Goal: Feedback & Contribution: Leave review/rating

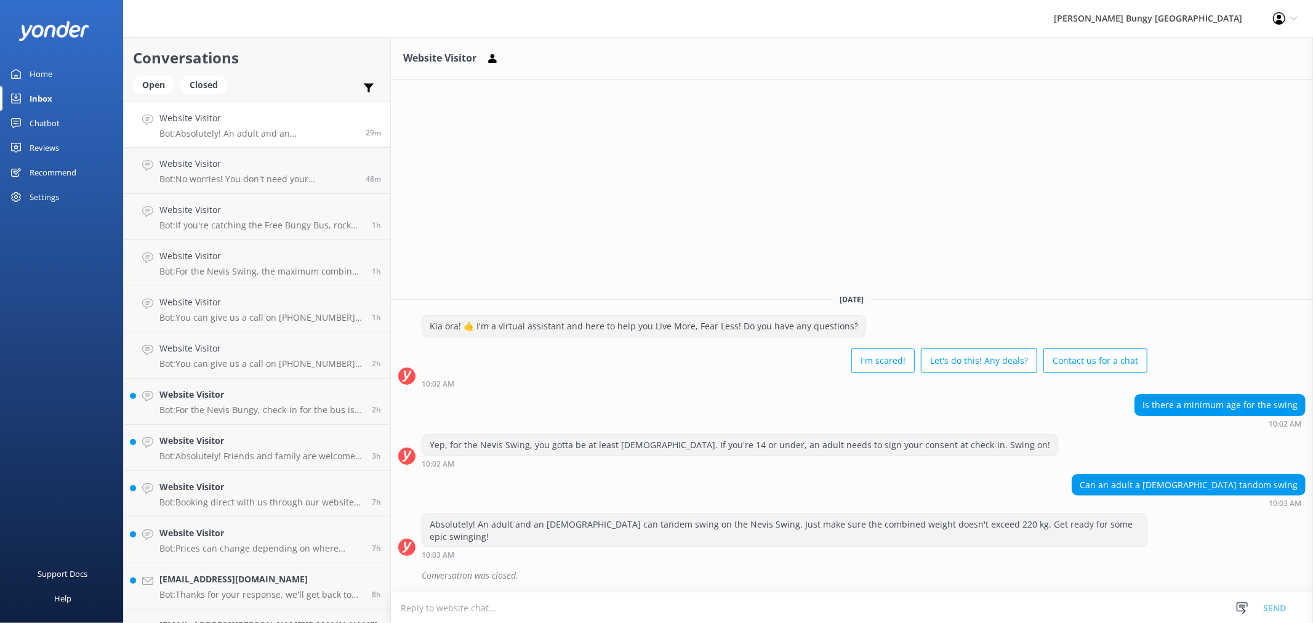
click at [72, 145] on link "Reviews" at bounding box center [61, 147] width 123 height 25
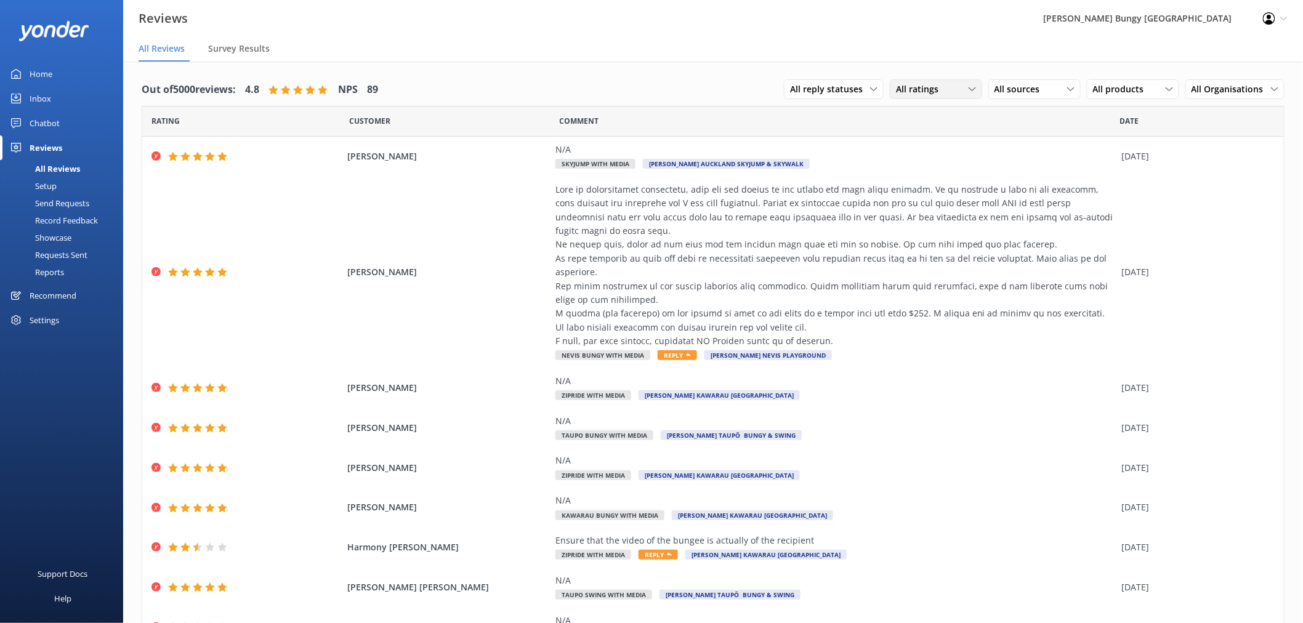
click at [906, 82] on span "All ratings" at bounding box center [921, 89] width 50 height 14
click at [955, 186] on div "Detractors" at bounding box center [935, 189] width 57 height 12
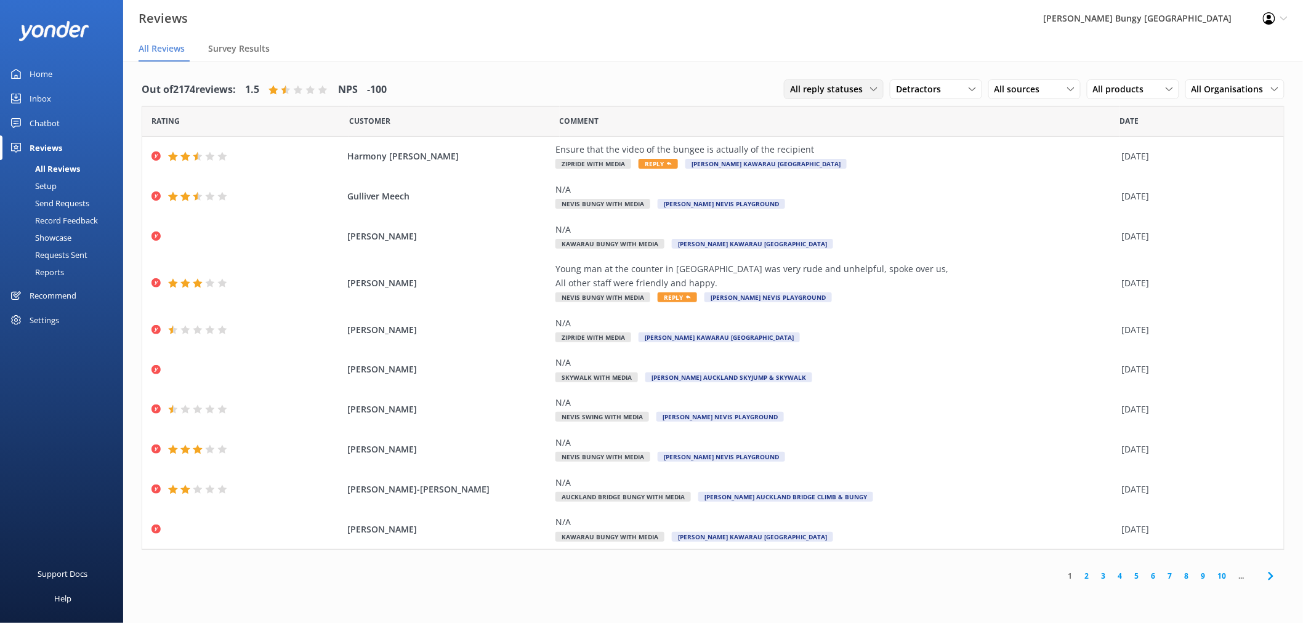
click at [851, 91] on span "All reply statuses" at bounding box center [830, 89] width 80 height 14
click at [867, 116] on link "All reply statuses" at bounding box center [839, 114] width 110 height 25
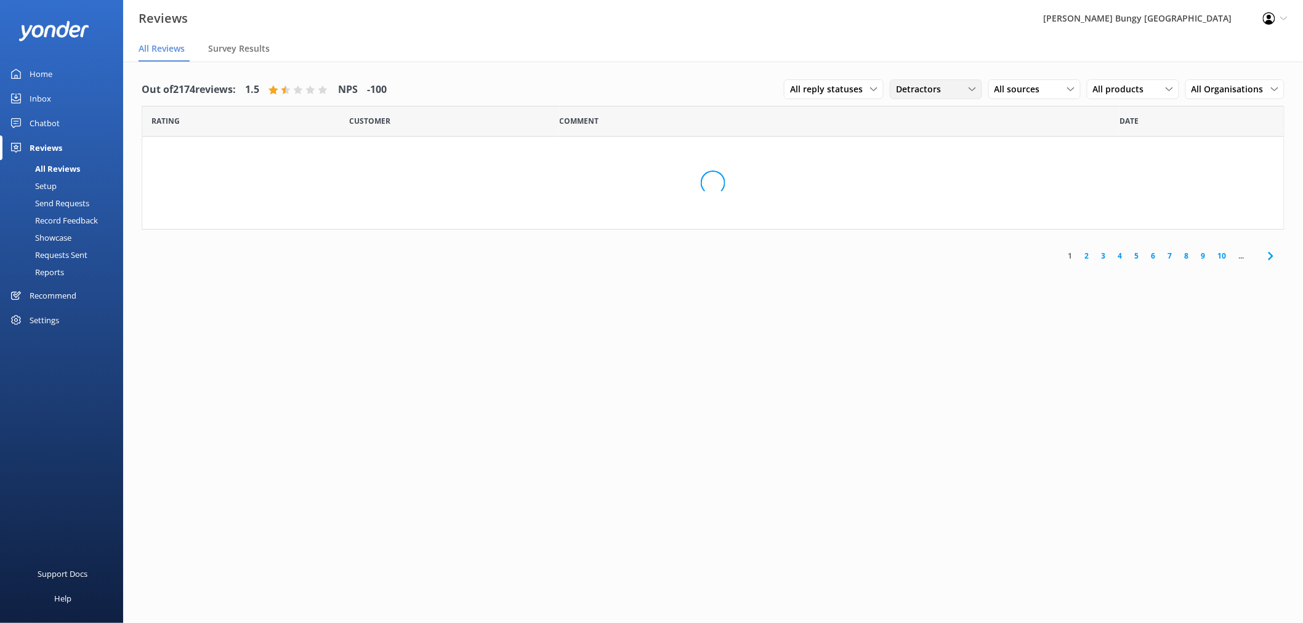
click at [958, 89] on div "Detractors" at bounding box center [936, 89] width 86 height 14
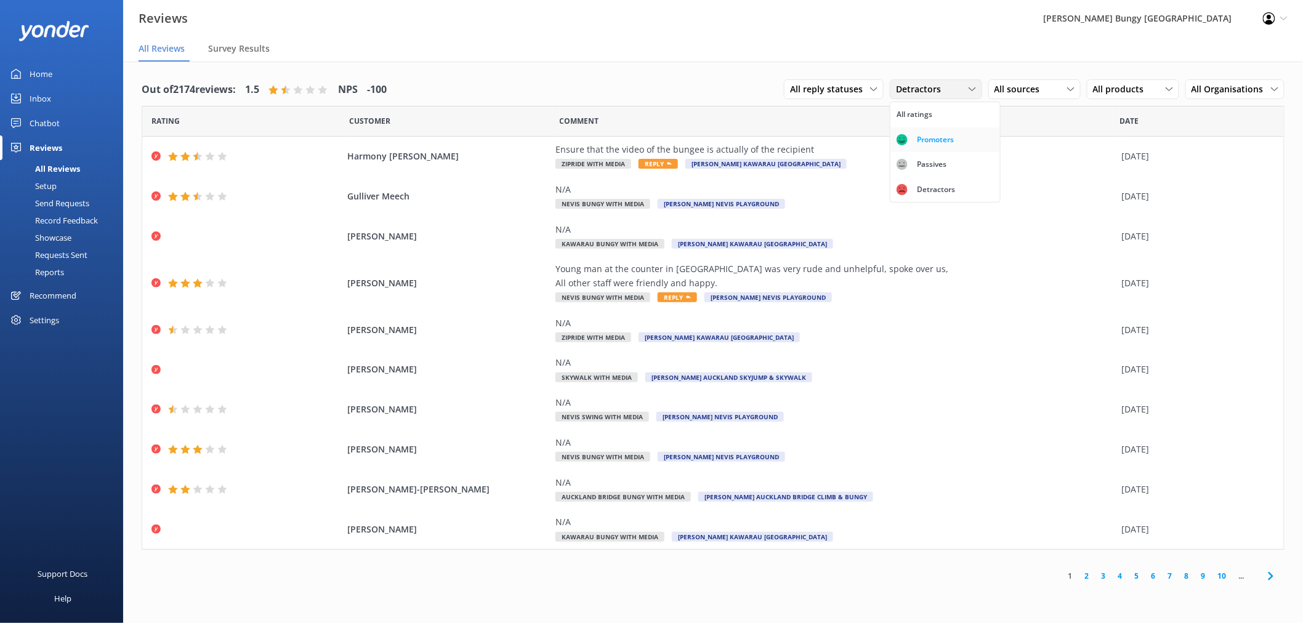
click at [960, 138] on div "Promoters" at bounding box center [934, 140] width 55 height 12
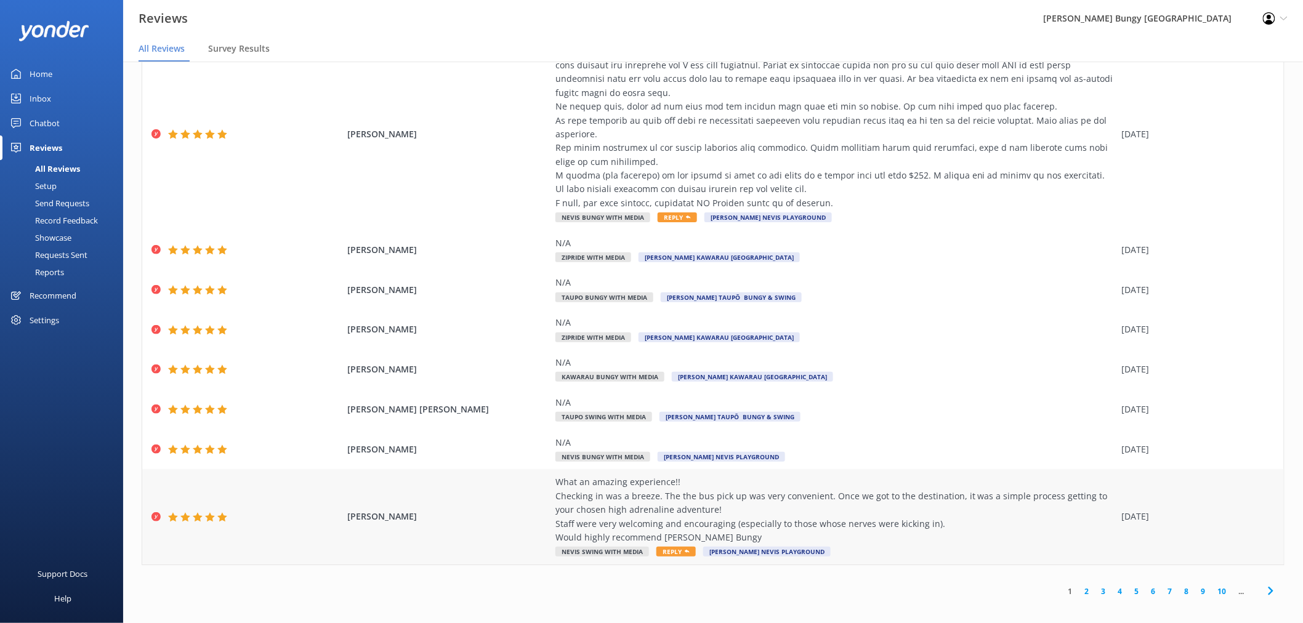
scroll to position [25, 0]
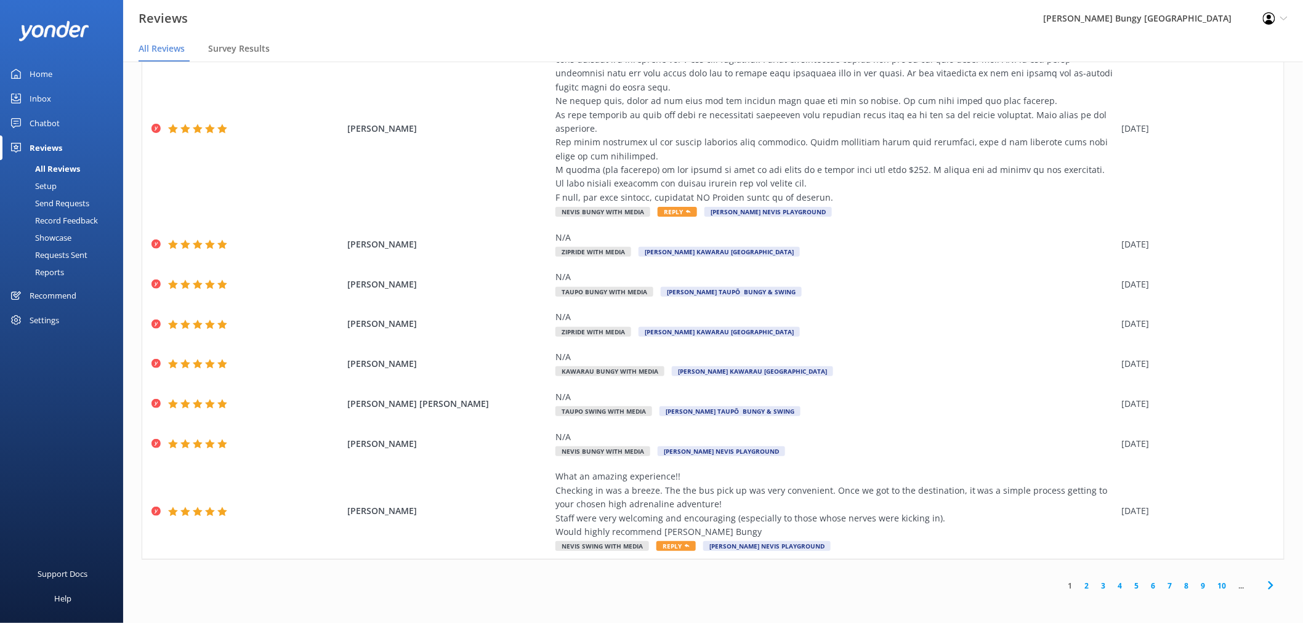
click at [1081, 583] on link "2" at bounding box center [1087, 586] width 17 height 12
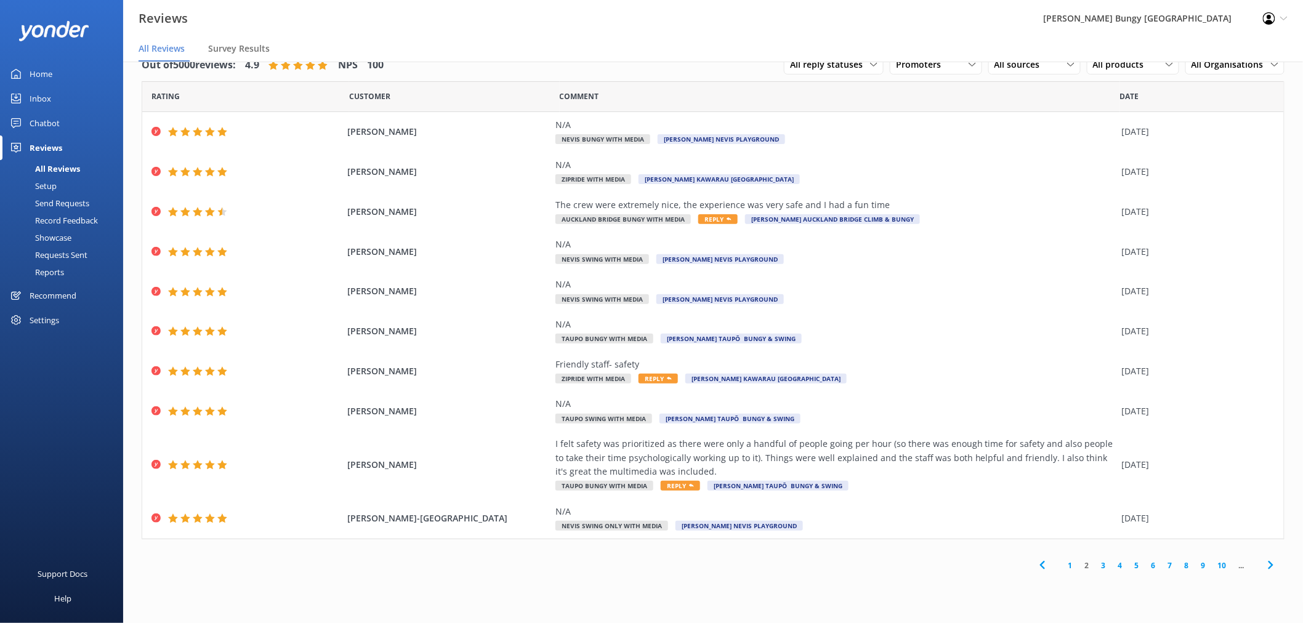
click at [1063, 558] on div "1 2 3 4 5 6 7 8 9 10 ..." at bounding box center [1156, 566] width 256 height 28
click at [1067, 565] on link "1" at bounding box center [1070, 566] width 17 height 12
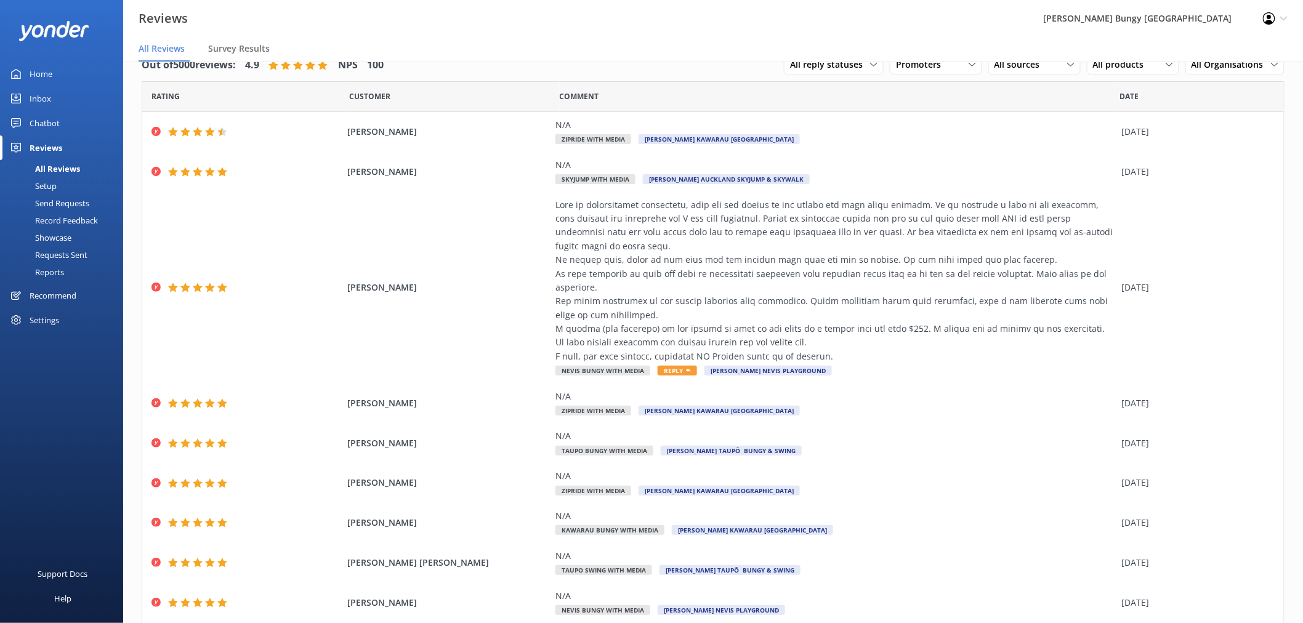
click at [39, 99] on div "Inbox" at bounding box center [41, 98] width 22 height 25
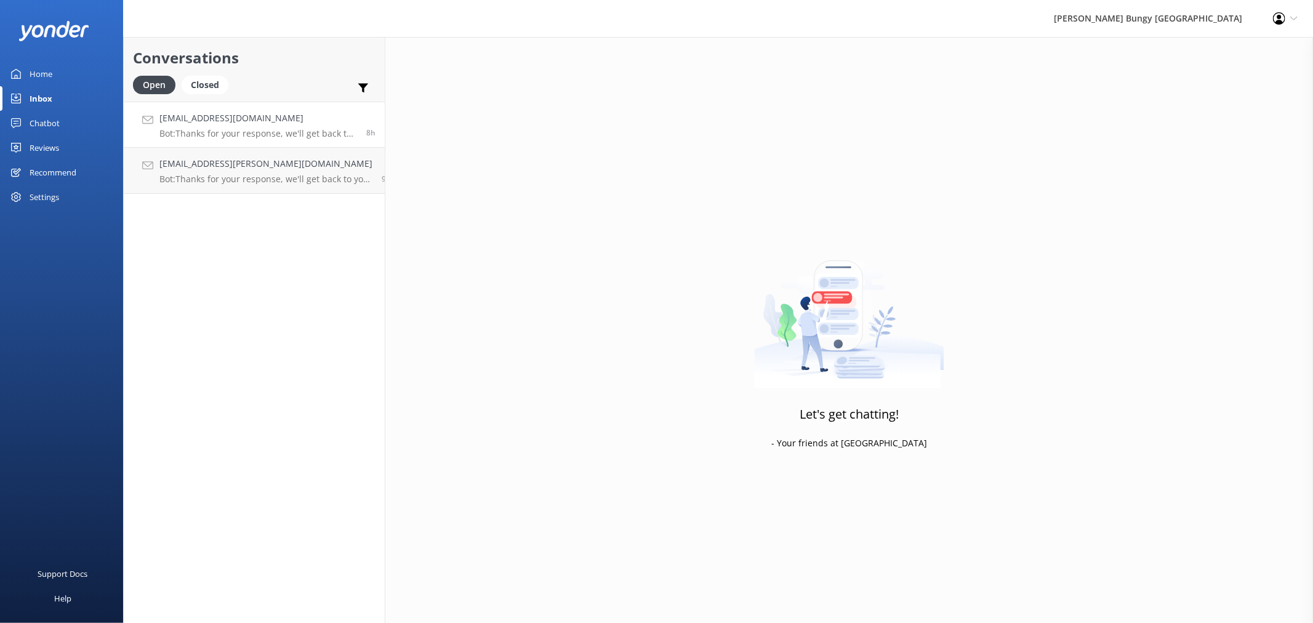
click at [293, 131] on p "Bot: Thanks for your response, we'll get back to you as soon as we can during o…" at bounding box center [258, 133] width 198 height 11
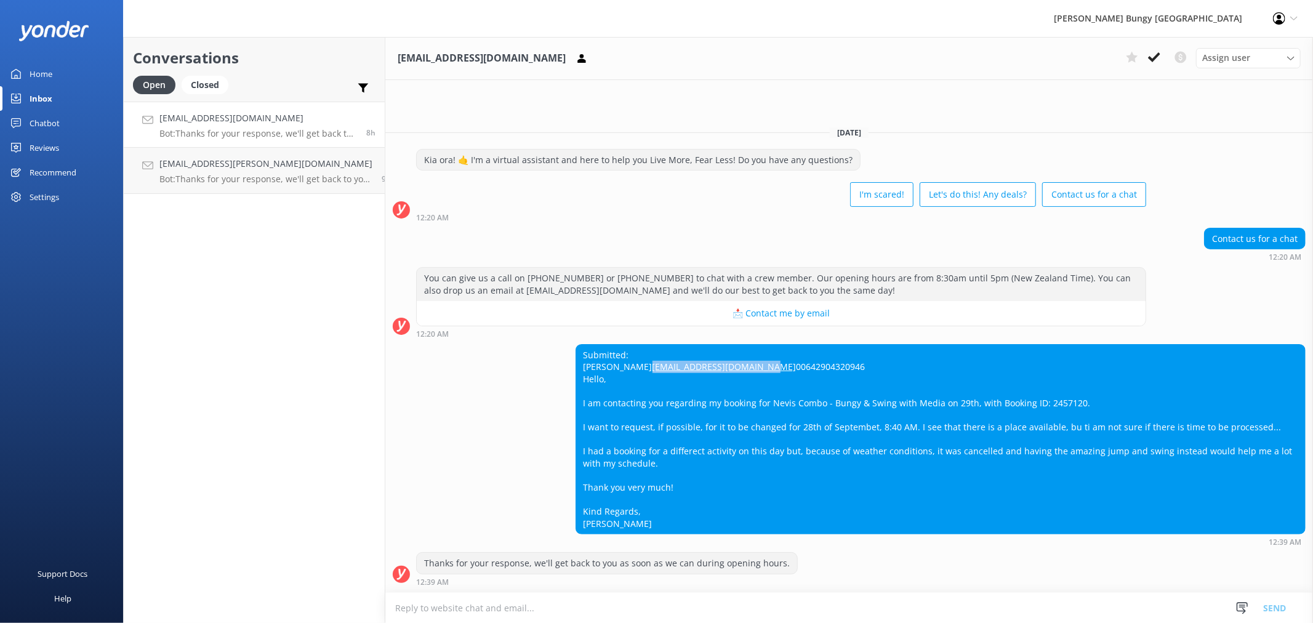
drag, startPoint x: 739, startPoint y: 357, endPoint x: 533, endPoint y: 358, distance: 206.2
click at [533, 358] on div "Submitted: [PERSON_NAME] [PERSON_NAME][EMAIL_ADDRESS][DOMAIN_NAME] 006429043209…" at bounding box center [849, 445] width 928 height 203
click at [874, 430] on div "Submitted: [PERSON_NAME] [PERSON_NAME][EMAIL_ADDRESS][DOMAIN_NAME] 006429043209…" at bounding box center [940, 440] width 729 height 190
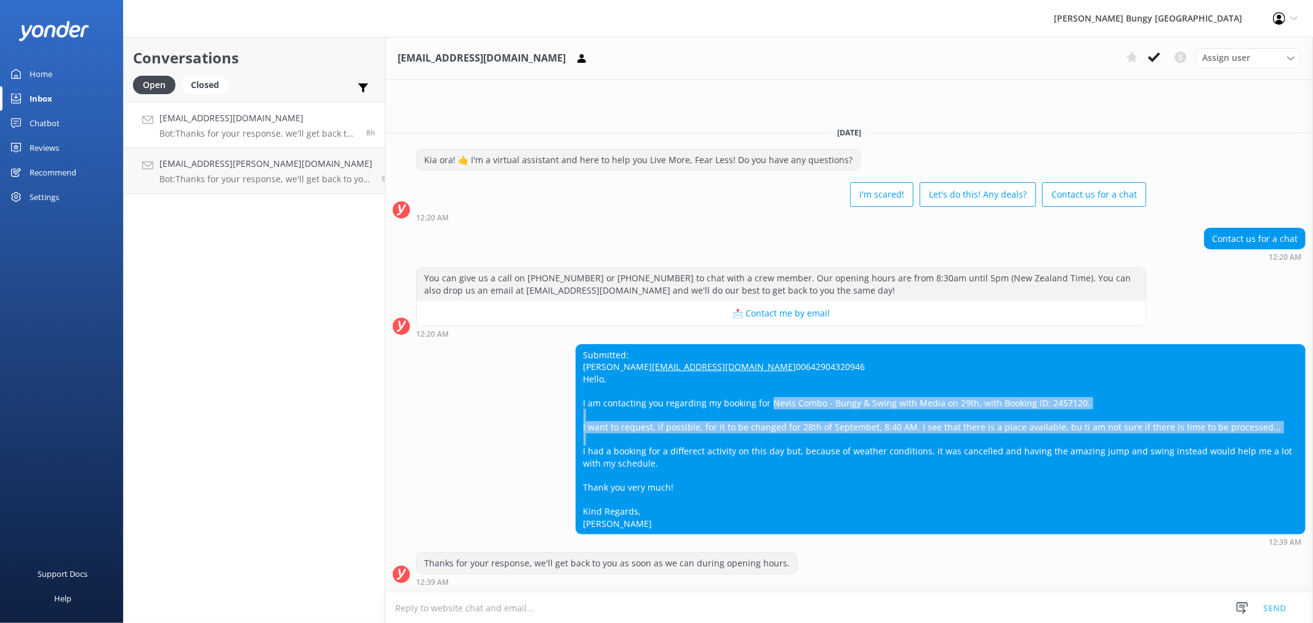
drag, startPoint x: 754, startPoint y: 398, endPoint x: 702, endPoint y: 432, distance: 62.2
click at [707, 433] on div "Submitted: [PERSON_NAME] [PERSON_NAME][EMAIL_ADDRESS][DOMAIN_NAME] 006429043209…" at bounding box center [940, 440] width 729 height 190
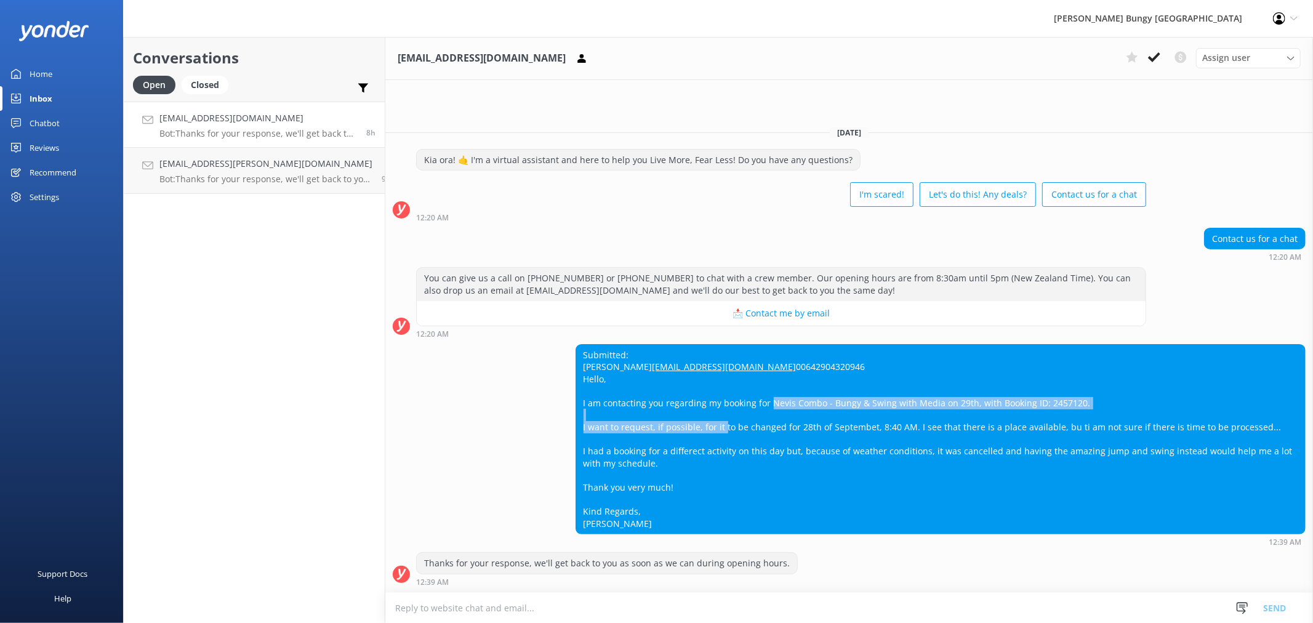
click at [675, 426] on div "Submitted: [PERSON_NAME] [PERSON_NAME][EMAIL_ADDRESS][DOMAIN_NAME] 006429043209…" at bounding box center [940, 440] width 729 height 190
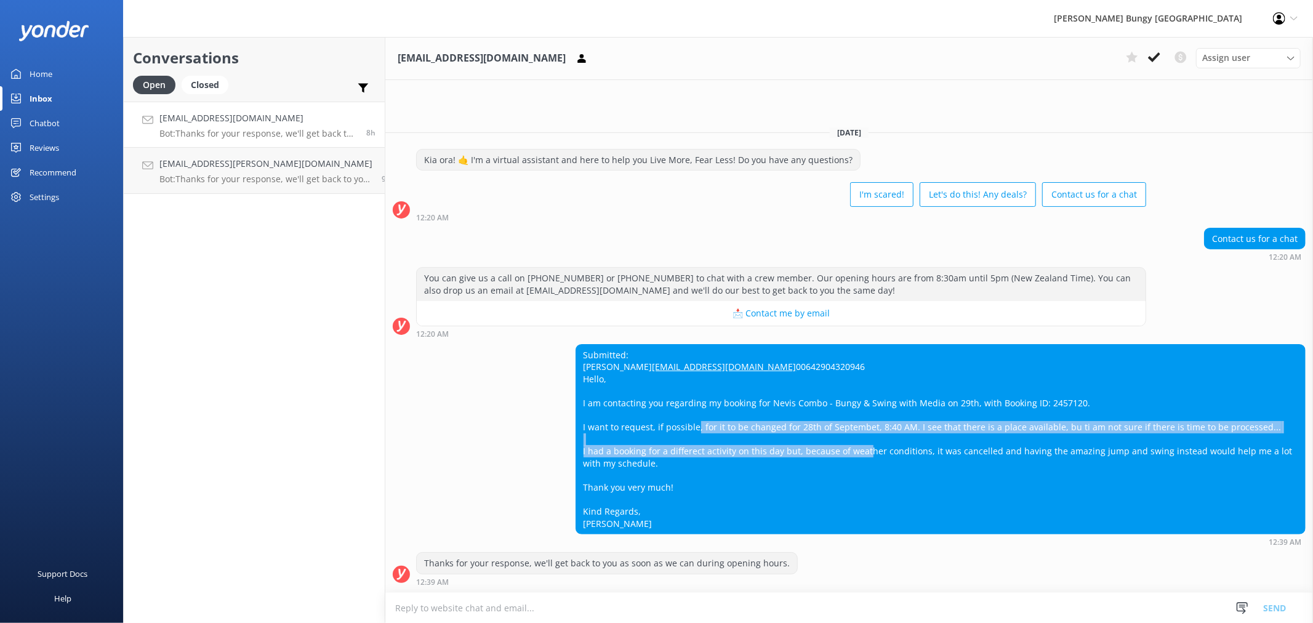
drag, startPoint x: 683, startPoint y: 427, endPoint x: 845, endPoint y: 453, distance: 164.0
click at [845, 453] on div "Submitted: [PERSON_NAME] [PERSON_NAME][EMAIL_ADDRESS][DOMAIN_NAME] 006429043209…" at bounding box center [940, 440] width 729 height 190
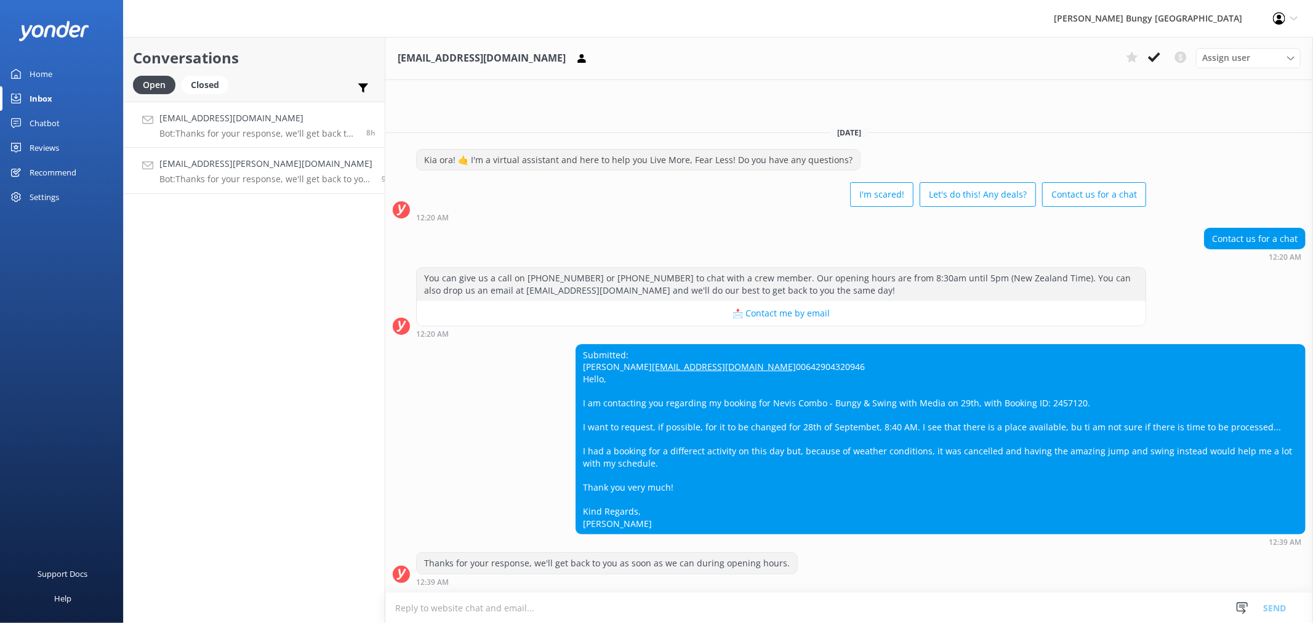
click at [218, 171] on div "[PERSON_NAME][EMAIL_ADDRESS][PERSON_NAME][DOMAIN_NAME] Bot: Thanks for your res…" at bounding box center [265, 170] width 213 height 27
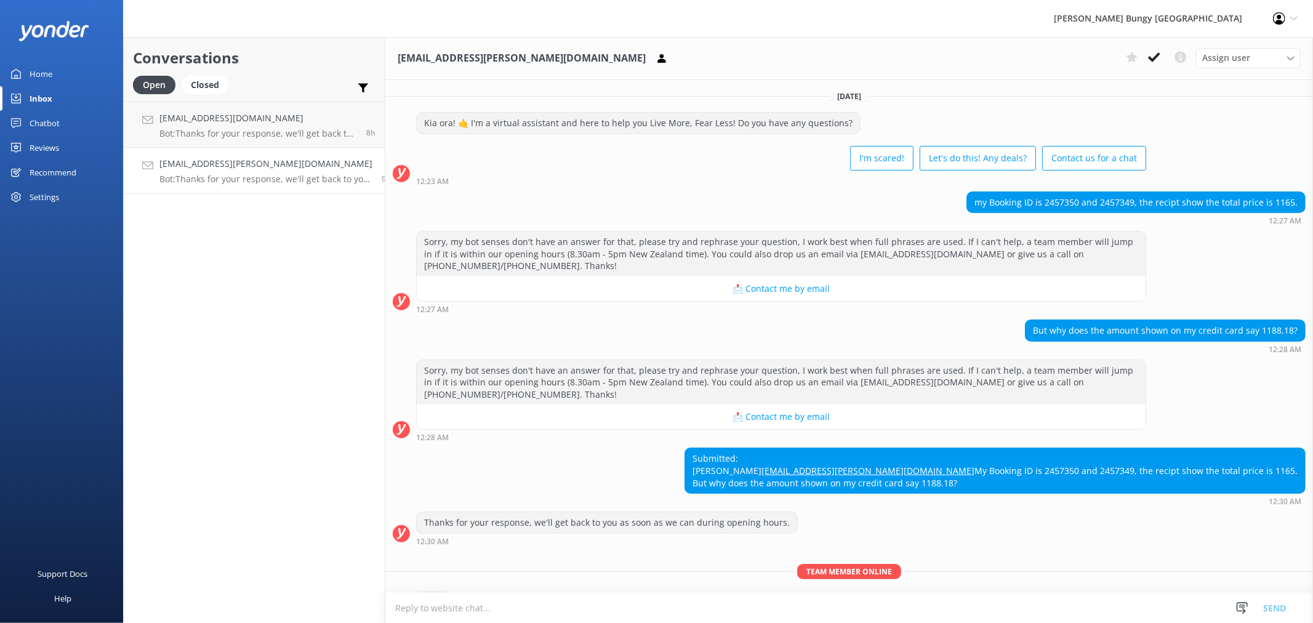
scroll to position [39, 0]
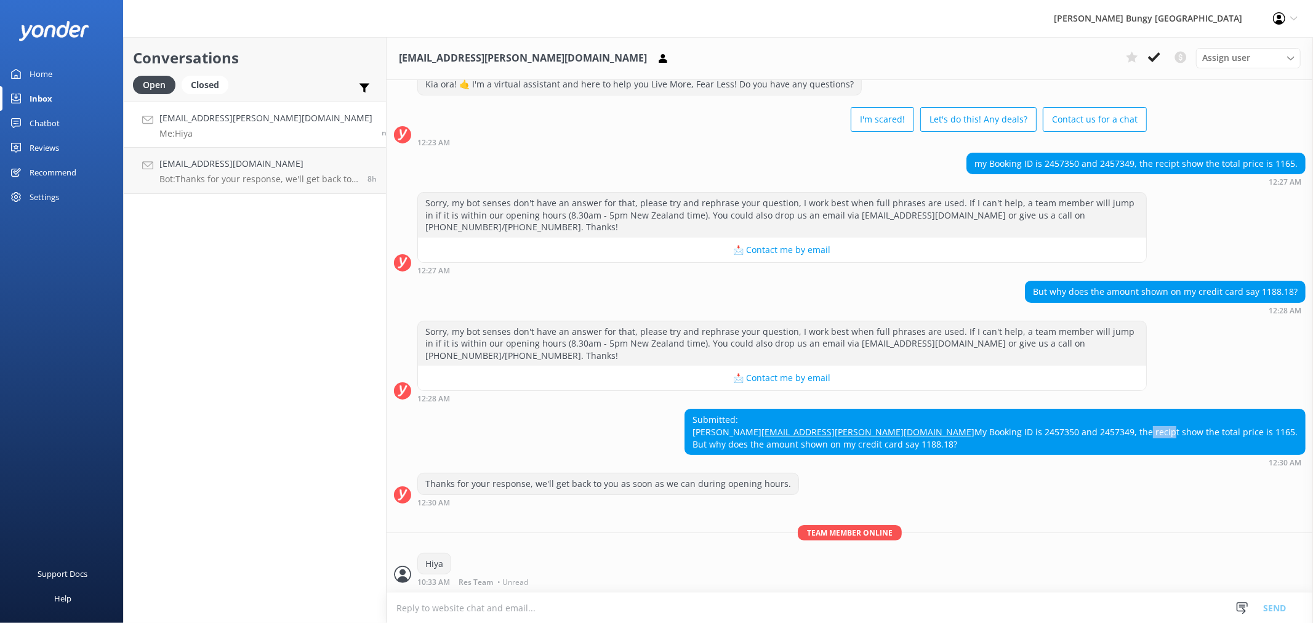
drag, startPoint x: 1165, startPoint y: 433, endPoint x: 1241, endPoint y: 446, distance: 76.8
click at [1173, 437] on div "Submitted: [PERSON_NAME] [PERSON_NAME][EMAIL_ADDRESS][PERSON_NAME][DOMAIN_NAME]…" at bounding box center [995, 431] width 620 height 45
click at [1241, 446] on div "Submitted: [PERSON_NAME] [PERSON_NAME][EMAIL_ADDRESS][PERSON_NAME][DOMAIN_NAME]…" at bounding box center [995, 431] width 620 height 45
drag, startPoint x: 1242, startPoint y: 446, endPoint x: 959, endPoint y: 448, distance: 282.6
click at [959, 448] on div "Submitted: [PERSON_NAME] [PERSON_NAME][EMAIL_ADDRESS][PERSON_NAME][DOMAIN_NAME]…" at bounding box center [850, 438] width 927 height 58
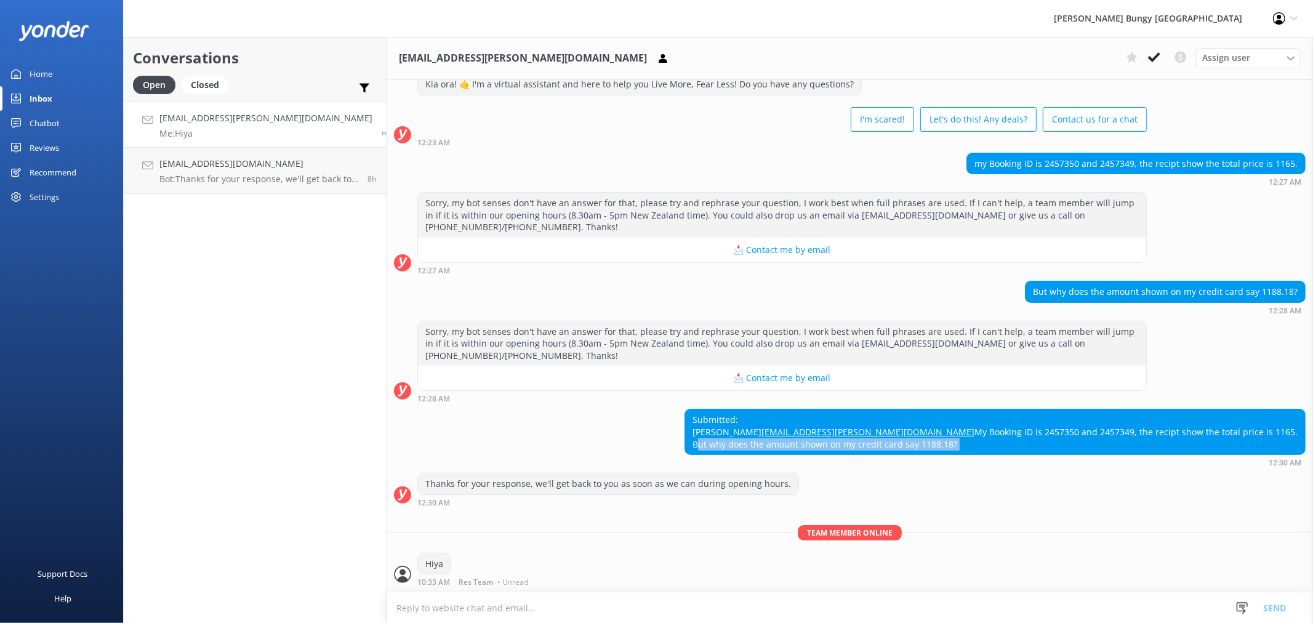
click at [1223, 454] on div "Submitted: [PERSON_NAME] [PERSON_NAME][EMAIL_ADDRESS][PERSON_NAME][DOMAIN_NAME]…" at bounding box center [995, 431] width 620 height 45
drag, startPoint x: 1255, startPoint y: 440, endPoint x: 1135, endPoint y: 441, distance: 119.5
click at [1135, 441] on div "Submitted: [PERSON_NAME] [PERSON_NAME][EMAIL_ADDRESS][PERSON_NAME][DOMAIN_NAME]…" at bounding box center [995, 431] width 620 height 45
click at [1248, 366] on div "Sorry, my bot senses don't have an answer for that, please try and rephrase you…" at bounding box center [850, 362] width 927 height 82
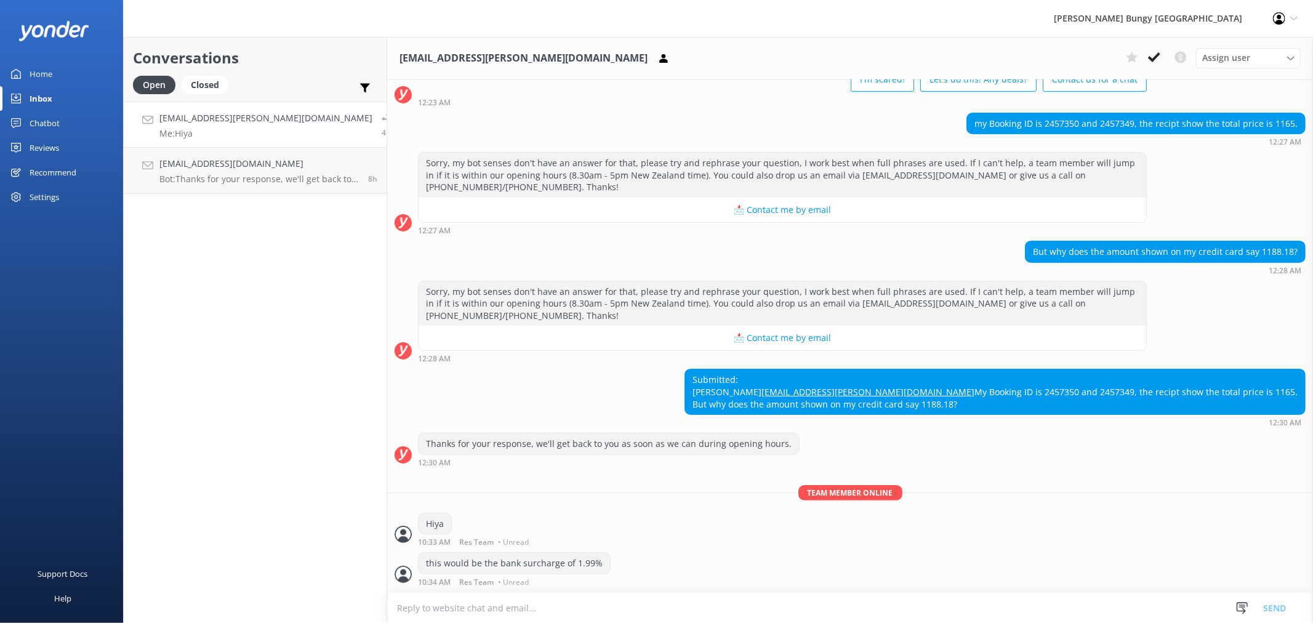
scroll to position [106, 0]
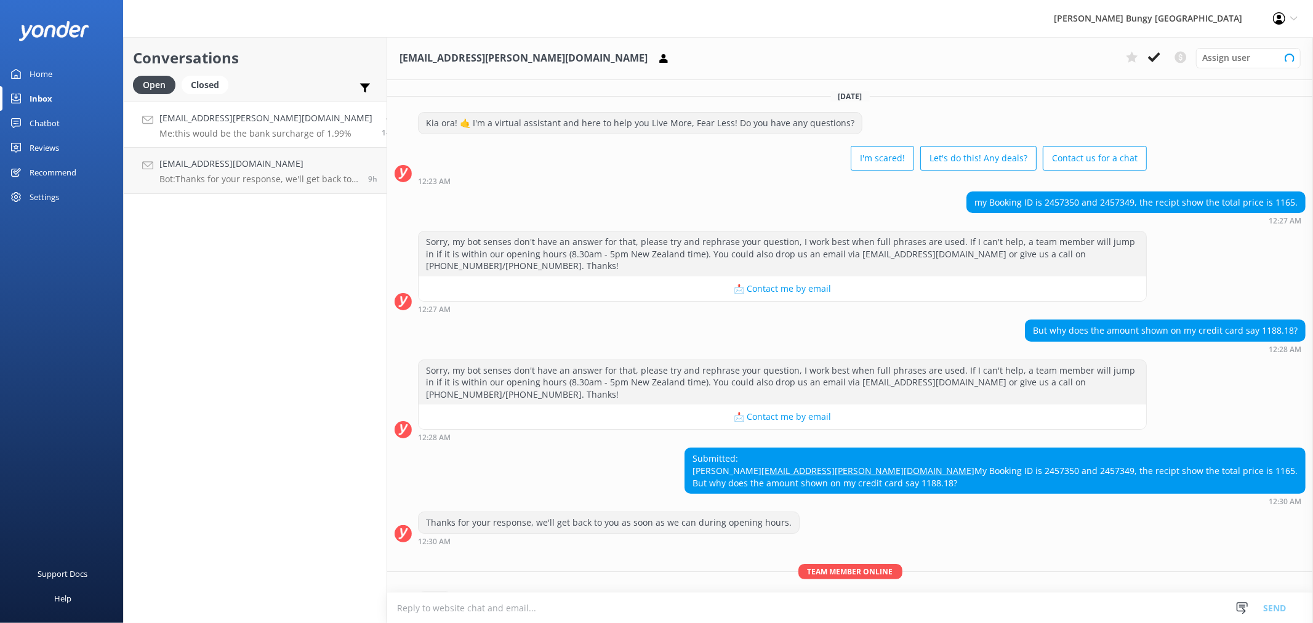
scroll to position [106, 0]
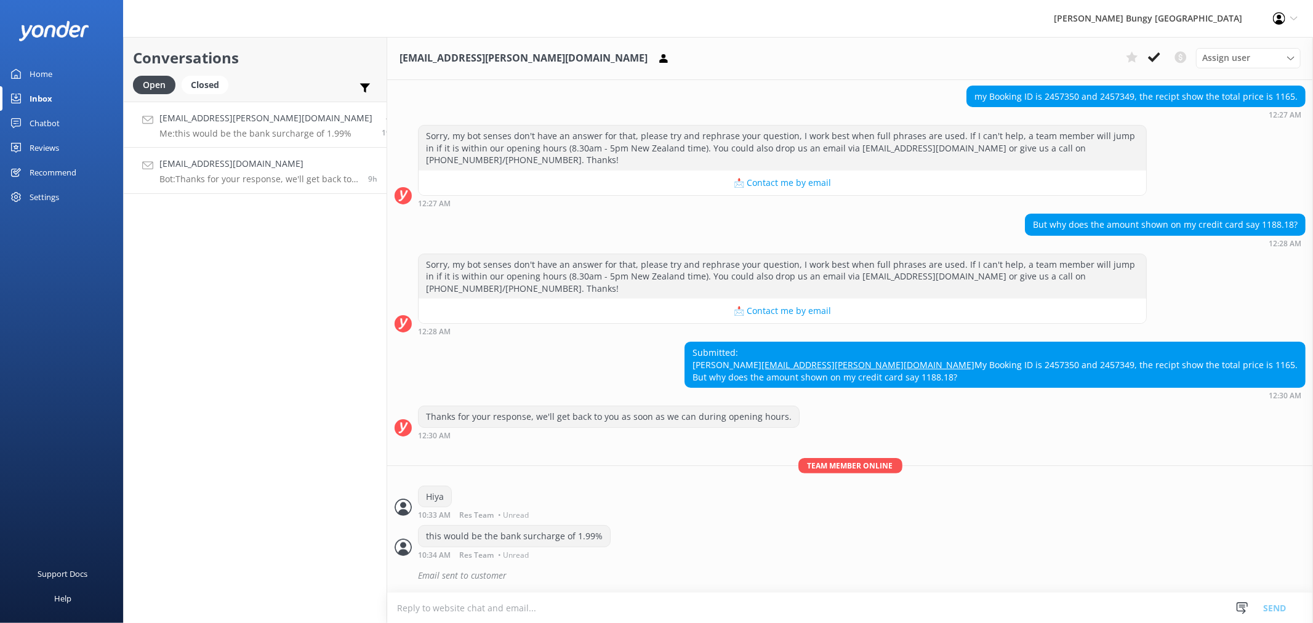
click at [265, 180] on p "Bot: Thanks for your response, we'll get back to you as soon as we can during o…" at bounding box center [258, 179] width 199 height 11
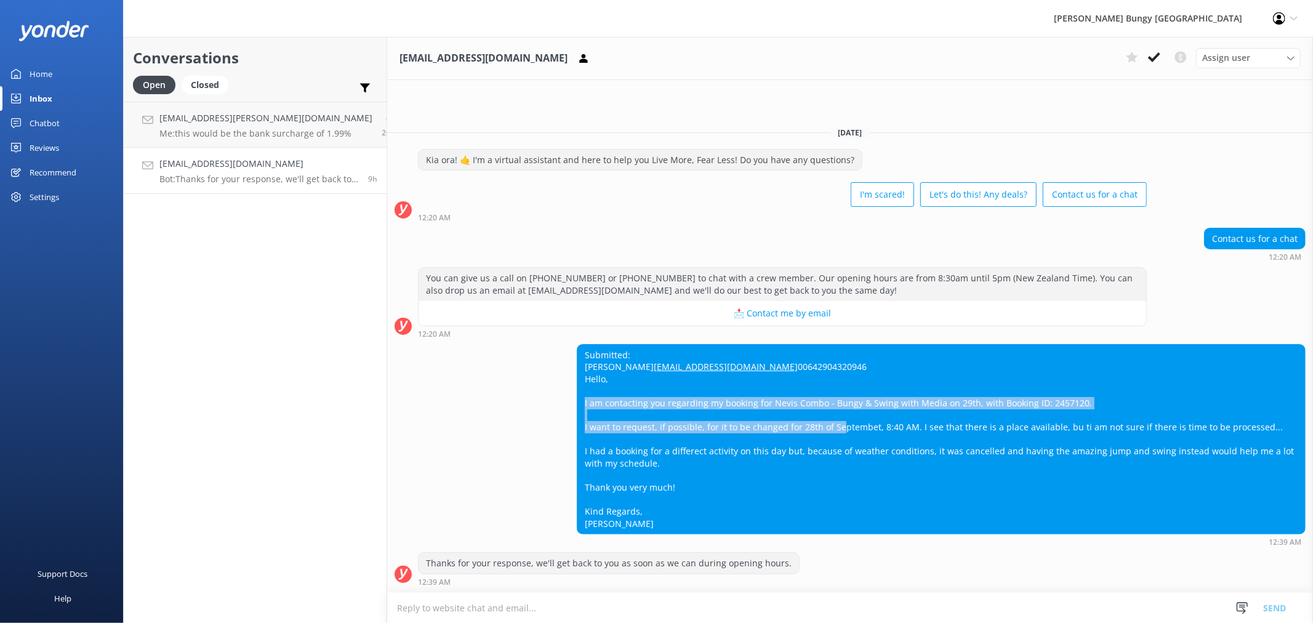
drag, startPoint x: 771, startPoint y: 395, endPoint x: 823, endPoint y: 429, distance: 62.7
click at [823, 428] on div "Submitted: Ionut Stefan Dinu Dinu.Ionut.Stef@gmail.com 00642904320946 Hello, I …" at bounding box center [941, 440] width 728 height 190
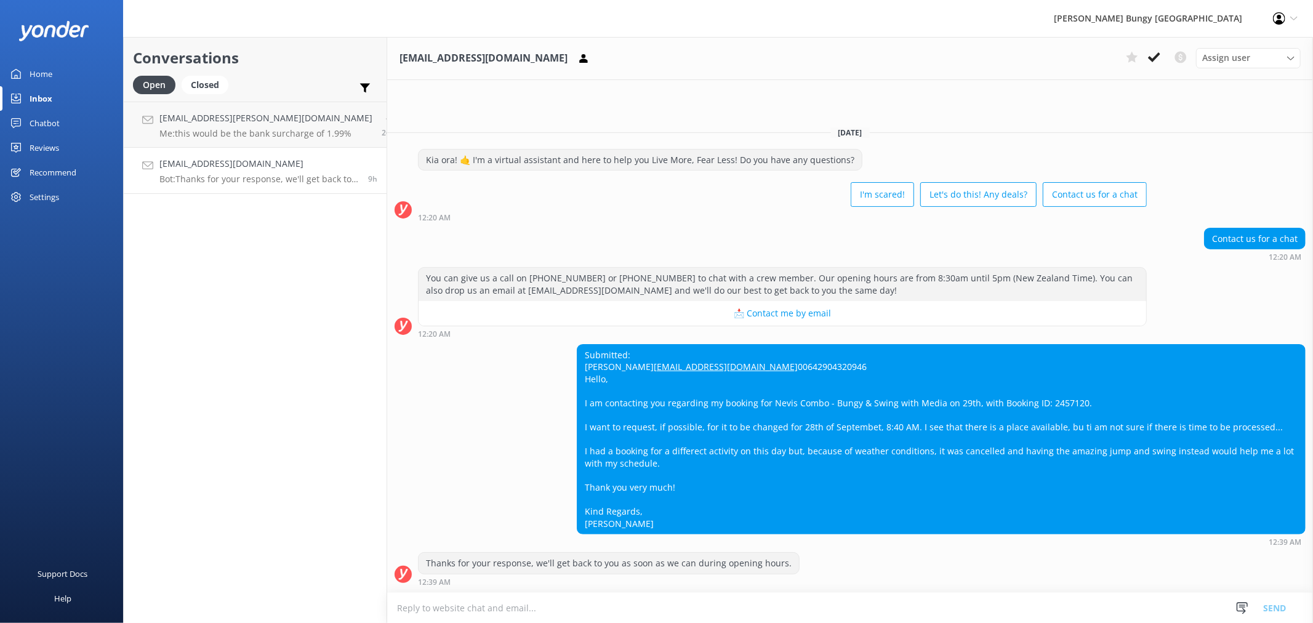
click at [908, 368] on div "Submitted: Ionut Stefan Dinu Dinu.Ionut.Stef@gmail.com 00642904320946 Hello, I …" at bounding box center [941, 440] width 728 height 190
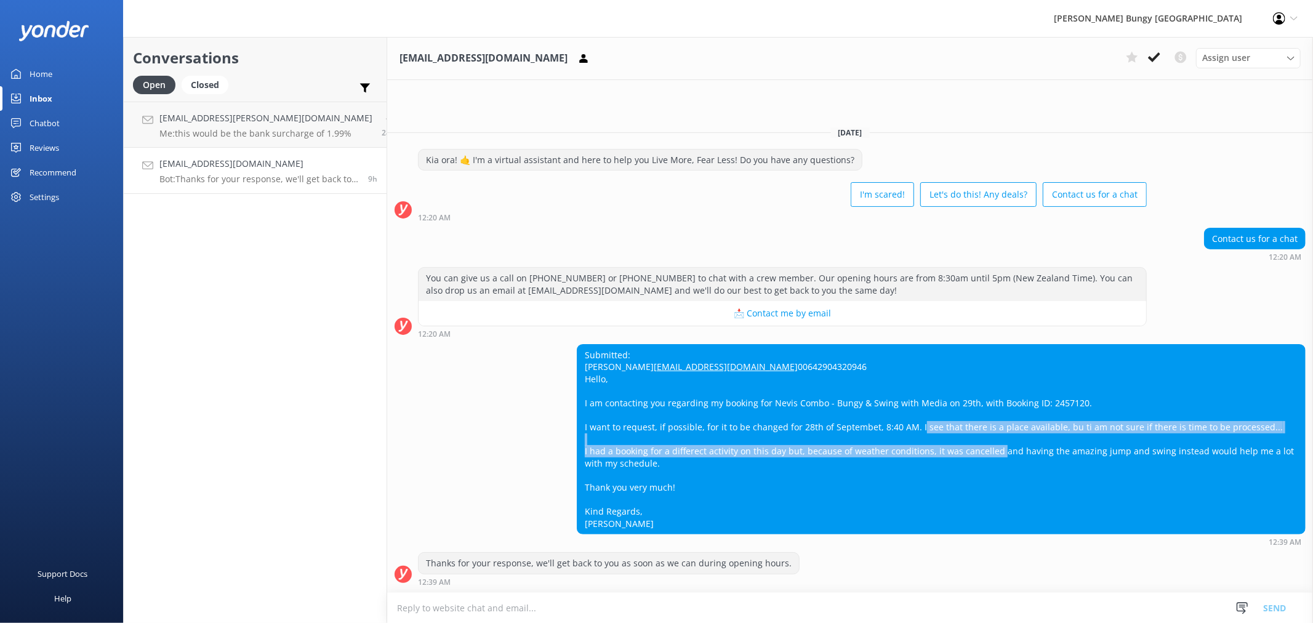
drag, startPoint x: 899, startPoint y: 425, endPoint x: 975, endPoint y: 453, distance: 80.3
click at [975, 453] on div "Submitted: Ionut Stefan Dinu Dinu.Ionut.Stef@gmail.com 00642904320946 Hello, I …" at bounding box center [941, 440] width 728 height 190
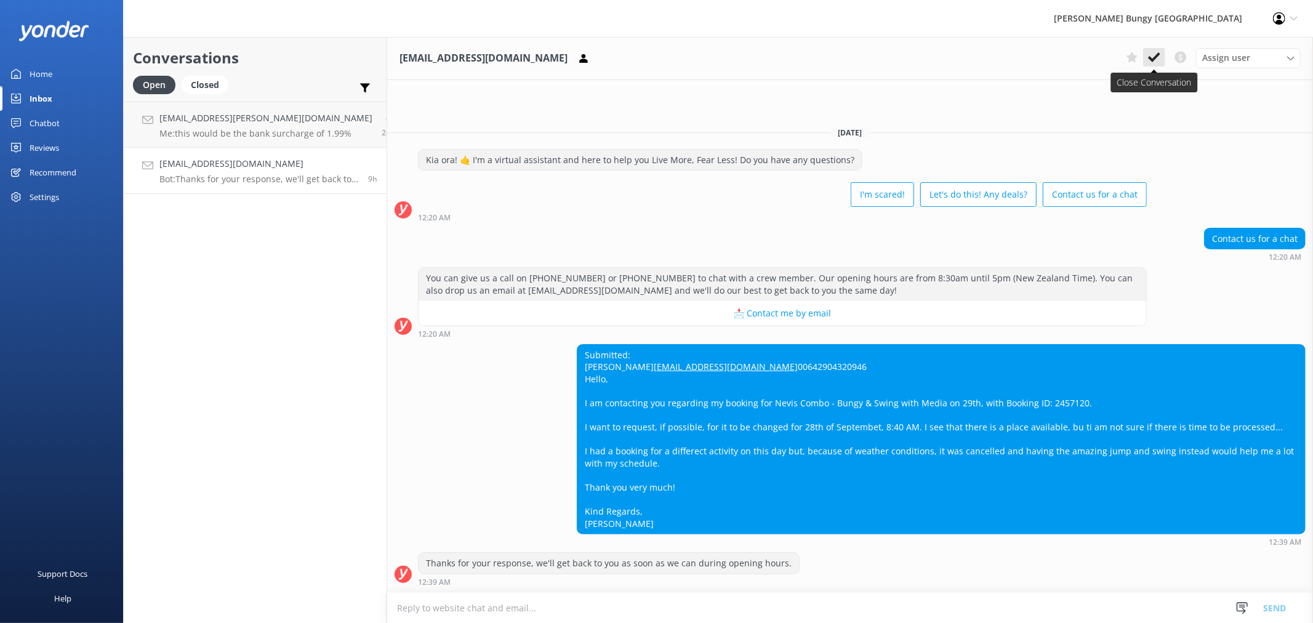
click at [1150, 58] on use at bounding box center [1154, 57] width 12 height 10
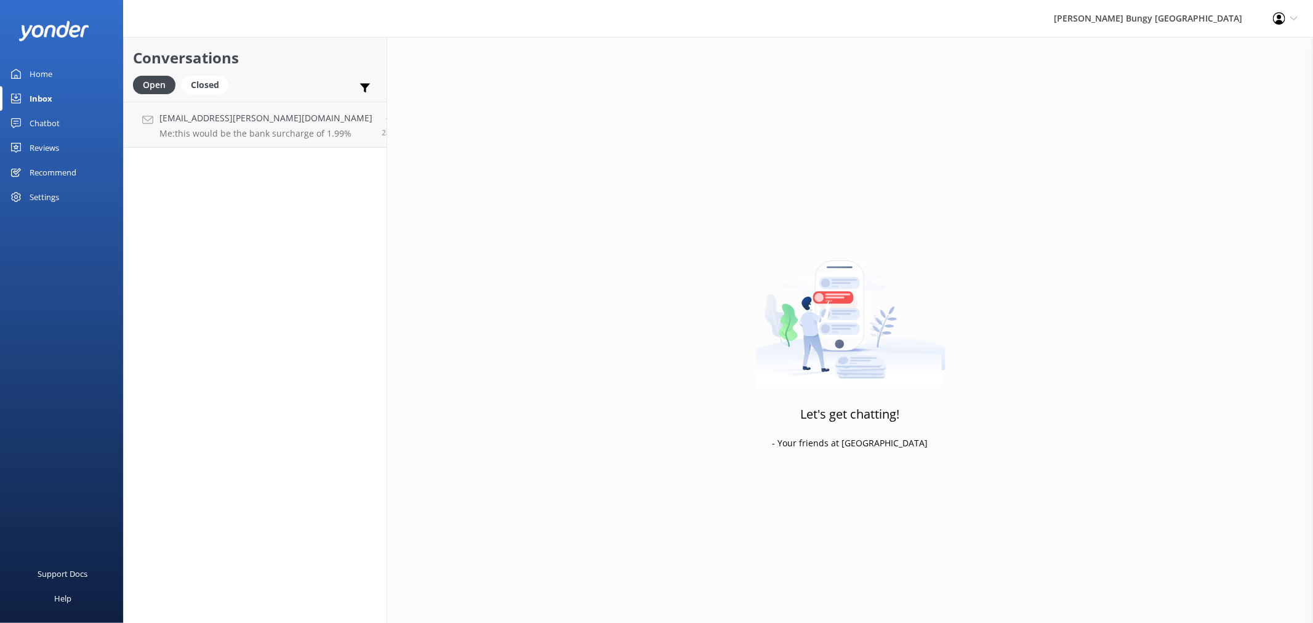
click at [57, 125] on div "Chatbot" at bounding box center [45, 123] width 30 height 25
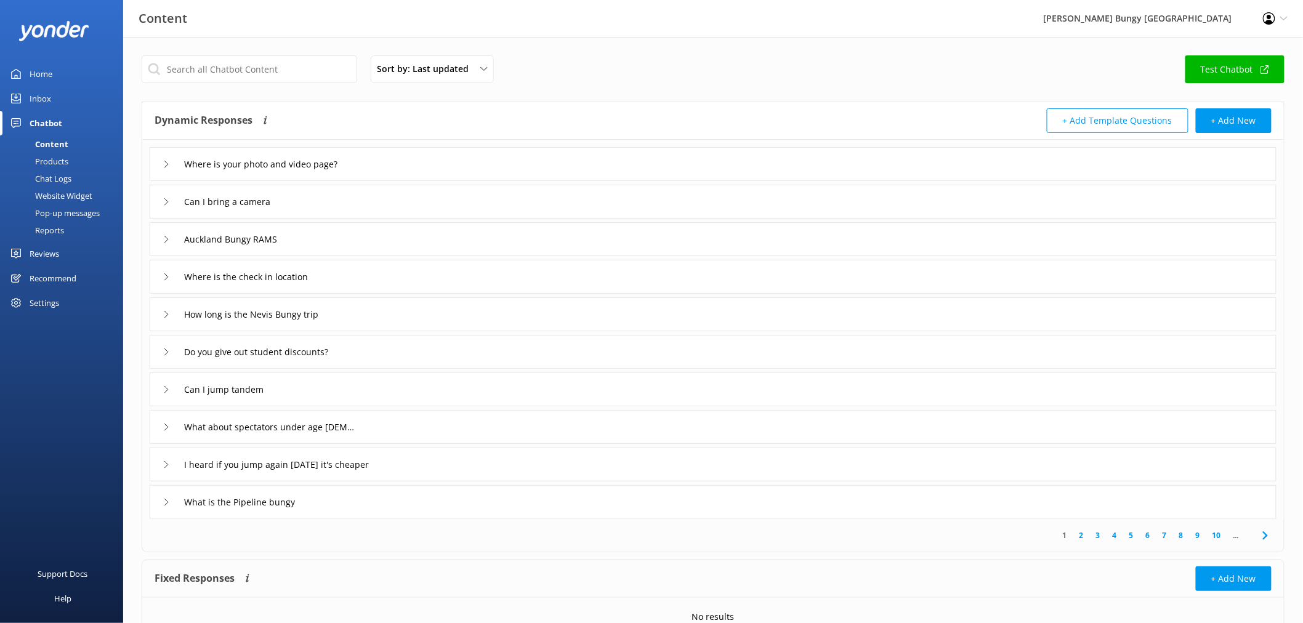
click at [75, 174] on link "Chat Logs" at bounding box center [65, 178] width 116 height 17
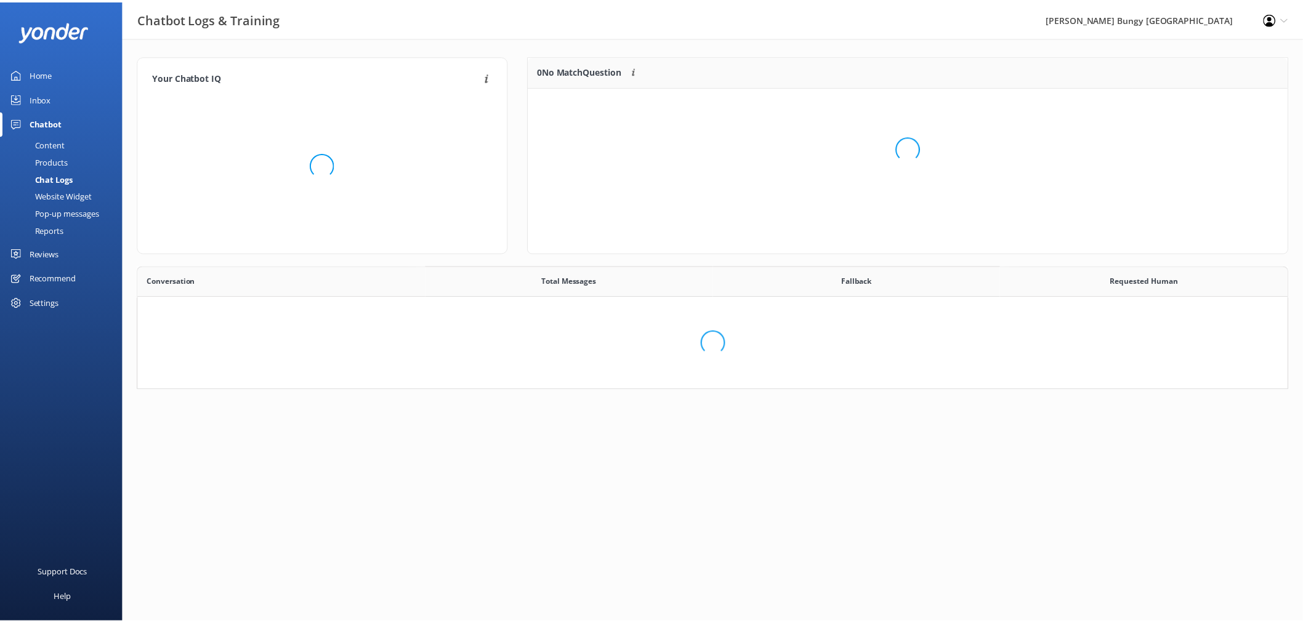
scroll to position [421, 1139]
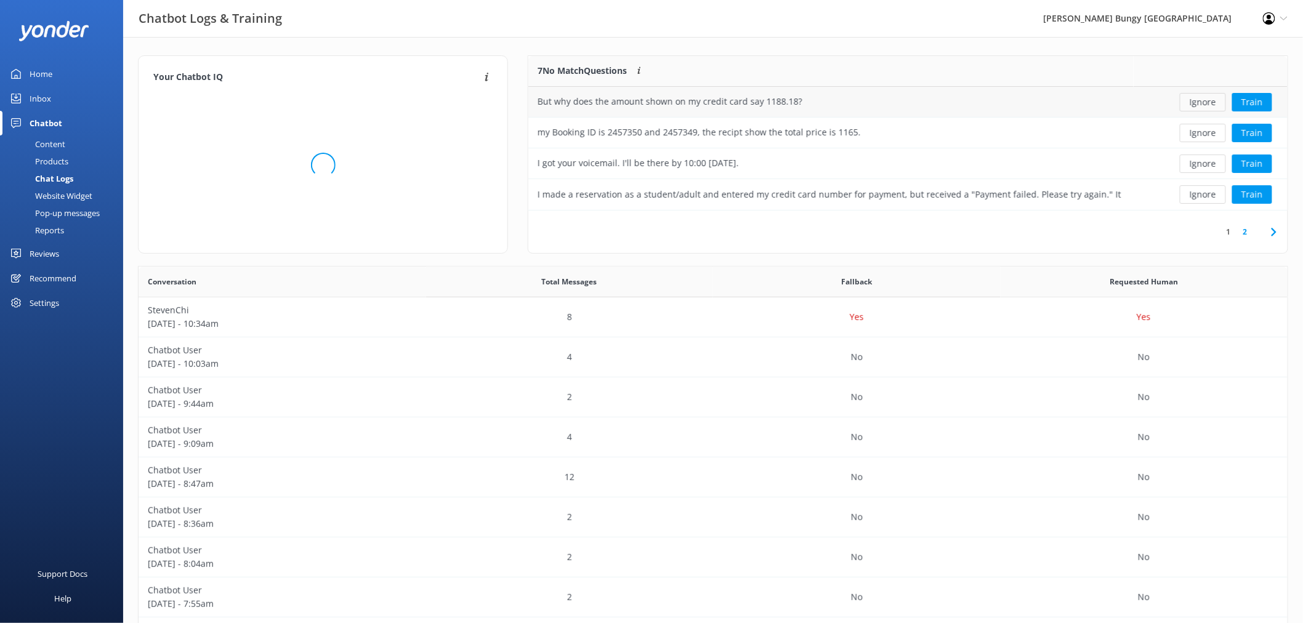
click at [1208, 105] on button "Ignore" at bounding box center [1203, 102] width 46 height 18
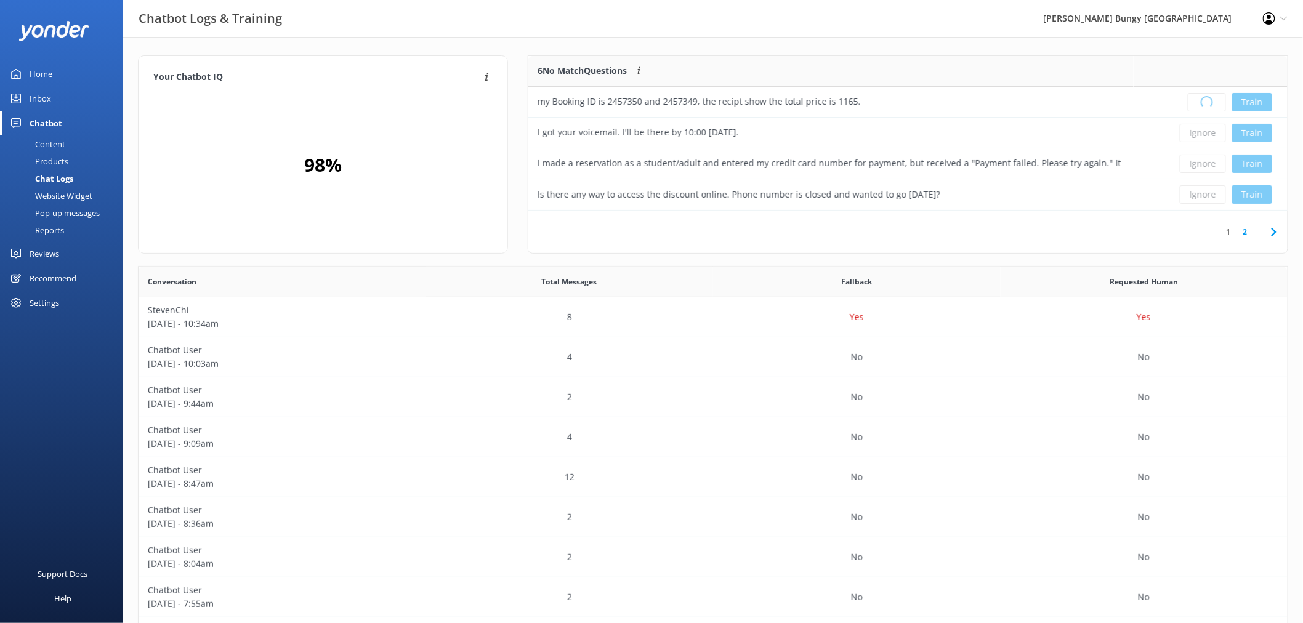
click at [1208, 105] on div "Loading.. Train" at bounding box center [1210, 102] width 135 height 18
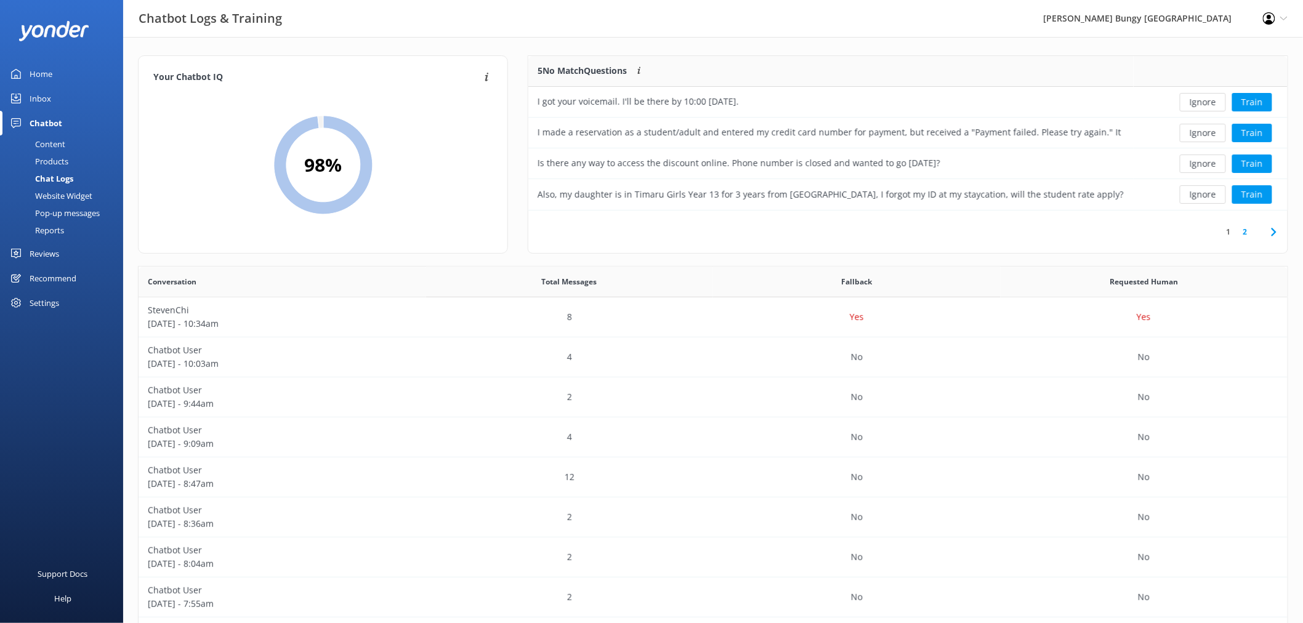
click at [1208, 105] on button "Ignore" at bounding box center [1203, 102] width 46 height 18
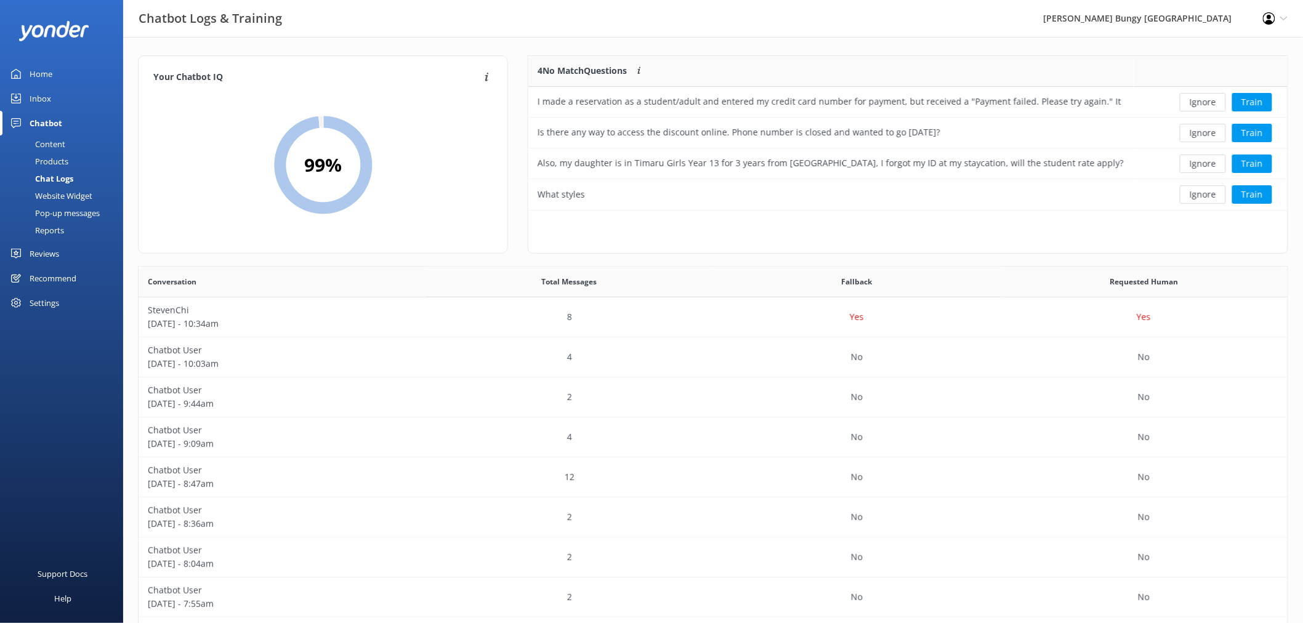
click at [1208, 105] on button "Ignore" at bounding box center [1203, 102] width 46 height 18
click at [1208, 105] on div "Ignore Train" at bounding box center [1210, 102] width 135 height 18
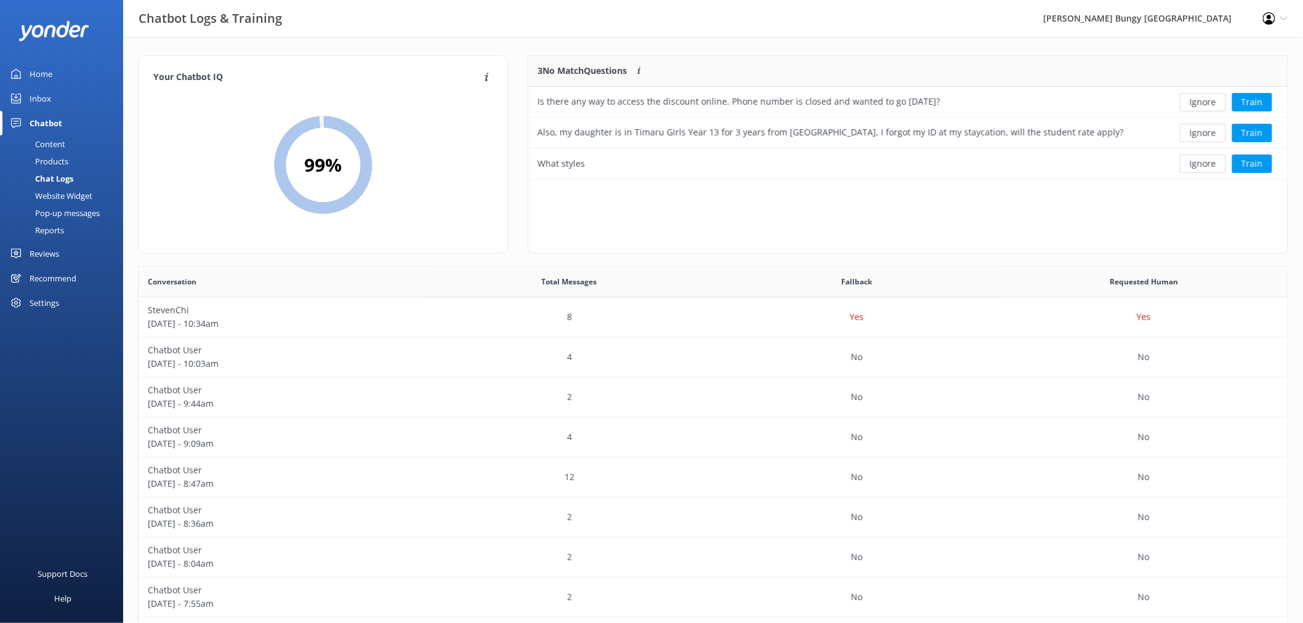
scroll to position [113, 748]
click at [1208, 105] on button "Ignore" at bounding box center [1203, 102] width 46 height 18
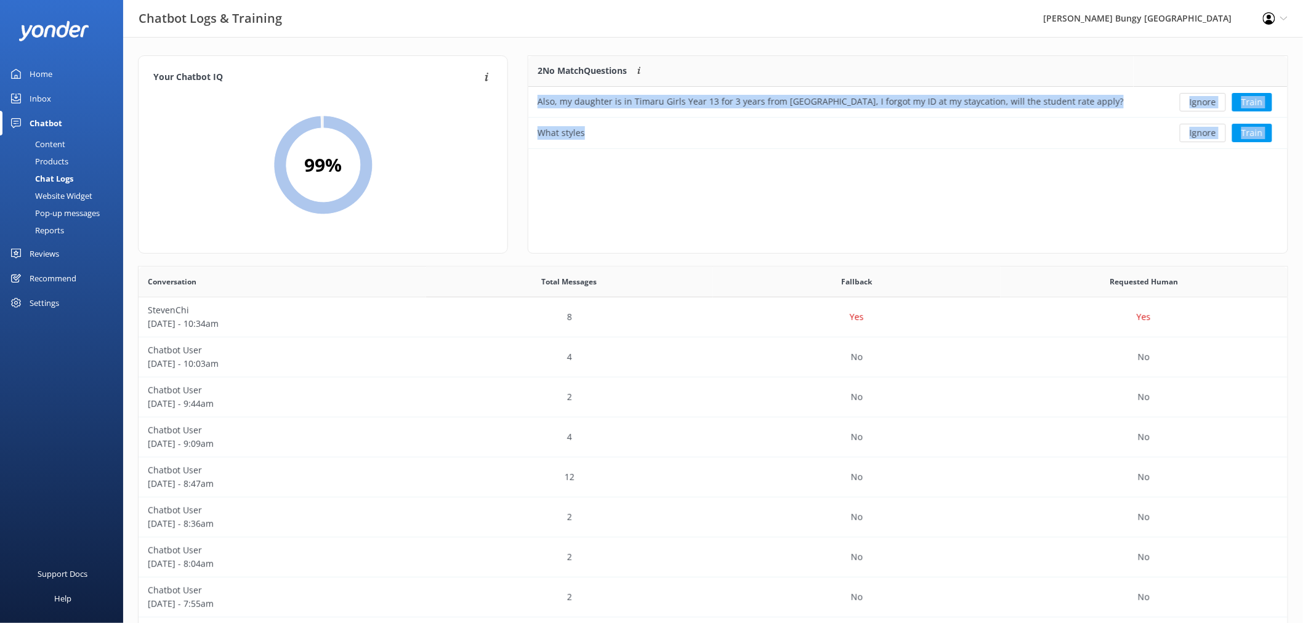
scroll to position [82, 748]
click at [1208, 105] on button "Ignore" at bounding box center [1203, 102] width 46 height 18
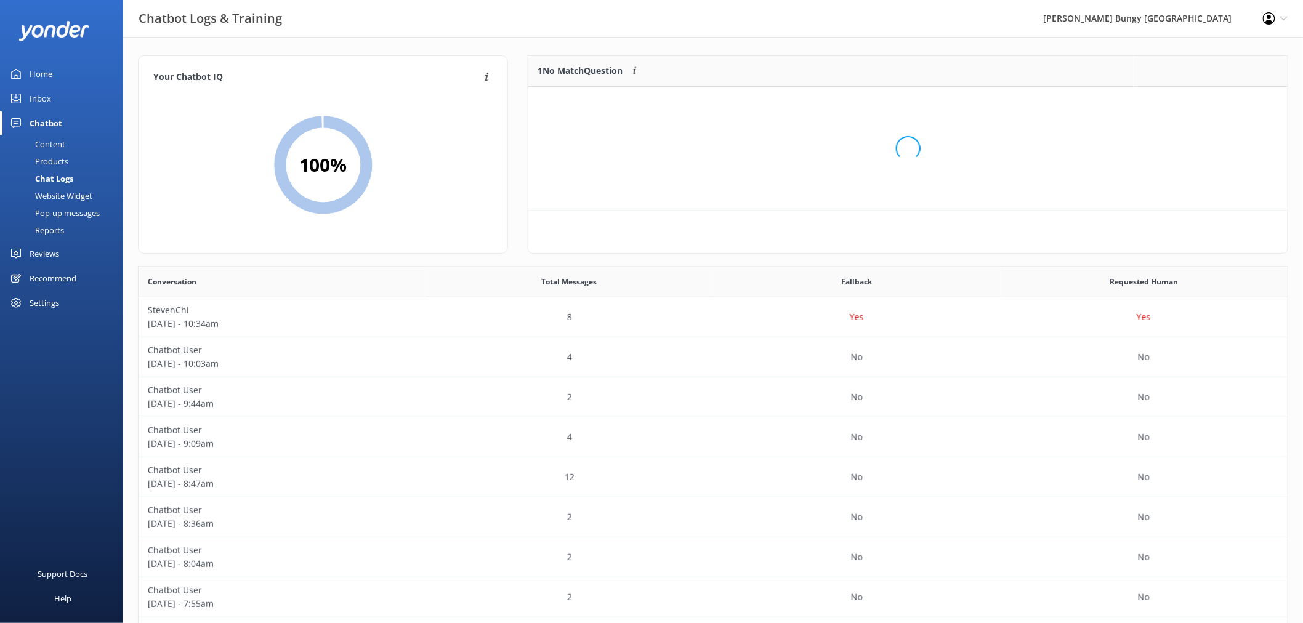
scroll to position [52, 748]
click at [1208, 105] on button "Ignore" at bounding box center [1203, 102] width 46 height 18
click at [1208, 105] on div "Loading.. Train" at bounding box center [1210, 102] width 135 height 18
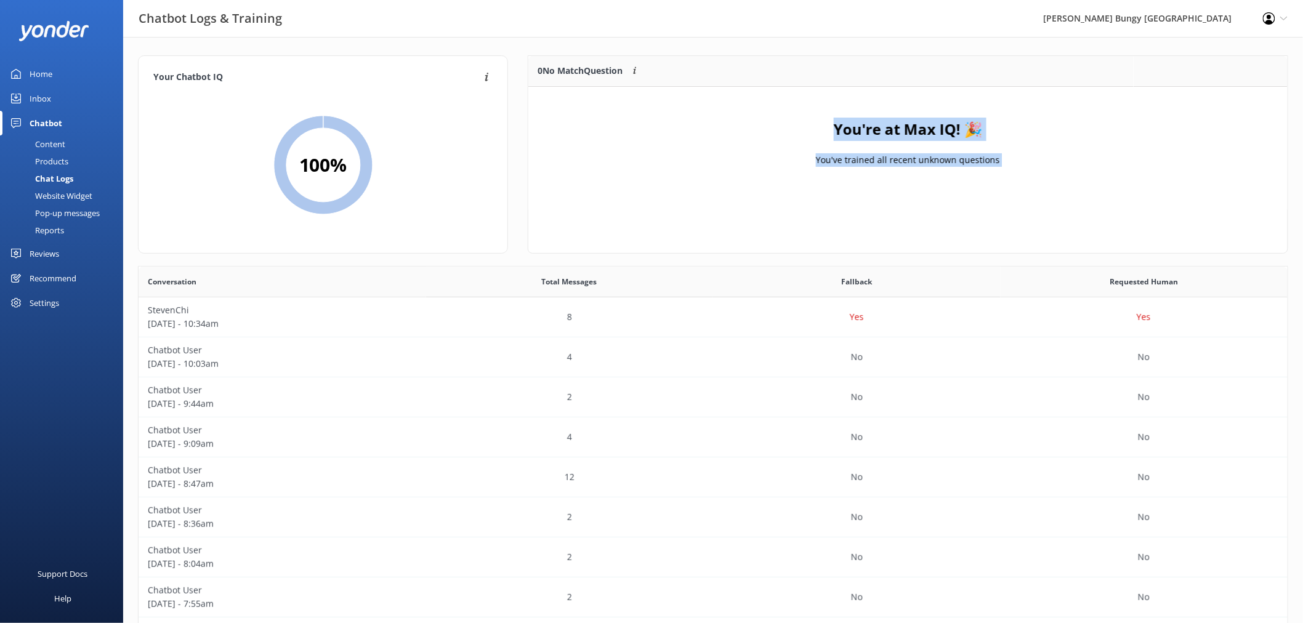
click at [39, 78] on div "Home" at bounding box center [41, 74] width 23 height 25
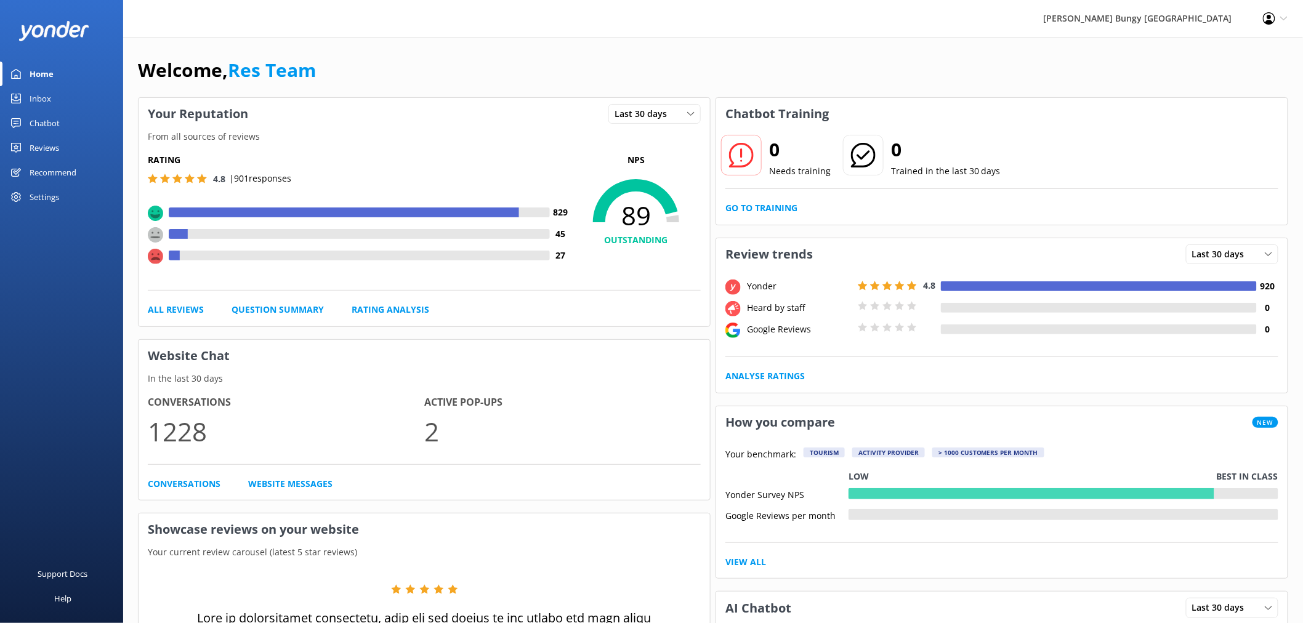
click at [906, 453] on div "Activity Provider" at bounding box center [888, 453] width 73 height 10
click at [80, 96] on link "Inbox" at bounding box center [61, 98] width 123 height 25
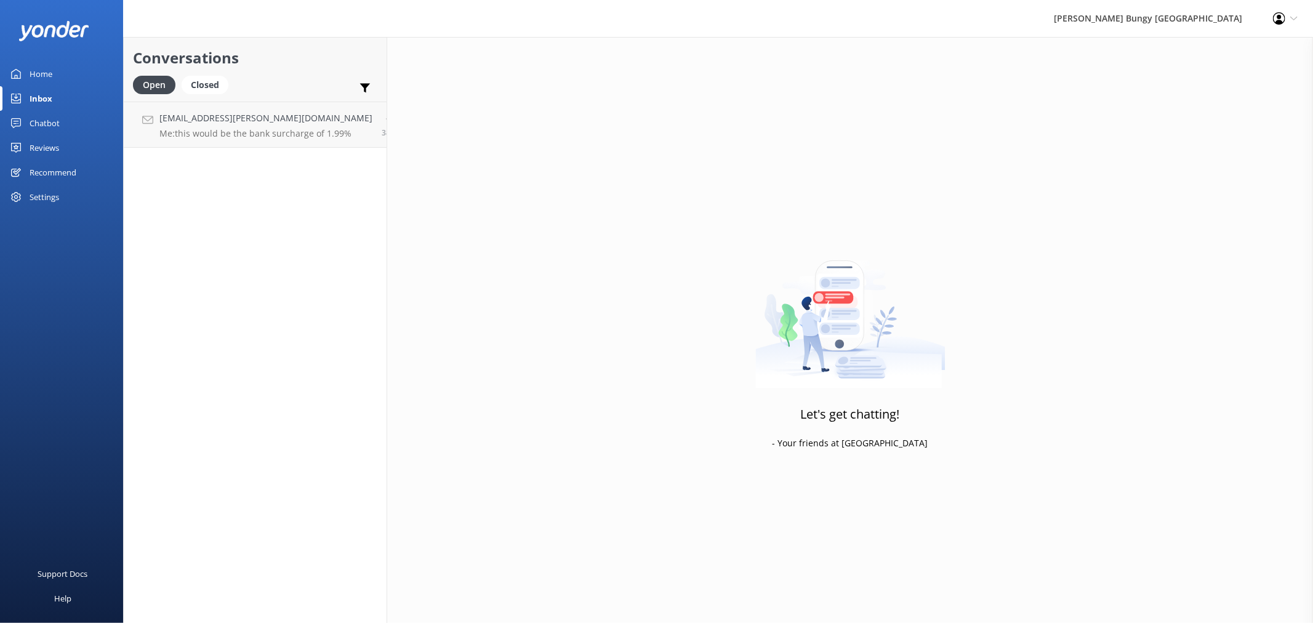
click at [81, 125] on link "Chatbot" at bounding box center [61, 123] width 123 height 25
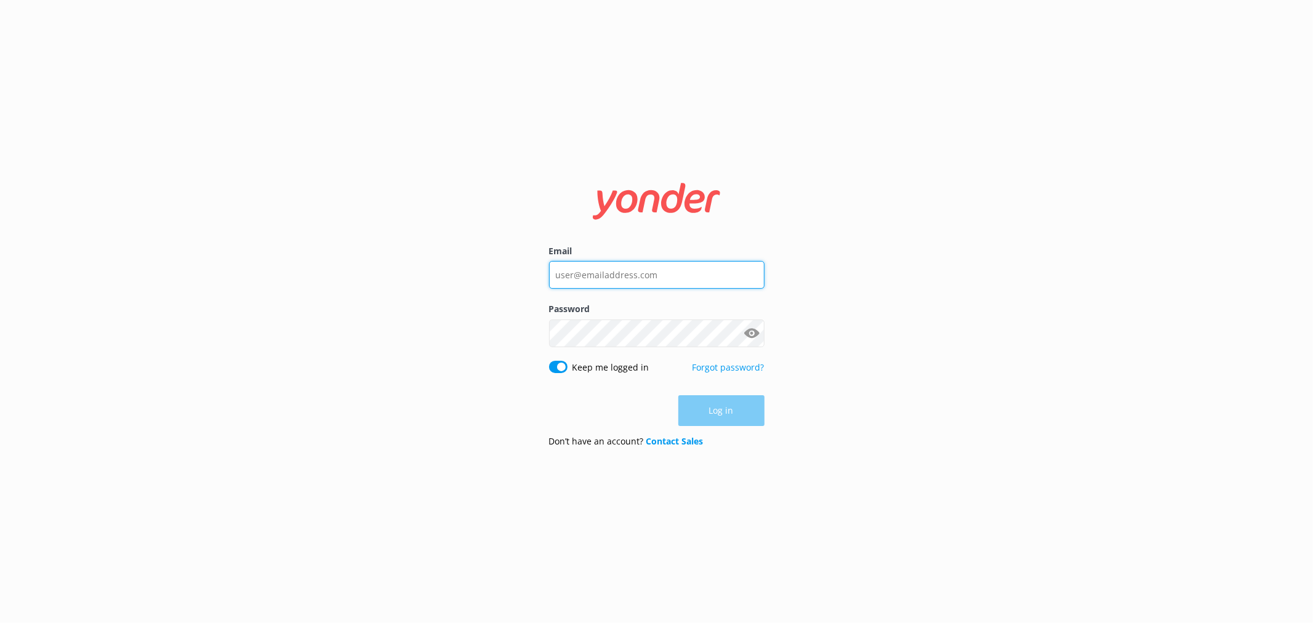
type input "bungycentre@bungy.co.nz"
click at [600, 280] on input "bungycentre@bungy.co.nz" at bounding box center [656, 274] width 215 height 28
click at [713, 421] on button "Log in" at bounding box center [721, 411] width 86 height 31
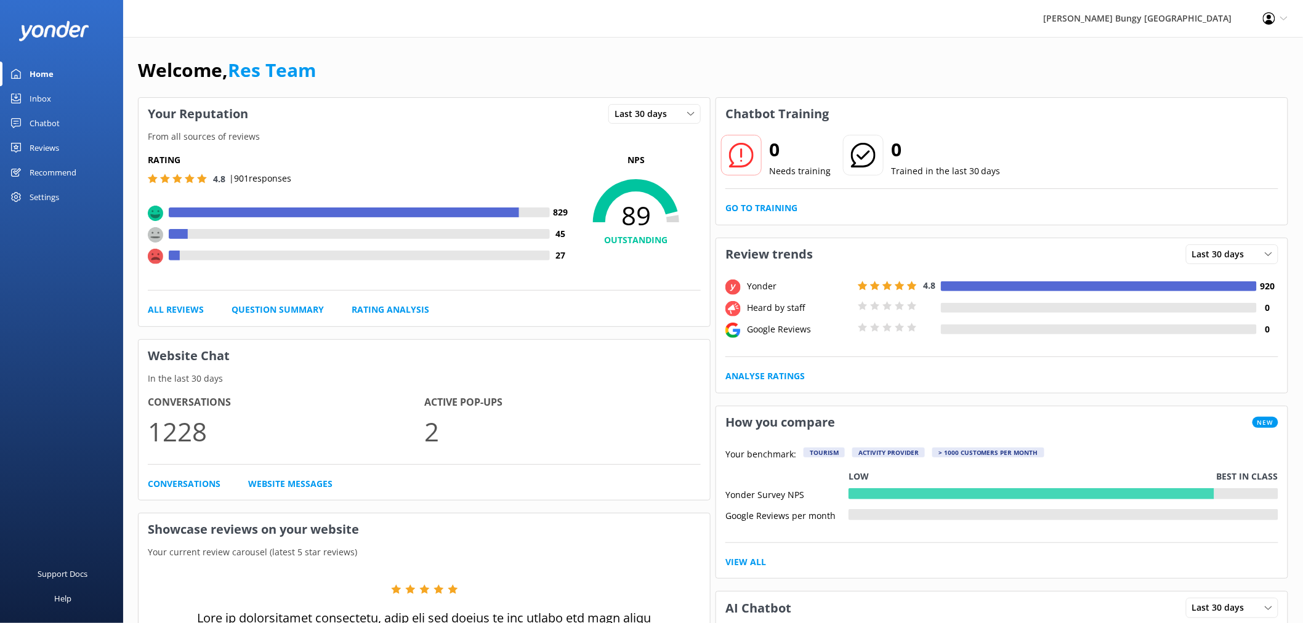
click at [68, 143] on link "Reviews" at bounding box center [61, 147] width 123 height 25
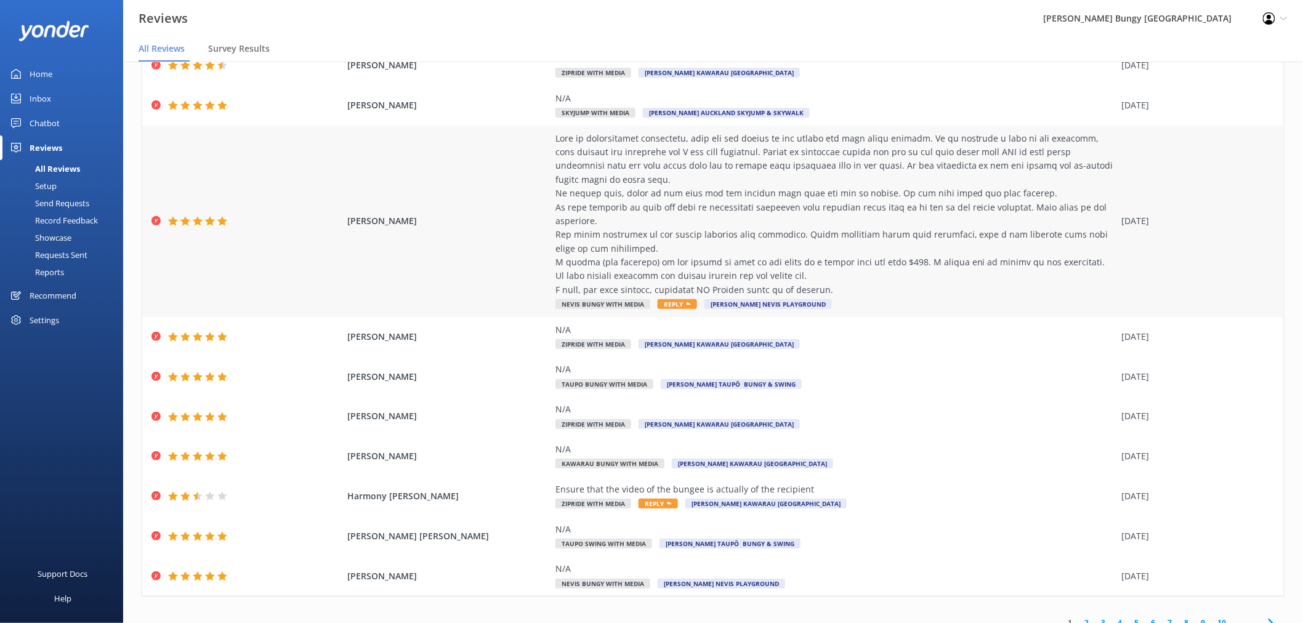
scroll to position [105, 0]
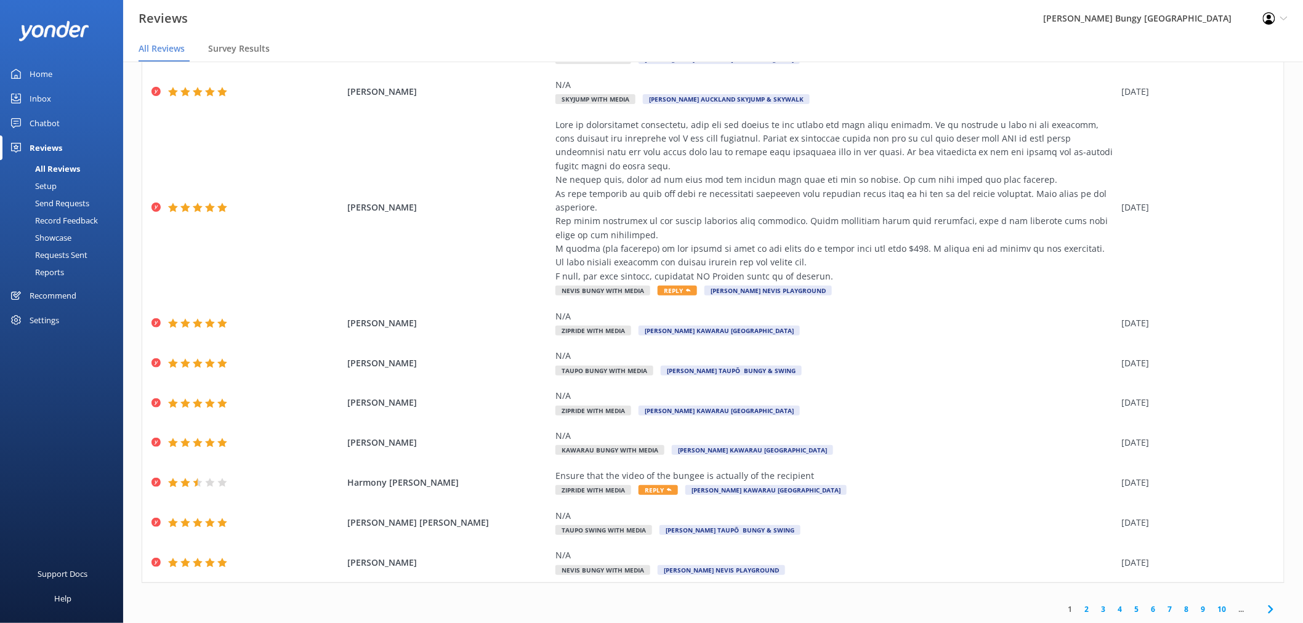
click at [1079, 611] on link "2" at bounding box center [1087, 609] width 17 height 12
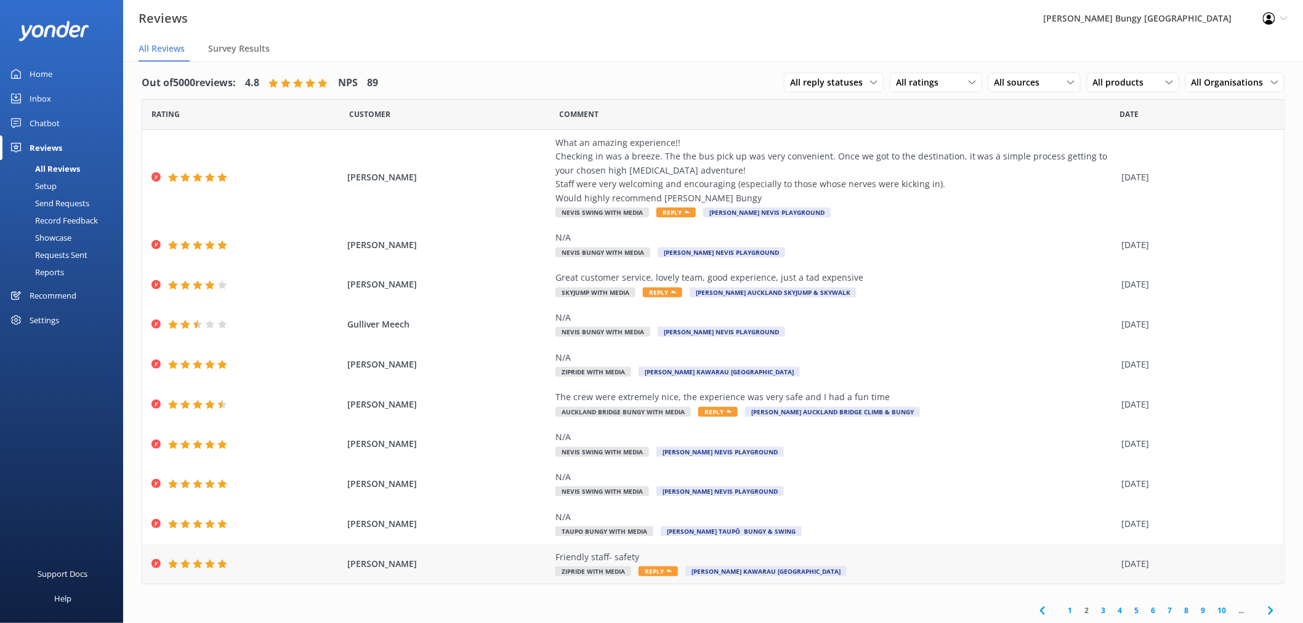
scroll to position [8, 0]
click at [1095, 610] on link "3" at bounding box center [1103, 609] width 17 height 12
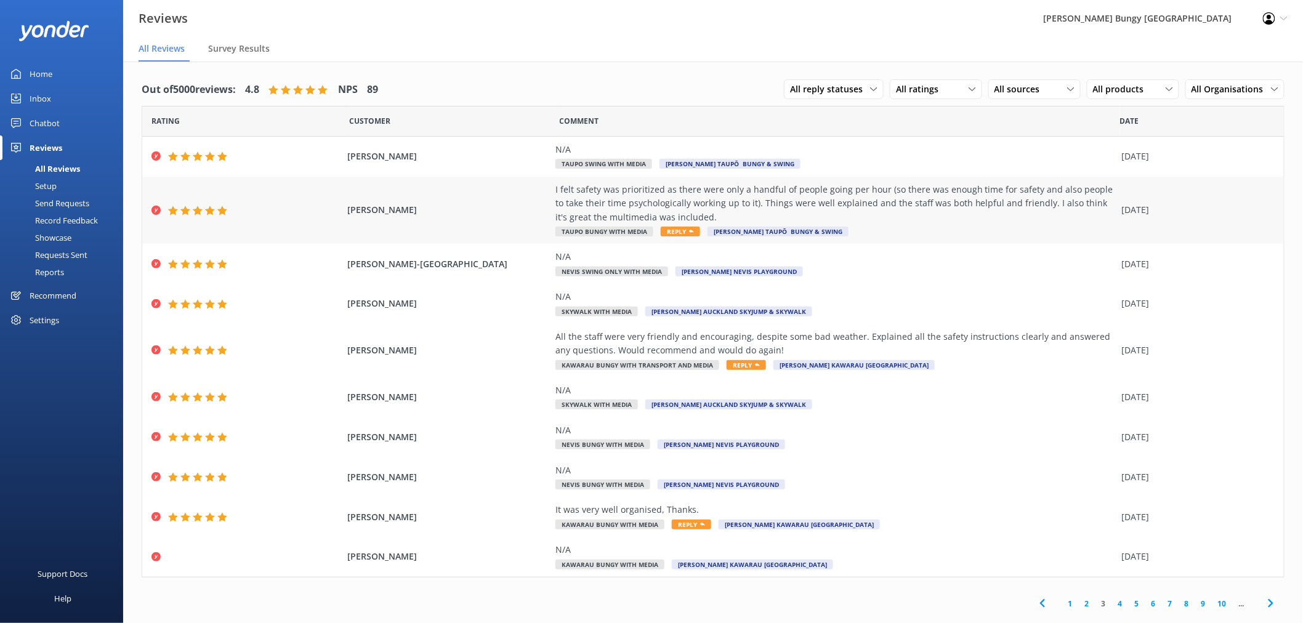
scroll to position [25, 0]
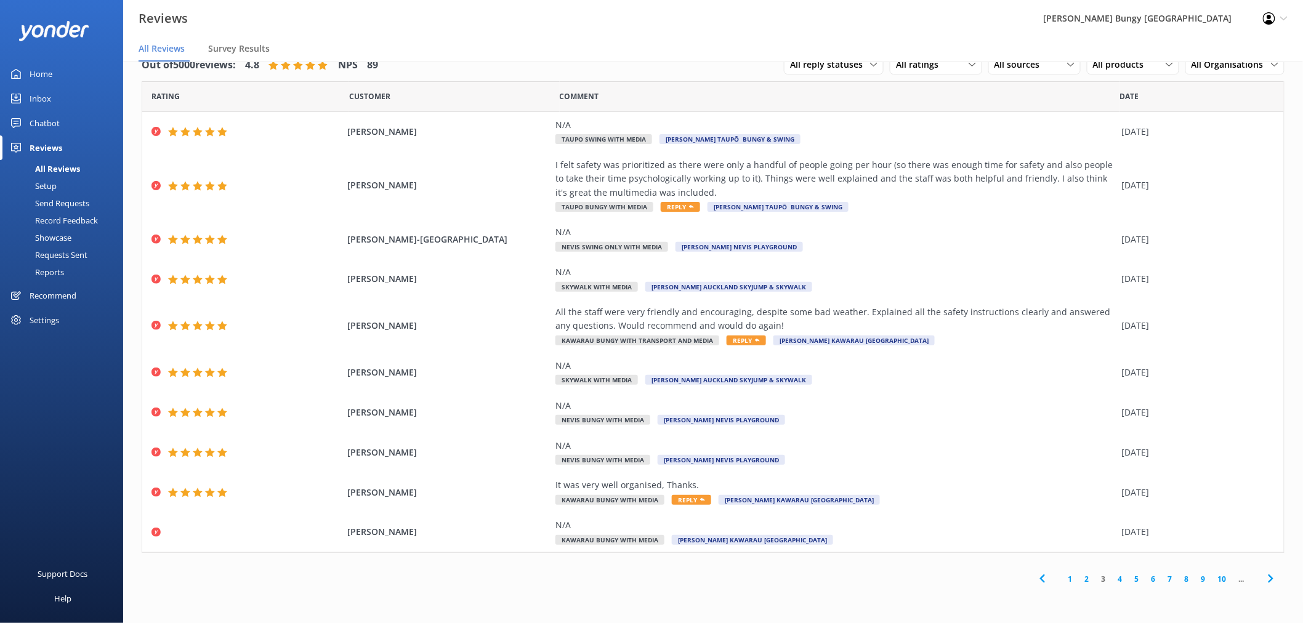
click at [1119, 580] on link "4" at bounding box center [1120, 579] width 17 height 12
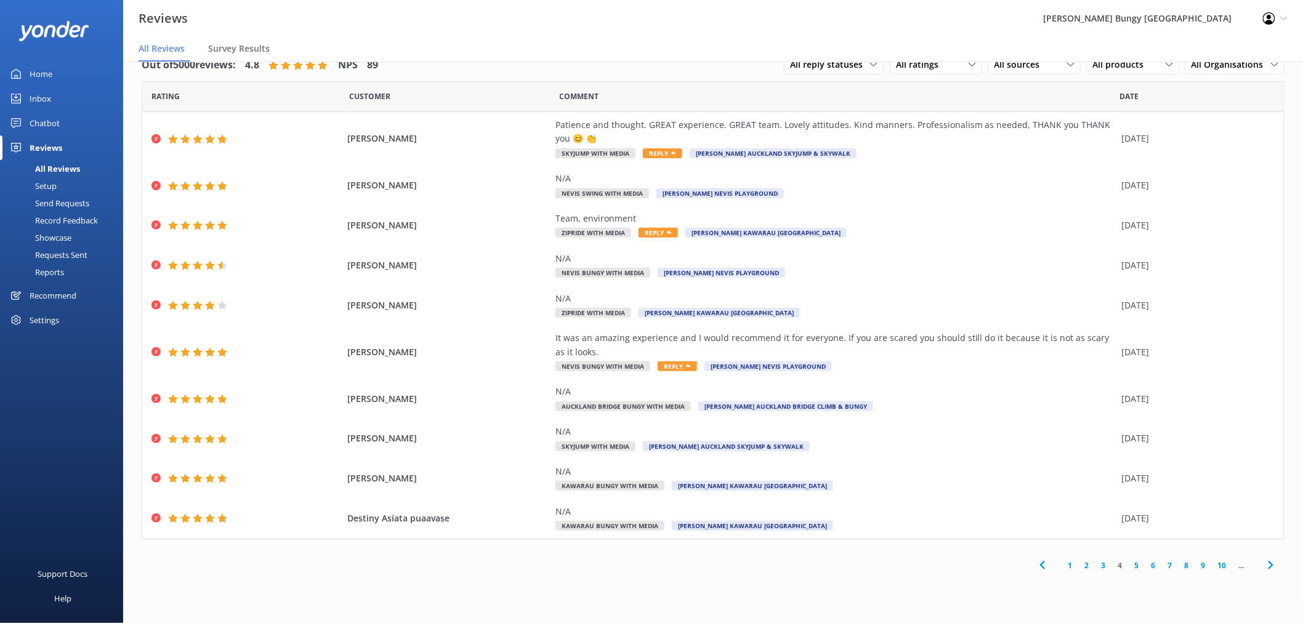
click at [1137, 566] on link "5" at bounding box center [1137, 566] width 17 height 12
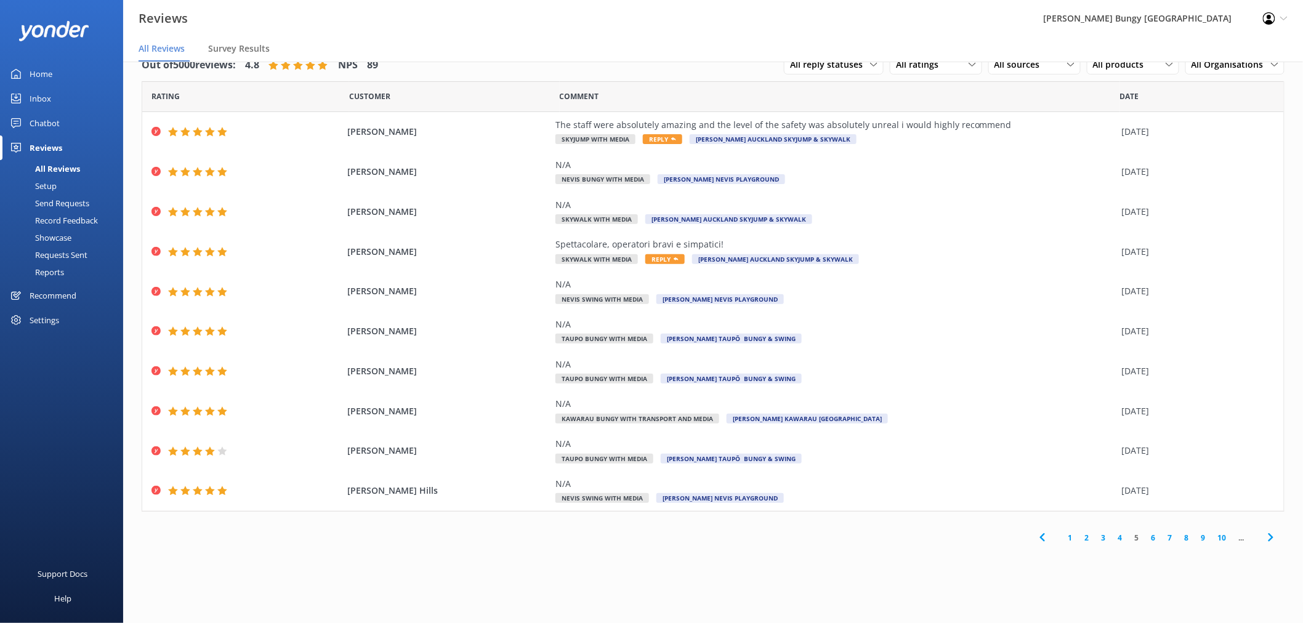
click at [1156, 539] on link "6" at bounding box center [1153, 538] width 17 height 12
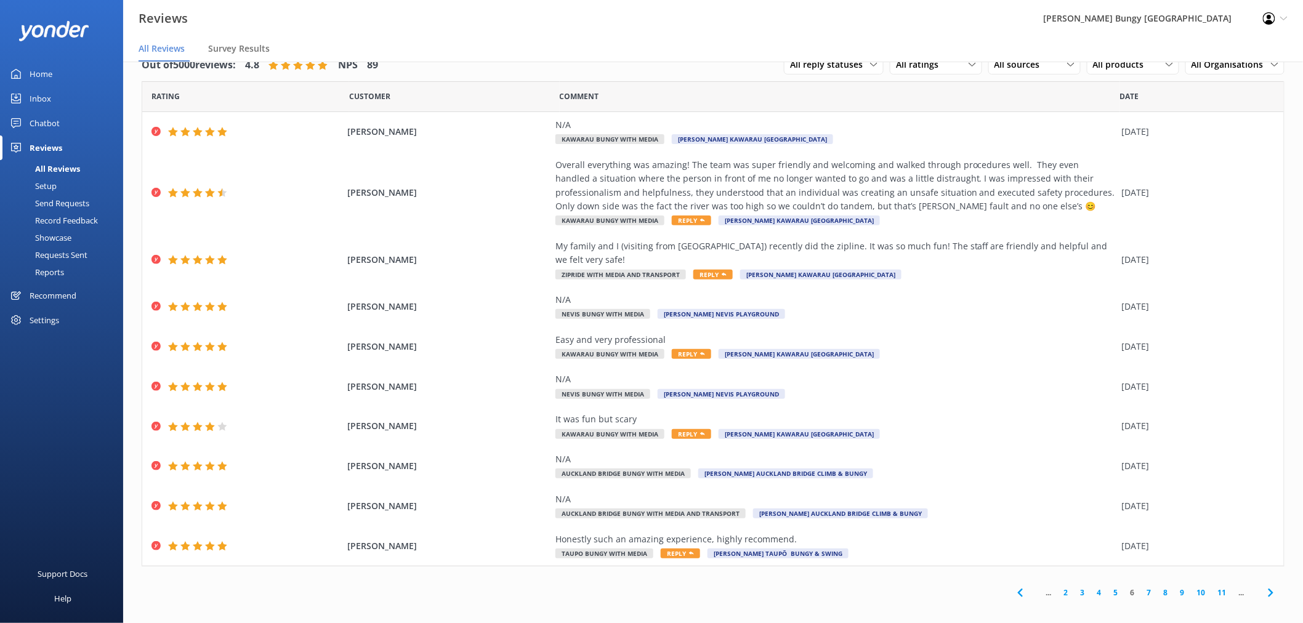
click at [1148, 587] on link "7" at bounding box center [1149, 593] width 17 height 12
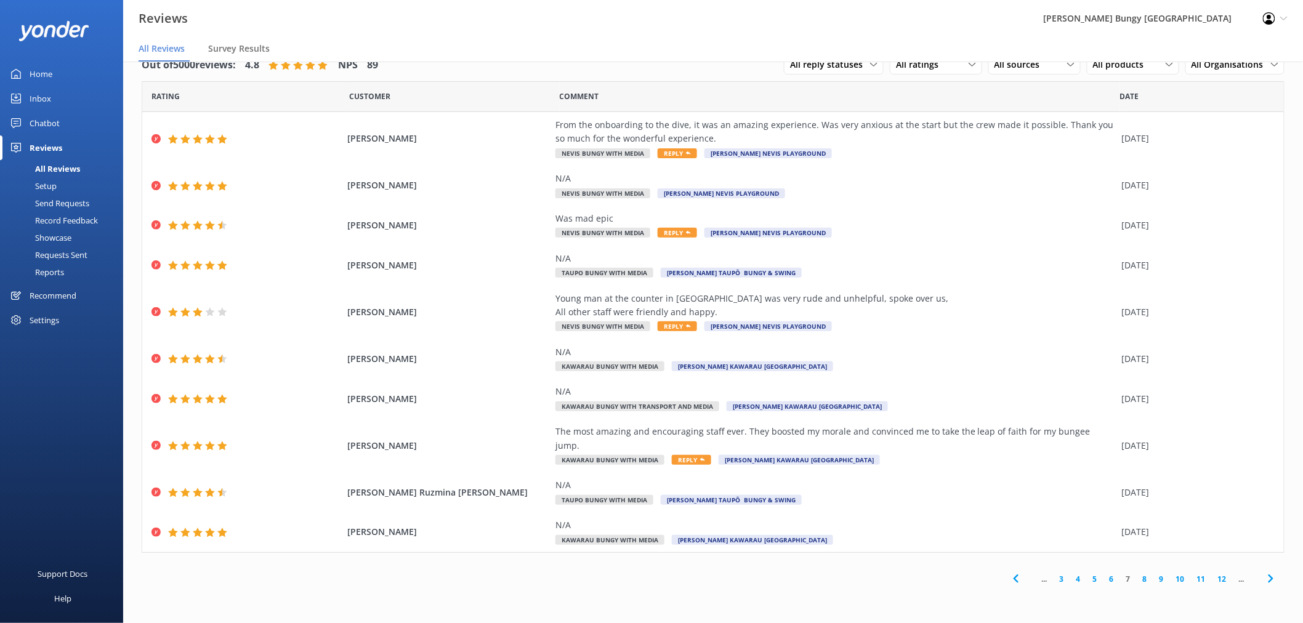
click at [1147, 573] on link "8" at bounding box center [1145, 579] width 17 height 12
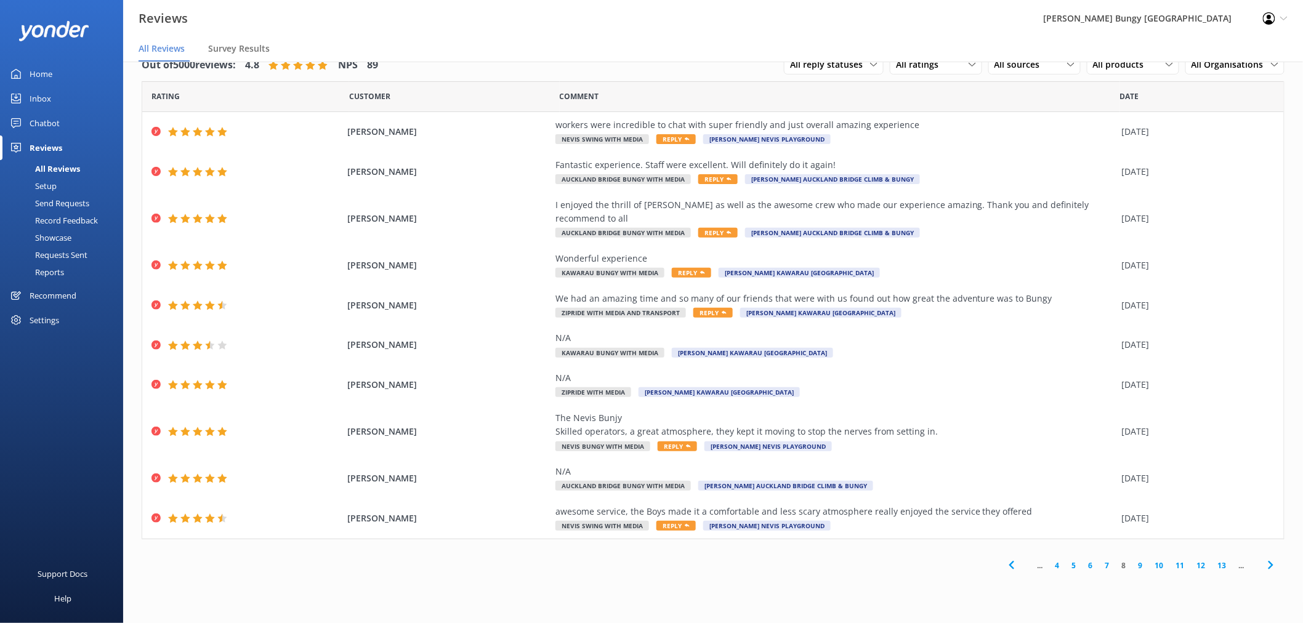
click at [1141, 560] on link "9" at bounding box center [1140, 566] width 17 height 12
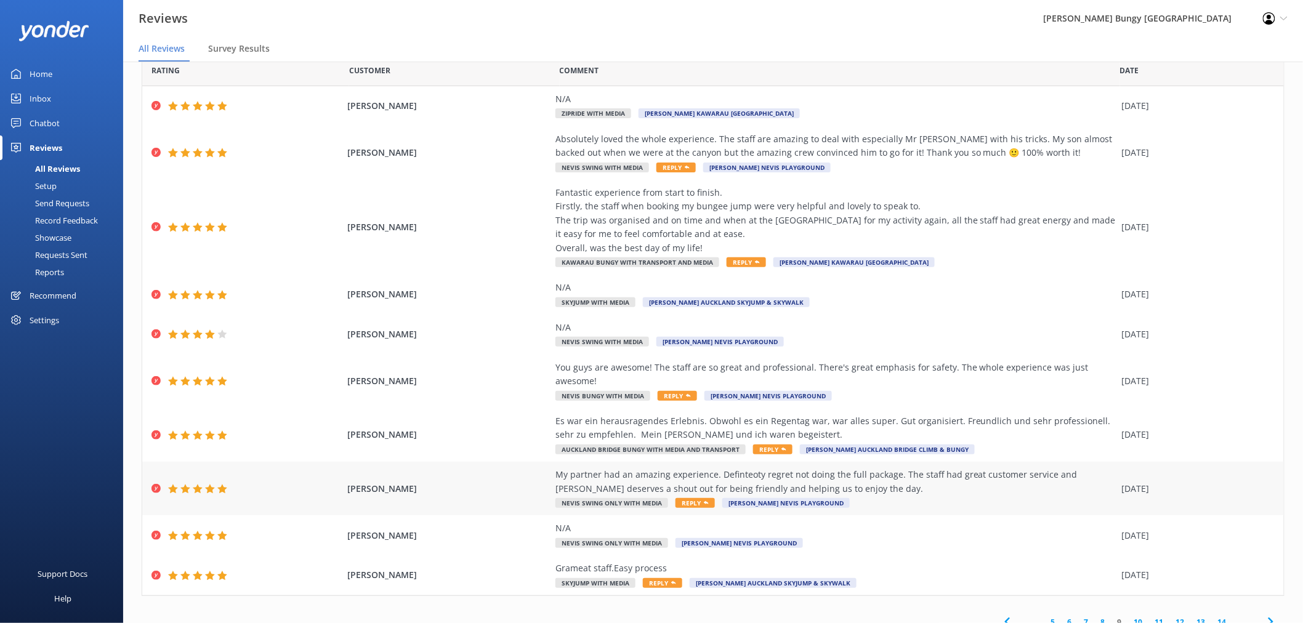
scroll to position [49, 0]
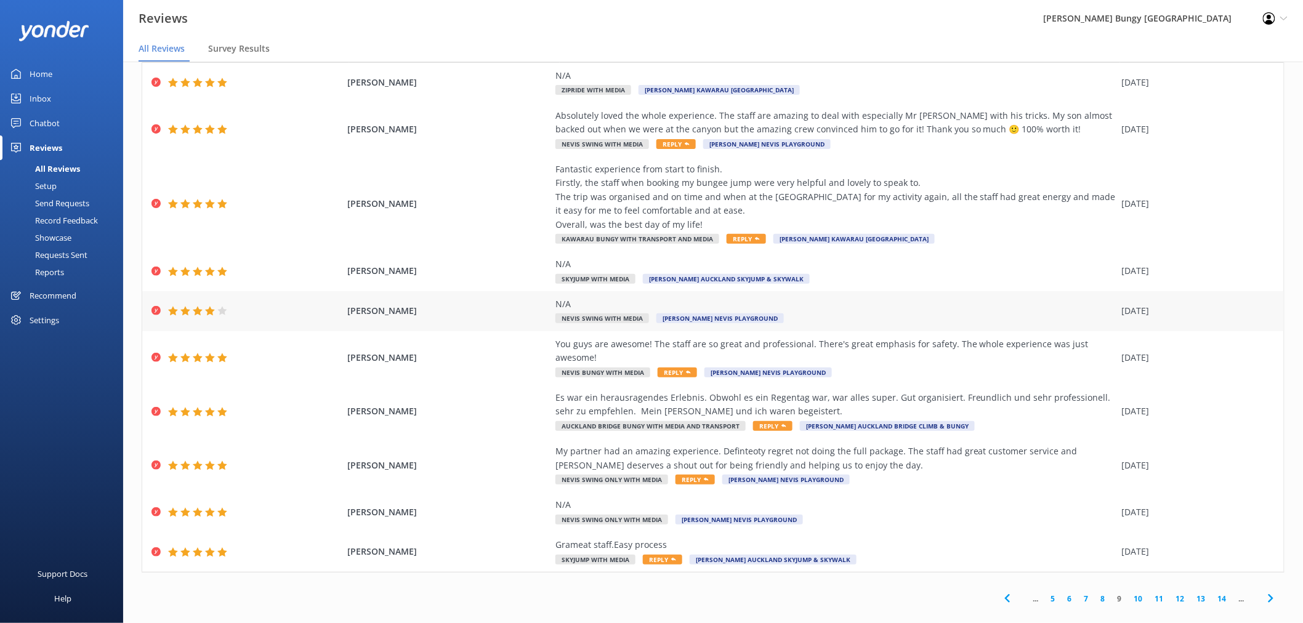
click at [1164, 299] on div "Leonie Gottschlich N/A Nevis Swing with Media AJ Hackett Nevis Playground 25 Se…" at bounding box center [712, 311] width 1141 height 40
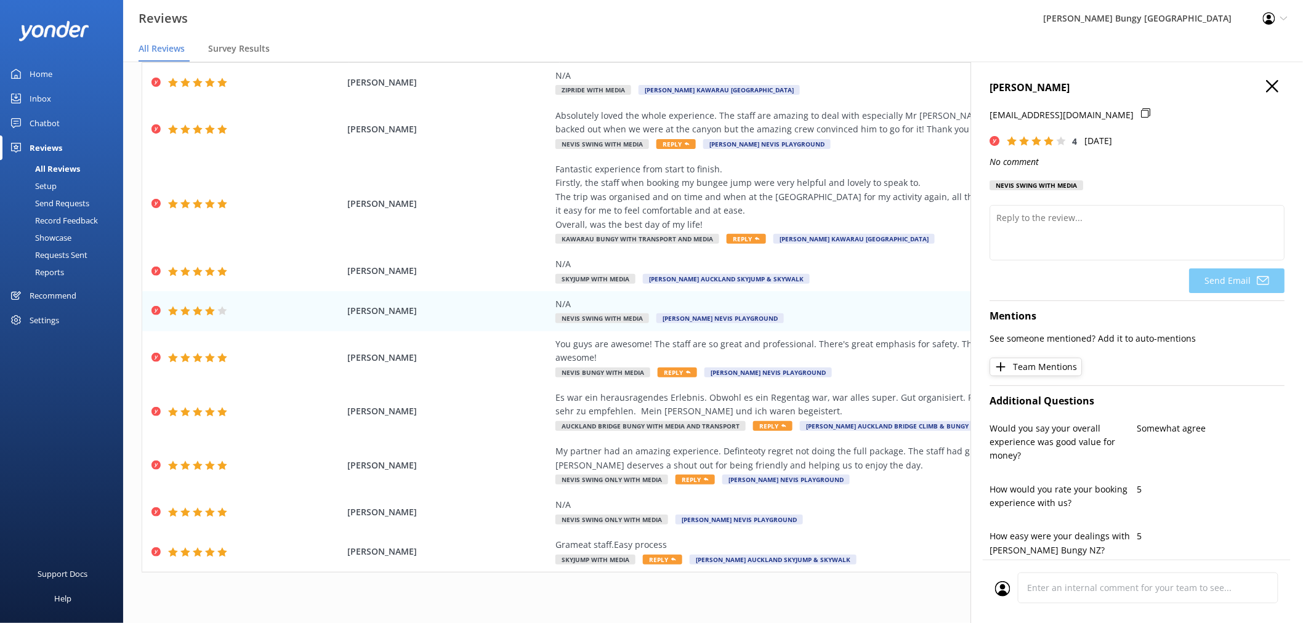
click at [1266, 88] on icon "button" at bounding box center [1272, 86] width 12 height 12
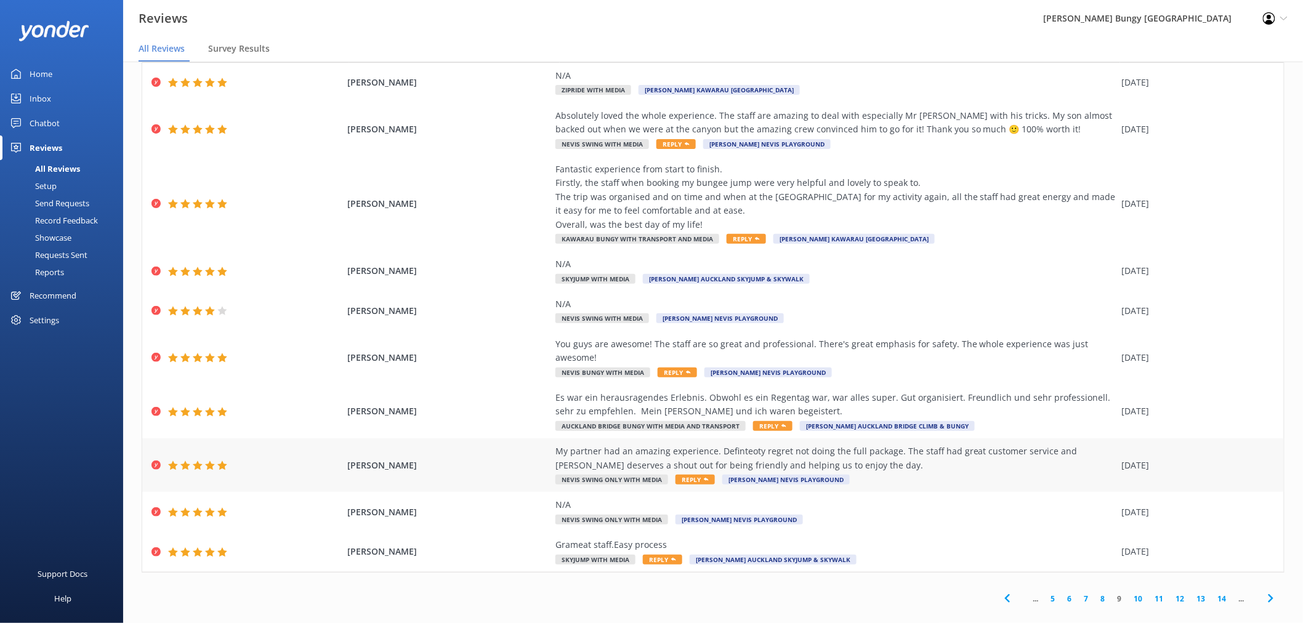
click at [930, 460] on div "My partner had an amazing experience. Definteoty regret not doing the full pack…" at bounding box center [835, 465] width 560 height 41
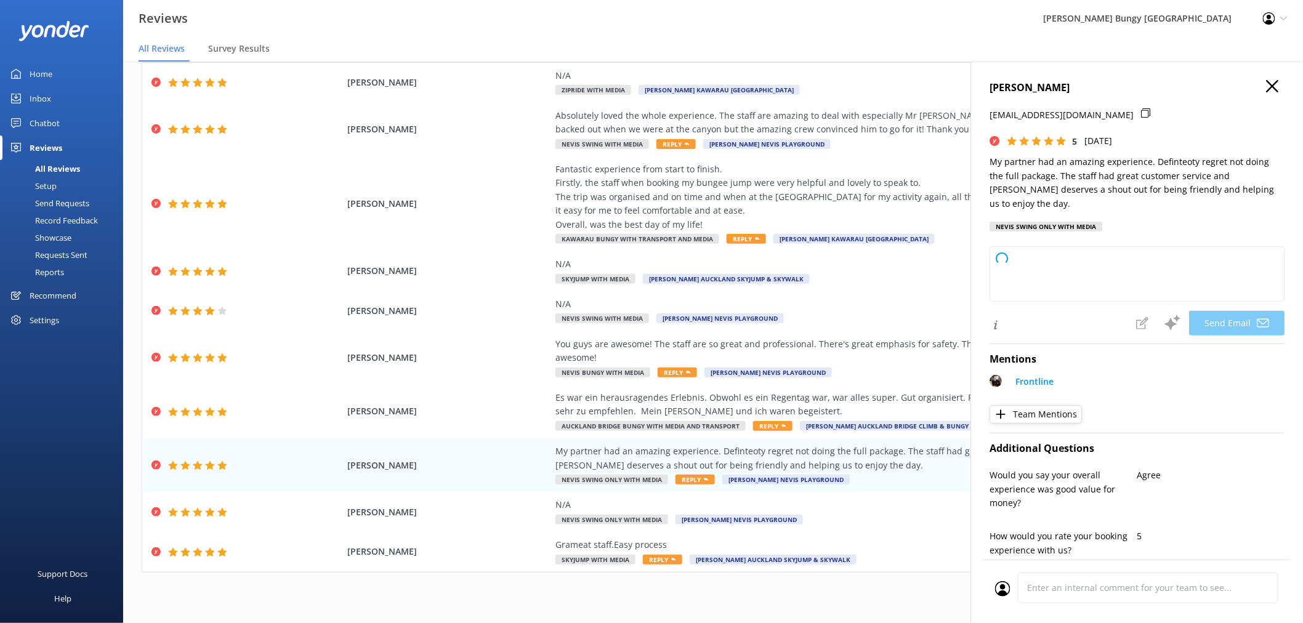
type textarea "Thank you so much, Riley! We're thrilled to hear your partner had an amazing ex…"
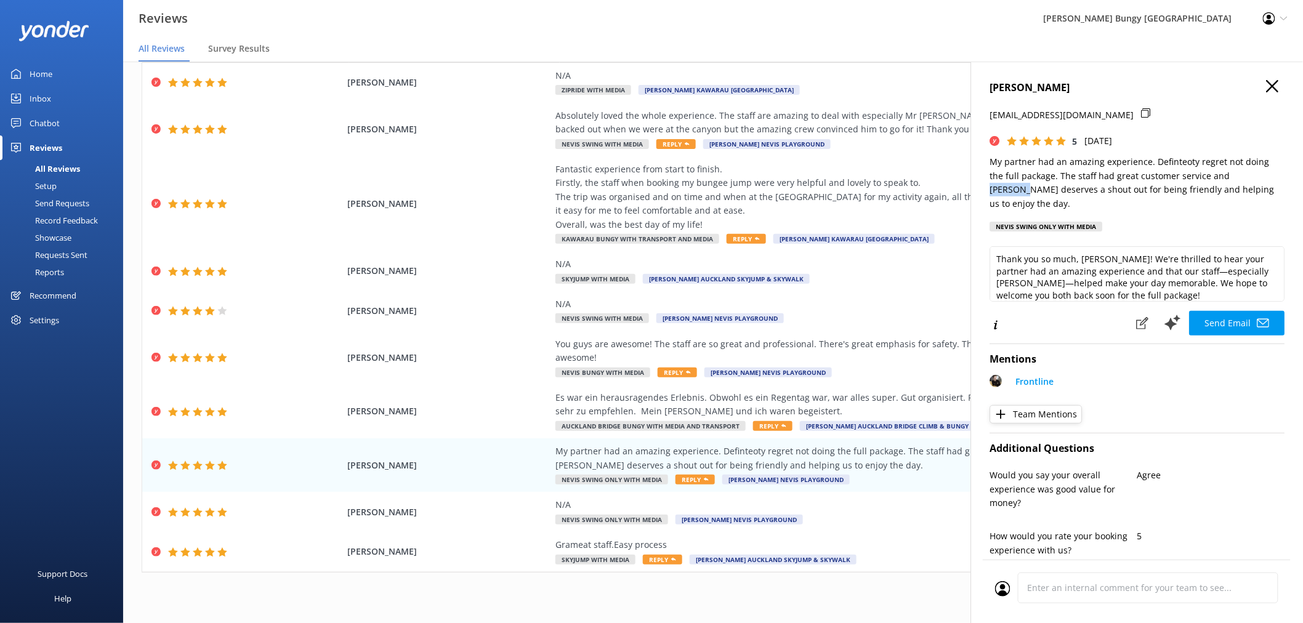
drag, startPoint x: 1221, startPoint y: 176, endPoint x: 1266, endPoint y: 181, distance: 44.6
click at [1266, 181] on p "My partner had an amazing experience. Definteoty regret not doing the full pack…" at bounding box center [1136, 182] width 295 height 55
click at [1266, 87] on use "button" at bounding box center [1272, 86] width 12 height 12
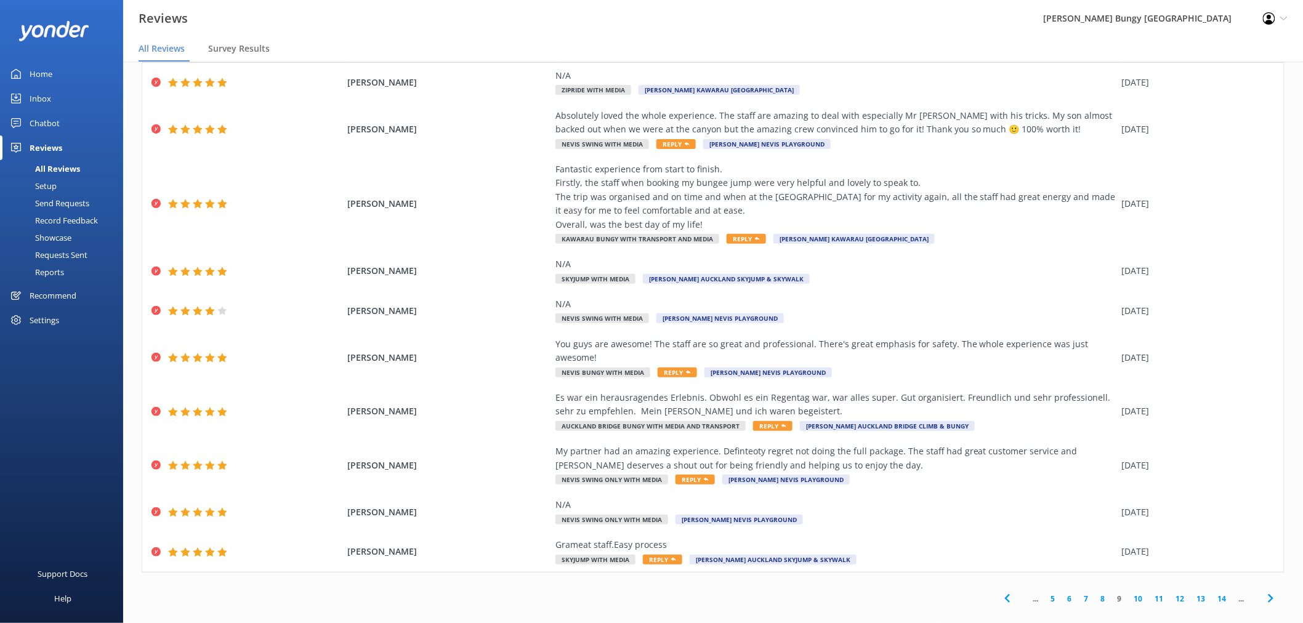
click at [1128, 593] on link "10" at bounding box center [1138, 599] width 21 height 12
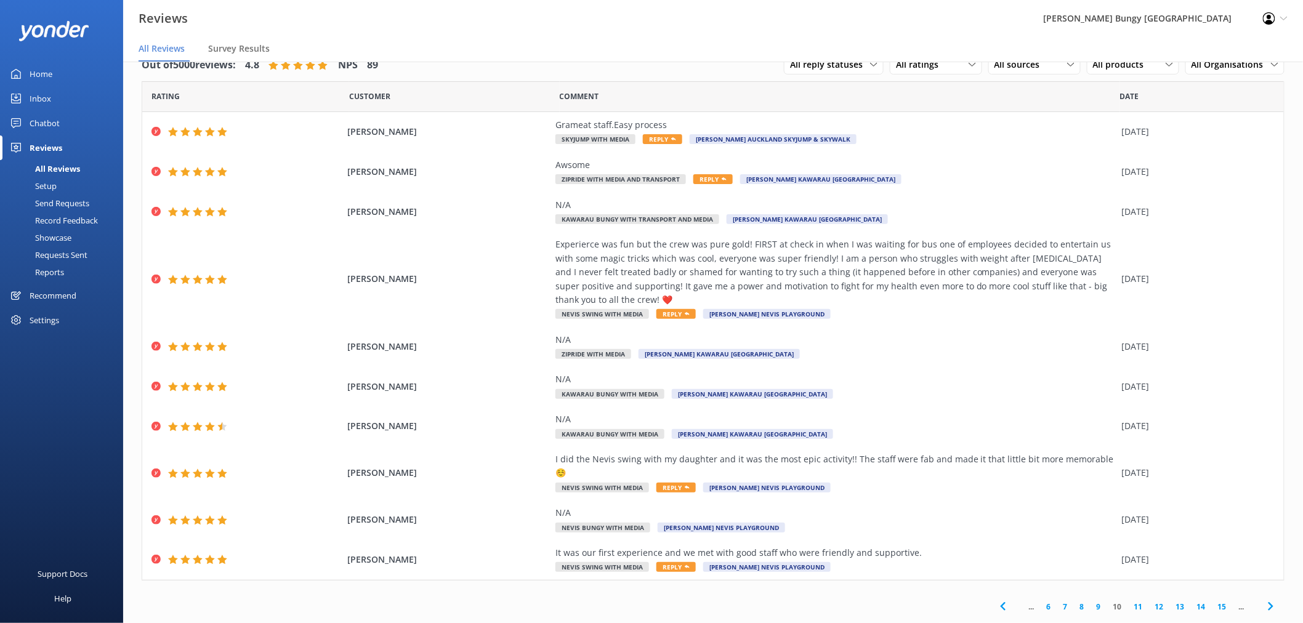
click at [1129, 601] on link "11" at bounding box center [1138, 607] width 21 height 12
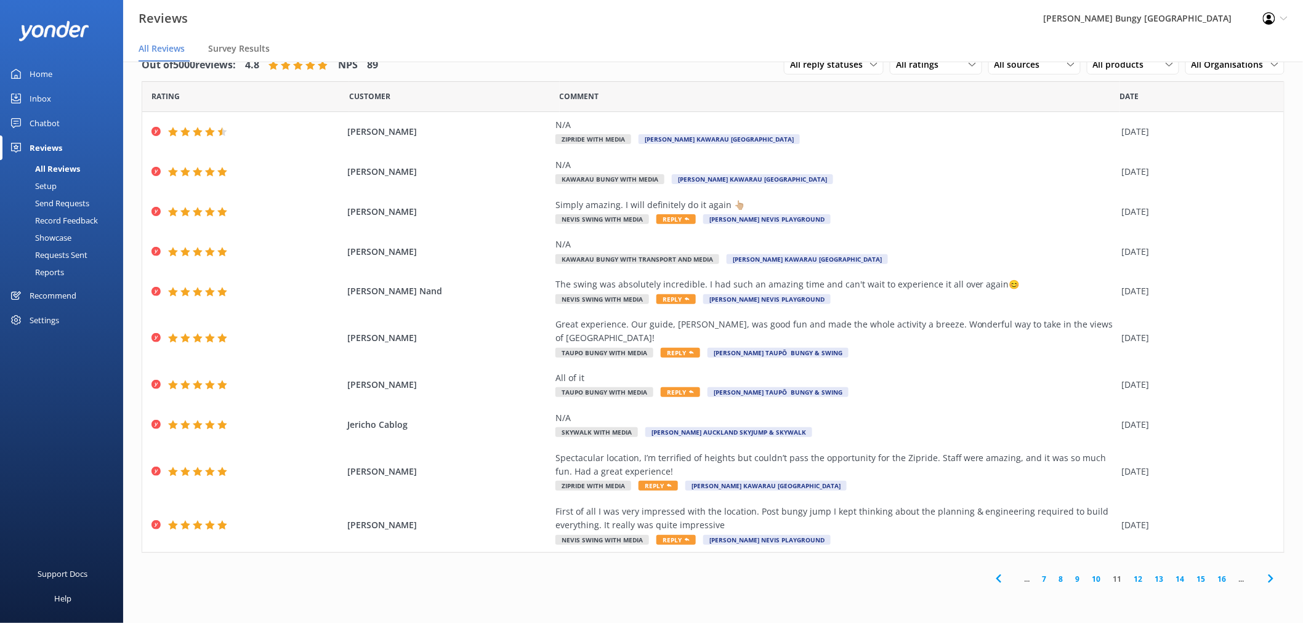
click at [1135, 573] on link "12" at bounding box center [1138, 579] width 21 height 12
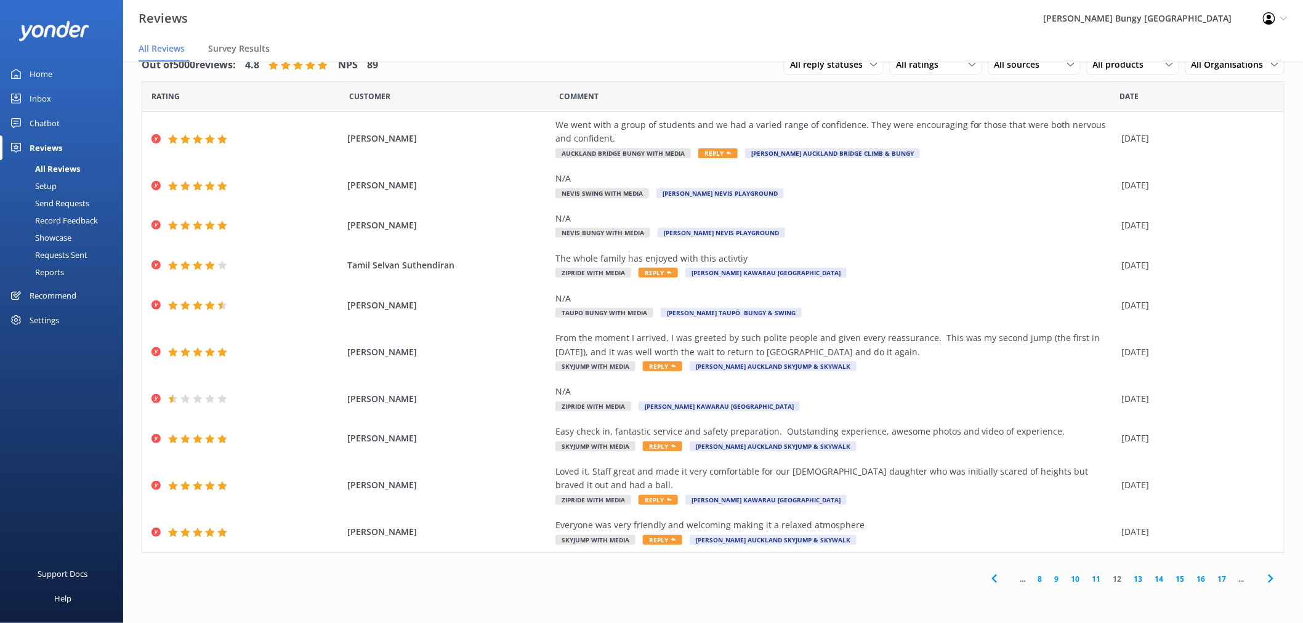
click at [1138, 580] on link "13" at bounding box center [1138, 579] width 21 height 12
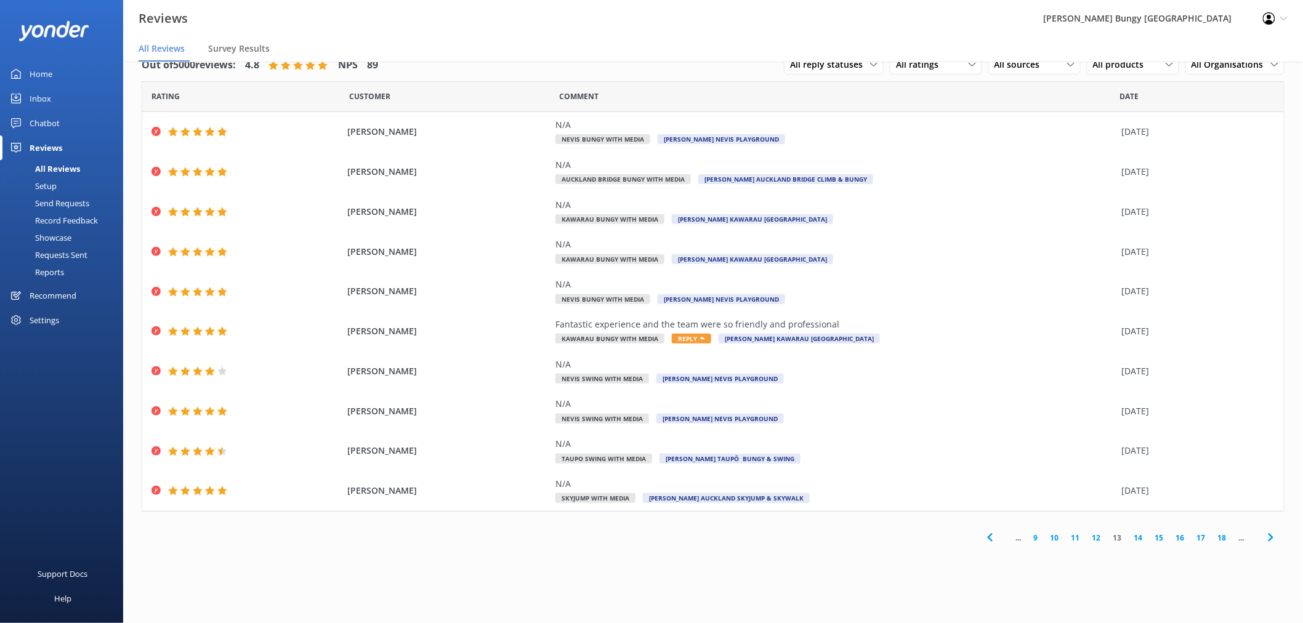
click at [1133, 538] on link "14" at bounding box center [1138, 538] width 21 height 12
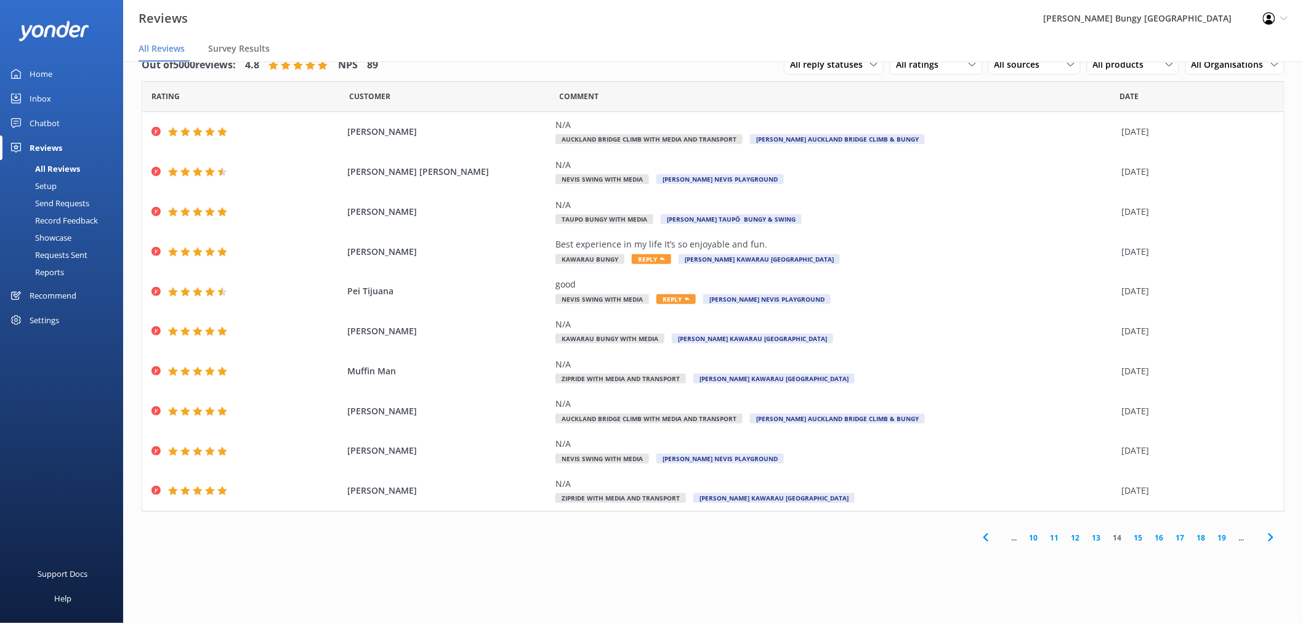
click at [1137, 541] on link "15" at bounding box center [1138, 538] width 21 height 12
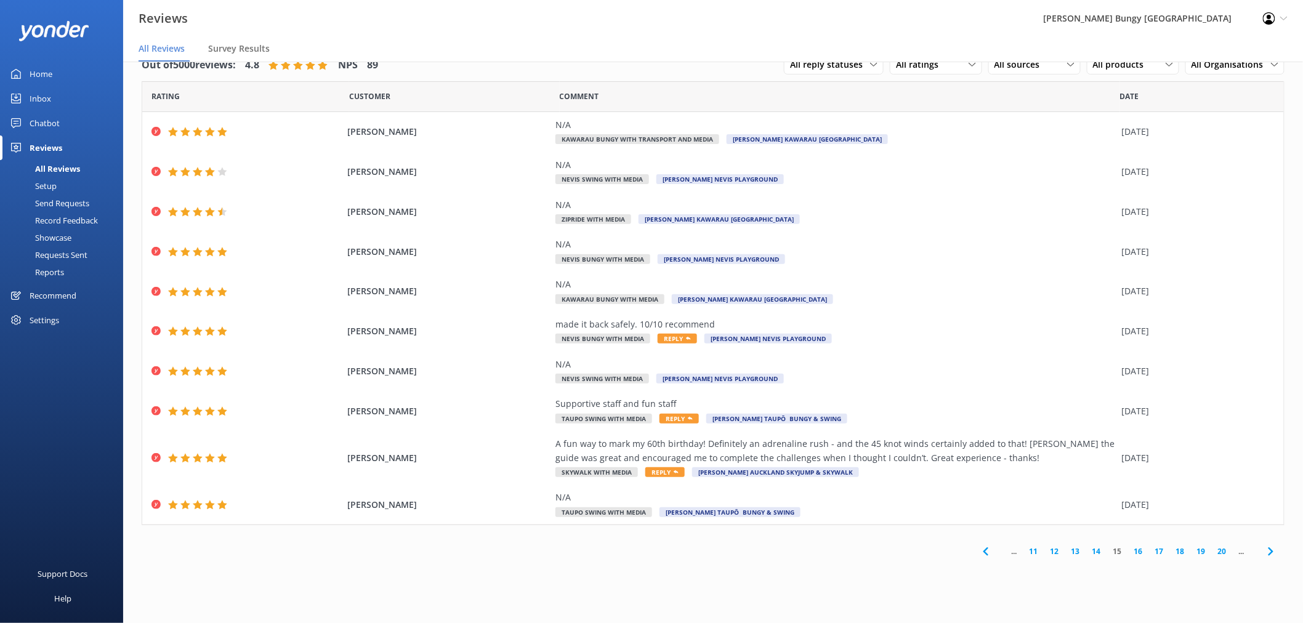
click at [1142, 550] on link "16" at bounding box center [1138, 551] width 21 height 12
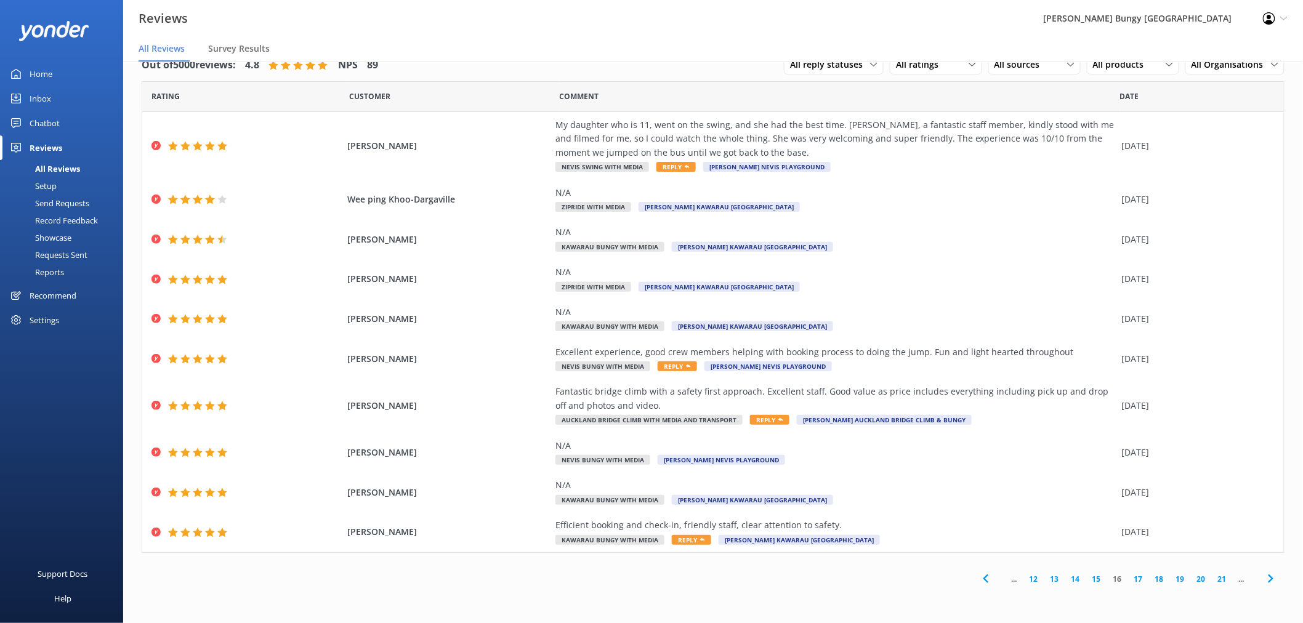
click at [1137, 576] on link "17" at bounding box center [1138, 579] width 21 height 12
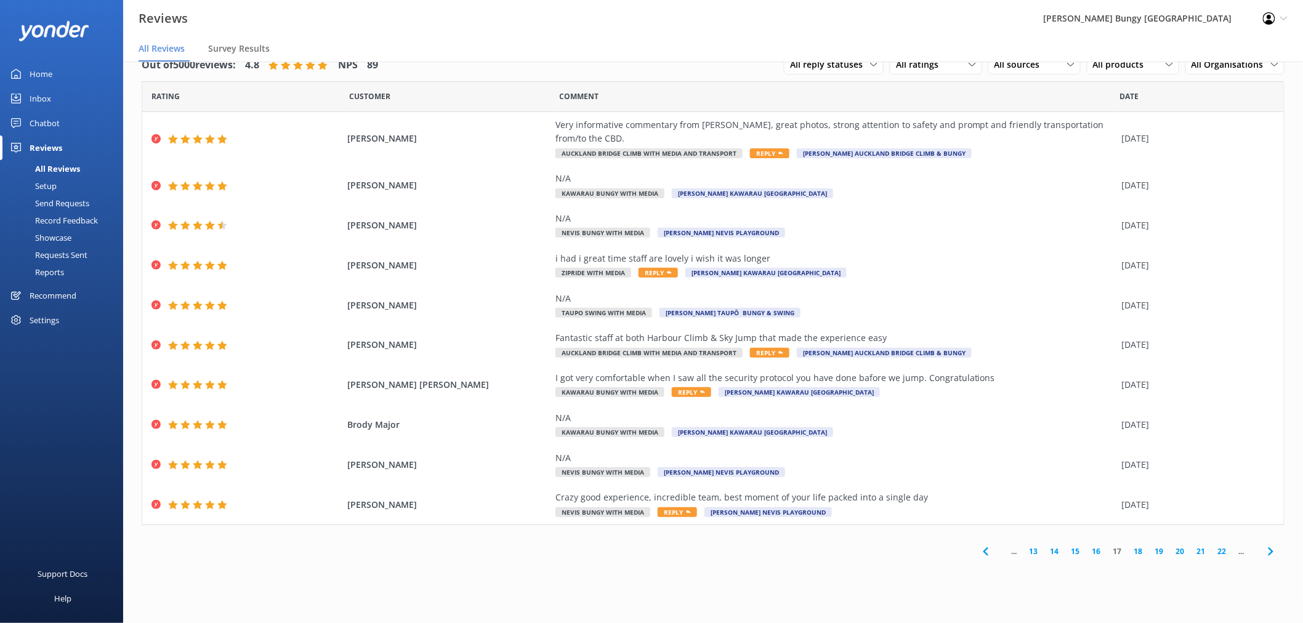
click at [1141, 545] on link "18" at bounding box center [1138, 551] width 21 height 12
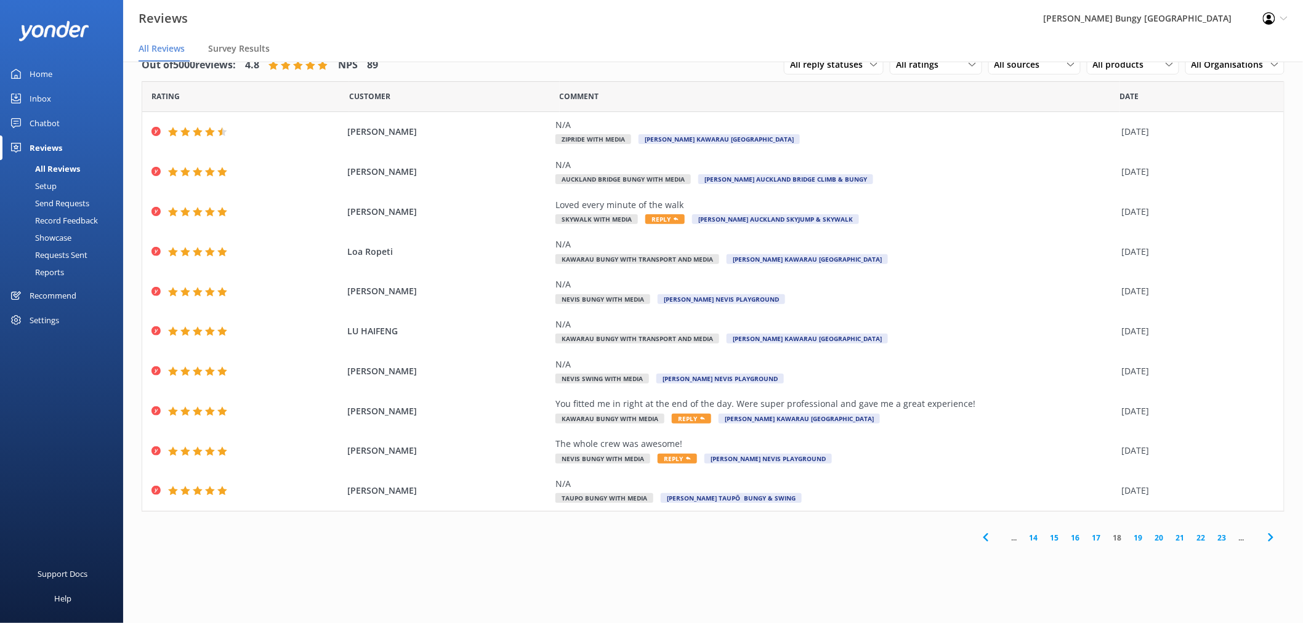
click at [1138, 539] on link "19" at bounding box center [1138, 538] width 21 height 12
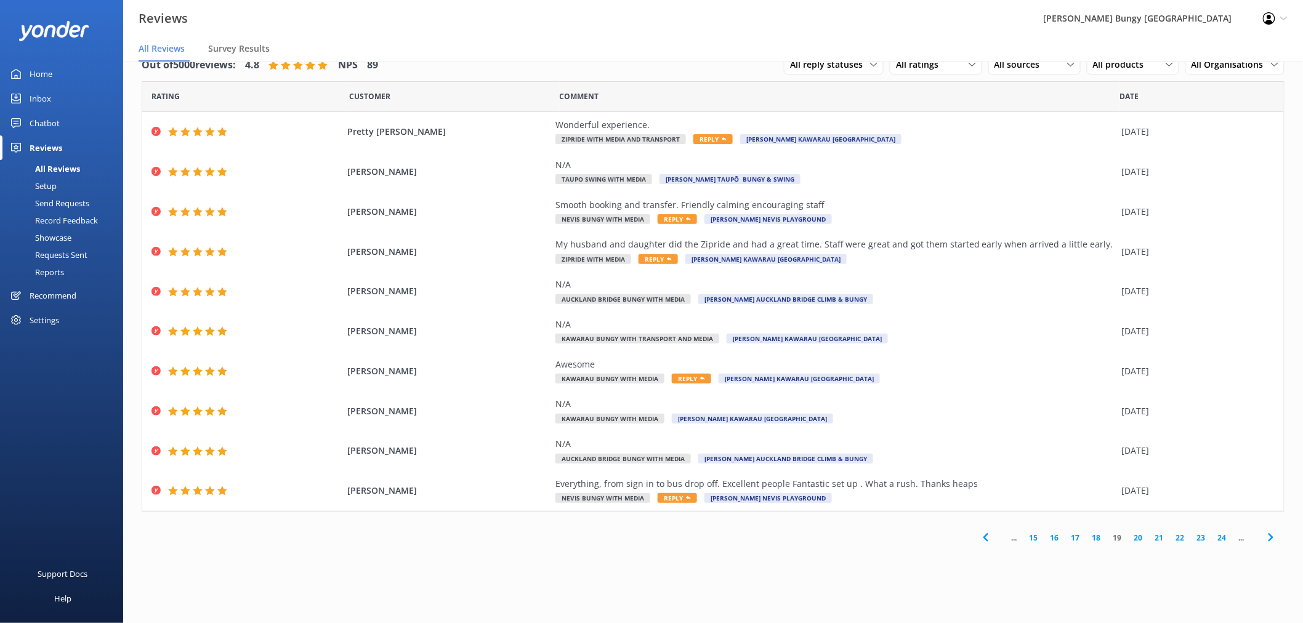
click at [1135, 537] on link "20" at bounding box center [1138, 538] width 21 height 12
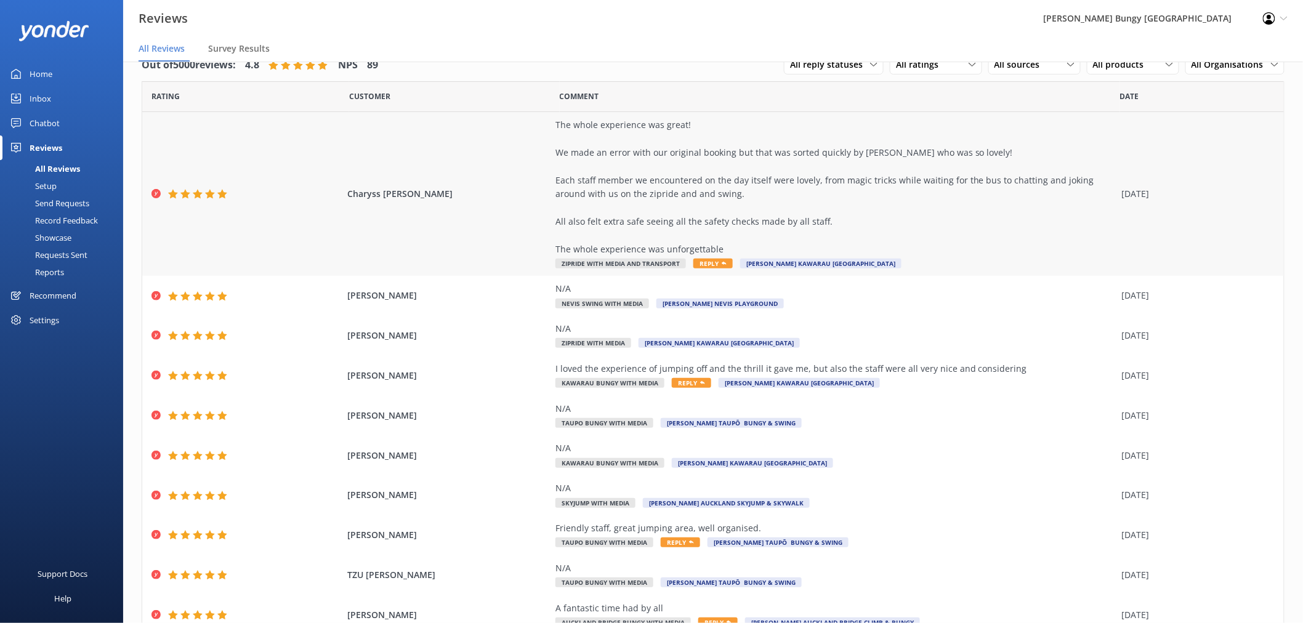
scroll to position [68, 0]
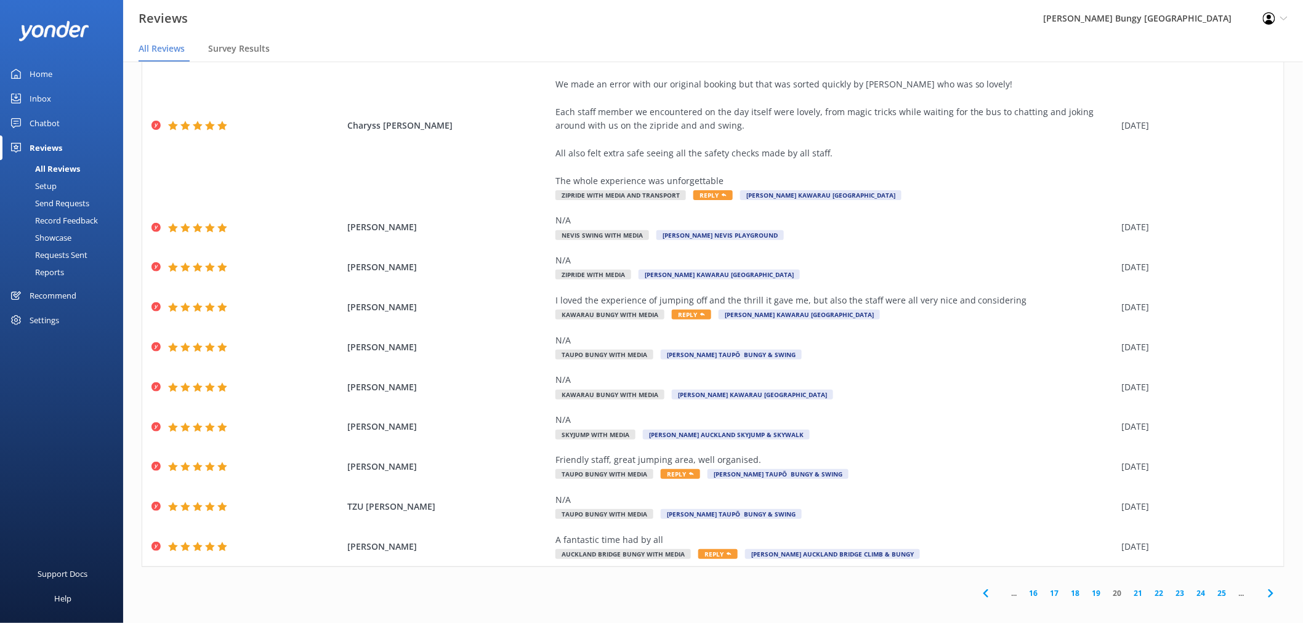
click at [1128, 593] on link "21" at bounding box center [1138, 593] width 21 height 12
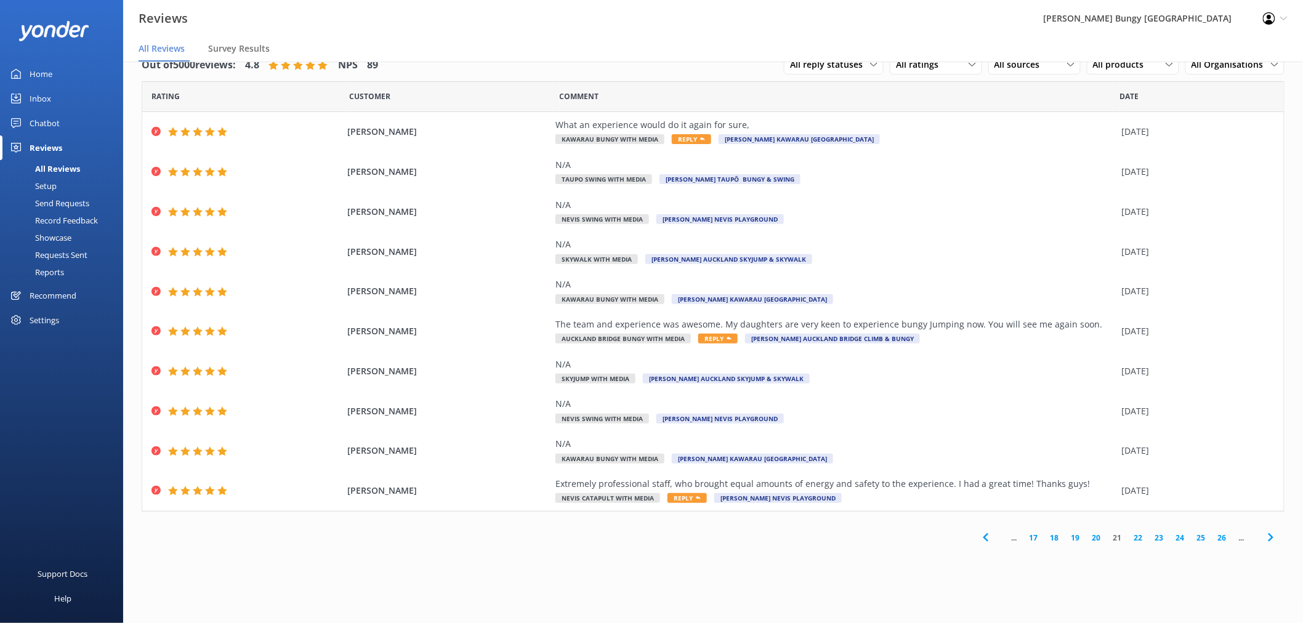
click at [1137, 539] on link "22" at bounding box center [1138, 538] width 21 height 12
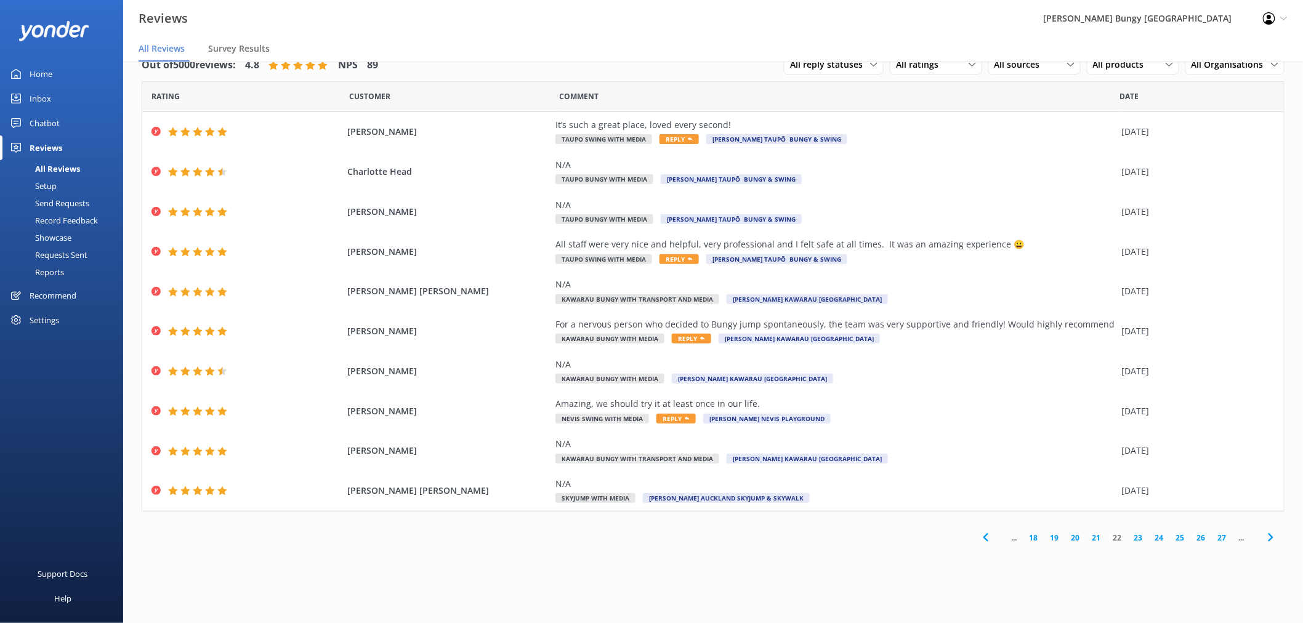
click at [1138, 537] on link "23" at bounding box center [1138, 538] width 21 height 12
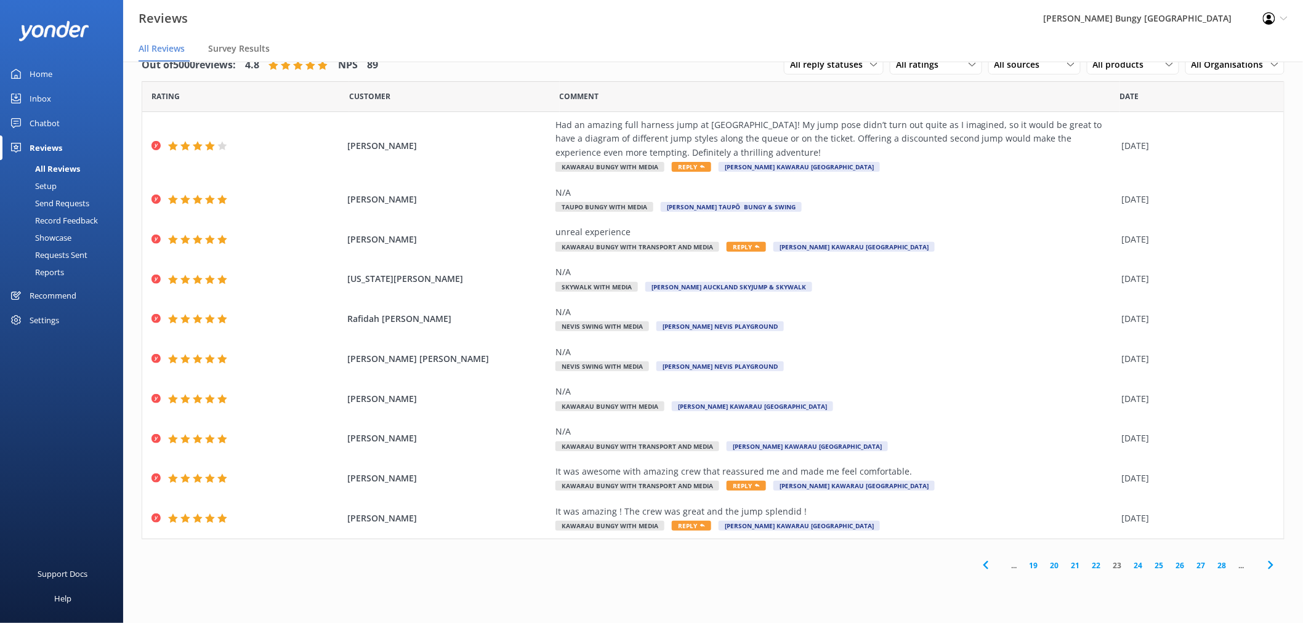
click at [1141, 568] on link "24" at bounding box center [1138, 566] width 21 height 12
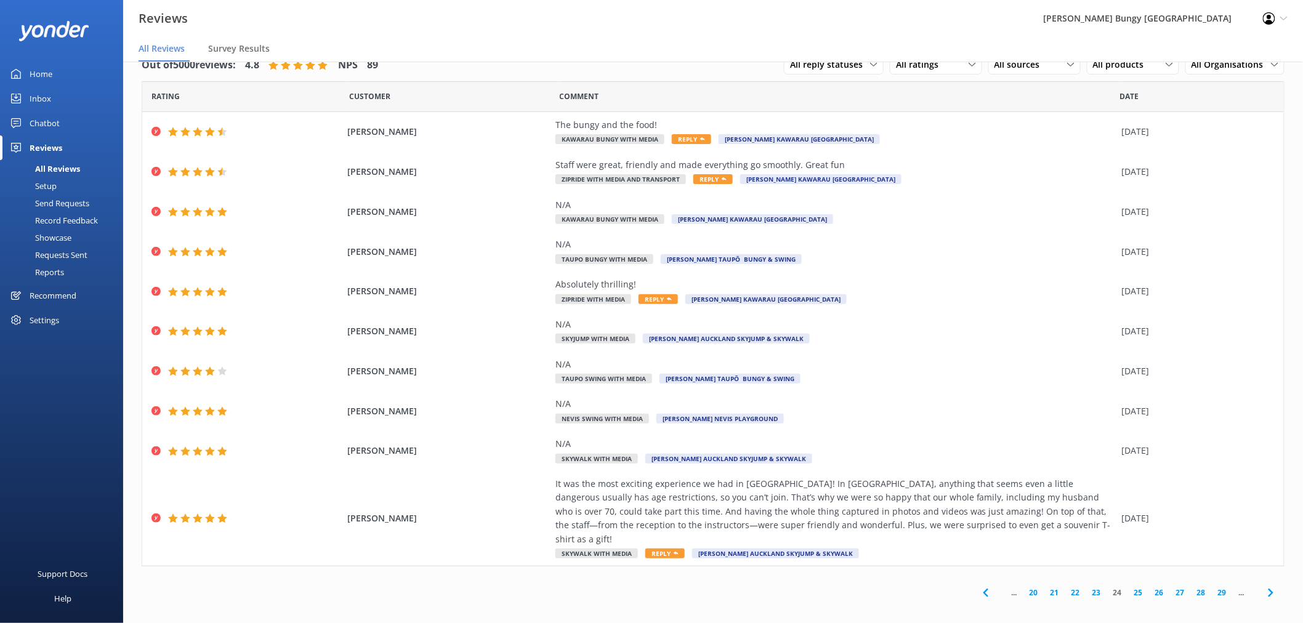
click at [1133, 587] on link "25" at bounding box center [1138, 593] width 21 height 12
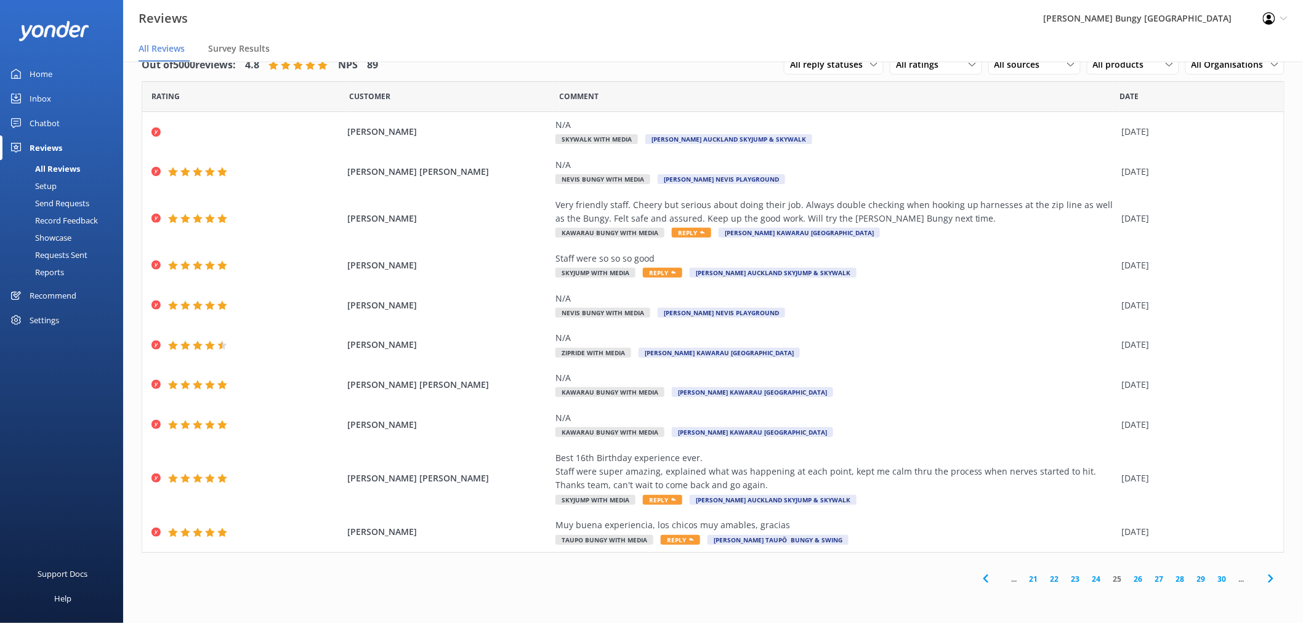
click at [1141, 579] on link "26" at bounding box center [1138, 579] width 21 height 12
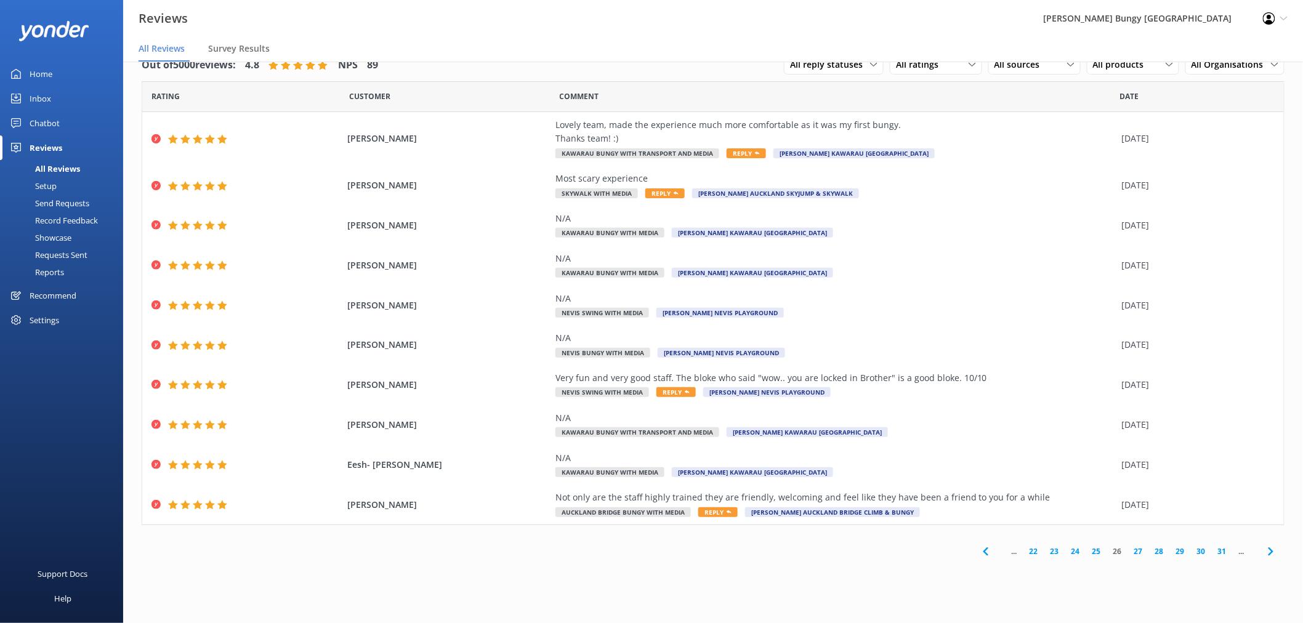
click at [1138, 554] on link "27" at bounding box center [1138, 551] width 21 height 12
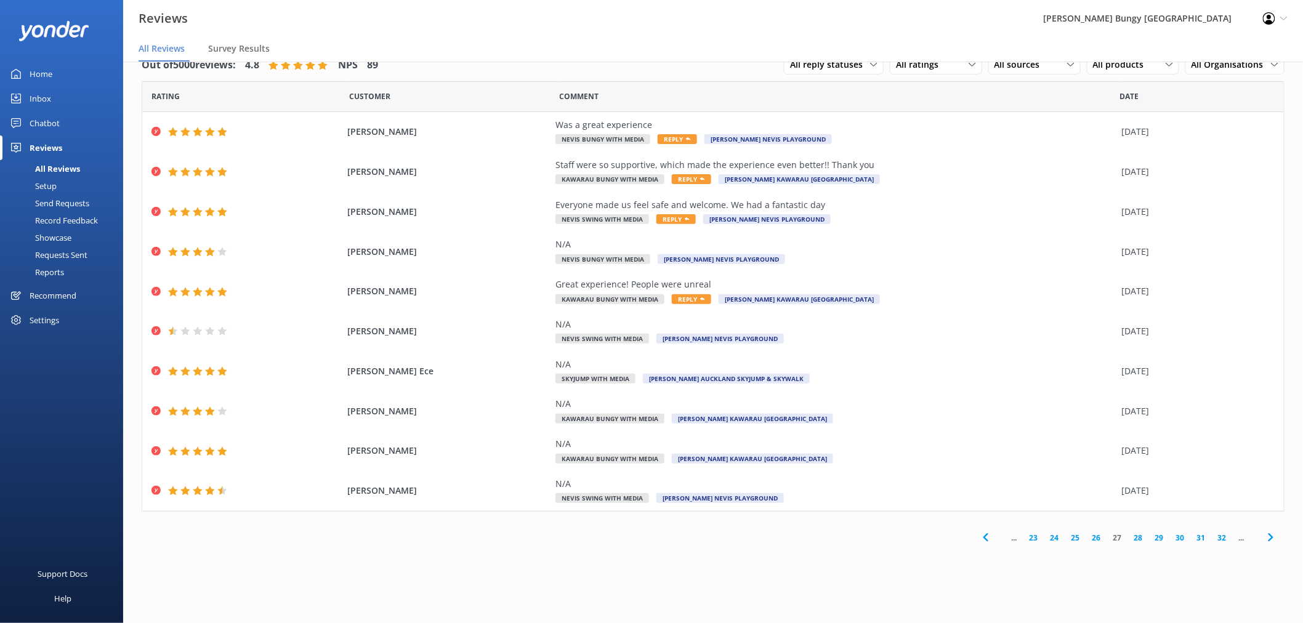
click at [1146, 537] on link "28" at bounding box center [1138, 538] width 21 height 12
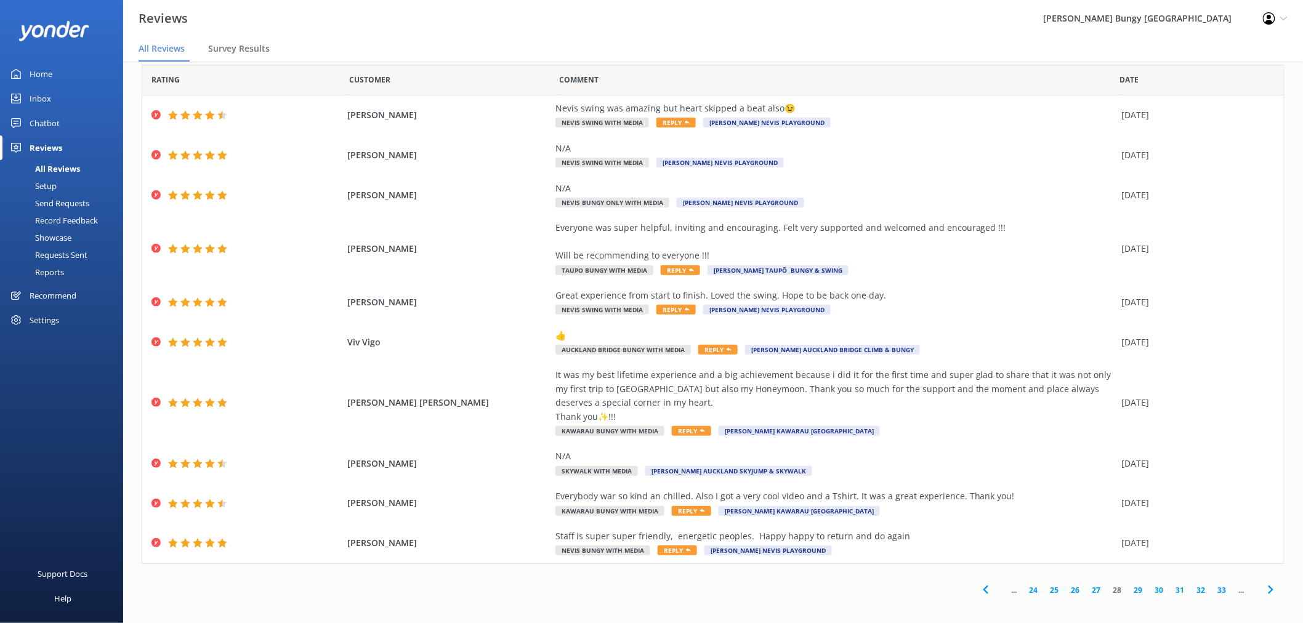
scroll to position [22, 0]
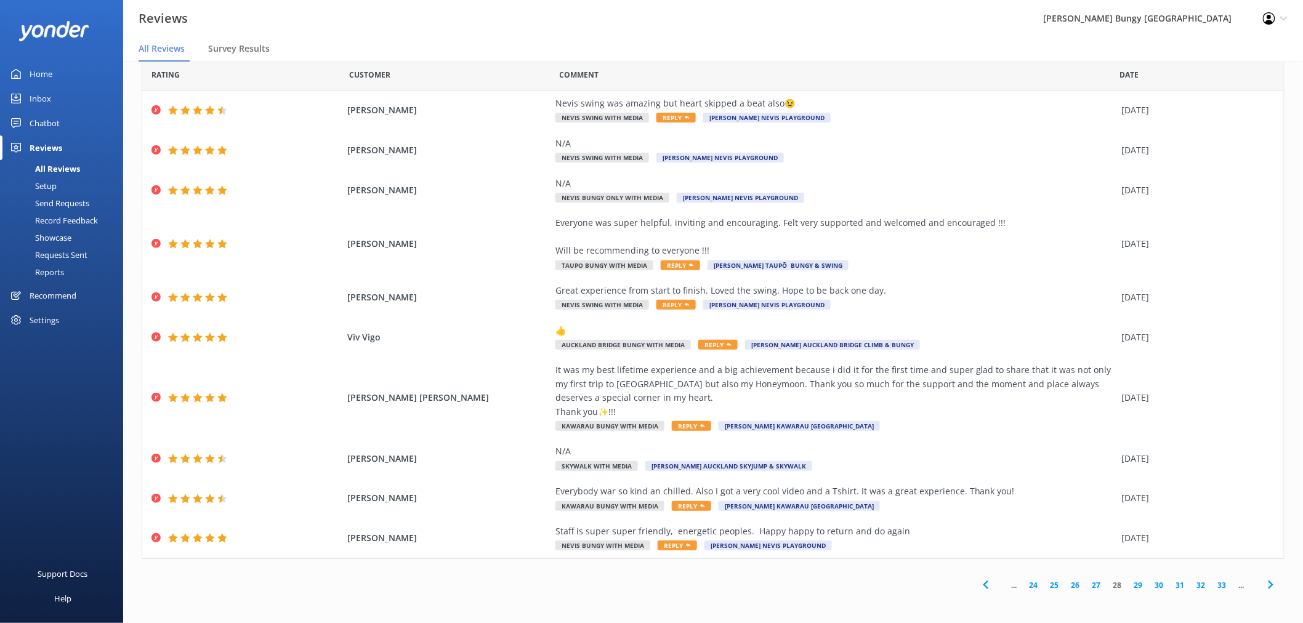
click at [1130, 586] on link "29" at bounding box center [1138, 585] width 21 height 12
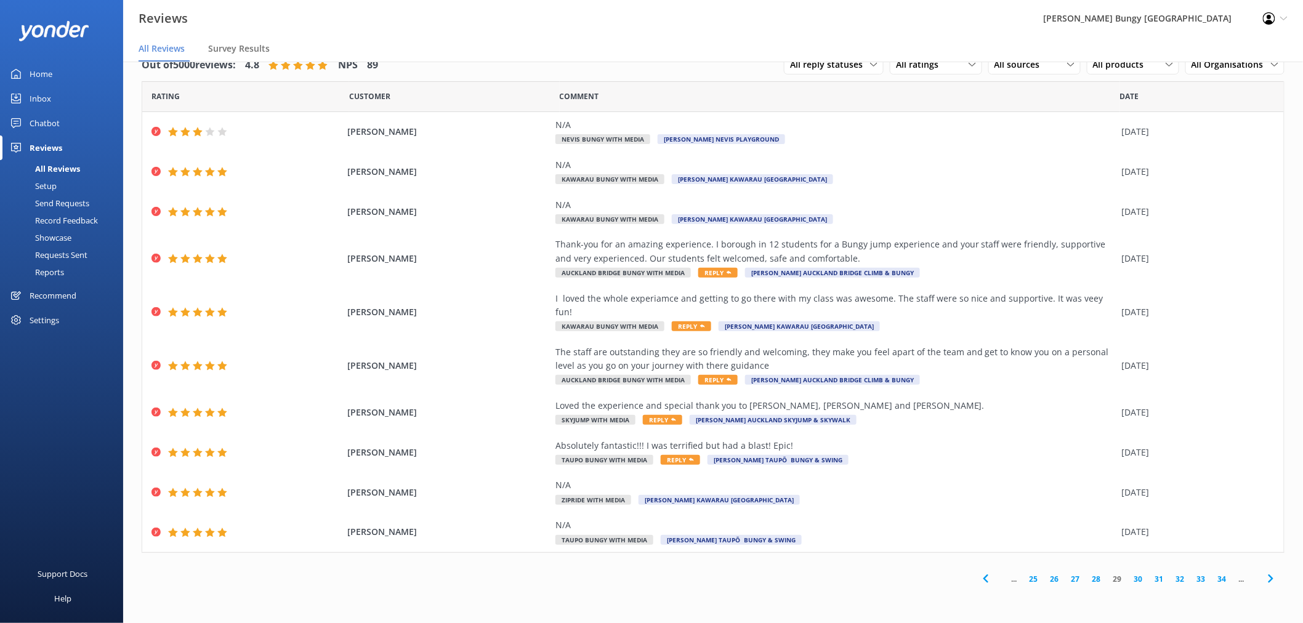
click at [1143, 573] on link "30" at bounding box center [1138, 579] width 21 height 12
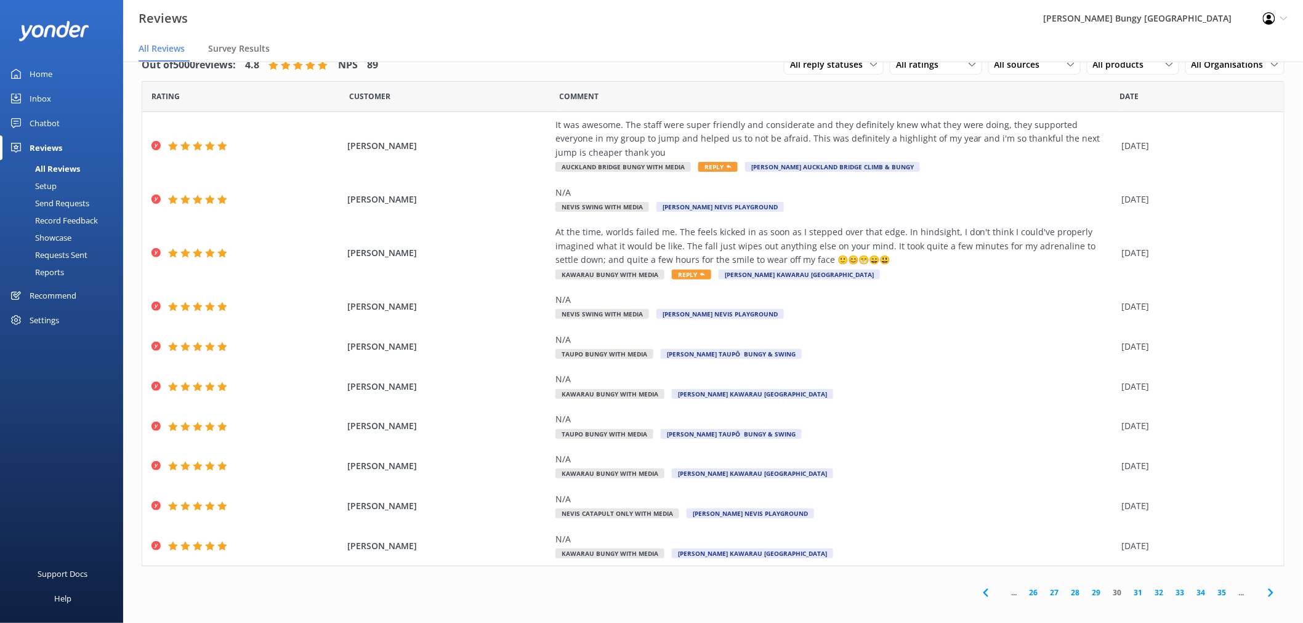
click at [1128, 593] on link "31" at bounding box center [1138, 593] width 21 height 12
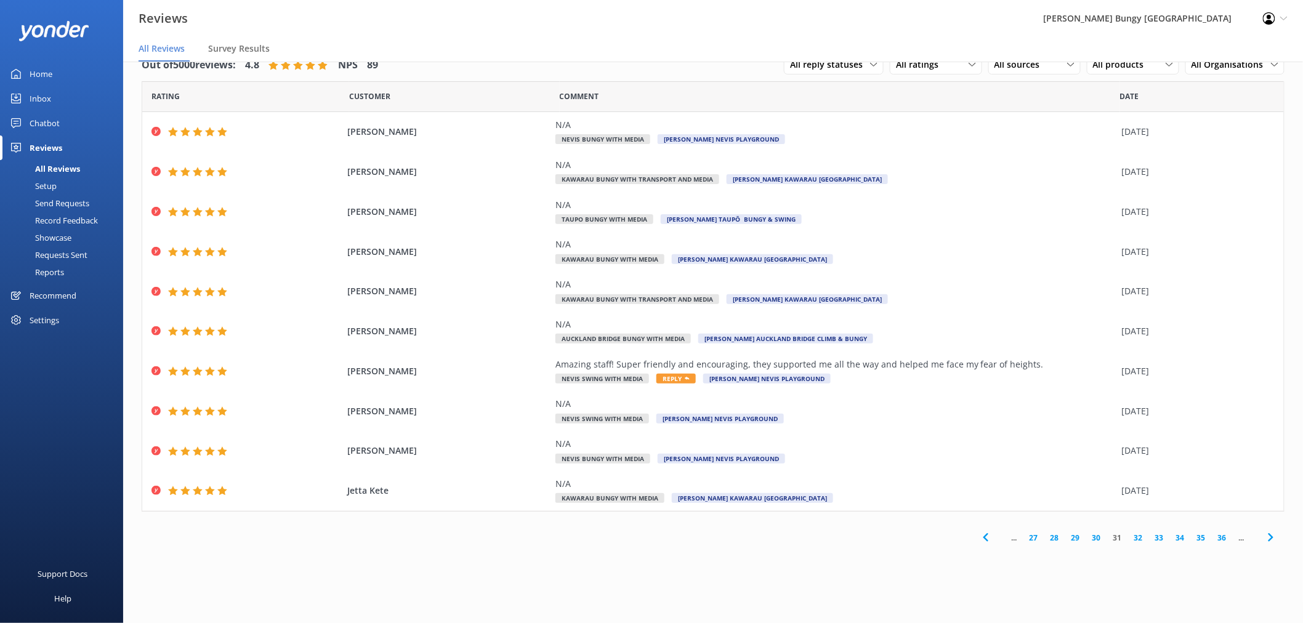
click at [1136, 536] on link "32" at bounding box center [1138, 538] width 21 height 12
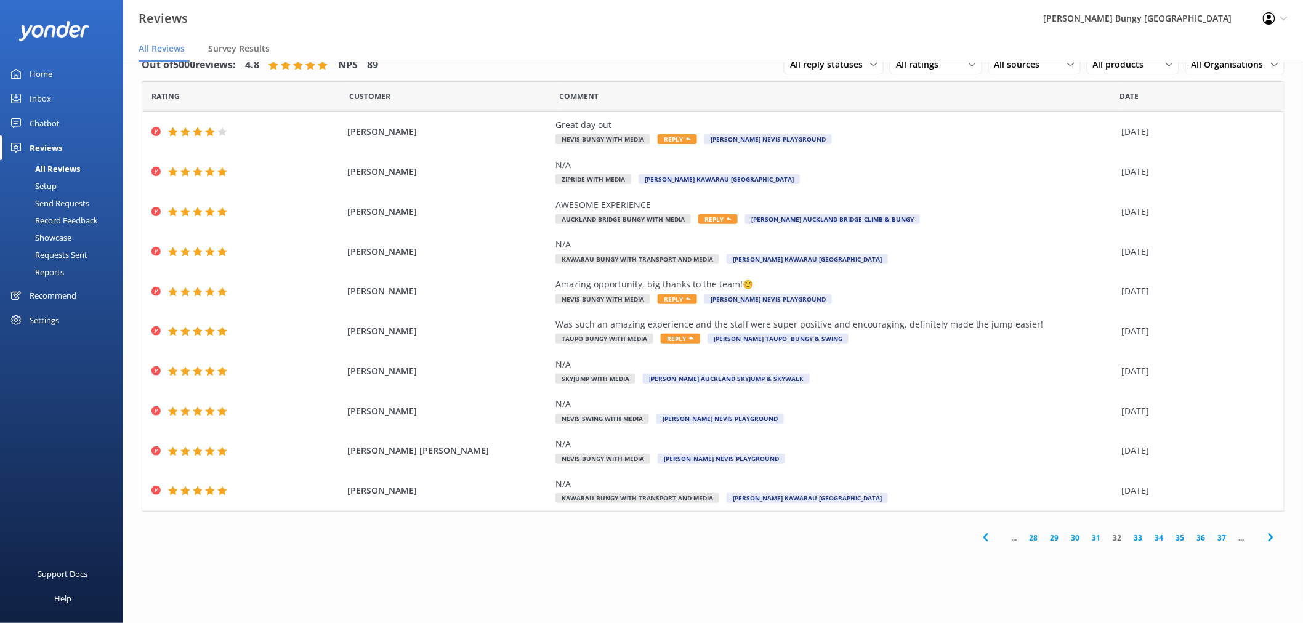
click at [1141, 541] on link "33" at bounding box center [1138, 538] width 21 height 12
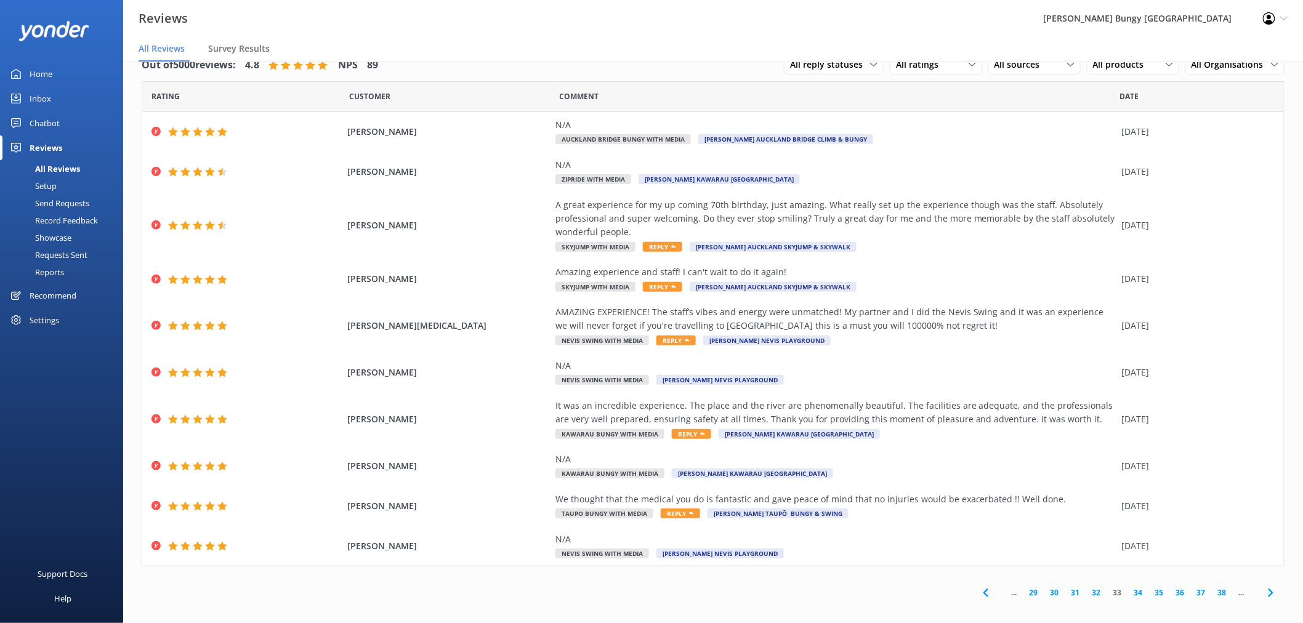
click at [1129, 594] on link "34" at bounding box center [1138, 593] width 21 height 12
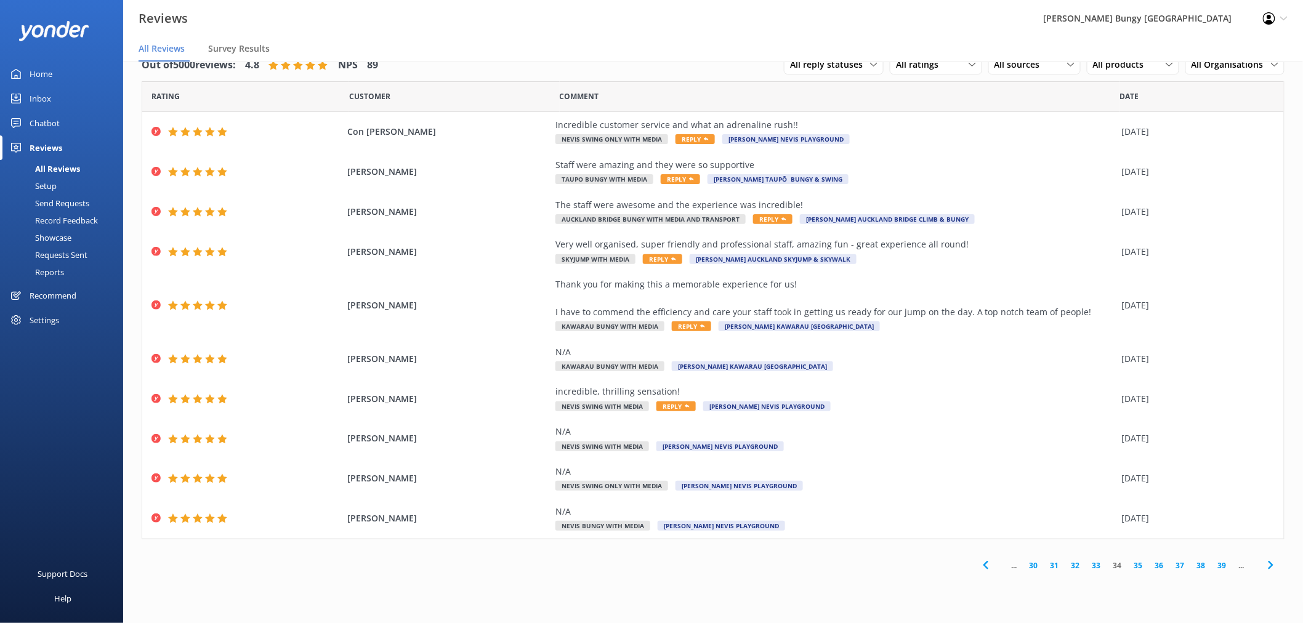
click at [1137, 567] on link "35" at bounding box center [1138, 566] width 21 height 12
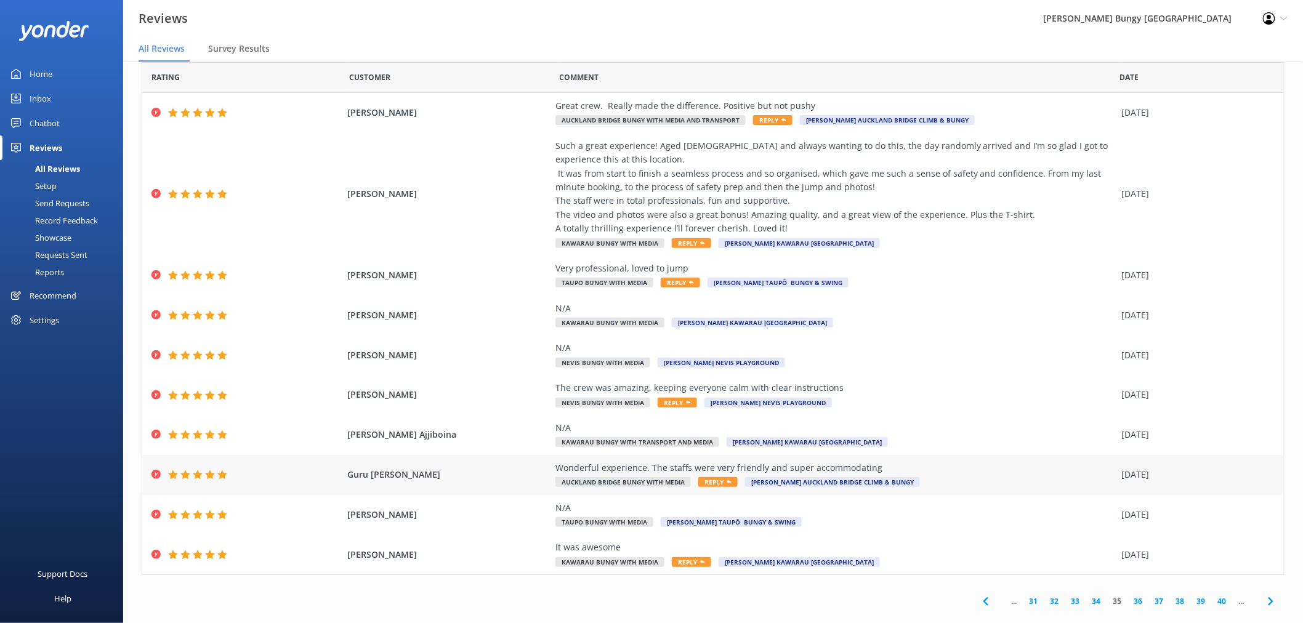
scroll to position [35, 0]
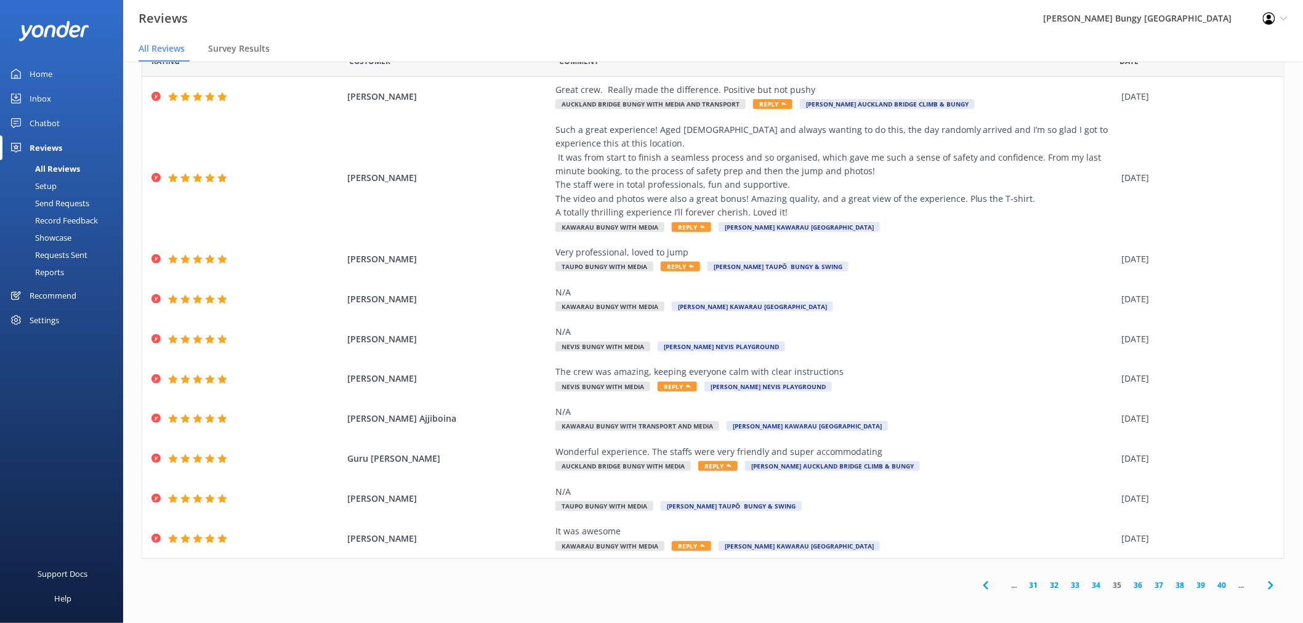
click at [1128, 585] on link "36" at bounding box center [1138, 585] width 21 height 12
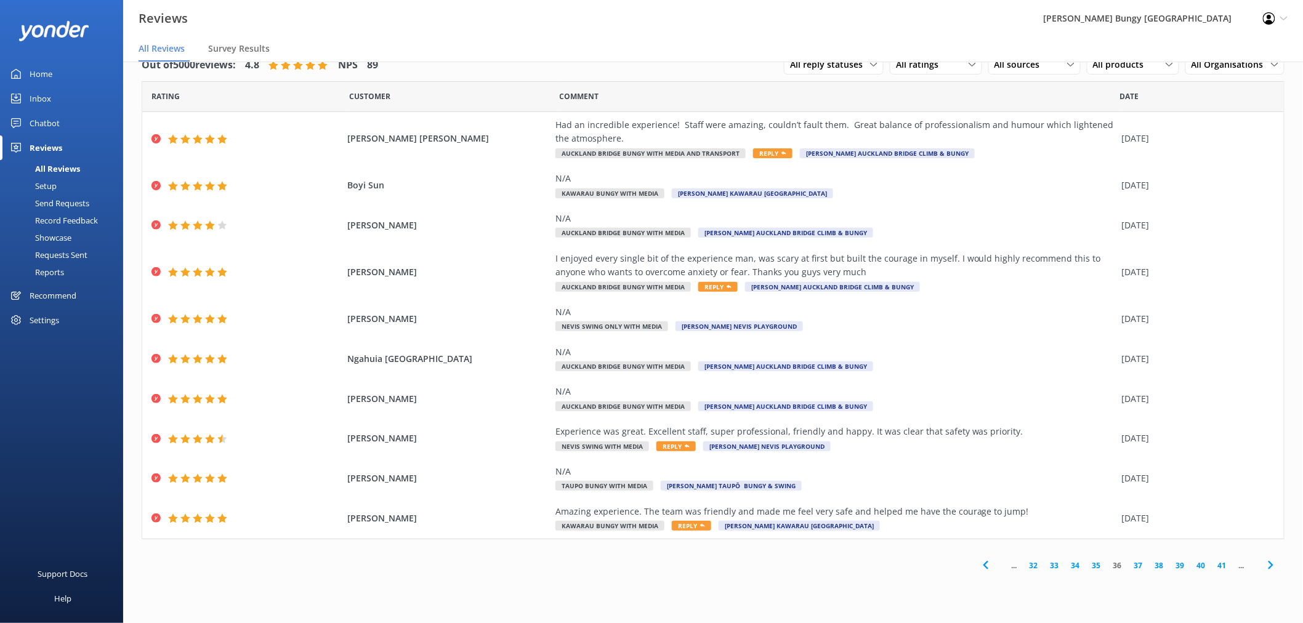
click at [1142, 570] on link "37" at bounding box center [1138, 566] width 21 height 12
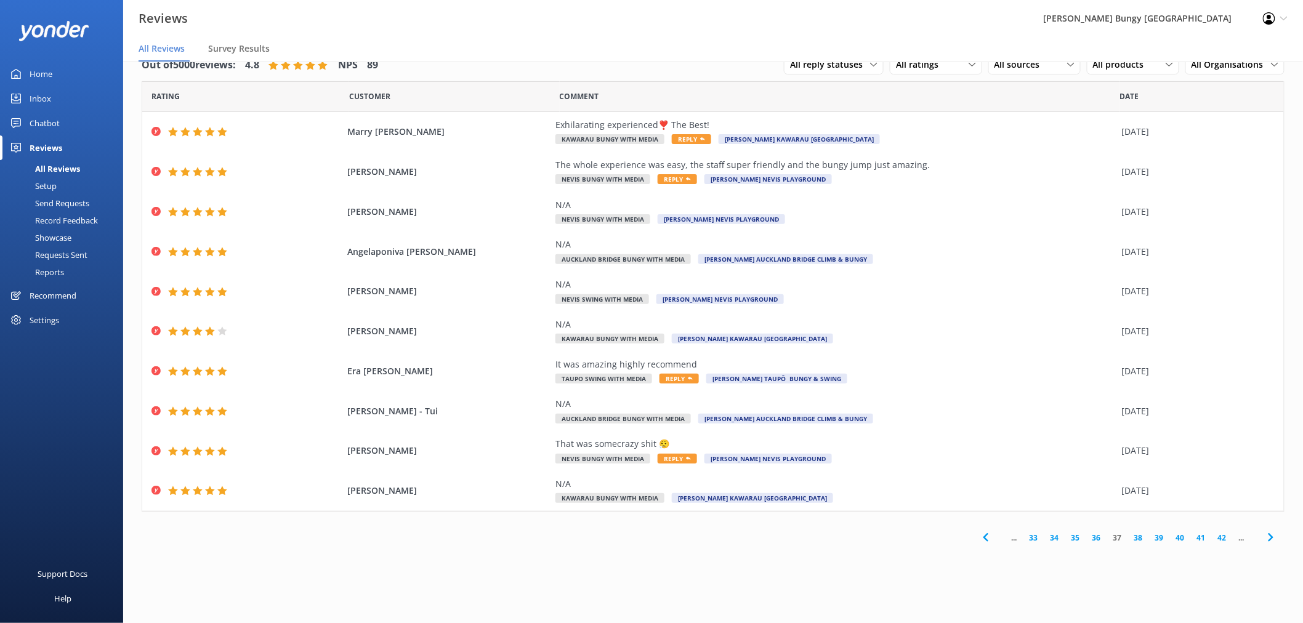
click at [1132, 536] on link "38" at bounding box center [1138, 538] width 21 height 12
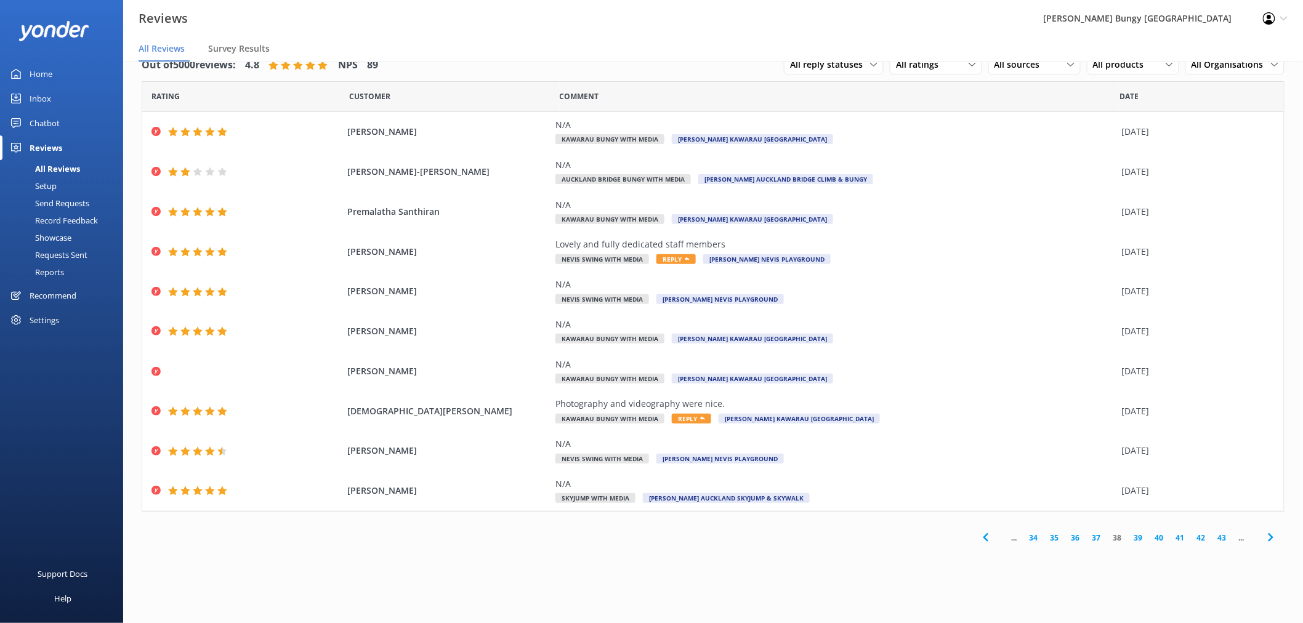
click at [1138, 537] on link "39" at bounding box center [1138, 538] width 21 height 12
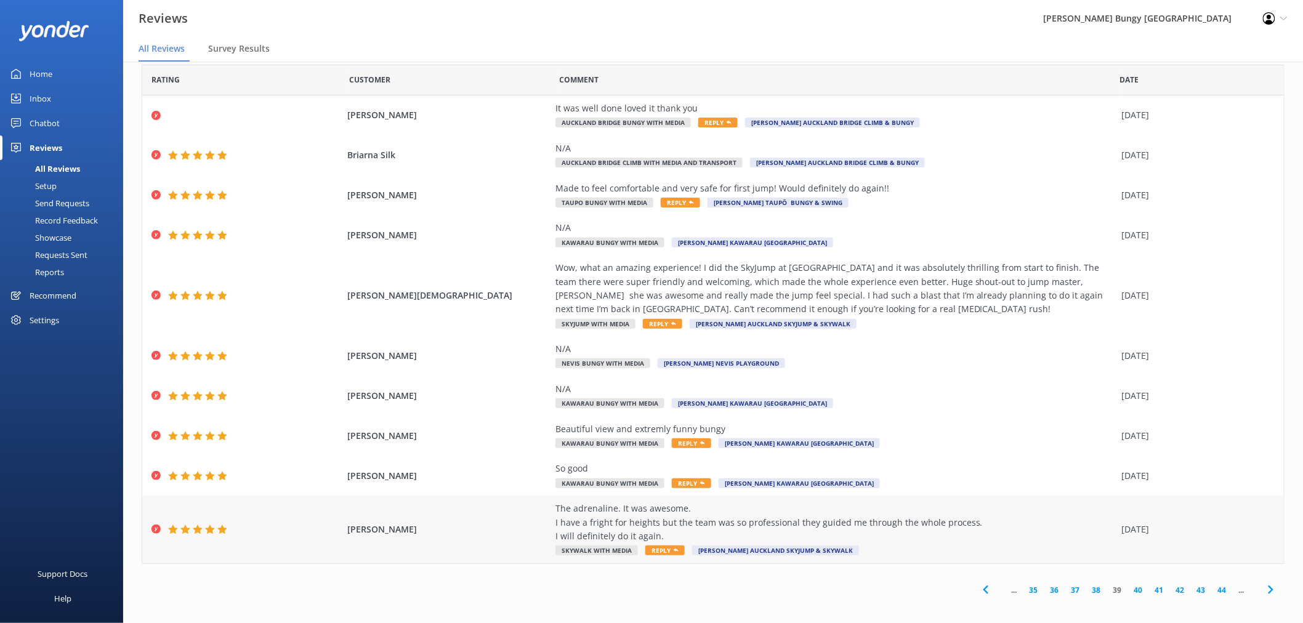
scroll to position [22, 0]
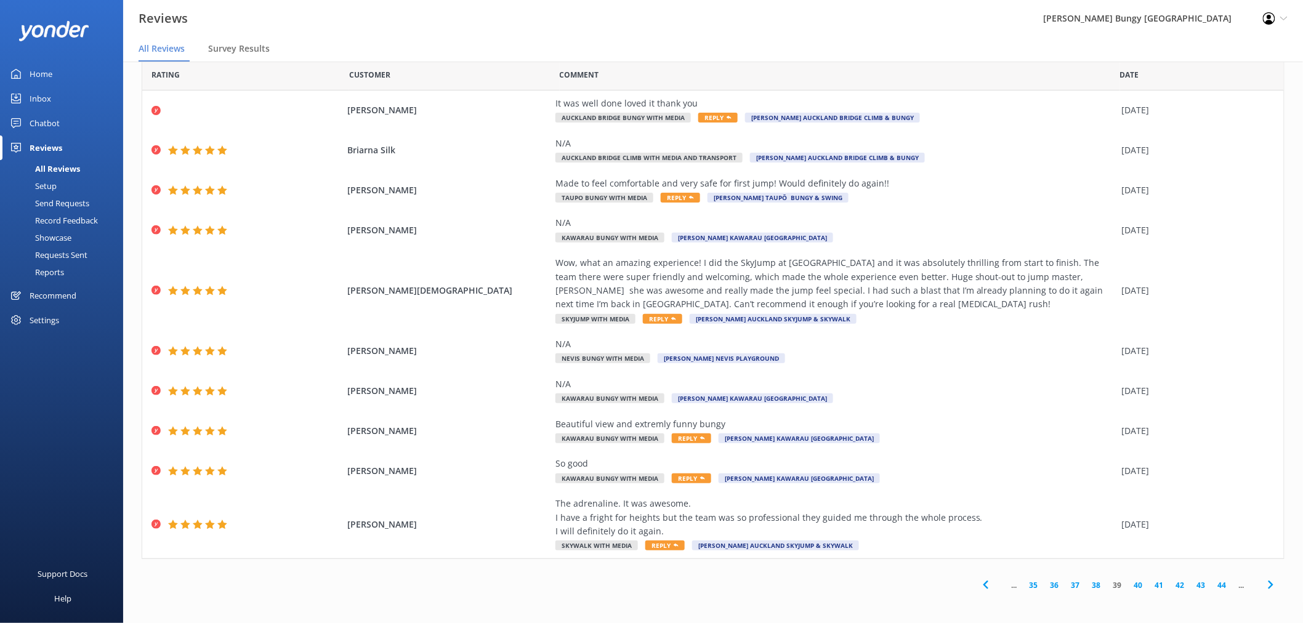
click at [1129, 586] on link "40" at bounding box center [1138, 585] width 21 height 12
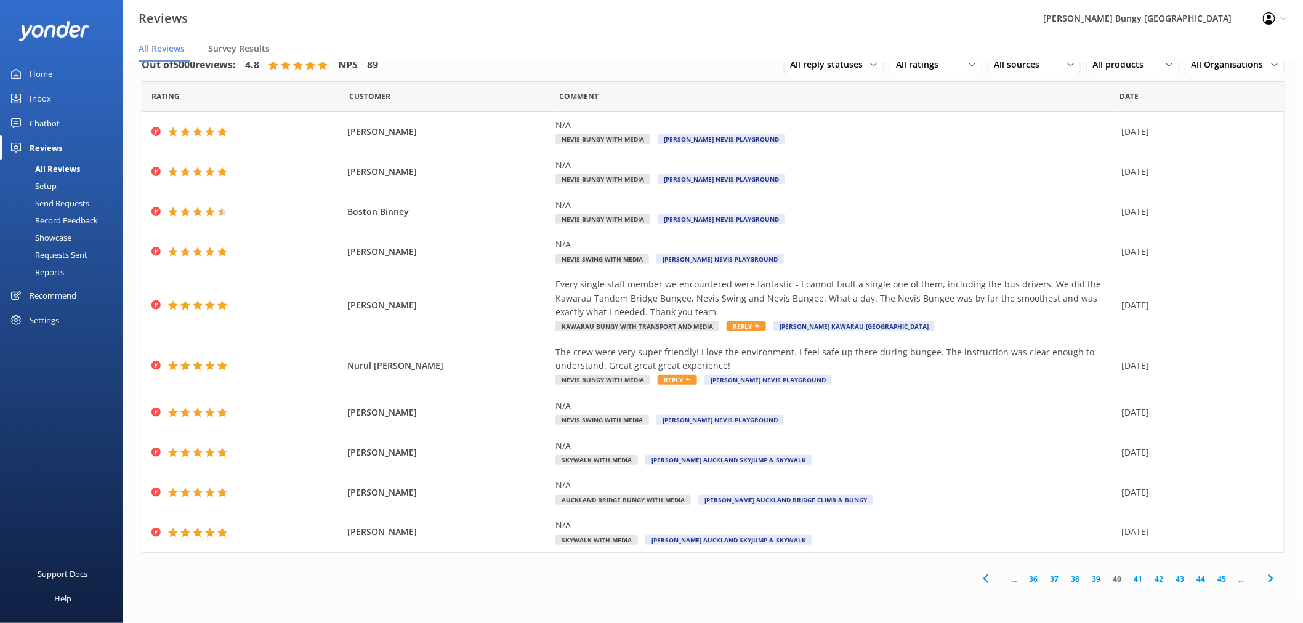
click at [1141, 582] on link "41" at bounding box center [1138, 579] width 21 height 12
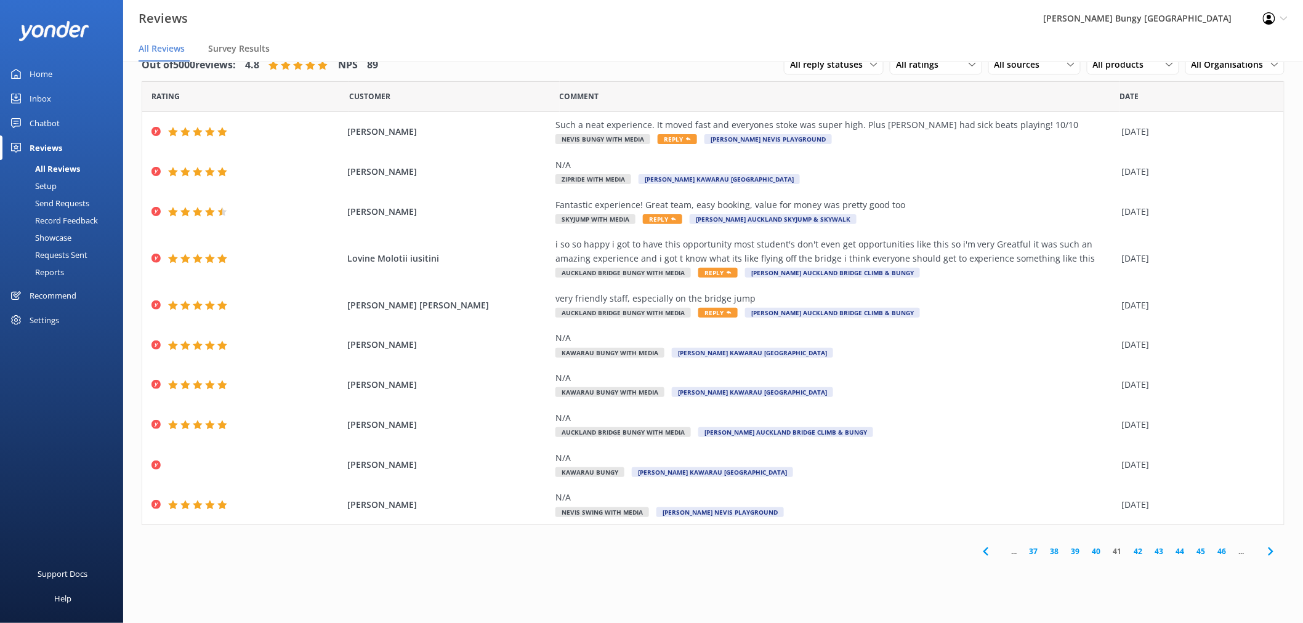
click at [1138, 553] on link "42" at bounding box center [1138, 551] width 21 height 12
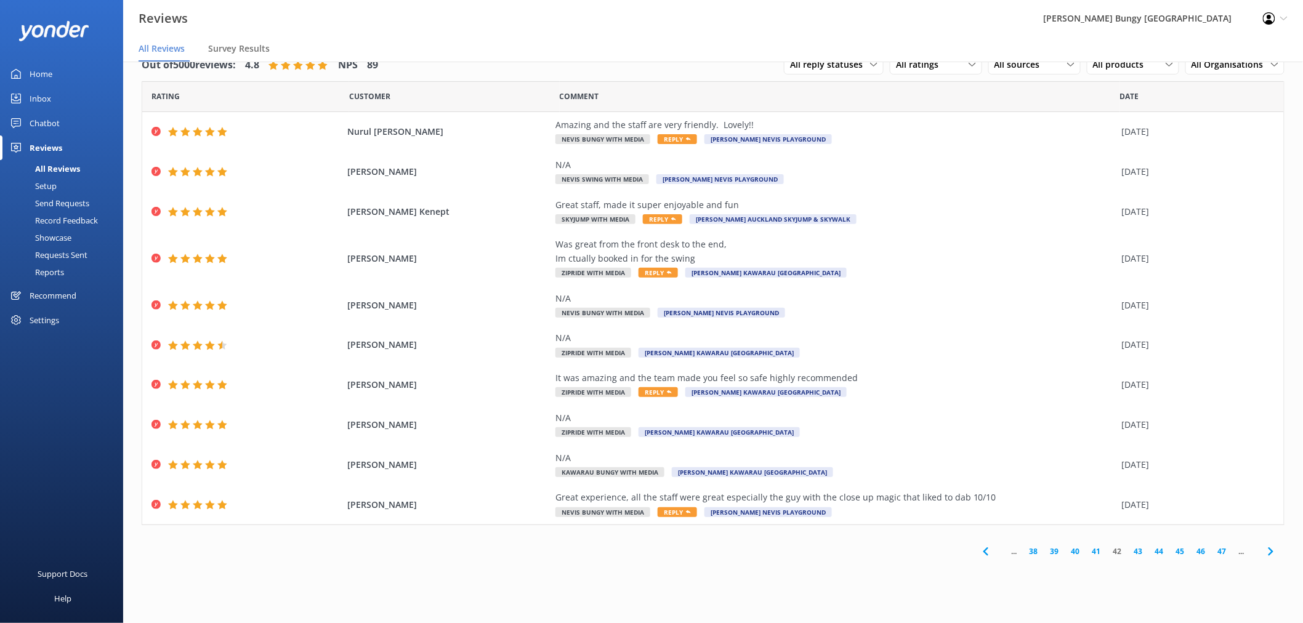
click at [1135, 553] on link "43" at bounding box center [1138, 551] width 21 height 12
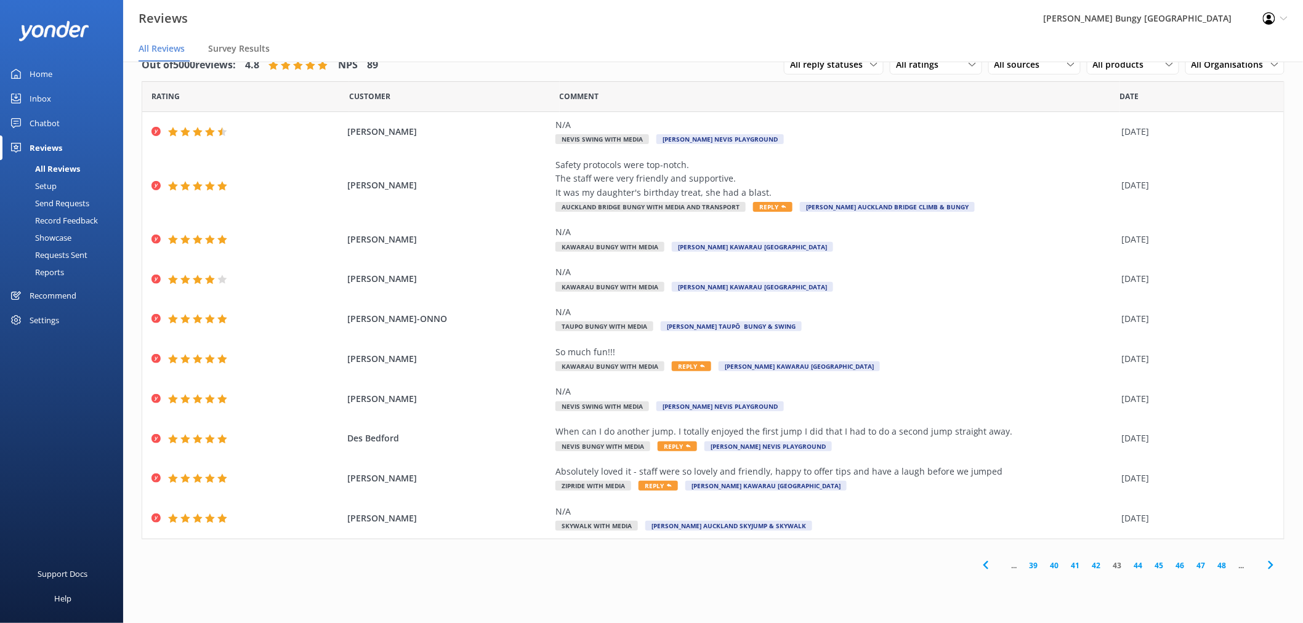
click at [1135, 570] on link "44" at bounding box center [1138, 566] width 21 height 12
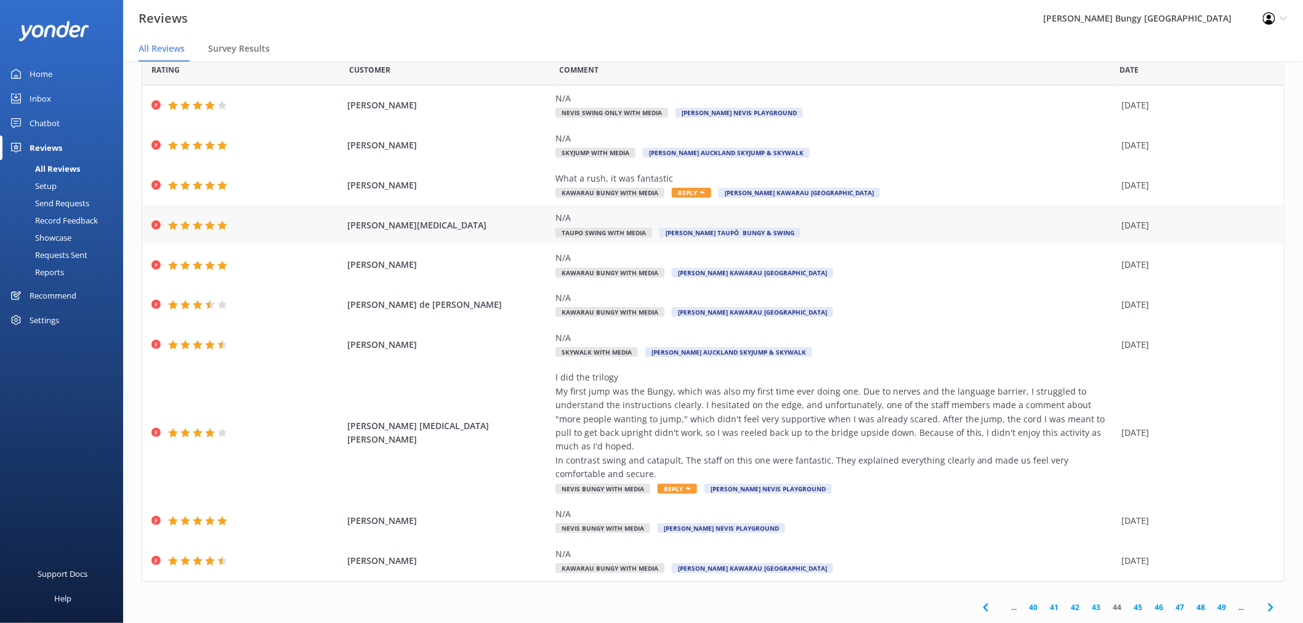
scroll to position [49, 0]
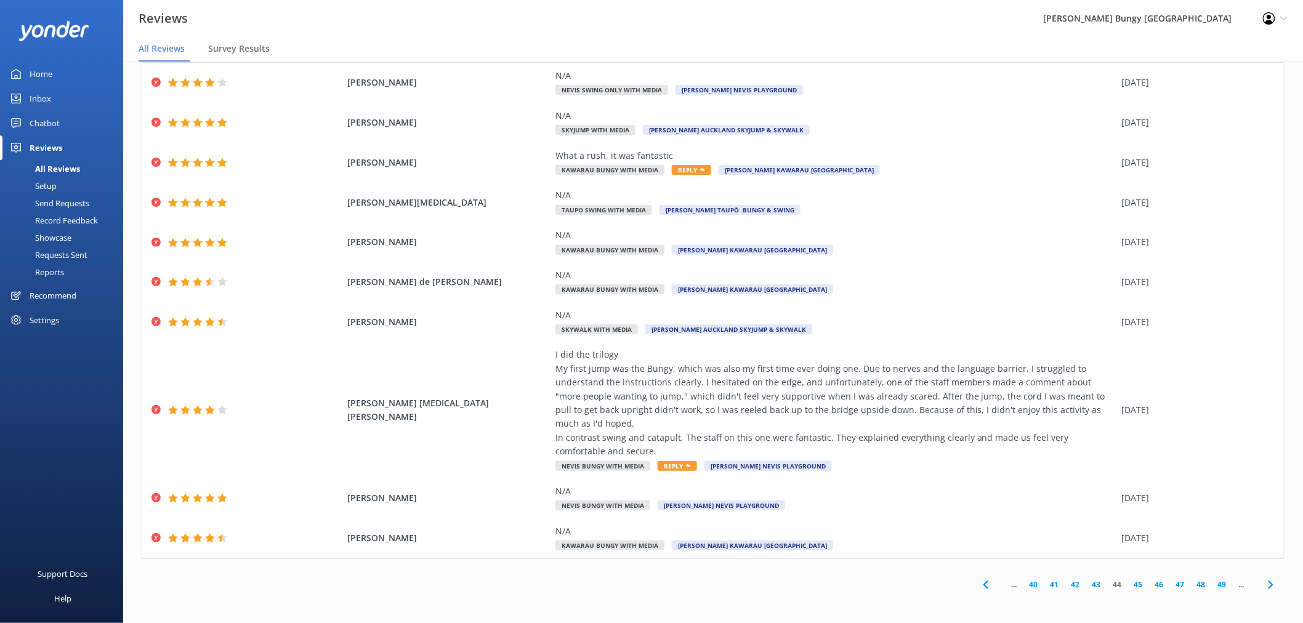
click at [1128, 583] on link "45" at bounding box center [1138, 585] width 21 height 12
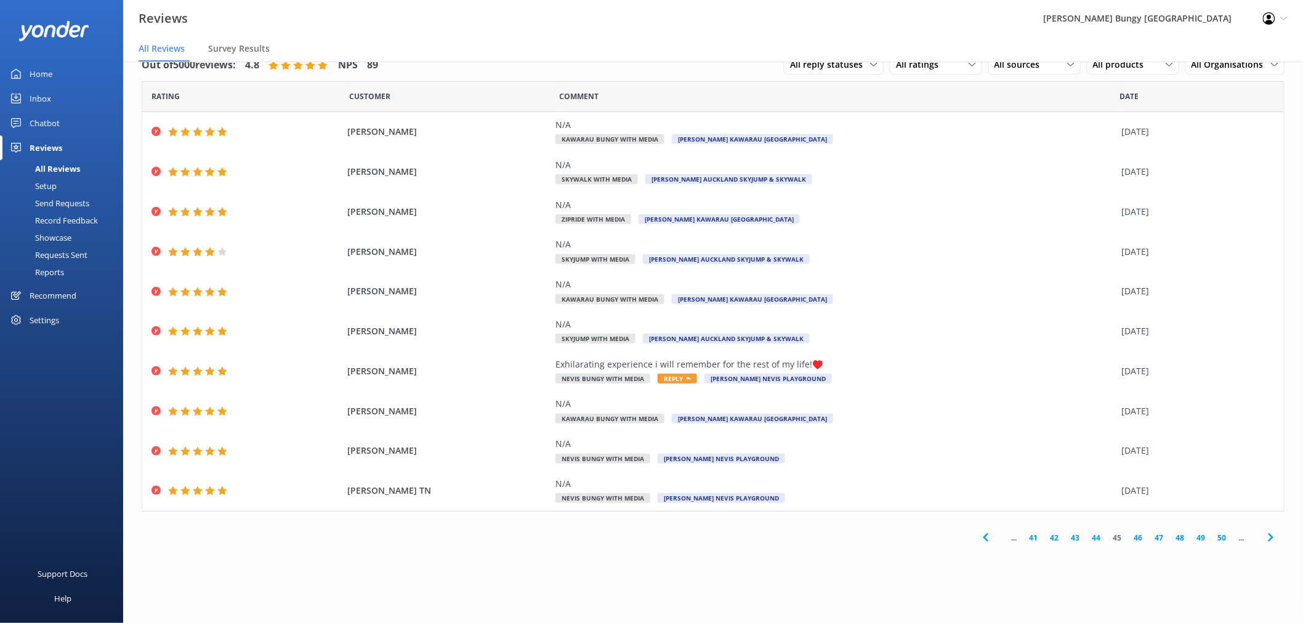
click at [1139, 540] on link "46" at bounding box center [1138, 538] width 21 height 12
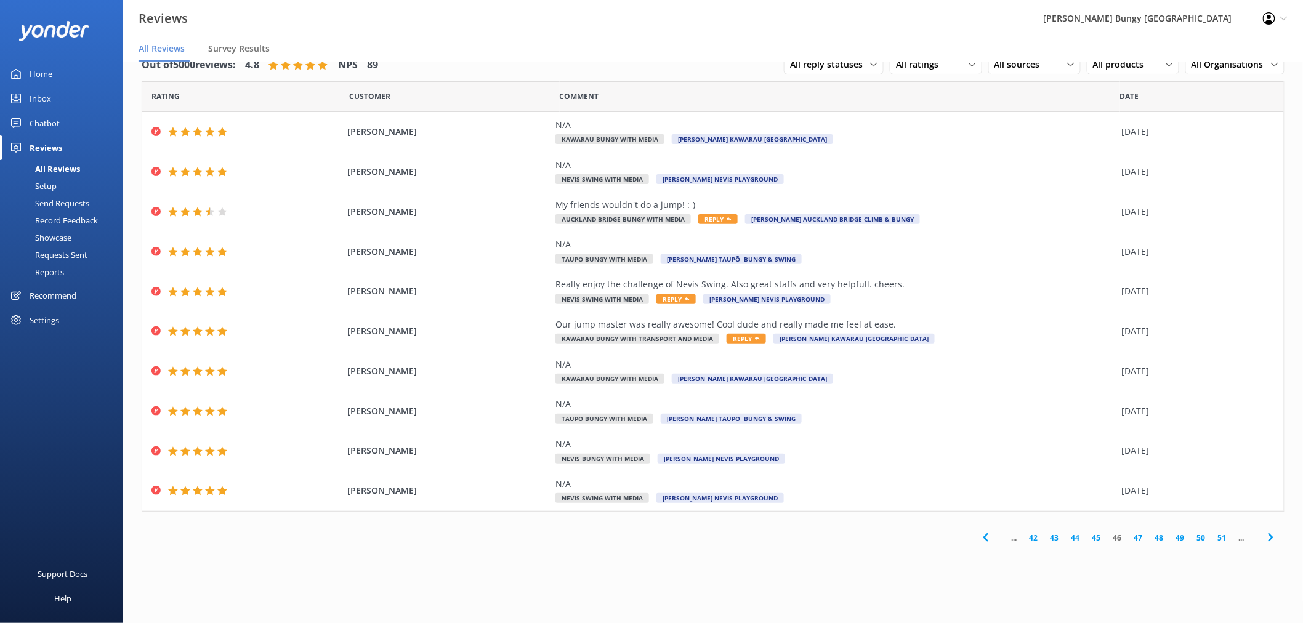
click at [1136, 539] on link "47" at bounding box center [1138, 538] width 21 height 12
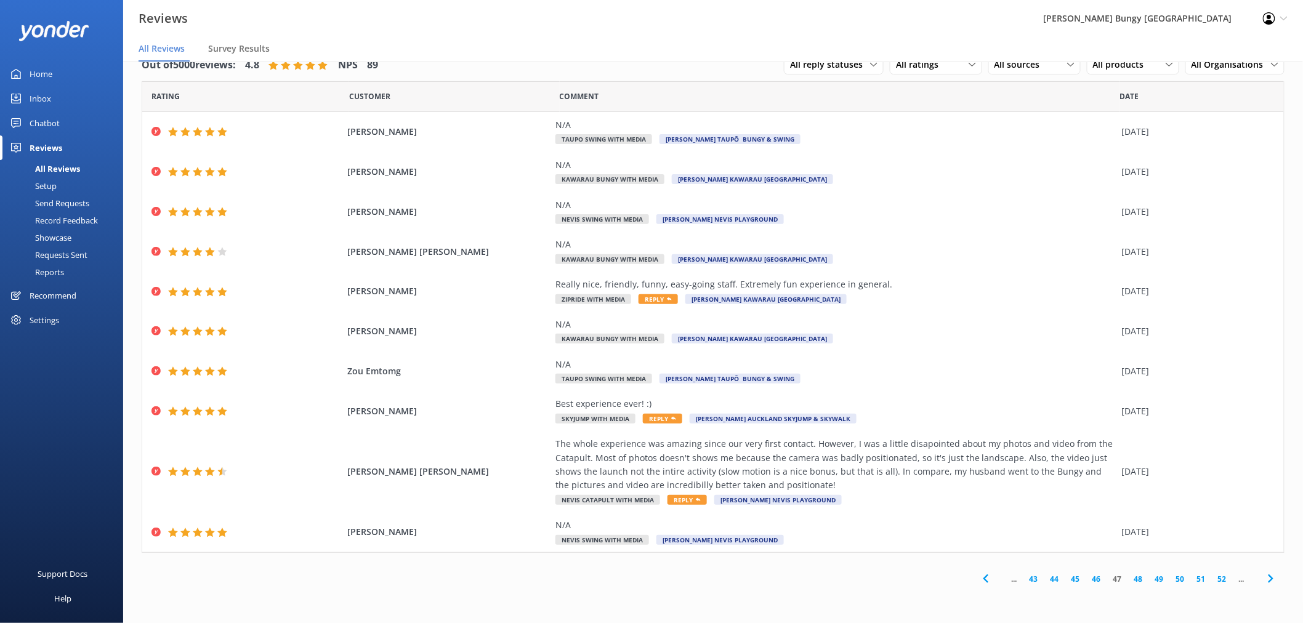
click at [1135, 577] on link "48" at bounding box center [1138, 579] width 21 height 12
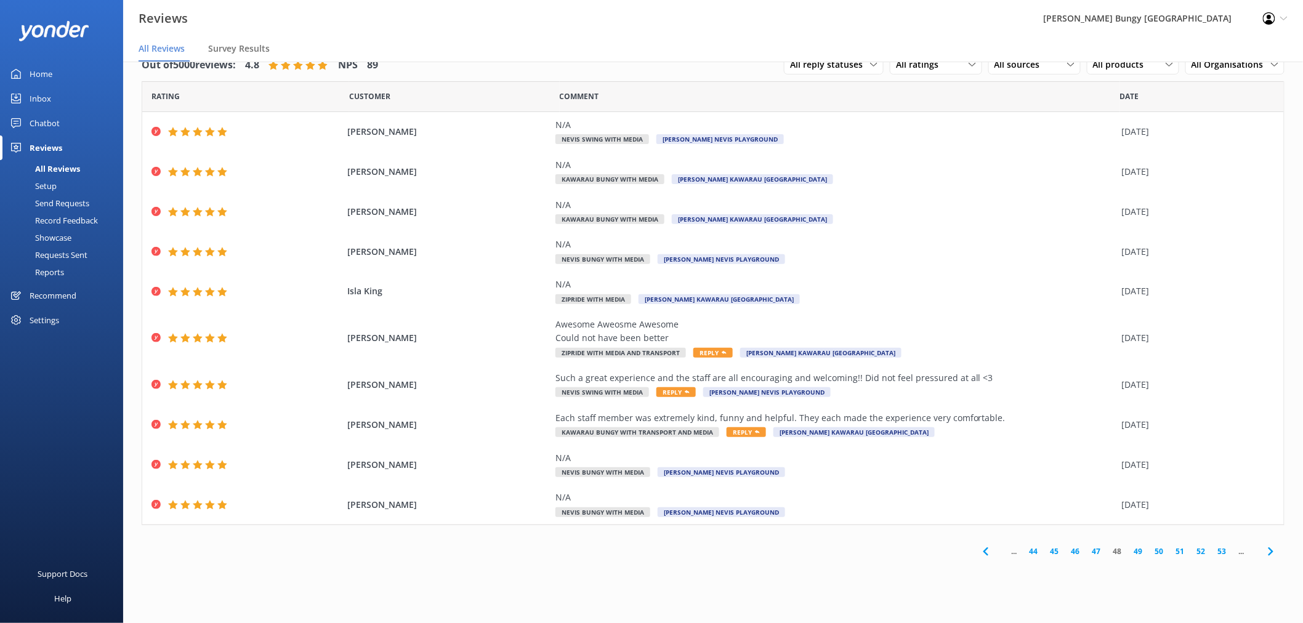
click at [1139, 552] on link "49" at bounding box center [1138, 551] width 21 height 12
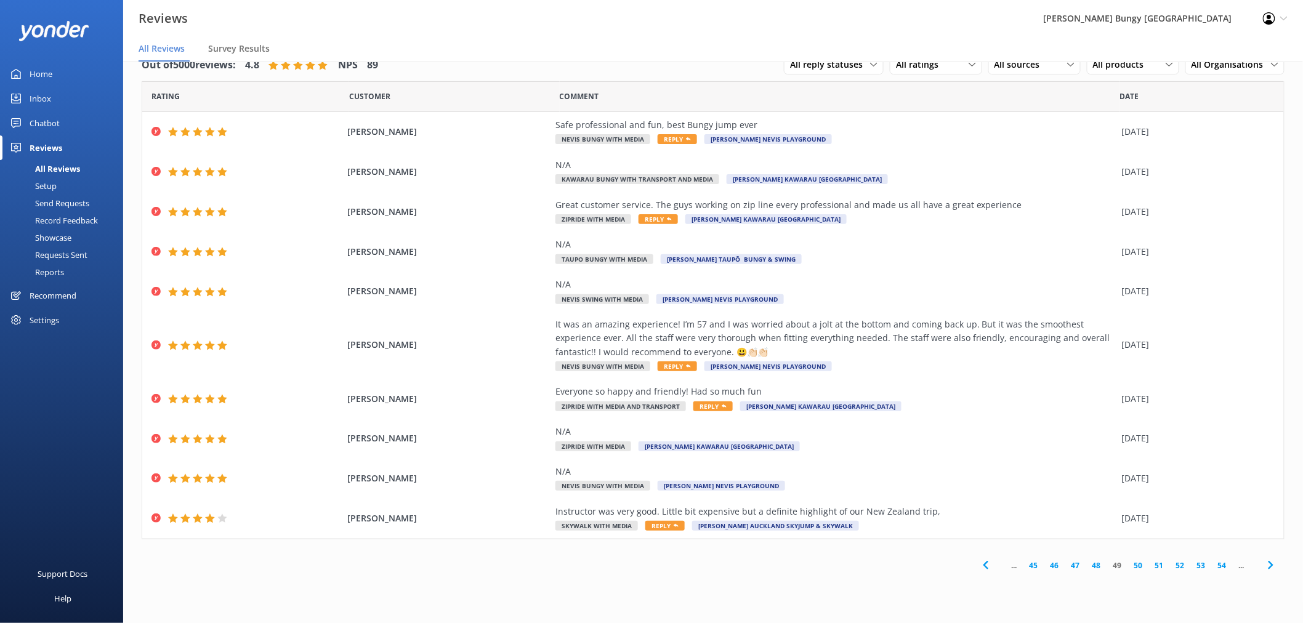
click at [1137, 571] on div "... 45 46 47 48 49 50 51 52 53 54 ..." at bounding box center [1128, 566] width 313 height 28
click at [1137, 566] on link "50" at bounding box center [1138, 566] width 21 height 12
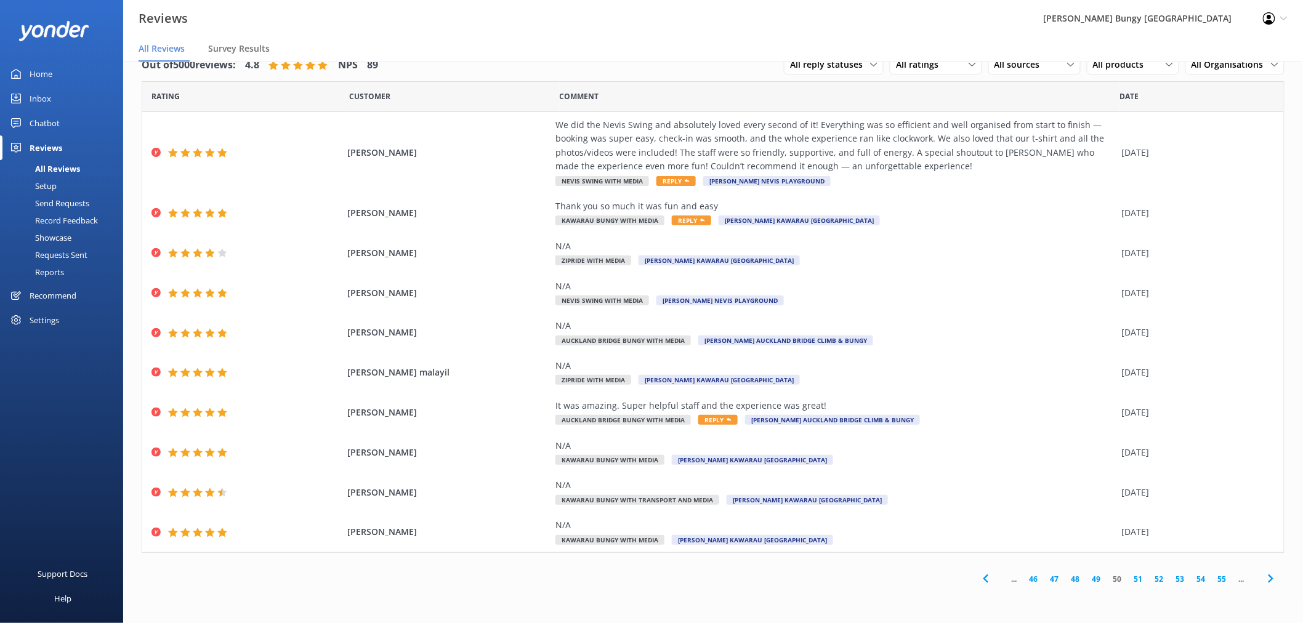
click at [1140, 577] on link "51" at bounding box center [1138, 579] width 21 height 12
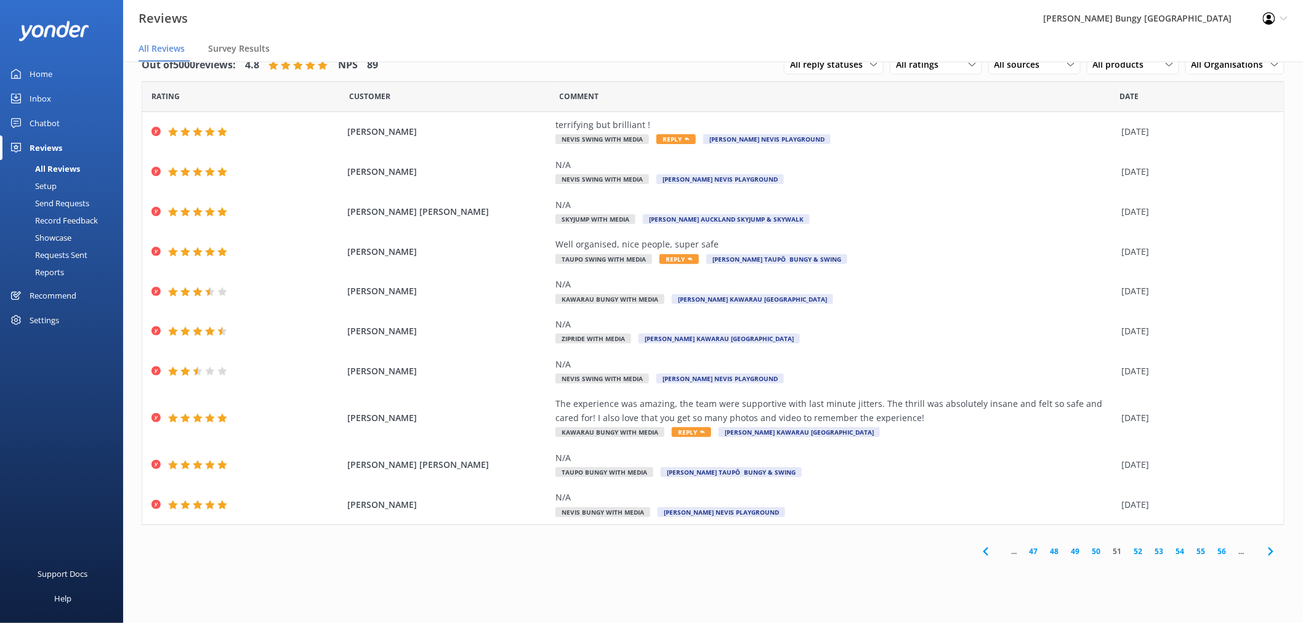
click at [1140, 552] on link "52" at bounding box center [1138, 551] width 21 height 12
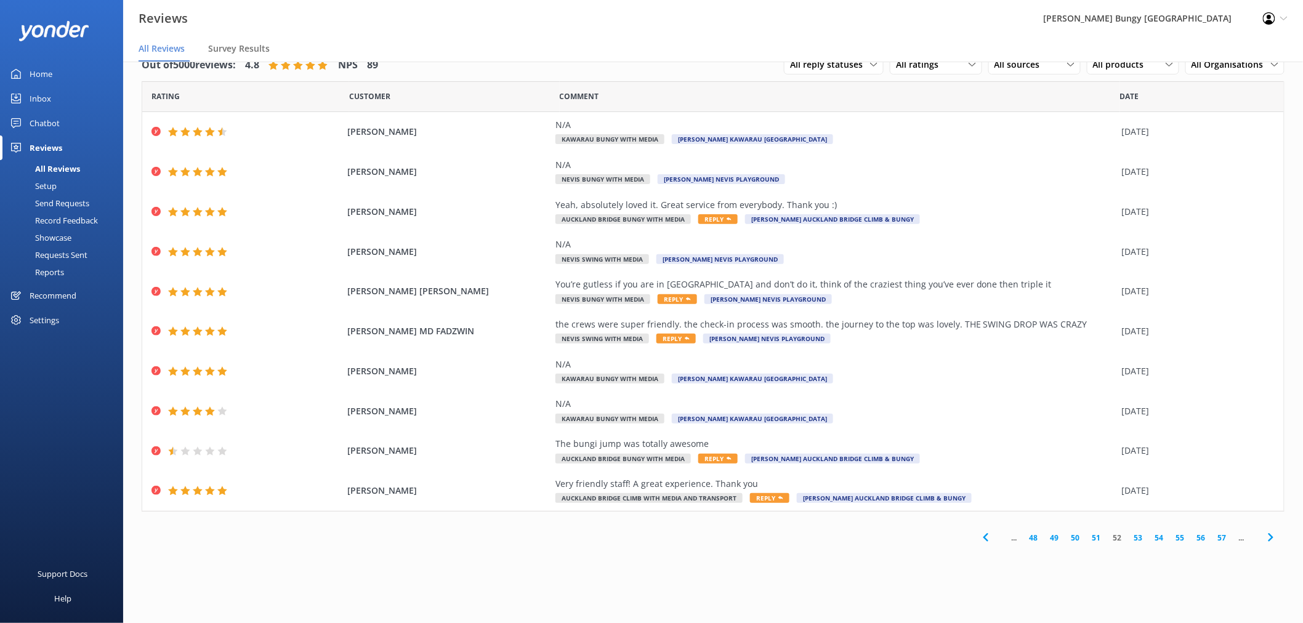
click at [1140, 539] on link "53" at bounding box center [1138, 538] width 21 height 12
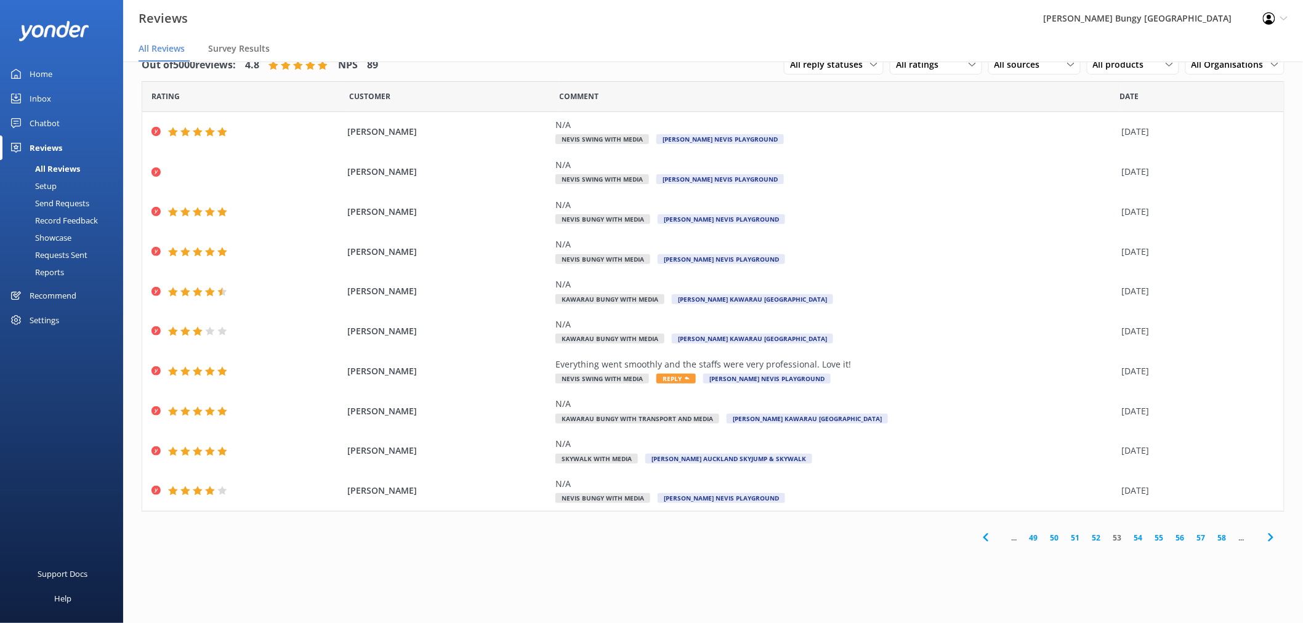
click at [1136, 541] on link "54" at bounding box center [1138, 538] width 21 height 12
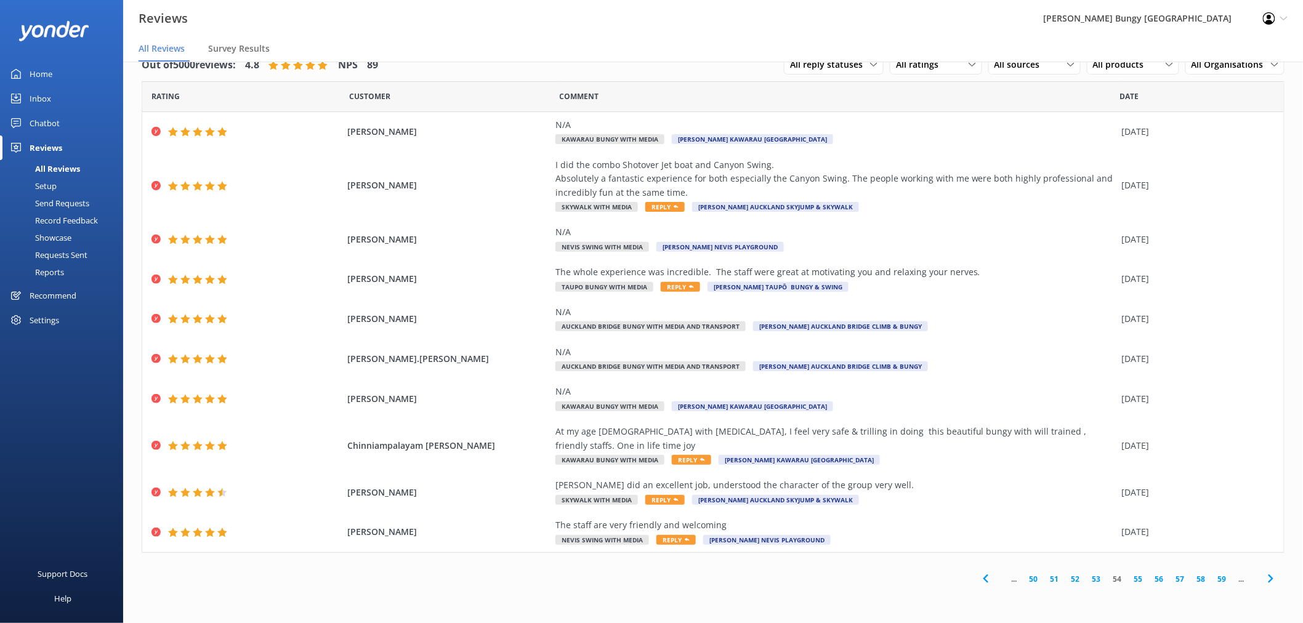
click at [1143, 577] on link "55" at bounding box center [1138, 579] width 21 height 12
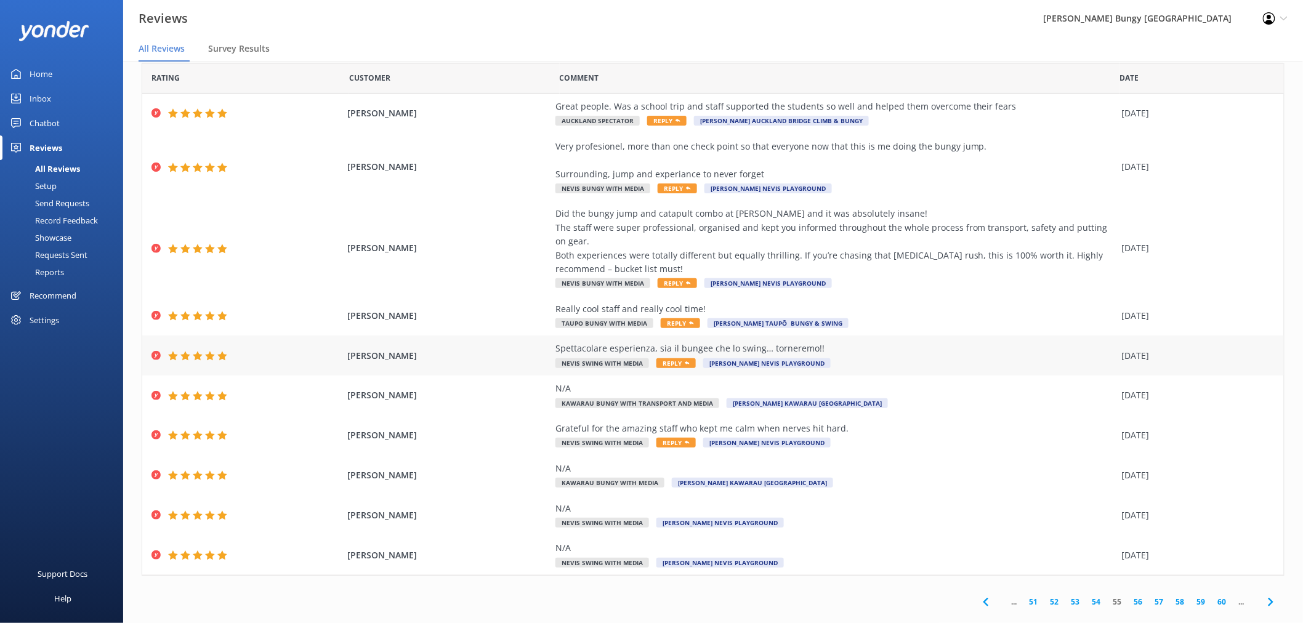
scroll to position [35, 0]
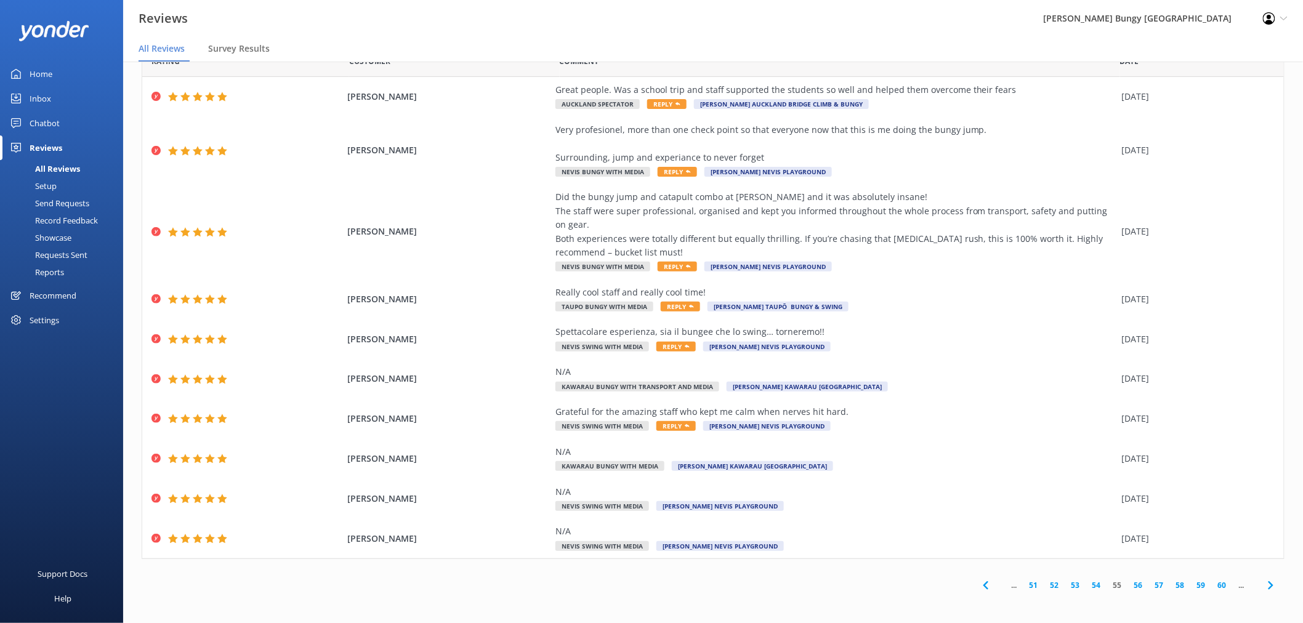
click at [1128, 583] on link "56" at bounding box center [1138, 585] width 21 height 12
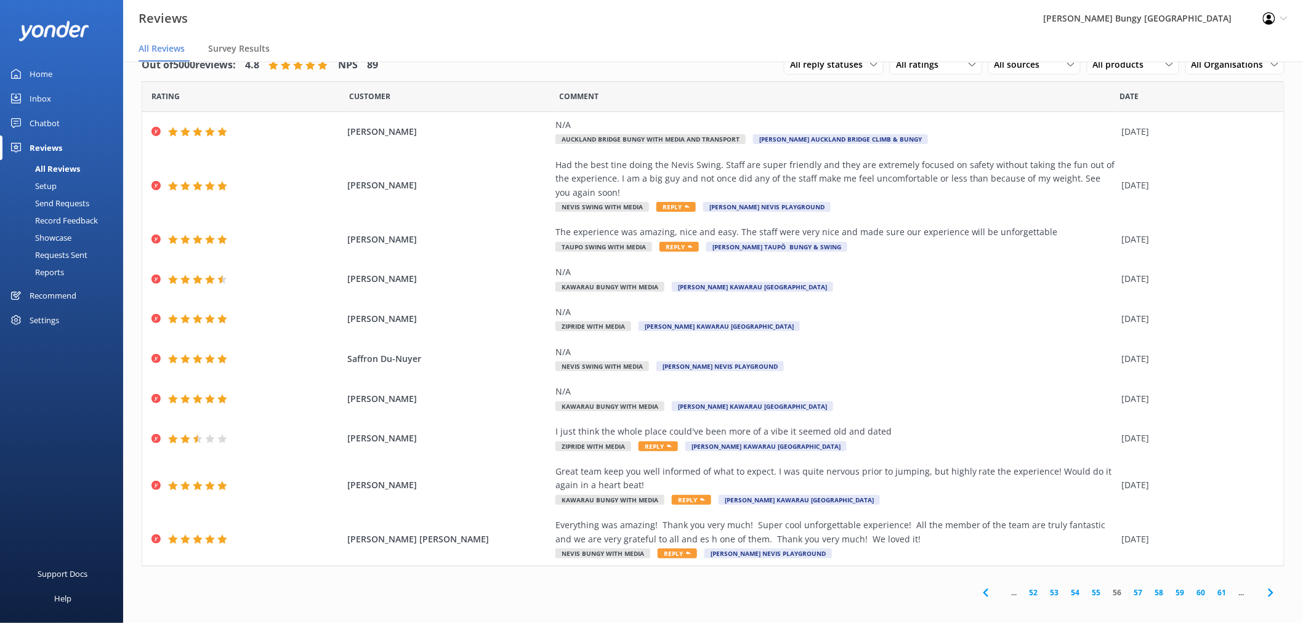
click at [1128, 594] on link "57" at bounding box center [1138, 593] width 21 height 12
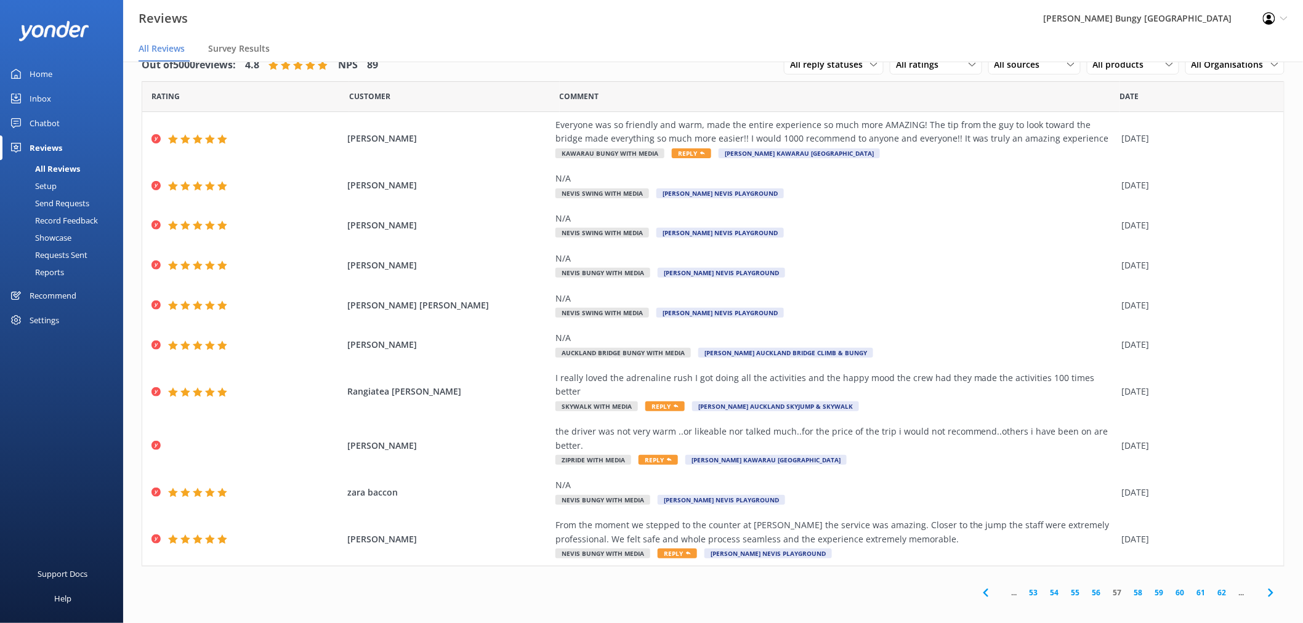
click at [1141, 587] on link "58" at bounding box center [1138, 593] width 21 height 12
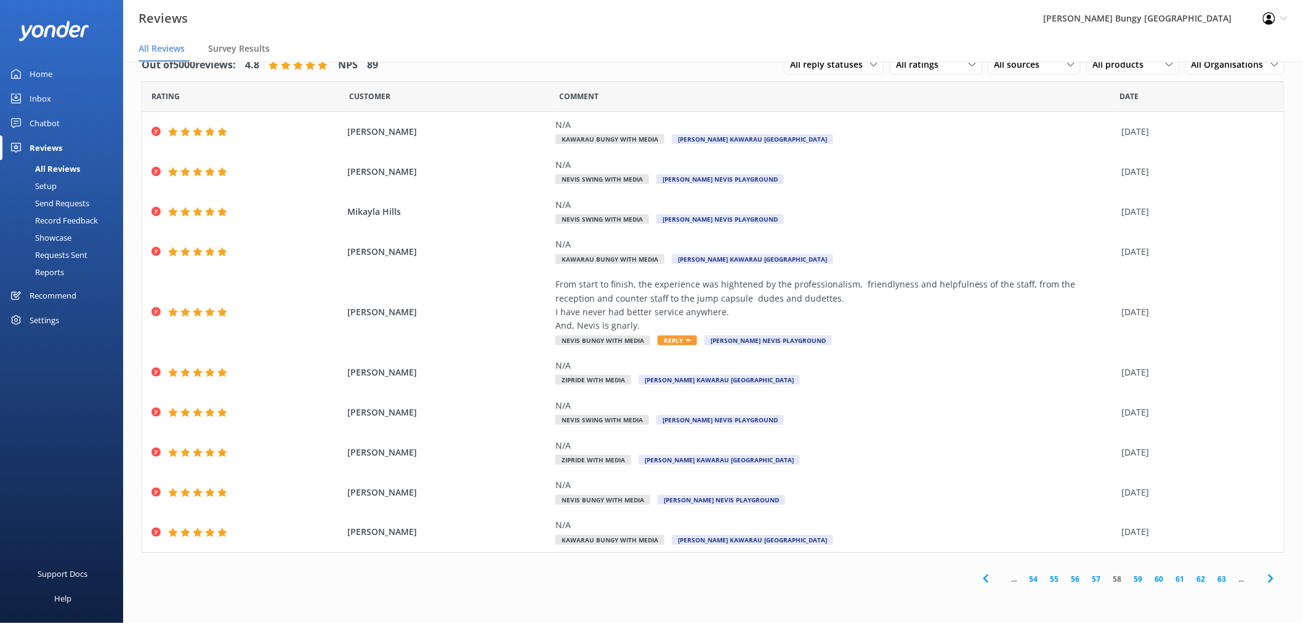
click at [1140, 581] on link "59" at bounding box center [1138, 579] width 21 height 12
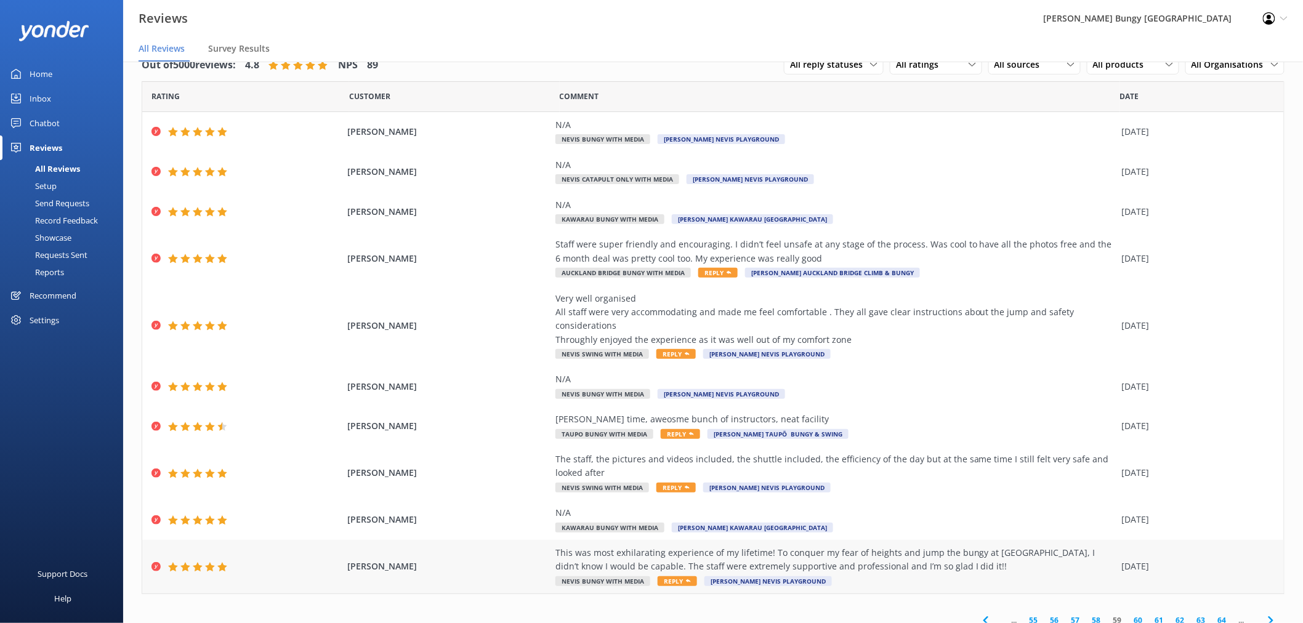
scroll to position [35, 0]
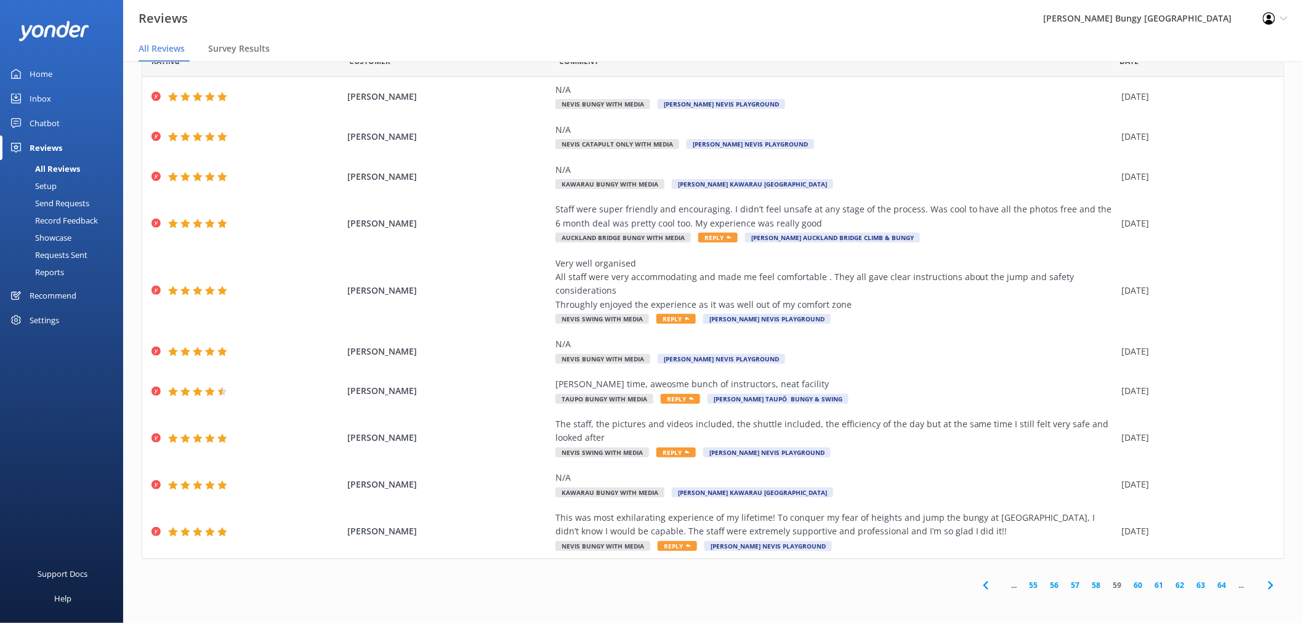
click at [1132, 585] on link "60" at bounding box center [1138, 585] width 21 height 12
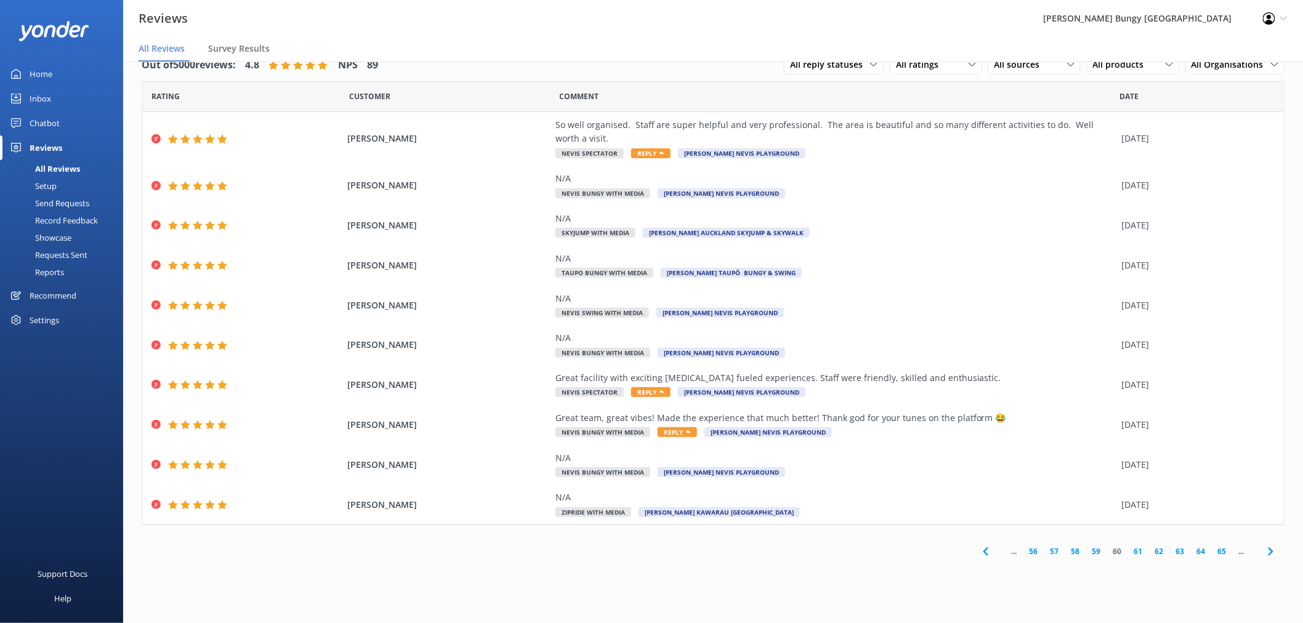
click at [1136, 551] on link "61" at bounding box center [1138, 551] width 21 height 12
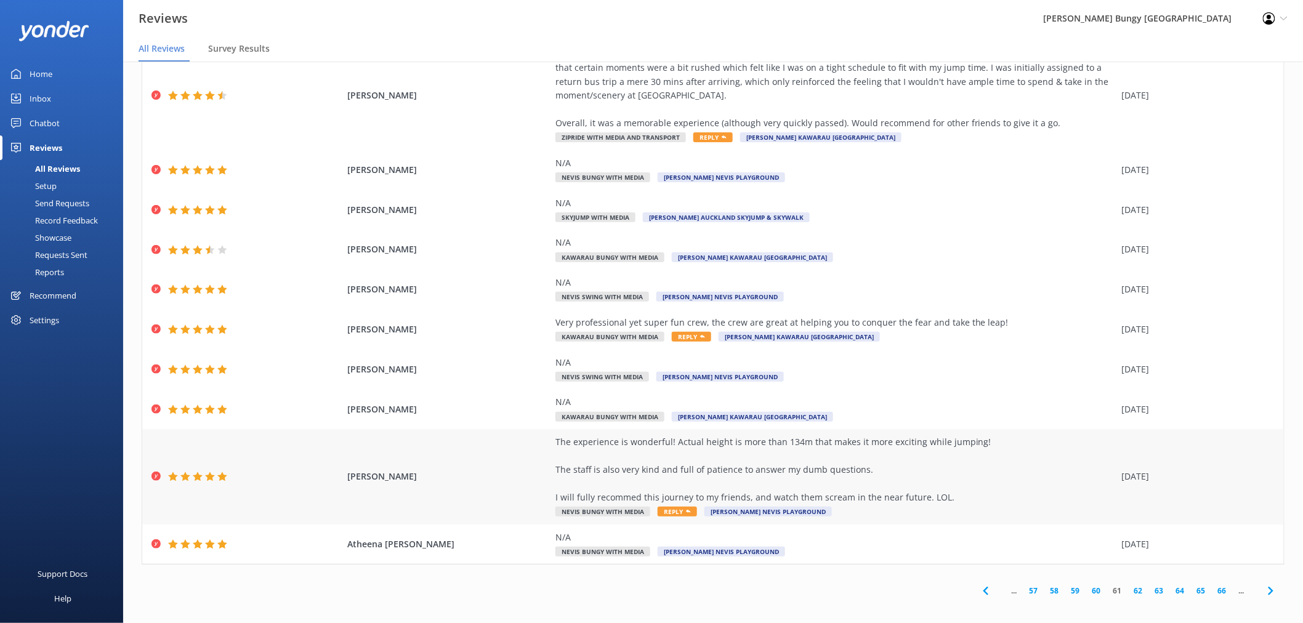
scroll to position [76, 0]
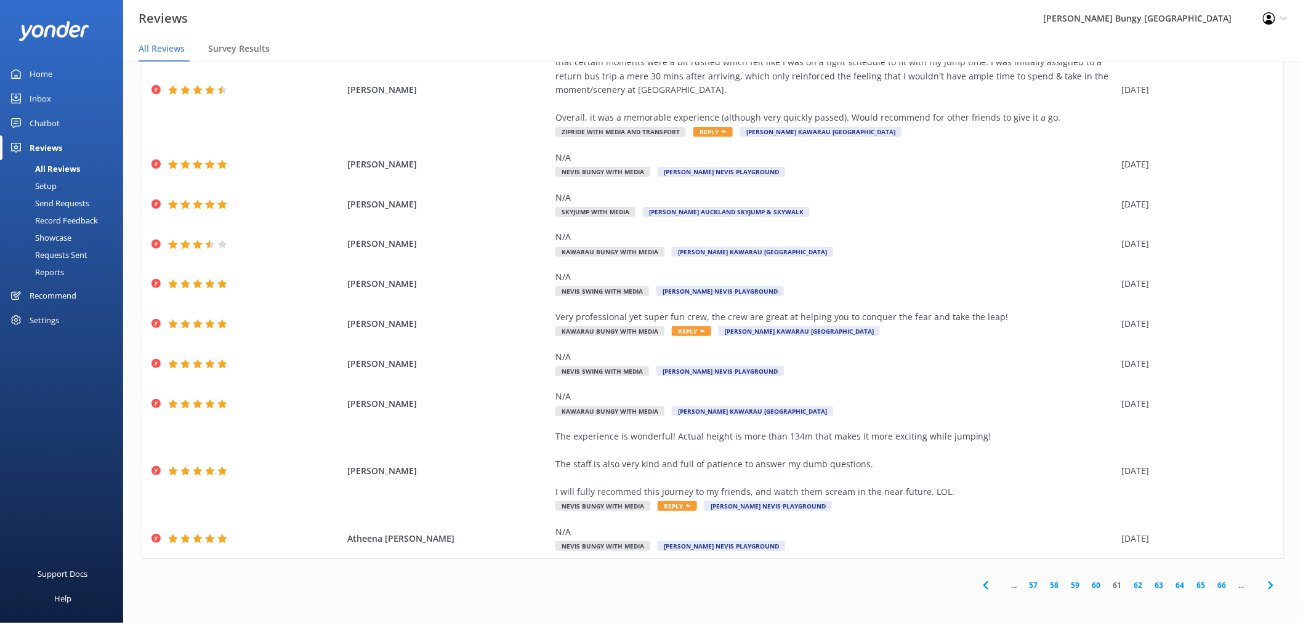
click at [1128, 582] on link "62" at bounding box center [1138, 585] width 21 height 12
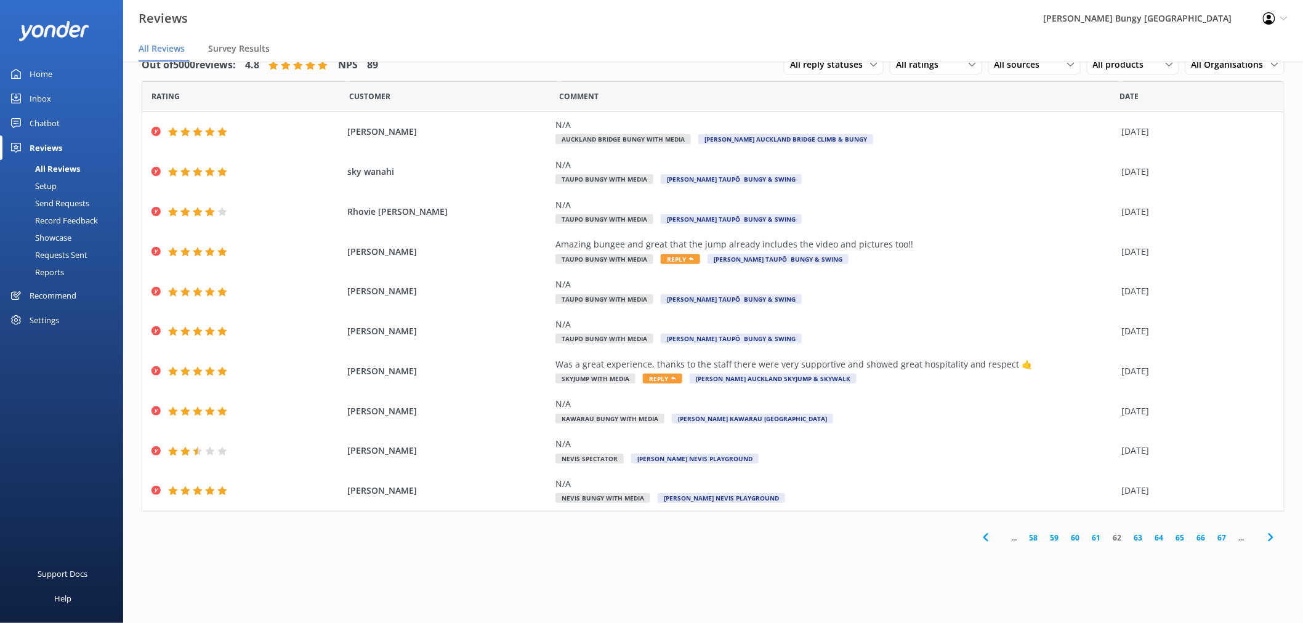
click at [1140, 539] on link "63" at bounding box center [1138, 538] width 21 height 12
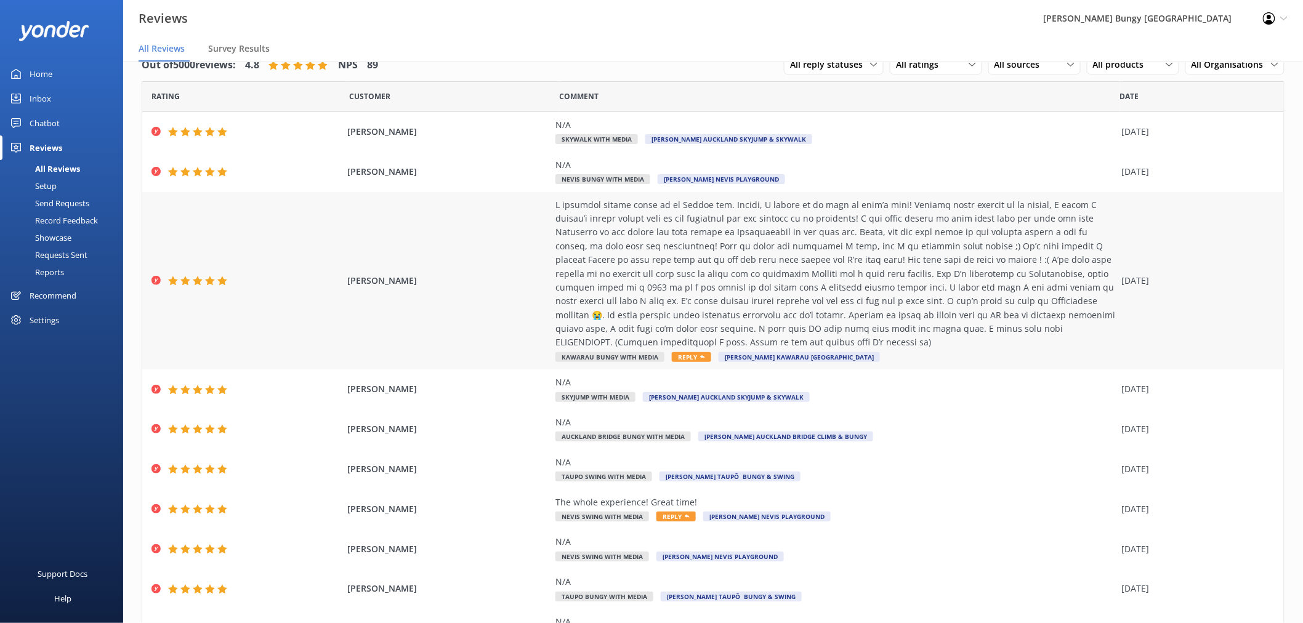
click at [1251, 263] on div "Mario Schacher Kawarau Bungy with Media Reply AJ Hackett Kawarau Bungy Centre 0…" at bounding box center [712, 281] width 1141 height 178
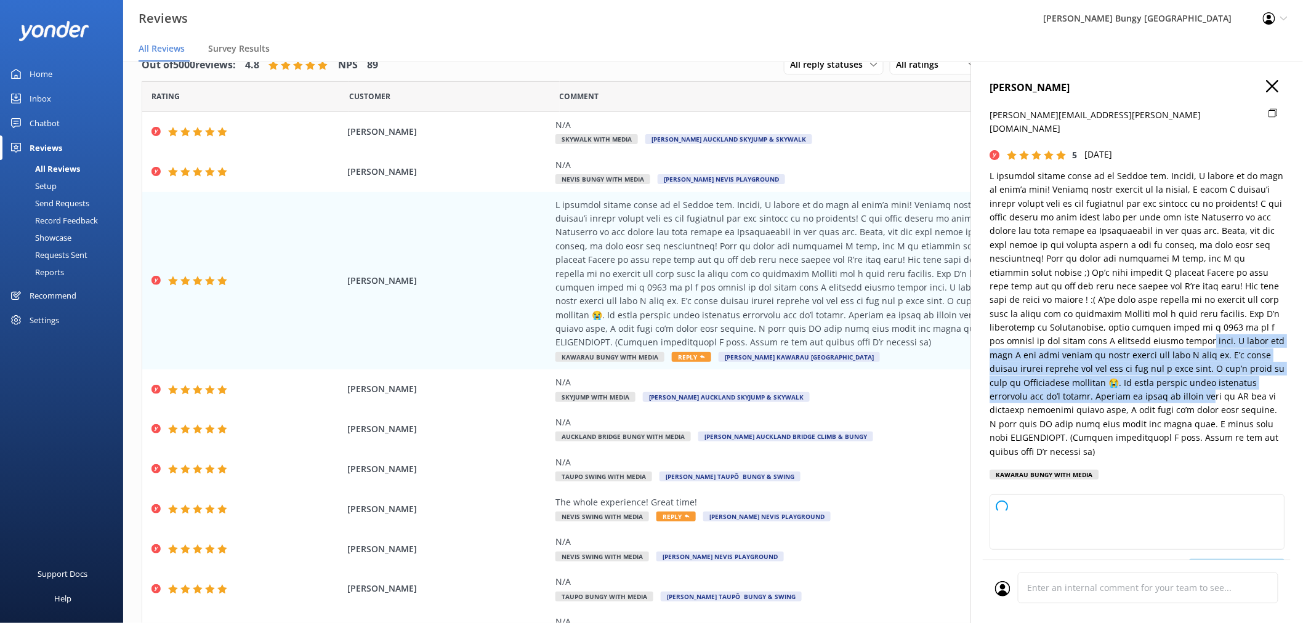
type textarea "Hi Mario, Thank you so much for sharing your heartfelt experience and for your …"
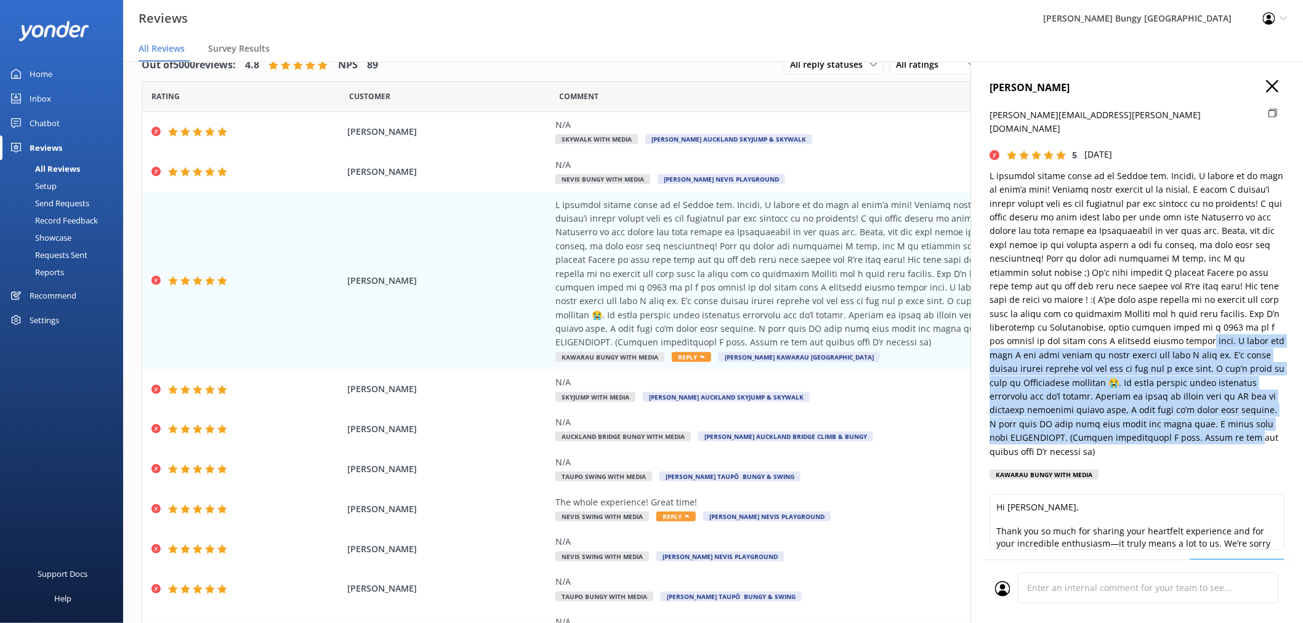
drag, startPoint x: 1177, startPoint y: 324, endPoint x: 1226, endPoint y: 423, distance: 109.9
click at [1226, 423] on p at bounding box center [1136, 313] width 295 height 289
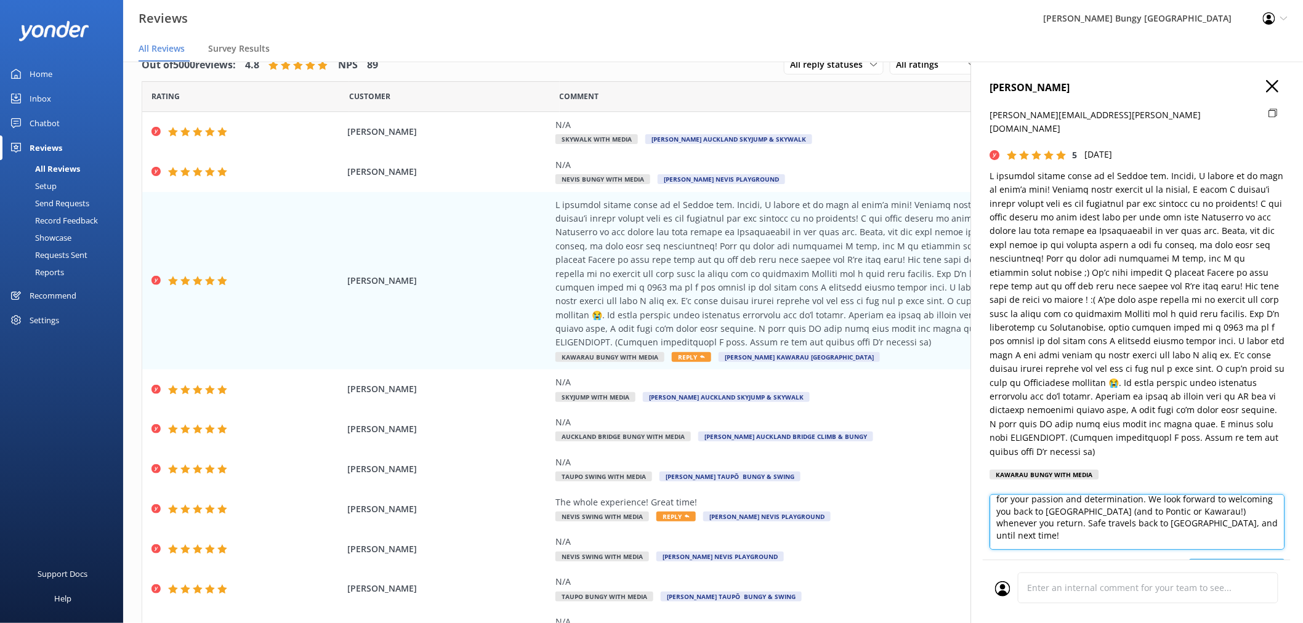
click at [1149, 494] on textarea "Hi Mario, Thank you so much for sharing your heartfelt experience and for your …" at bounding box center [1136, 521] width 295 height 55
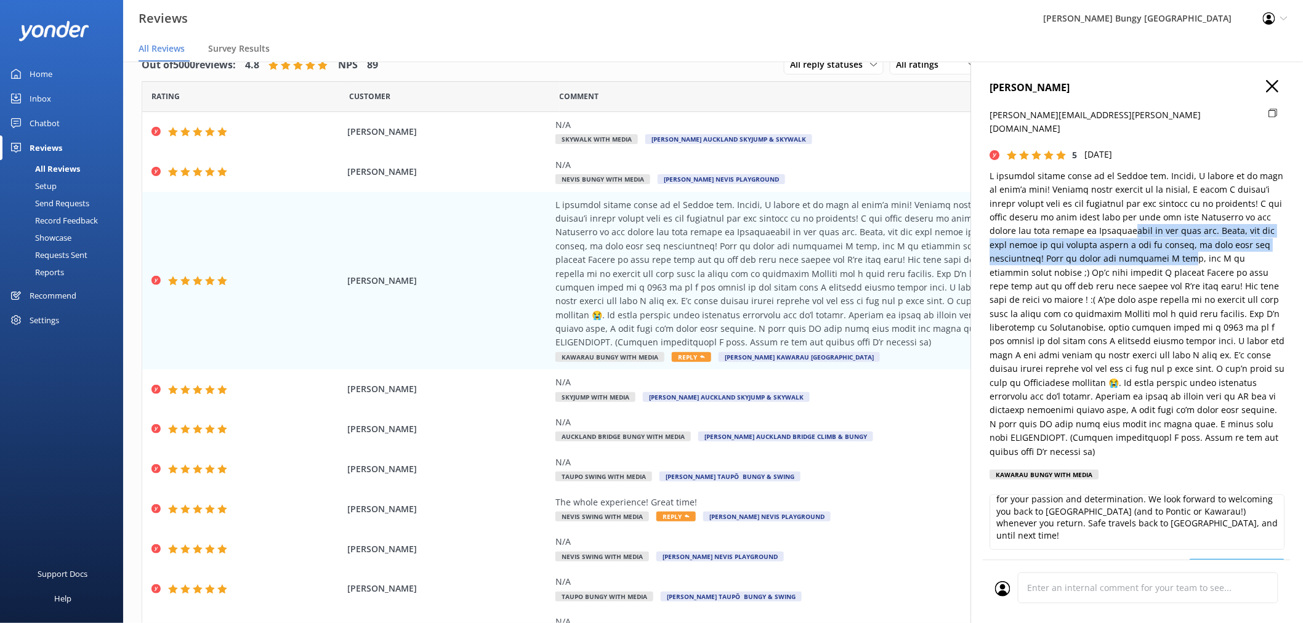
drag, startPoint x: 1128, startPoint y: 211, endPoint x: 1172, endPoint y: 243, distance: 54.7
click at [1172, 243] on p at bounding box center [1136, 313] width 295 height 289
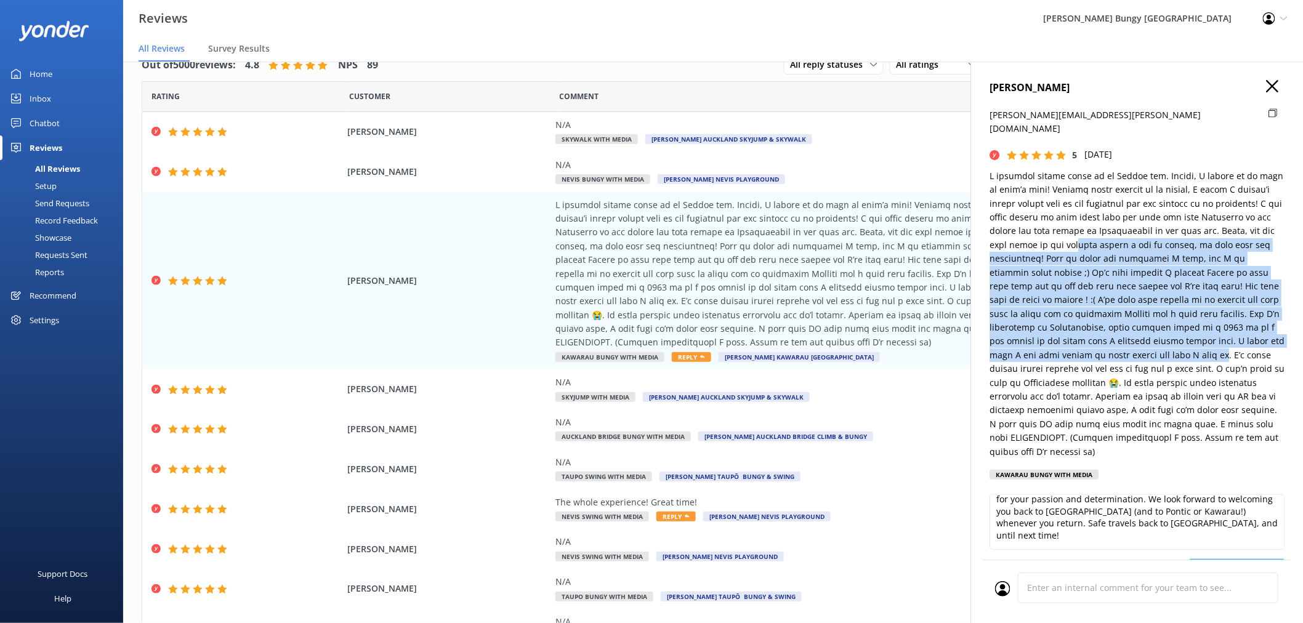
drag, startPoint x: 1075, startPoint y: 230, endPoint x: 1197, endPoint y: 335, distance: 161.5
click at [1197, 335] on p at bounding box center [1136, 313] width 295 height 289
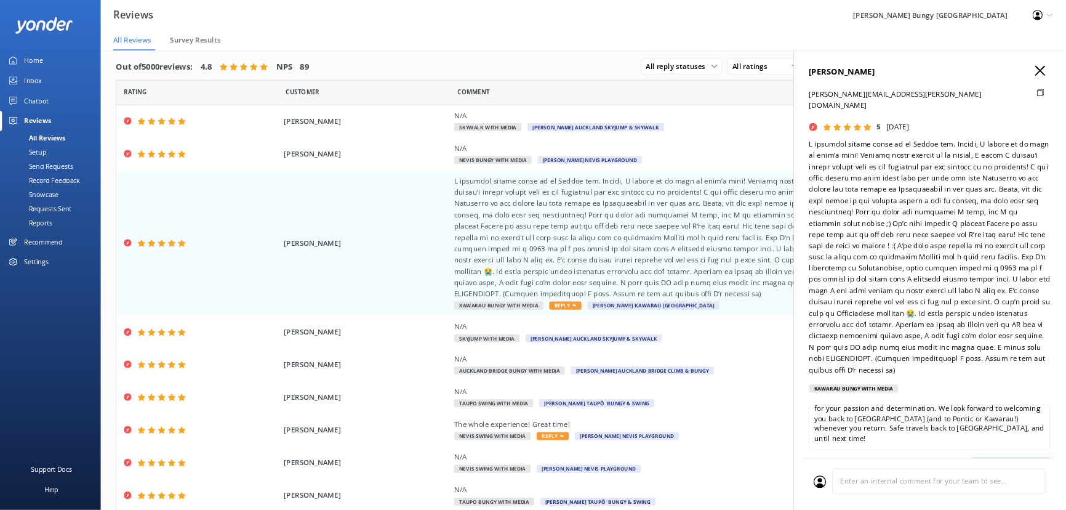
scroll to position [0, 0]
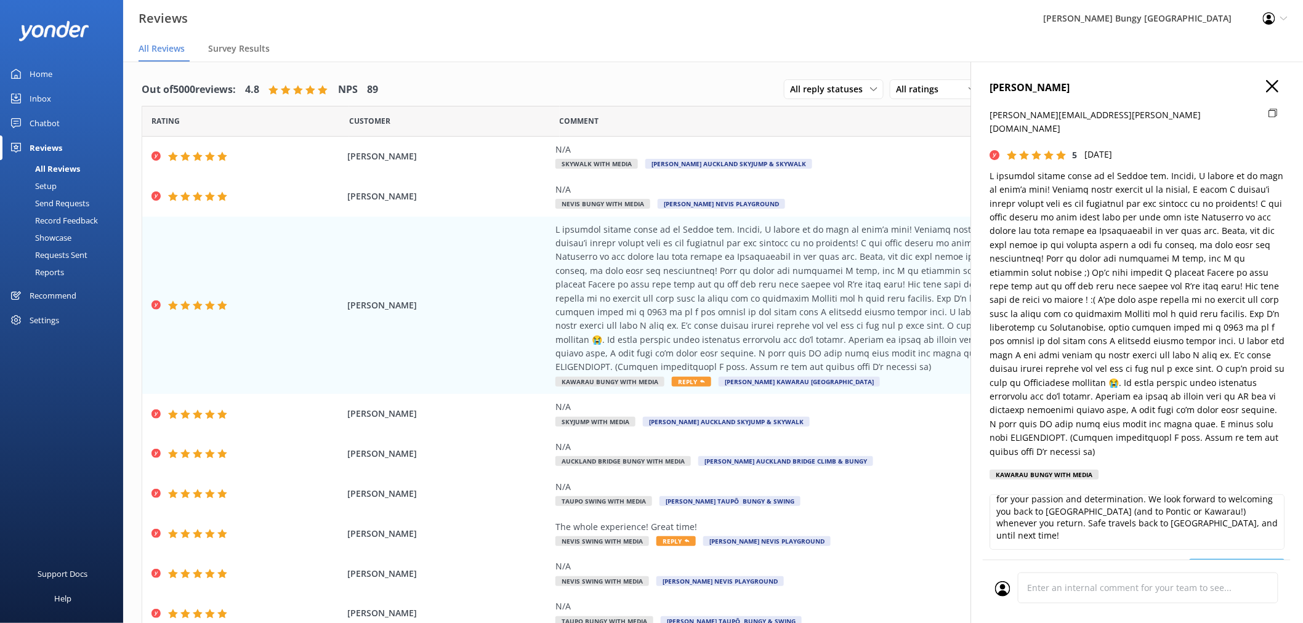
drag, startPoint x: 1091, startPoint y: 91, endPoint x: 983, endPoint y: 95, distance: 107.8
click at [983, 95] on div "Mario Schacher mario.schacher@zohomail.eu 5 Mon, 8th Sep 2025 Kawarau Bungy wit…" at bounding box center [1136, 373] width 332 height 623
drag, startPoint x: 1053, startPoint y: 89, endPoint x: 1106, endPoint y: 73, distance: 54.7
click at [1106, 73] on div "Mario Schacher mario.schacher@zohomail.eu 5 Mon, 8th Sep 2025 Kawarau Bungy wit…" at bounding box center [1136, 373] width 332 height 623
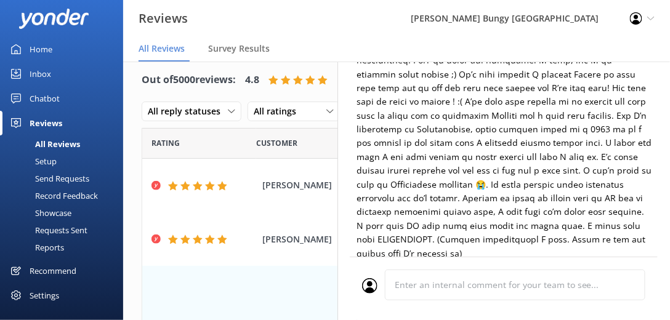
scroll to position [211, 0]
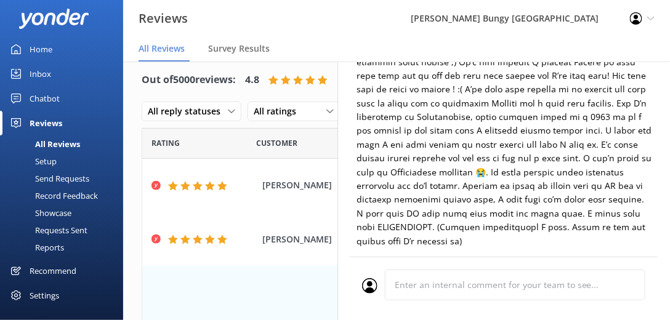
click at [648, 104] on div "Mario Schacher mario.schacher@zohomail.eu 5 Mon, 8th Sep 2025 Kawarau Bungy wit…" at bounding box center [503, 222] width 332 height 320
click at [600, 99] on p at bounding box center [503, 103] width 295 height 289
click at [636, 87] on p at bounding box center [503, 103] width 295 height 289
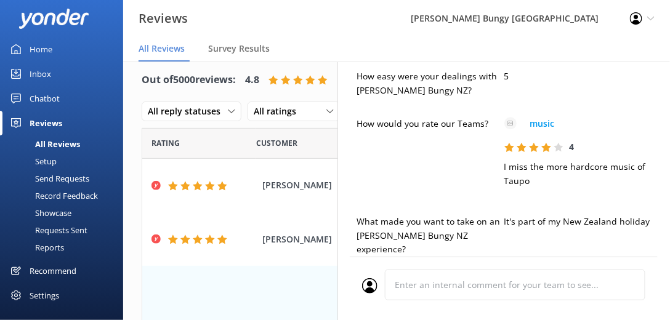
scroll to position [739, 0]
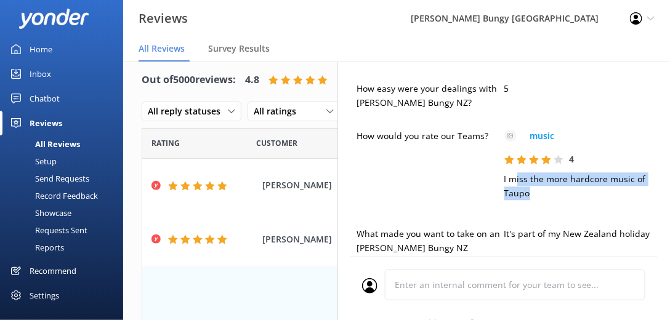
drag, startPoint x: 513, startPoint y: 167, endPoint x: 595, endPoint y: 179, distance: 83.3
click at [592, 176] on p "I miss the more hardcore music of Taupo" at bounding box center [578, 186] width 148 height 28
click at [612, 192] on div "I miss the more hardcore music of Taupo" at bounding box center [578, 192] width 148 height 40
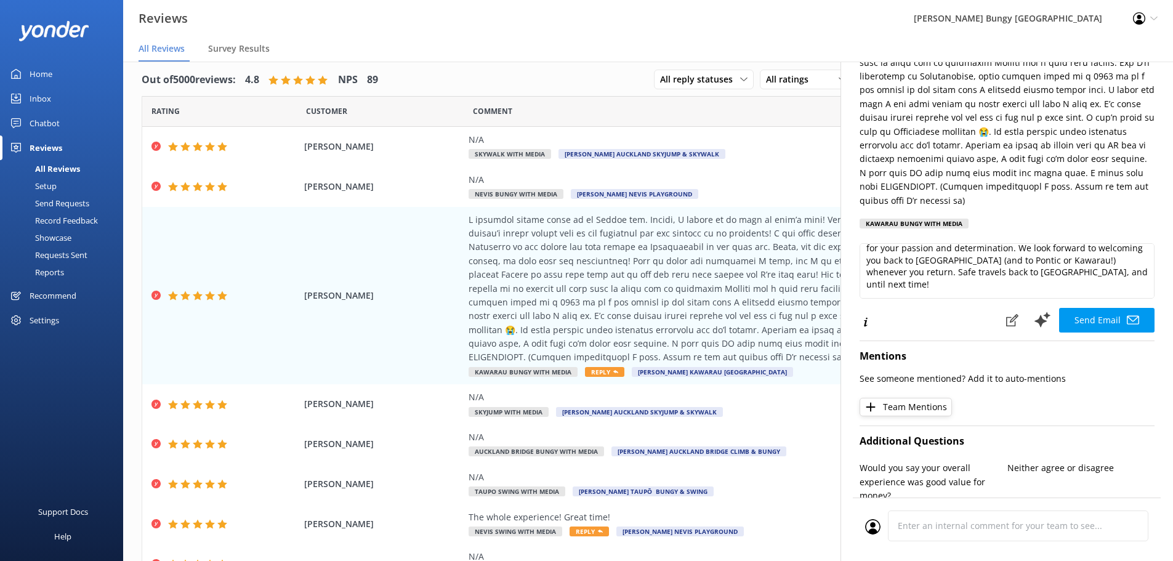
scroll to position [0, 0]
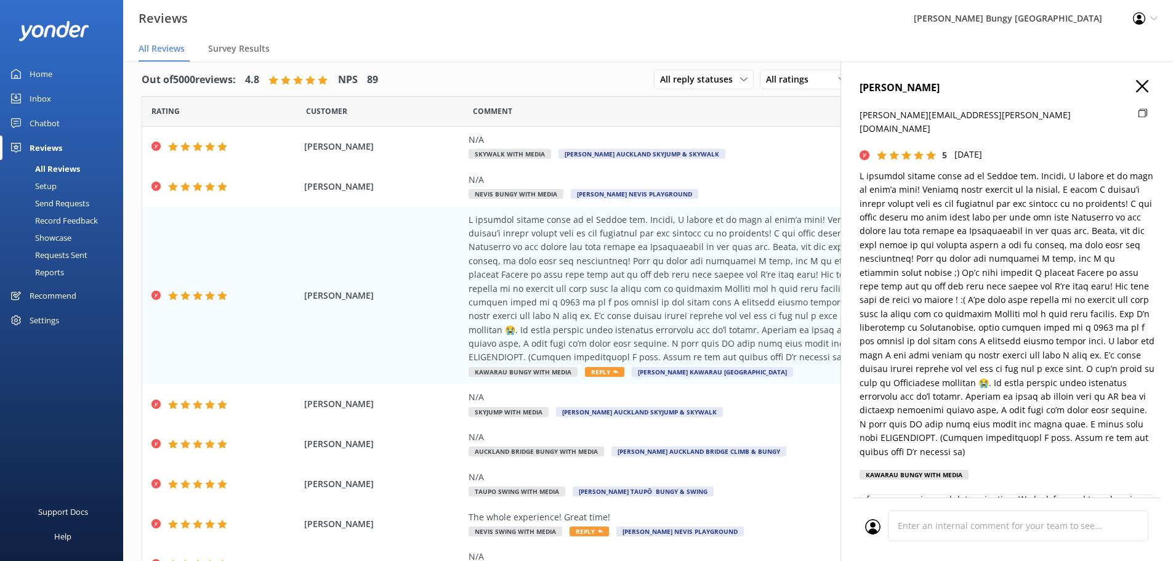
click at [1138, 89] on icon "button" at bounding box center [1142, 86] width 12 height 12
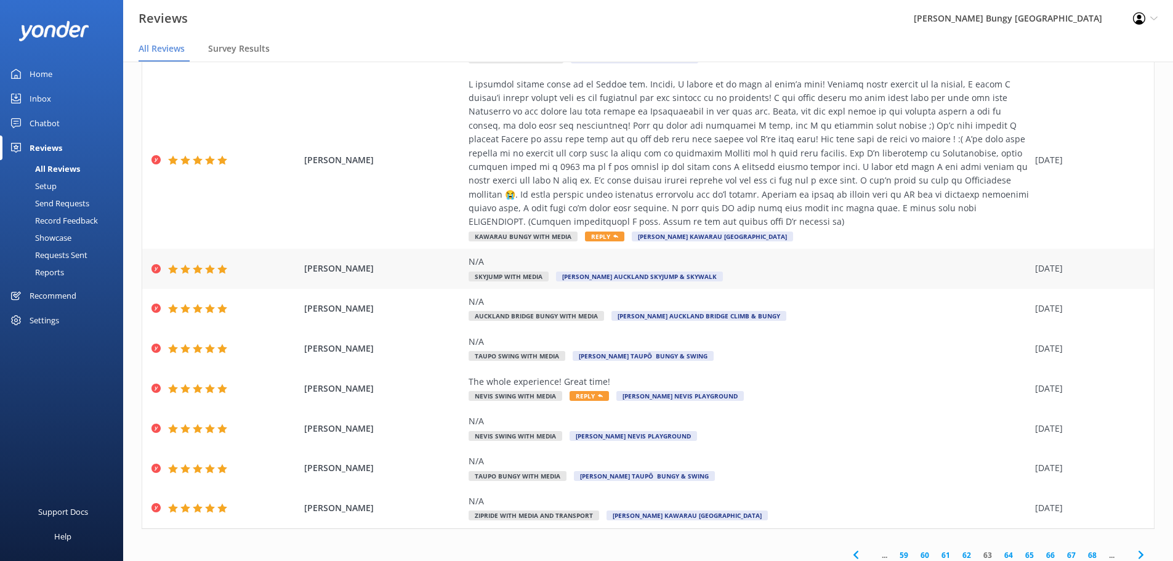
scroll to position [139, 0]
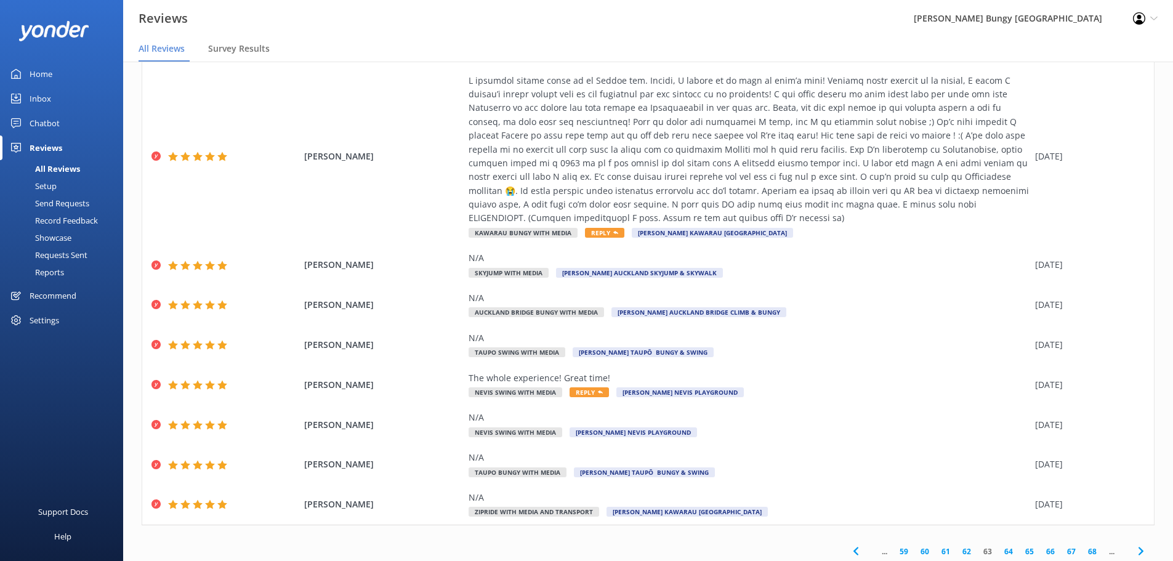
click at [998, 545] on link "64" at bounding box center [1008, 551] width 21 height 12
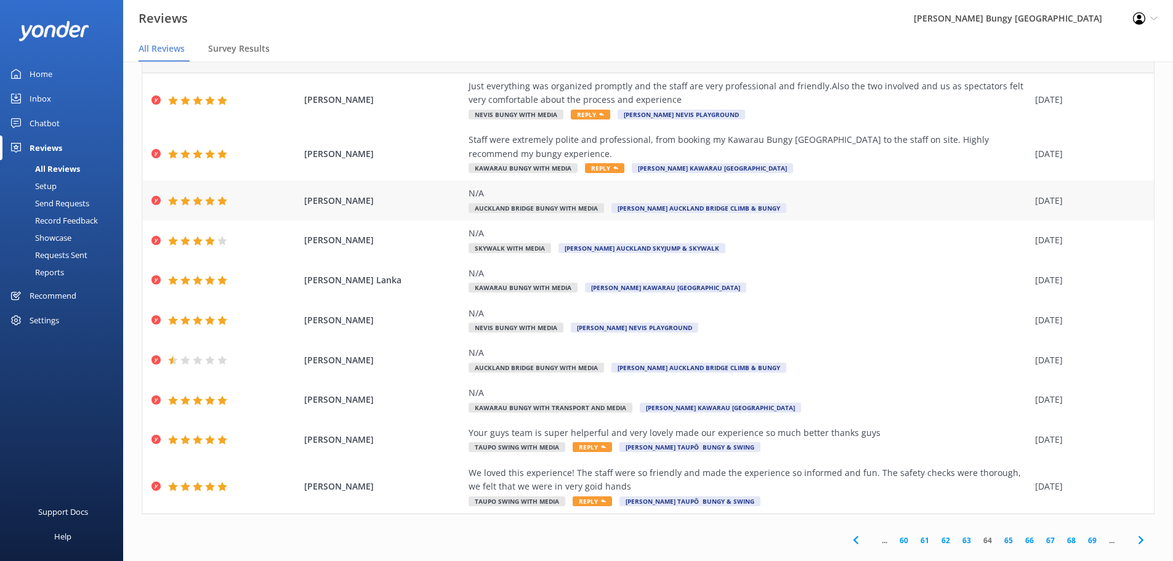
scroll to position [57, 0]
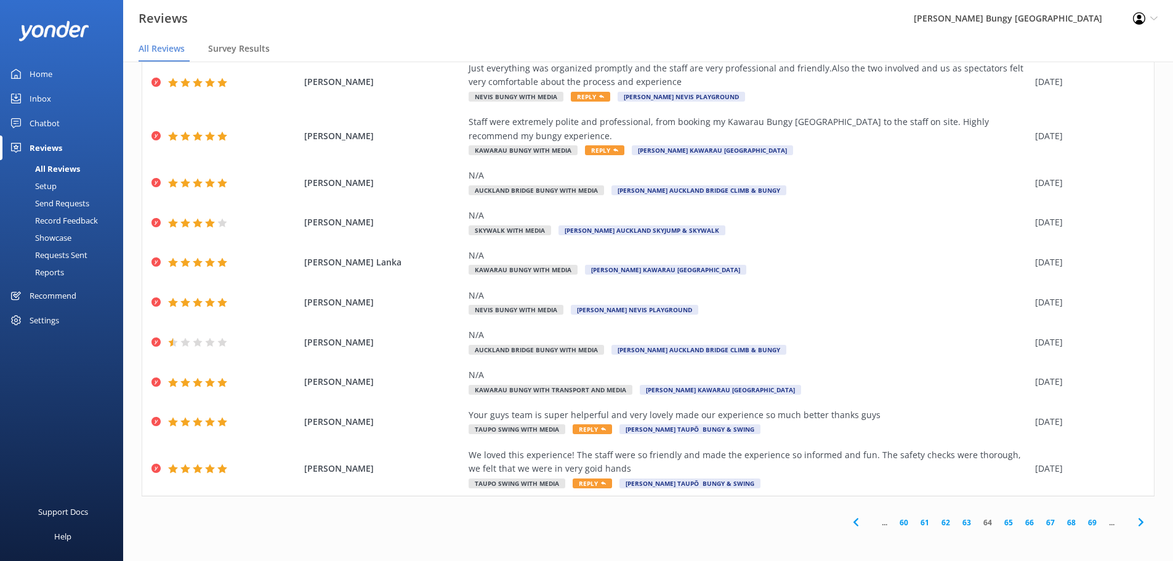
click at [1004, 523] on link "65" at bounding box center [1008, 523] width 21 height 12
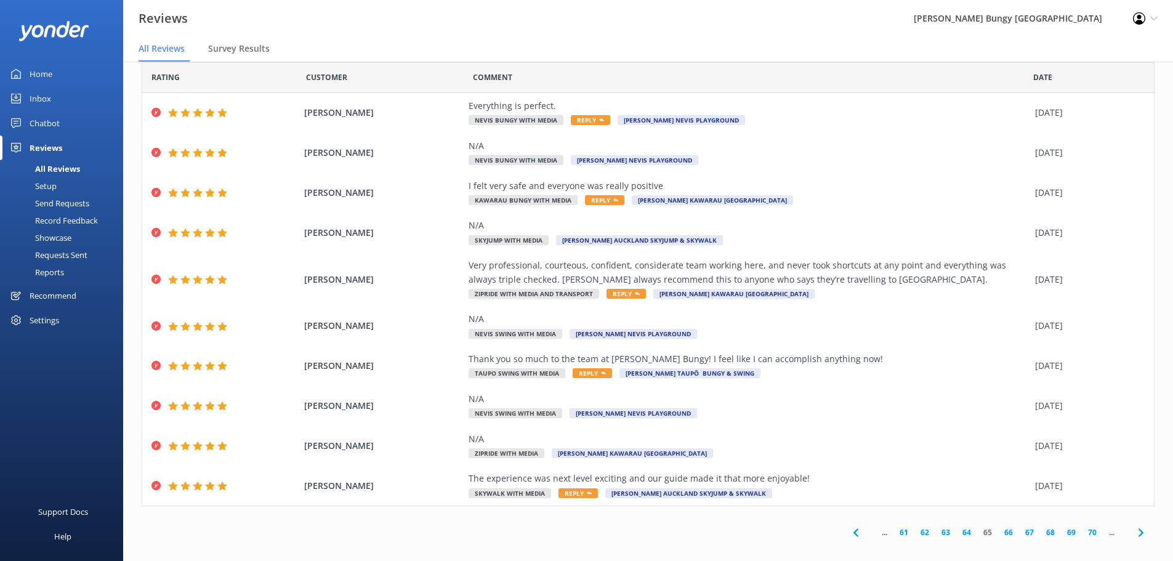
scroll to position [29, 0]
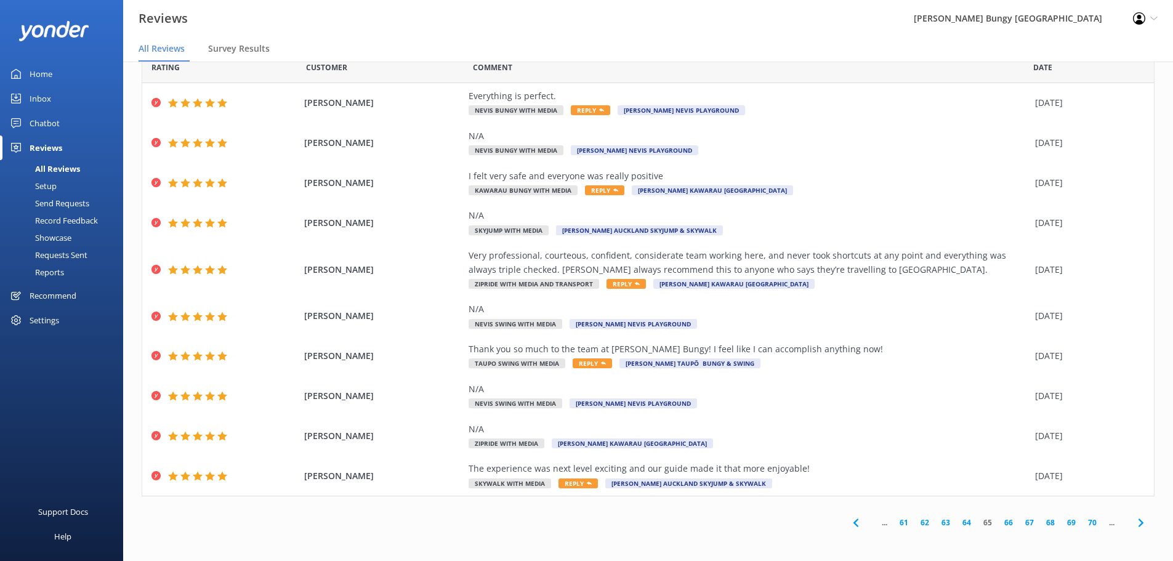
click at [1002, 524] on link "66" at bounding box center [1008, 523] width 21 height 12
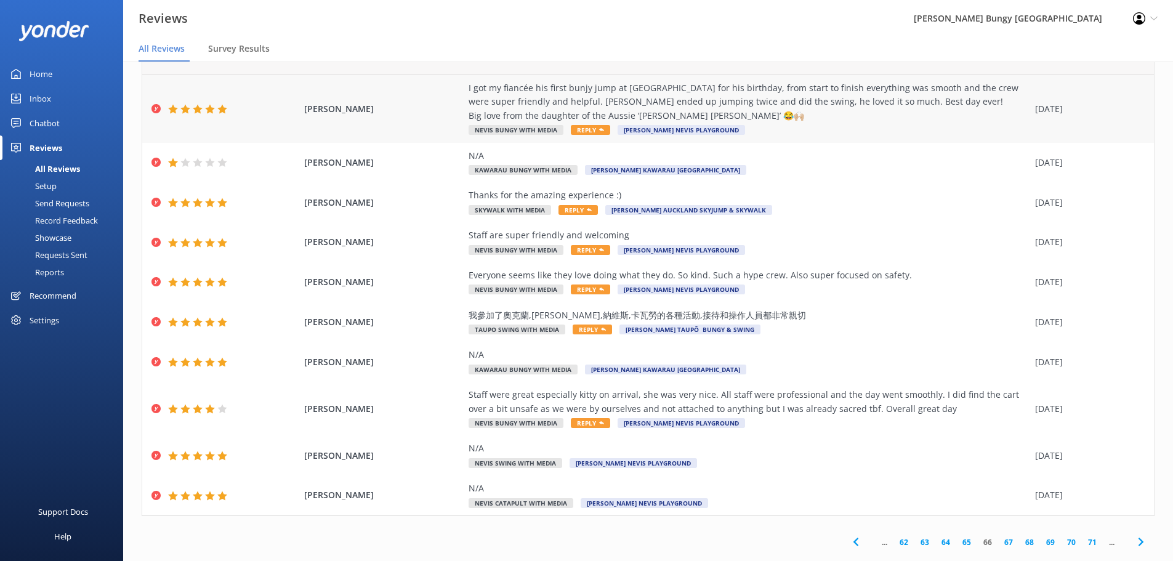
scroll to position [57, 0]
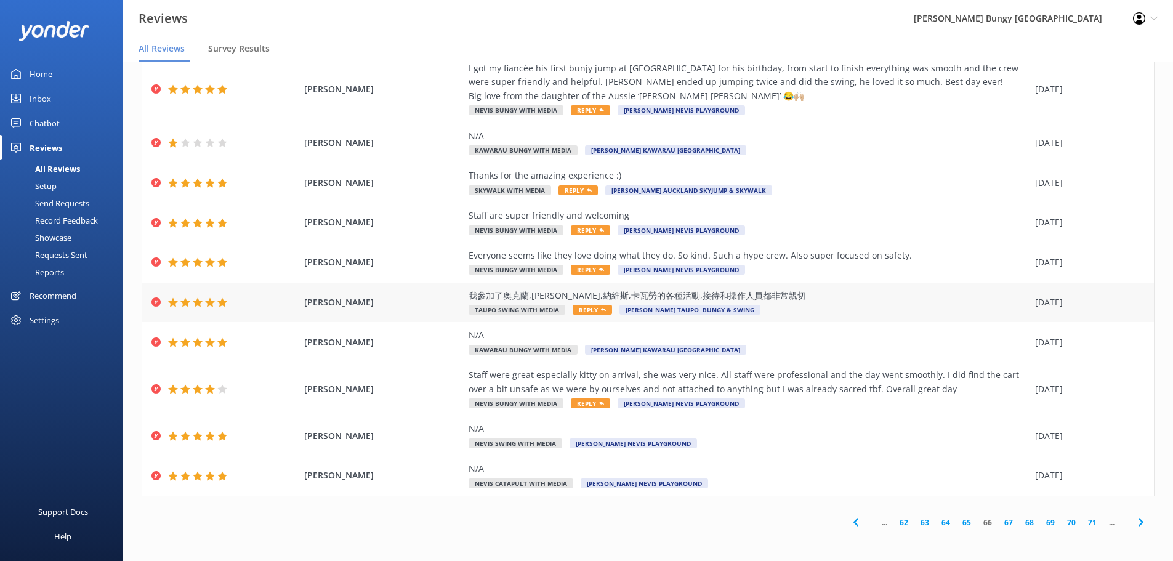
click at [899, 308] on div "我參加了奧克蘭,陶波,納維斯,卡瓦勞的各種活動,接待和操作人員都非常親切 Taupo Swing with Media Reply AJ Hackett Ta…" at bounding box center [749, 303] width 560 height 28
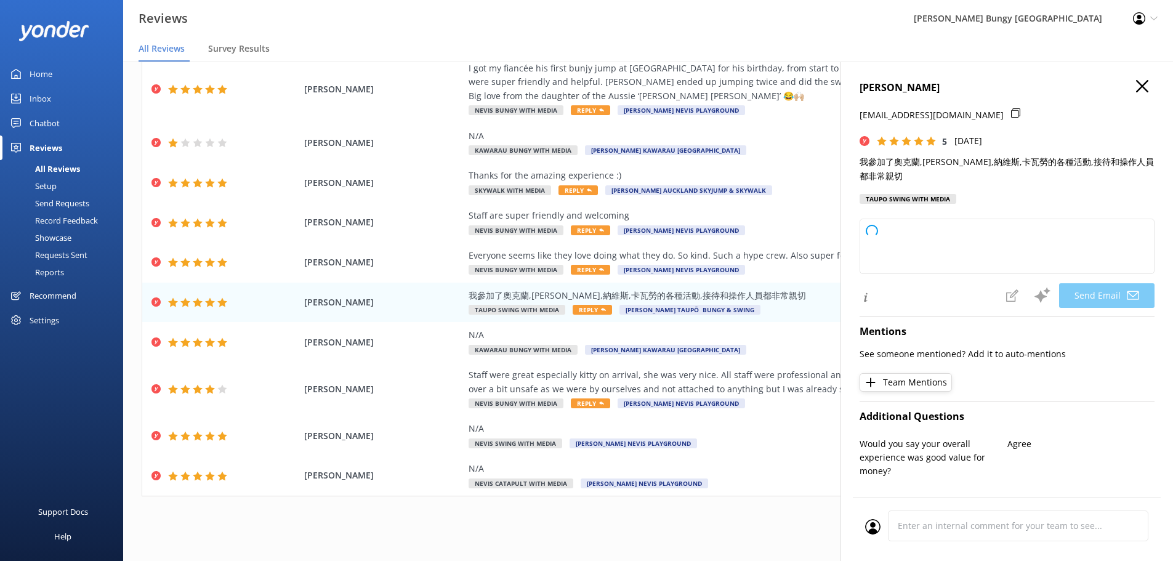
type textarea "親愛的 Yu， 非常感謝您的高度評價和支持！我們很高興您在奧克蘭、陶波、納維斯和卡瓦勞的活動中有愉快的體驗，也感謝您對我們團隊的肯定。期待未來再次為您服務！ …"
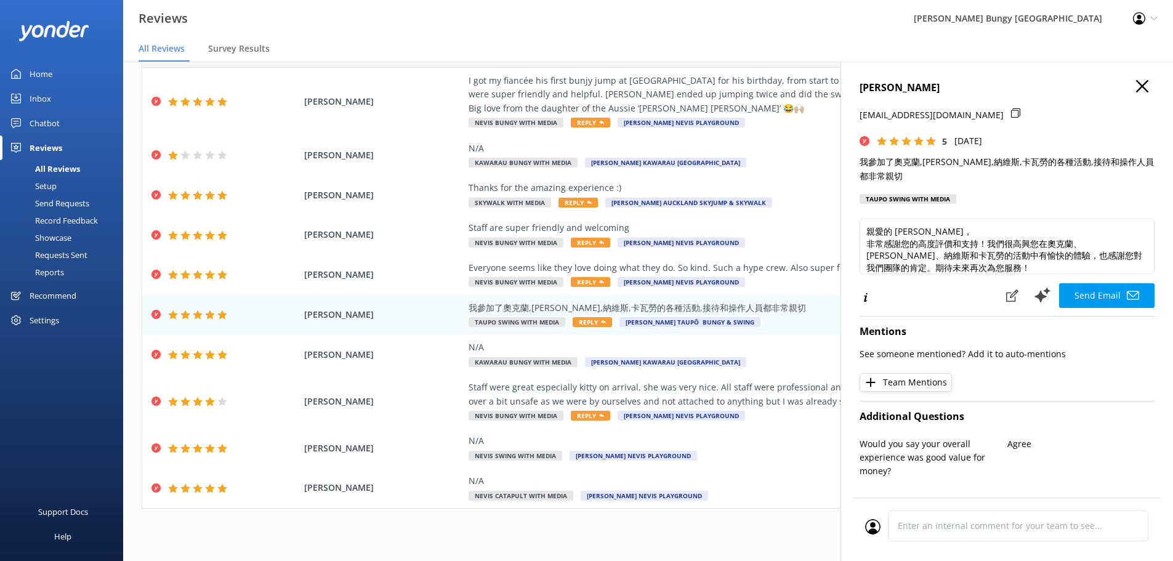
scroll to position [0, 0]
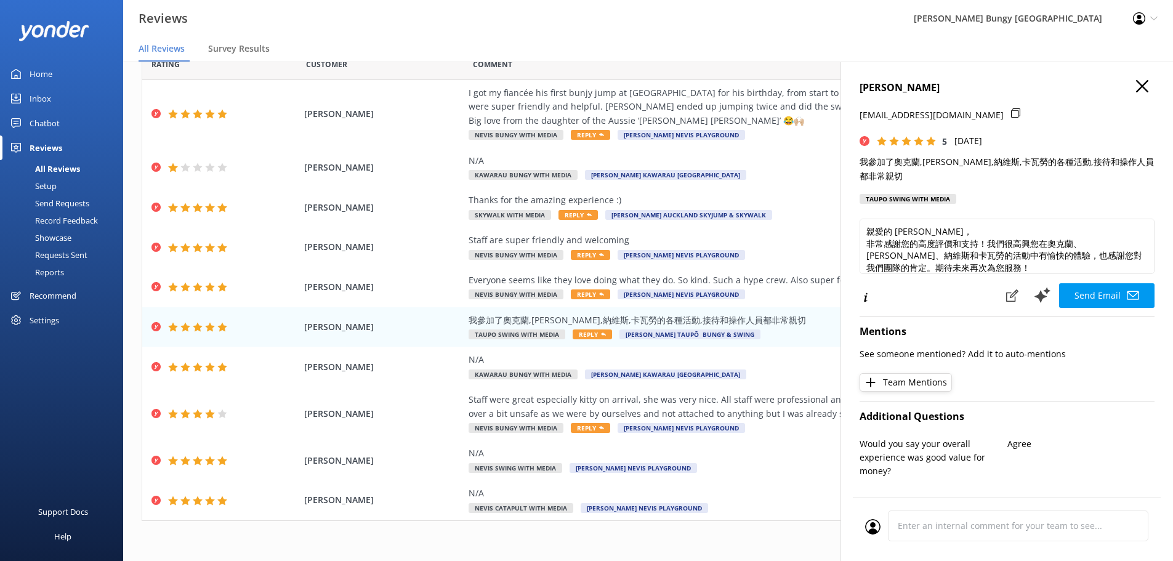
click at [1136, 84] on icon "button" at bounding box center [1142, 86] width 12 height 12
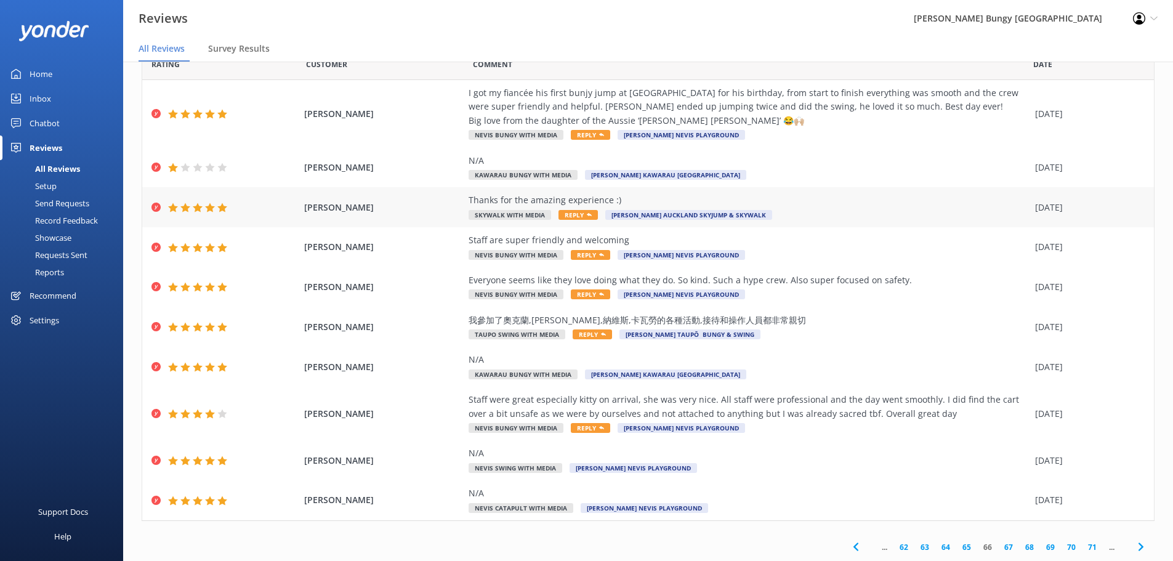
scroll to position [25, 0]
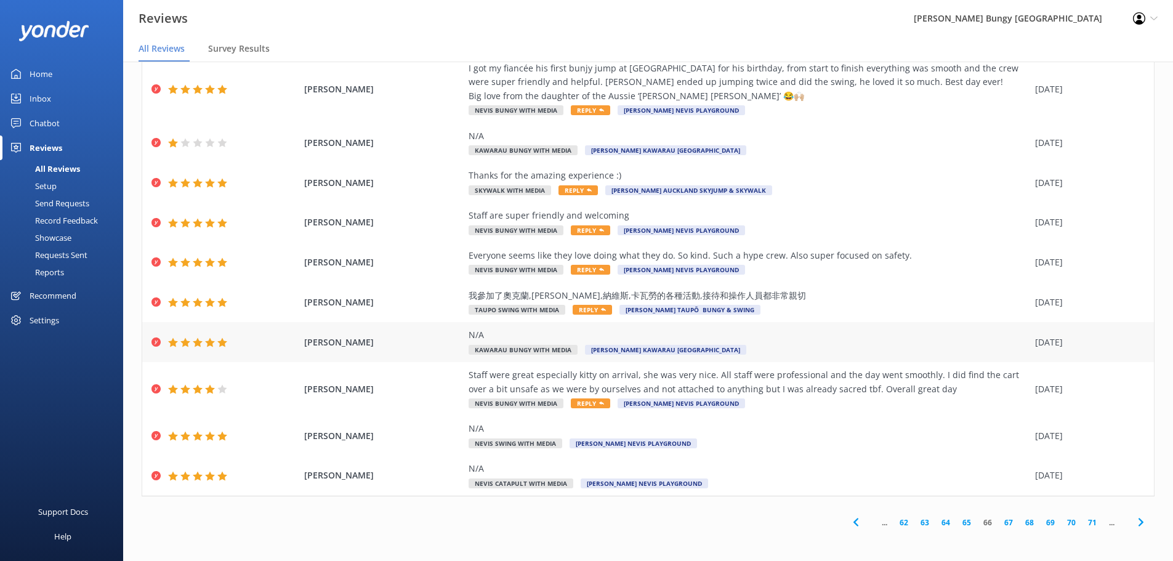
drag, startPoint x: 775, startPoint y: 297, endPoint x: 1012, endPoint y: 336, distance: 239.7
click at [928, 292] on div "我參加了奧克蘭,陶波,納維斯,卡瓦勞的各種活動,接待和操作人員都非常親切" at bounding box center [749, 296] width 560 height 14
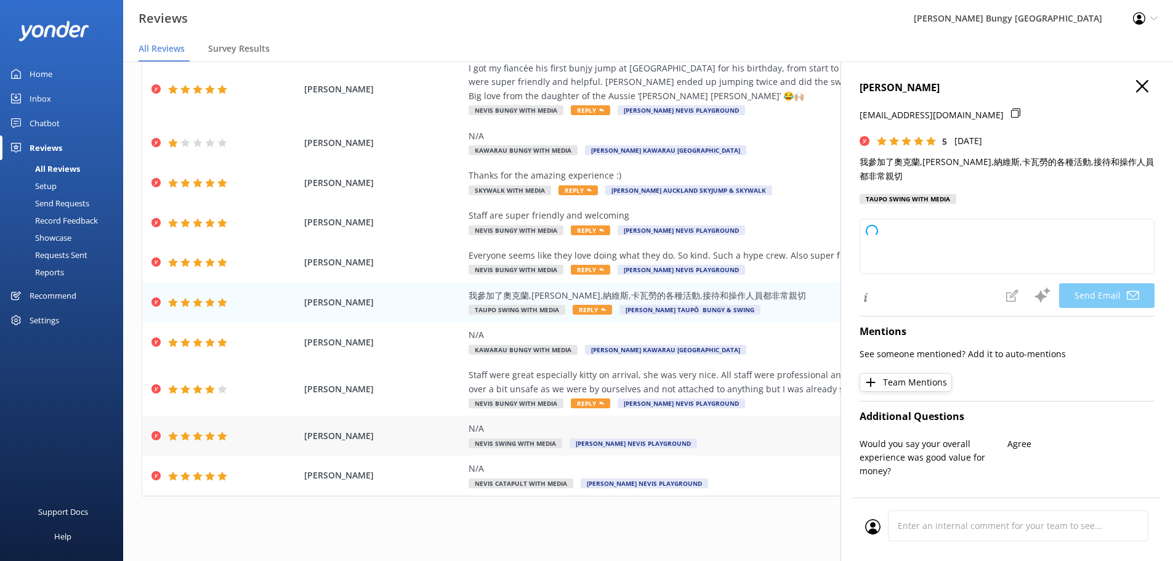
click at [760, 448] on div "N/A Nevis Swing with Media AJ Hackett Nevis Playground" at bounding box center [749, 436] width 560 height 28
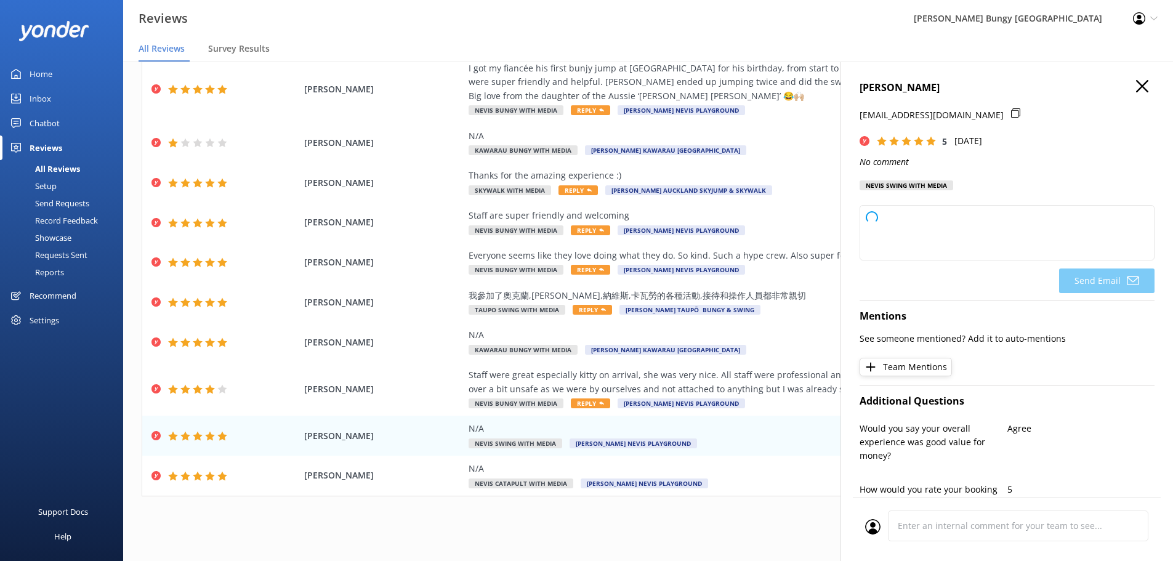
click at [1143, 78] on div "Katherine De Zayas katherinedezayas@yahoo.com 5 Sun, 7th Sep 2025 No comment Ne…" at bounding box center [1006, 342] width 332 height 561
click at [1137, 82] on use "button" at bounding box center [1142, 86] width 12 height 12
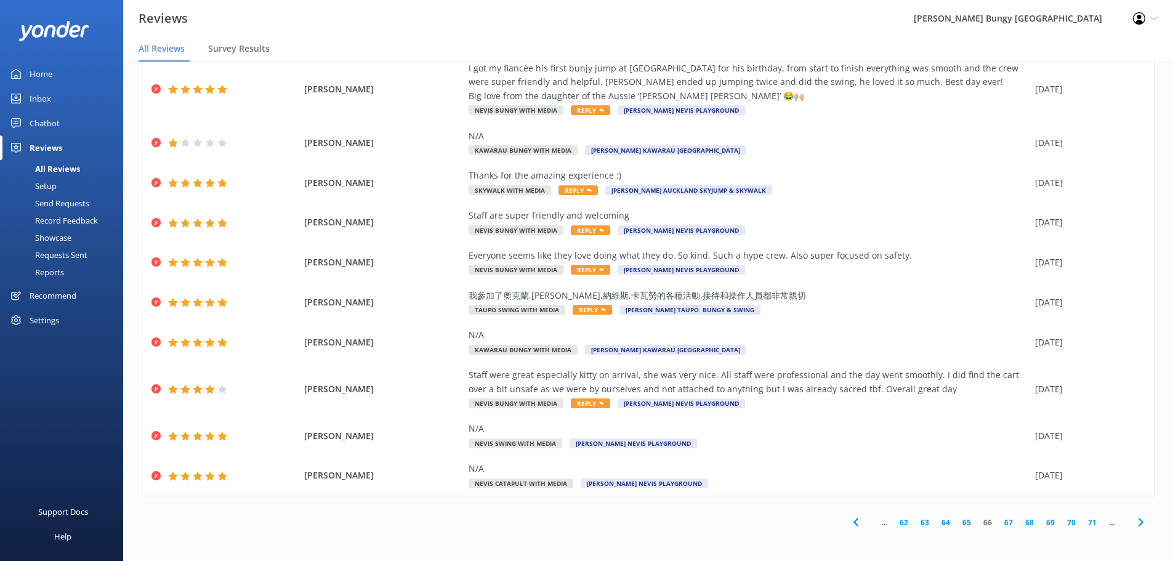
click at [999, 522] on link "67" at bounding box center [1008, 523] width 21 height 12
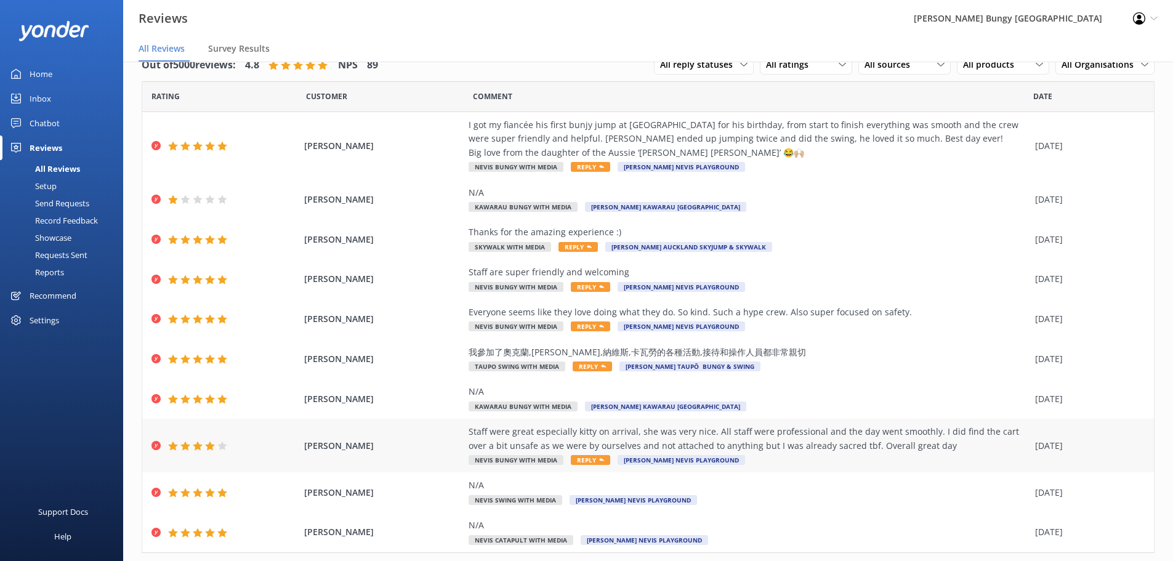
scroll to position [57, 0]
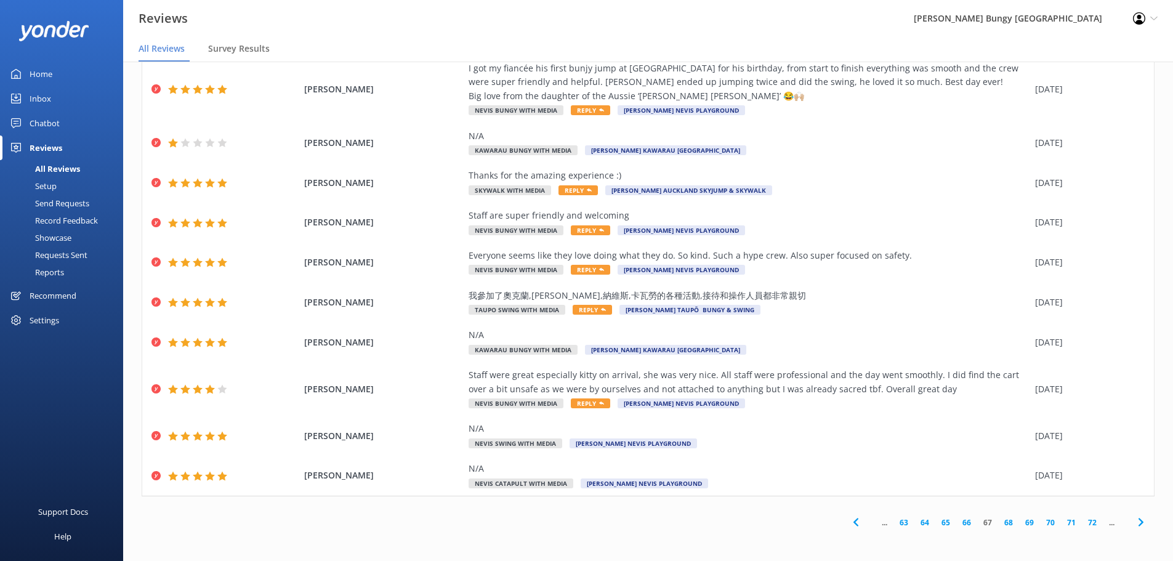
click at [998, 520] on link "68" at bounding box center [1008, 523] width 21 height 12
click at [1002, 528] on link "69" at bounding box center [1008, 523] width 21 height 12
click at [1002, 528] on link "70" at bounding box center [1008, 523] width 21 height 12
click at [1000, 523] on link "71" at bounding box center [1008, 523] width 21 height 12
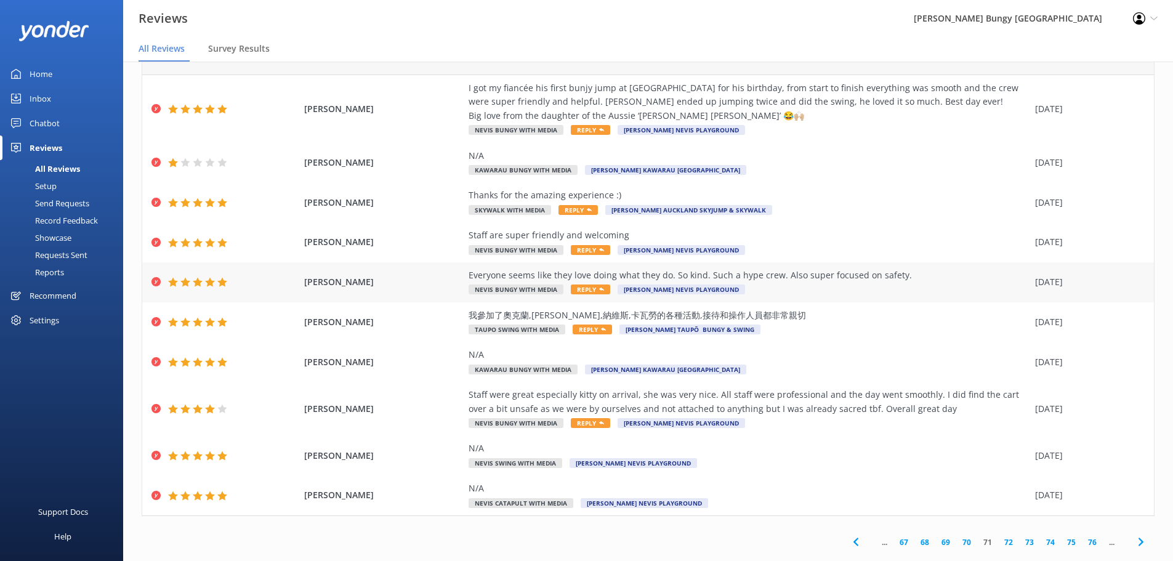
scroll to position [57, 0]
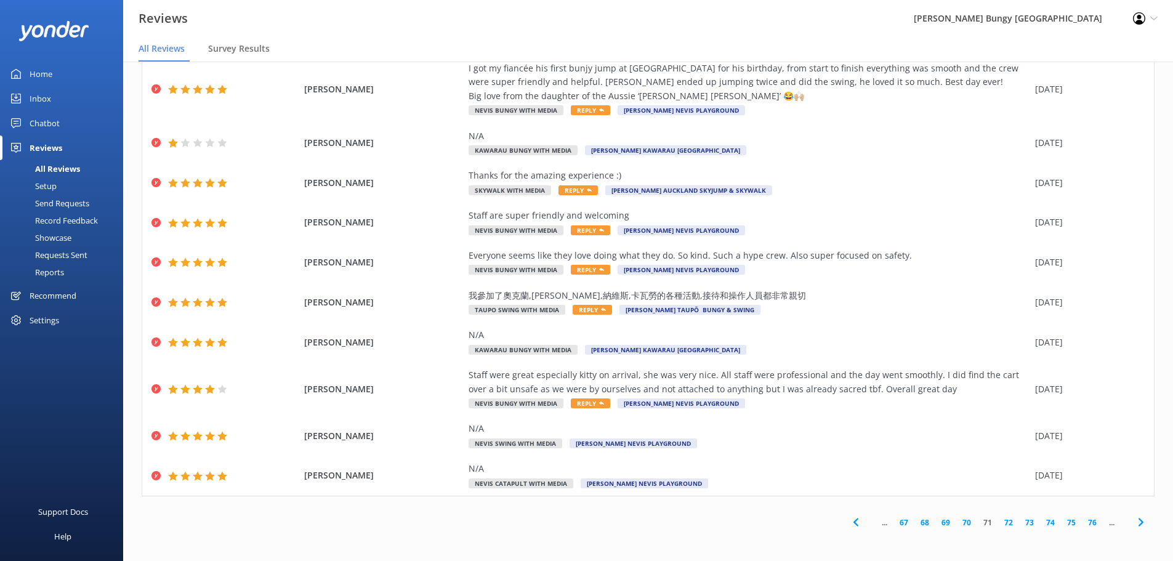
click at [998, 520] on link "72" at bounding box center [1008, 523] width 21 height 12
click at [999, 520] on link "73" at bounding box center [1008, 523] width 21 height 12
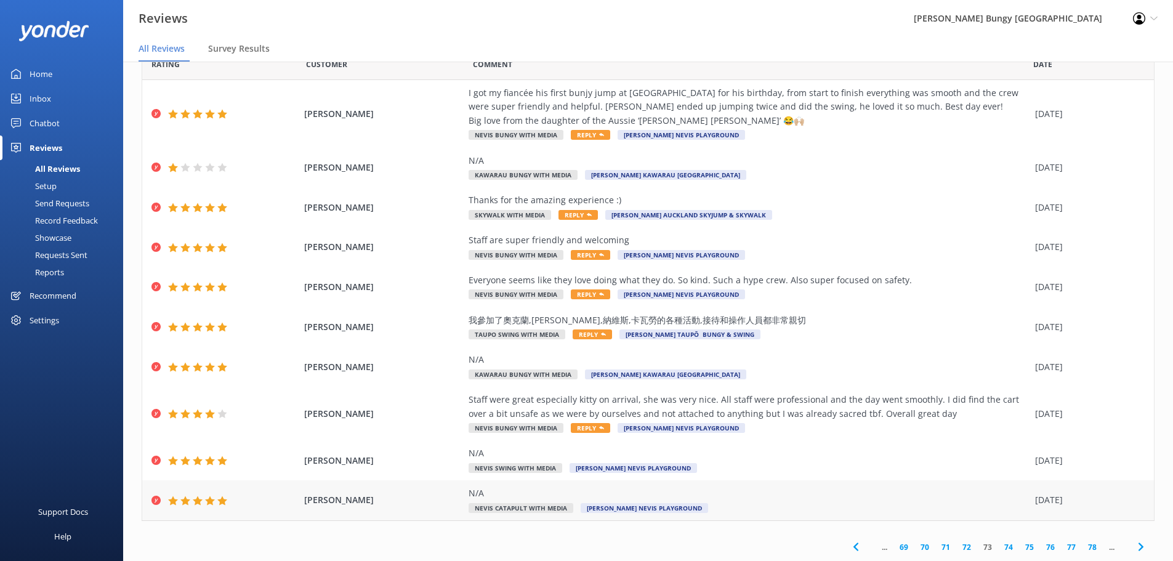
scroll to position [57, 0]
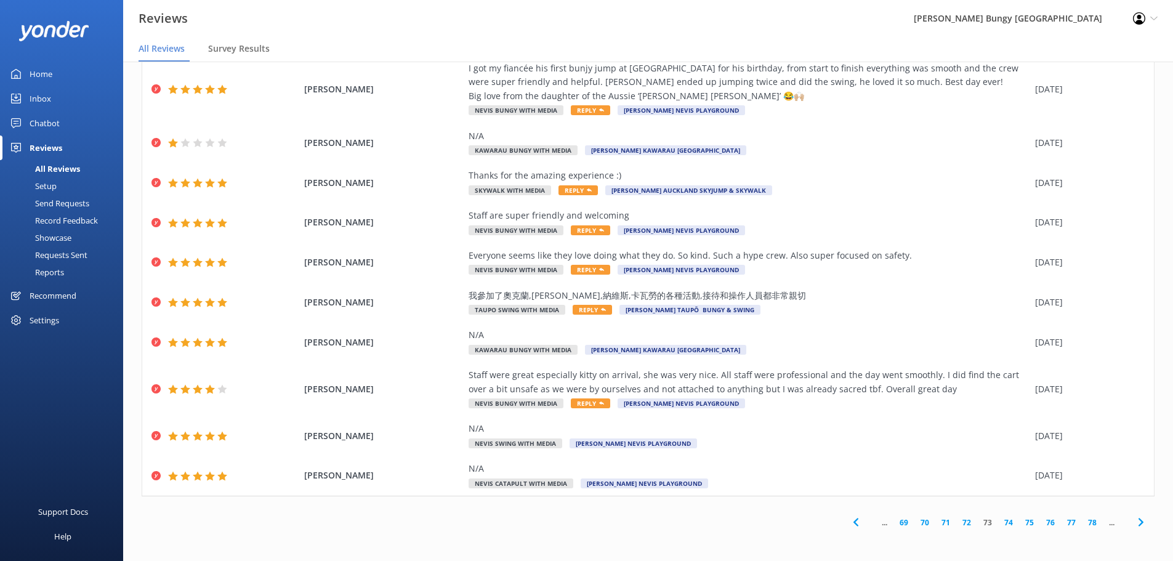
click at [1002, 521] on link "74" at bounding box center [1008, 523] width 21 height 12
click at [998, 526] on link "75" at bounding box center [1008, 523] width 21 height 12
click at [998, 524] on link "76" at bounding box center [1008, 523] width 21 height 12
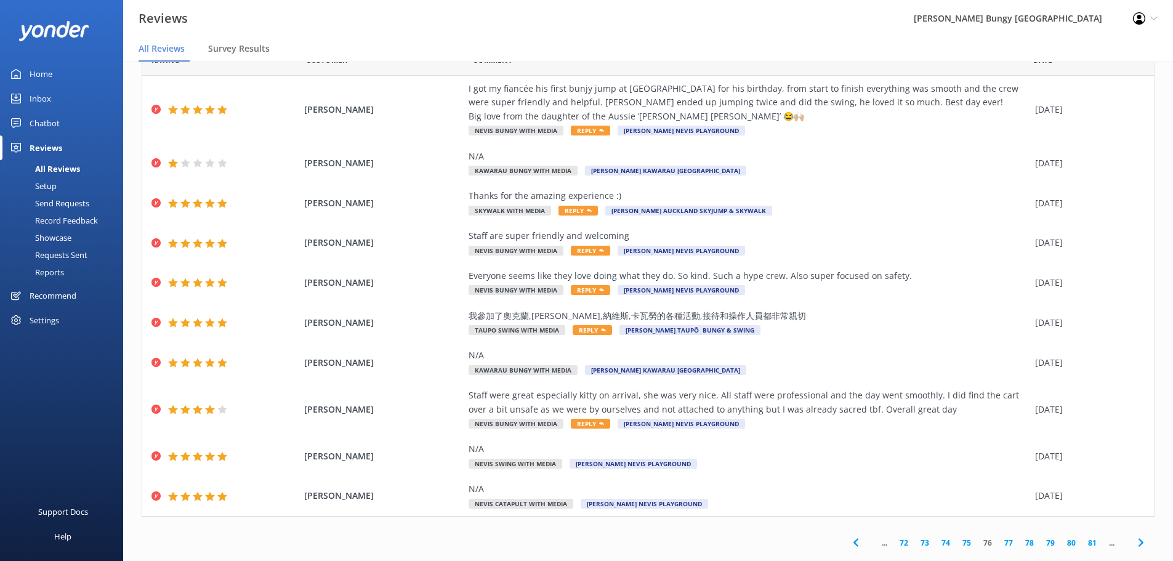
scroll to position [57, 0]
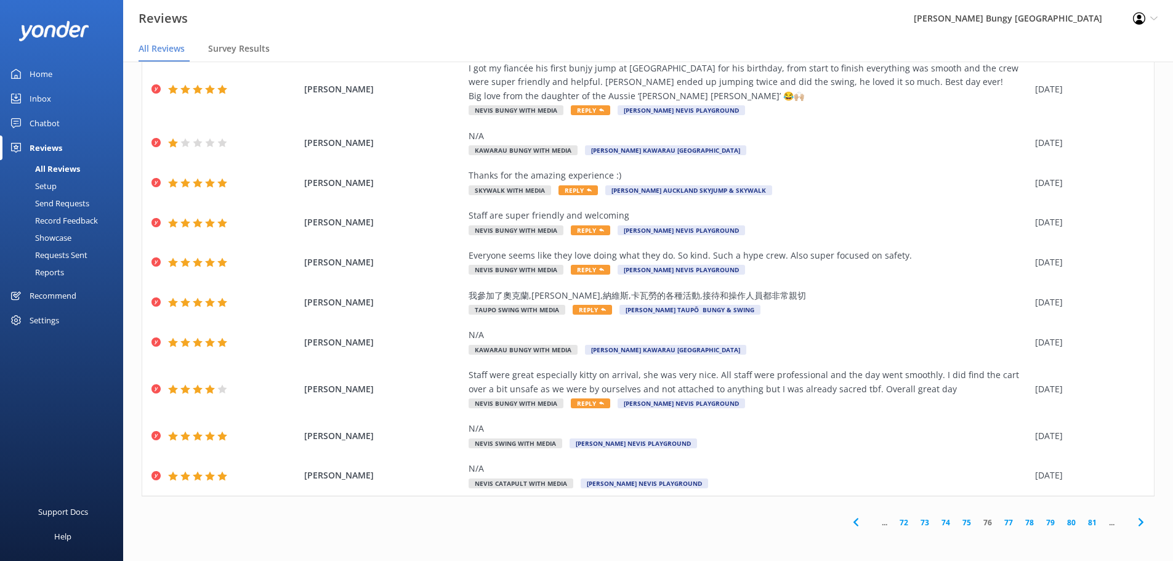
click at [1002, 521] on link "77" at bounding box center [1008, 523] width 21 height 12
click at [1002, 524] on link "78" at bounding box center [1008, 523] width 21 height 12
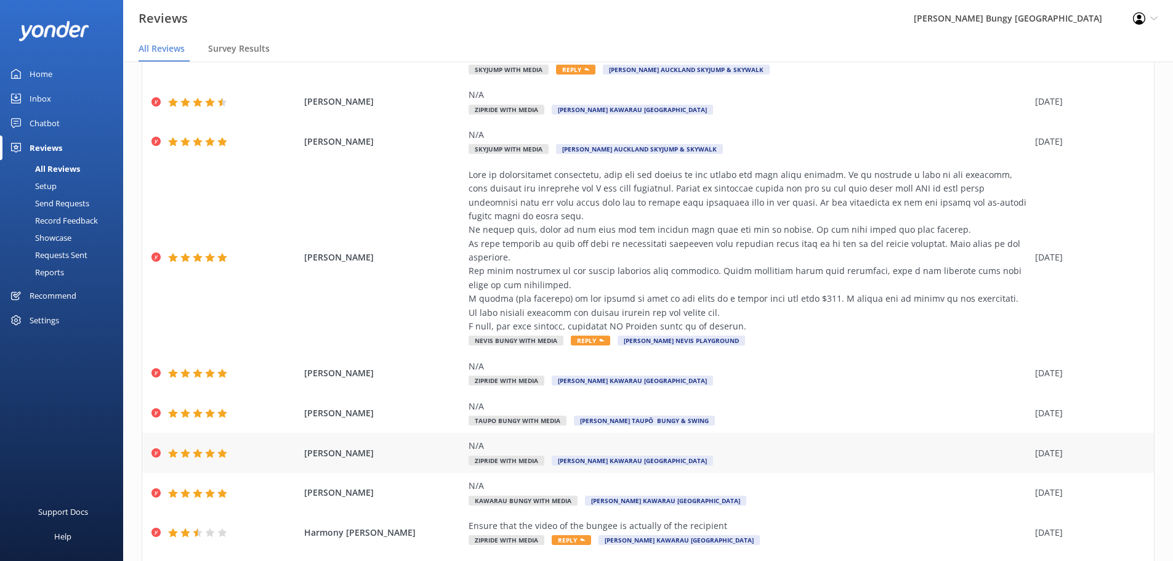
scroll to position [181, 0]
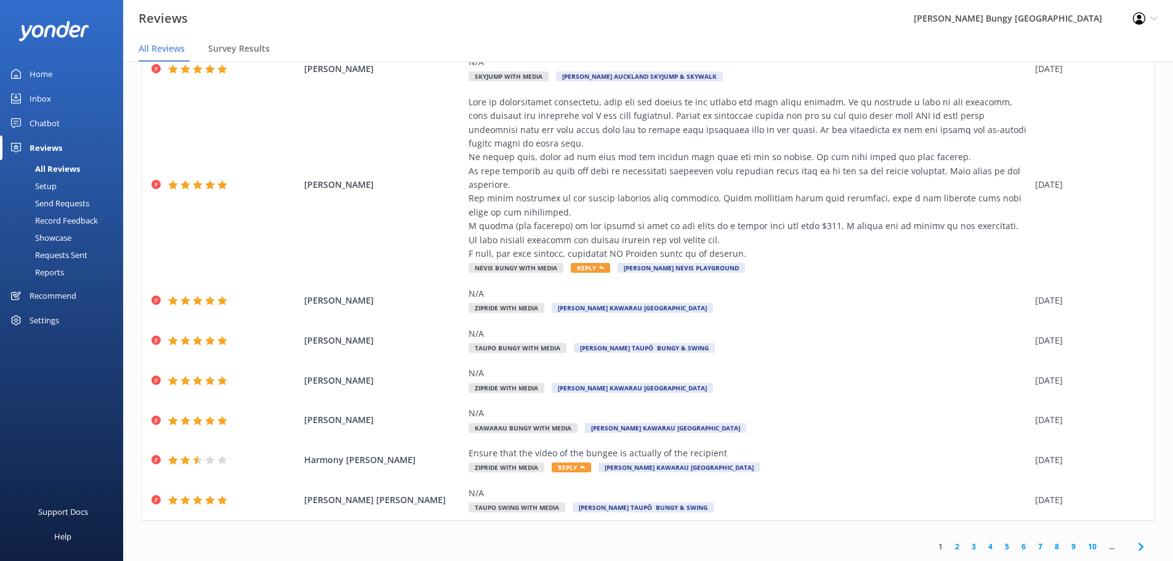
click at [1103, 545] on span "..." at bounding box center [1112, 547] width 18 height 12
click at [1103, 546] on span "..." at bounding box center [1112, 547] width 18 height 12
click at [1087, 547] on link "10" at bounding box center [1092, 547] width 21 height 12
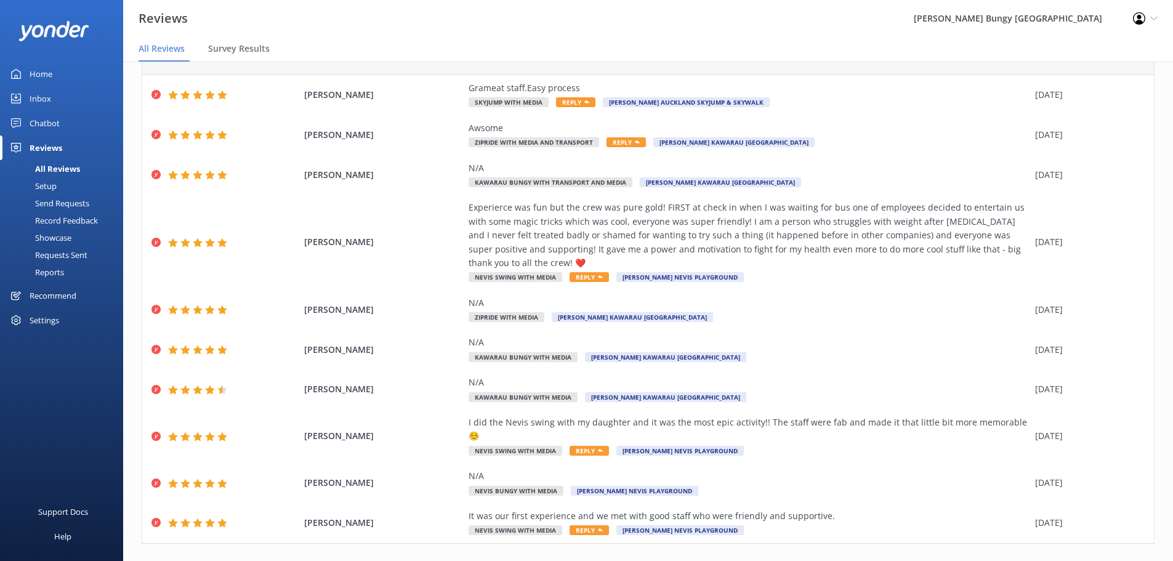
scroll to position [70, 0]
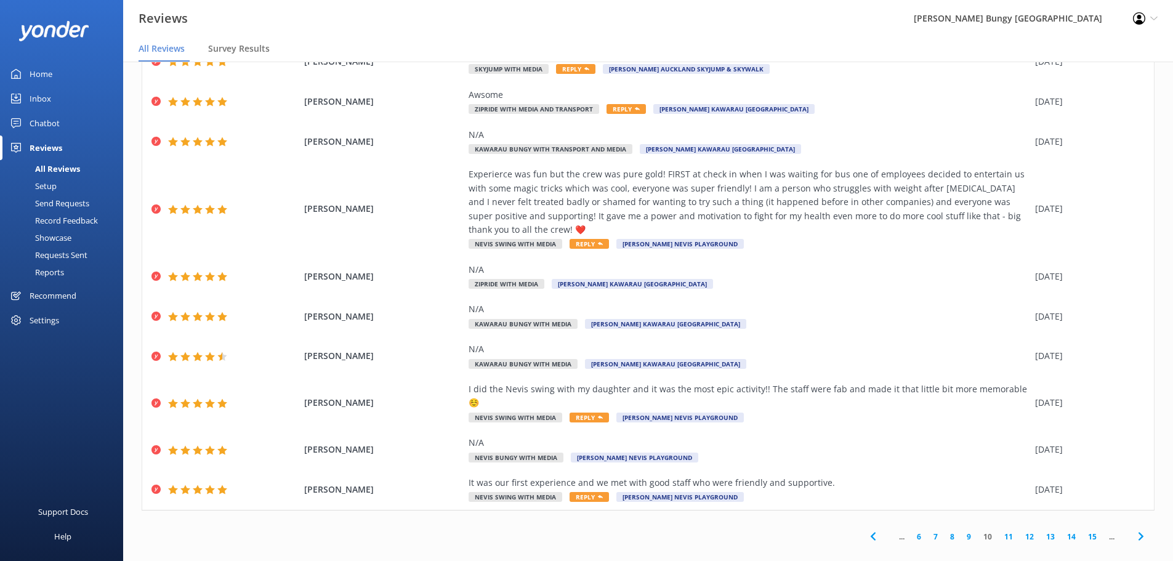
click at [1086, 531] on link "15" at bounding box center [1092, 537] width 21 height 12
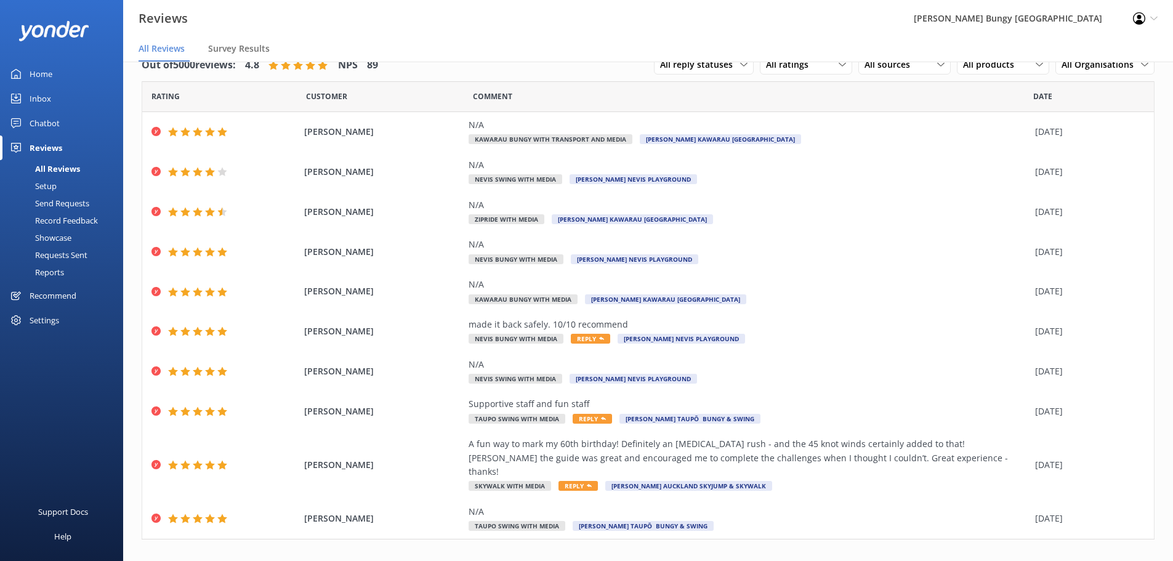
click at [1082, 560] on link "20" at bounding box center [1092, 566] width 21 height 12
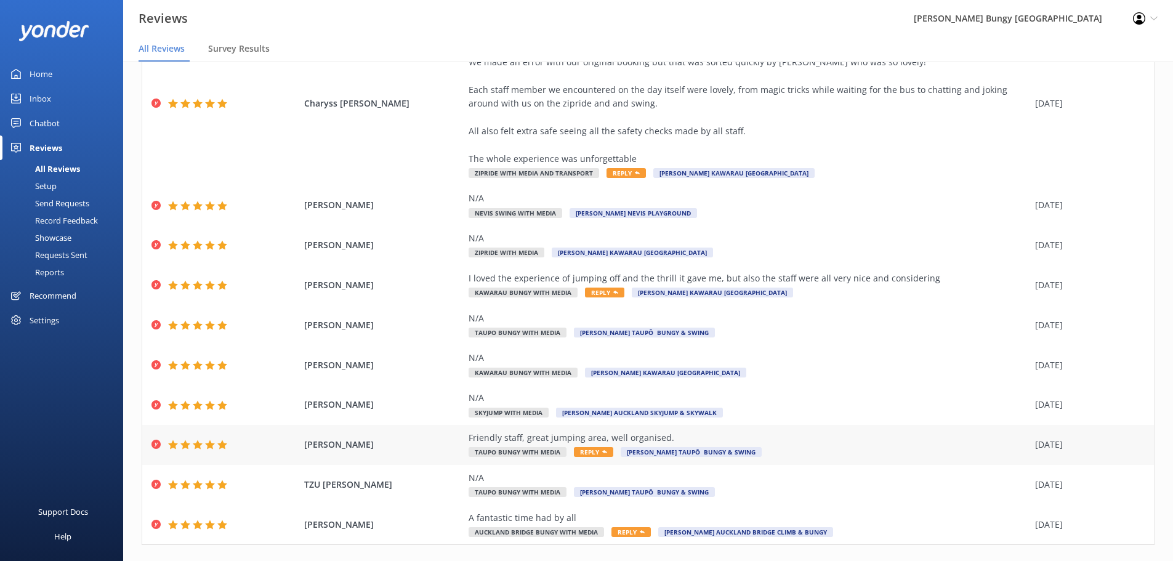
scroll to position [139, 0]
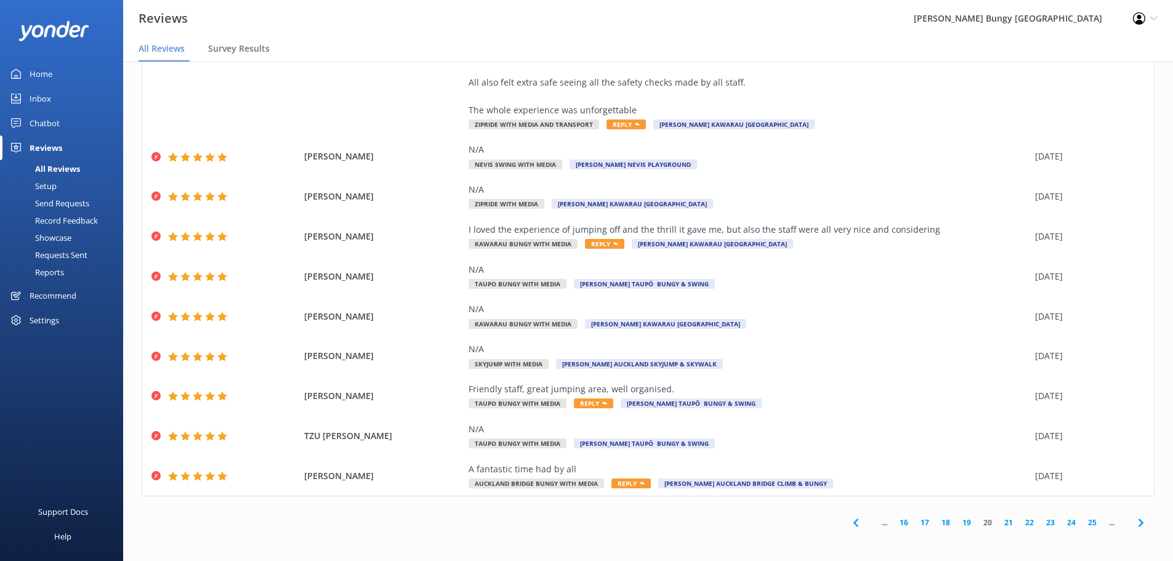
click at [1084, 522] on link "25" at bounding box center [1092, 523] width 21 height 12
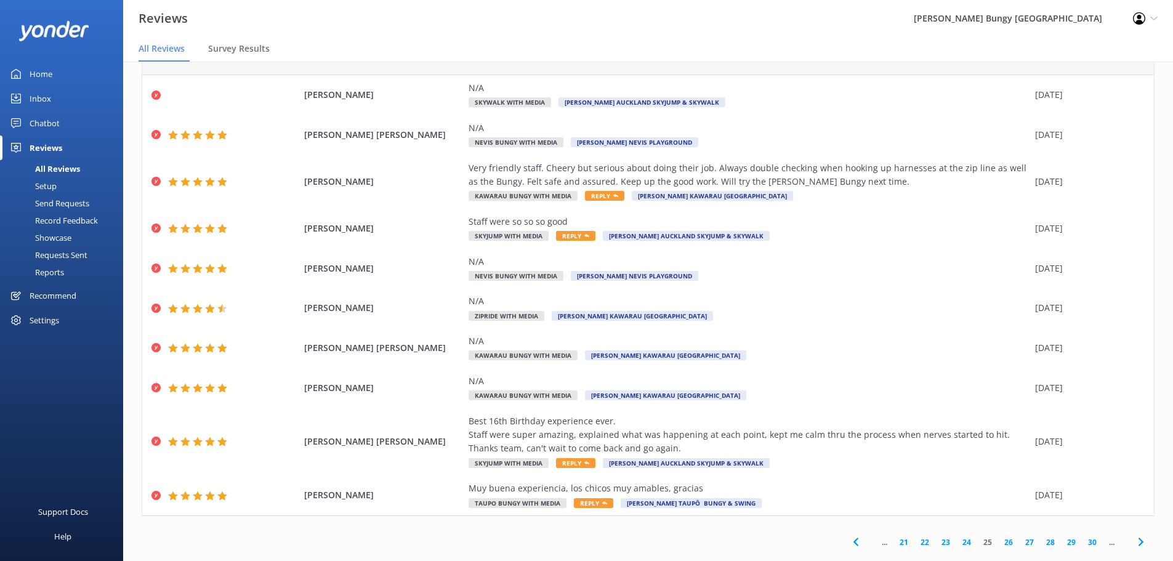
scroll to position [57, 0]
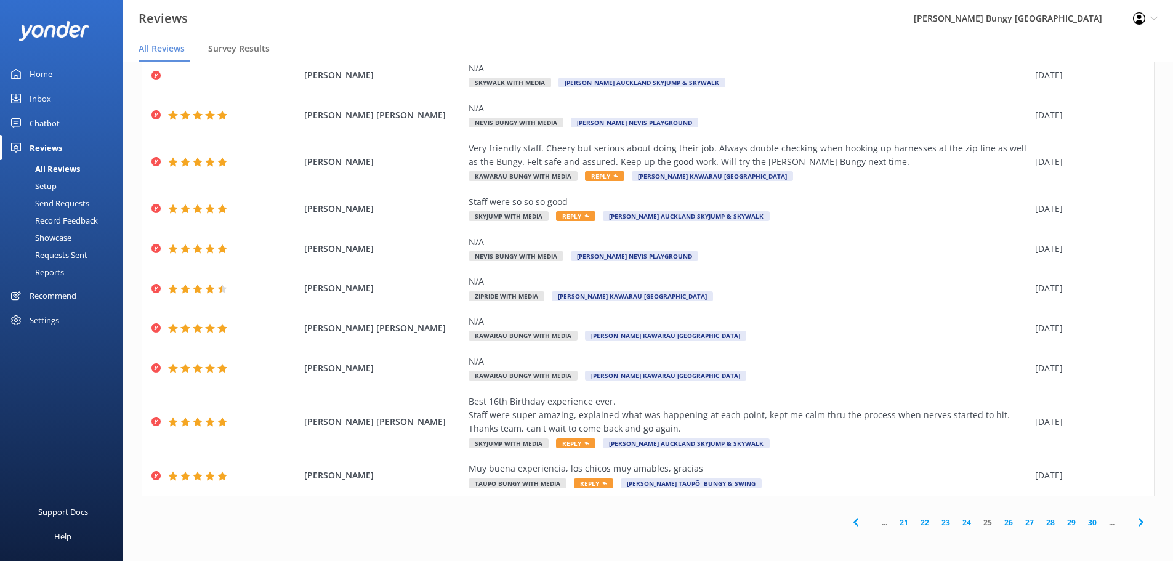
click at [1083, 525] on link "30" at bounding box center [1092, 523] width 21 height 12
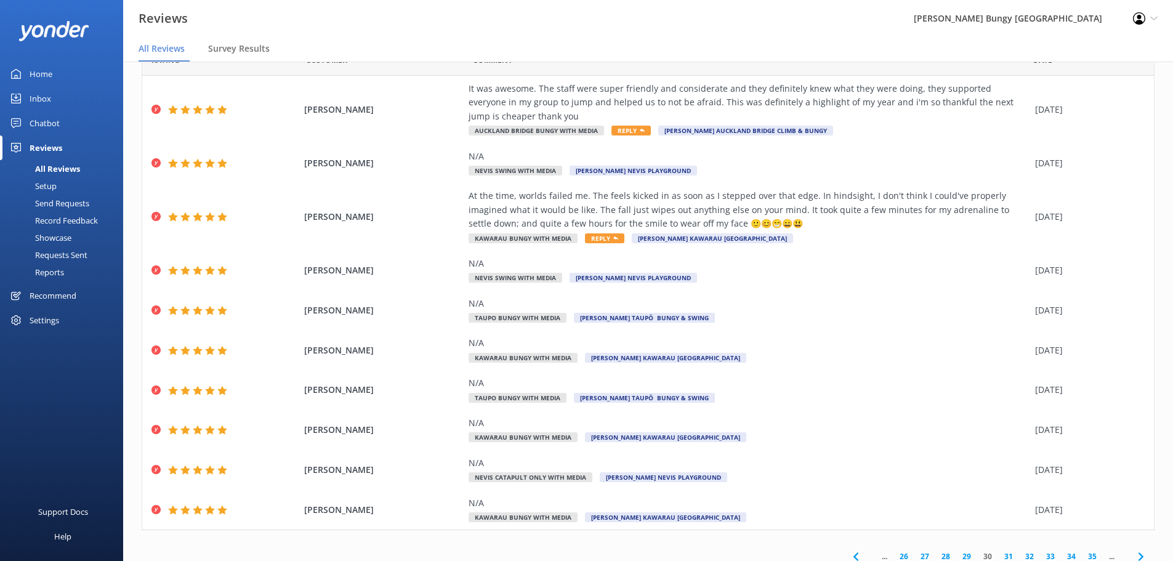
scroll to position [70, 0]
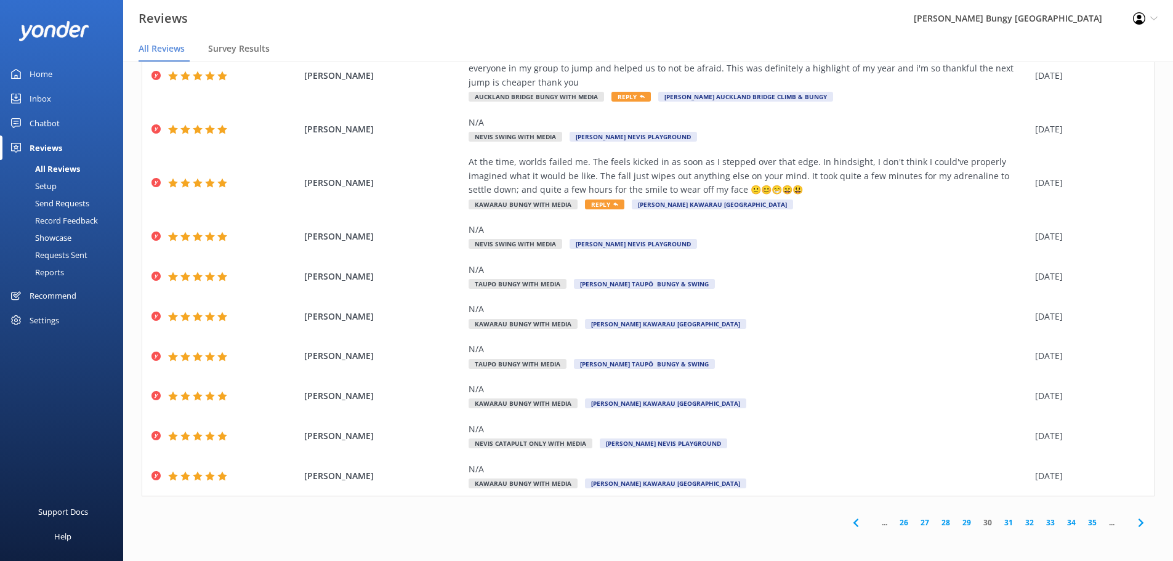
click at [1082, 526] on link "35" at bounding box center [1092, 523] width 21 height 12
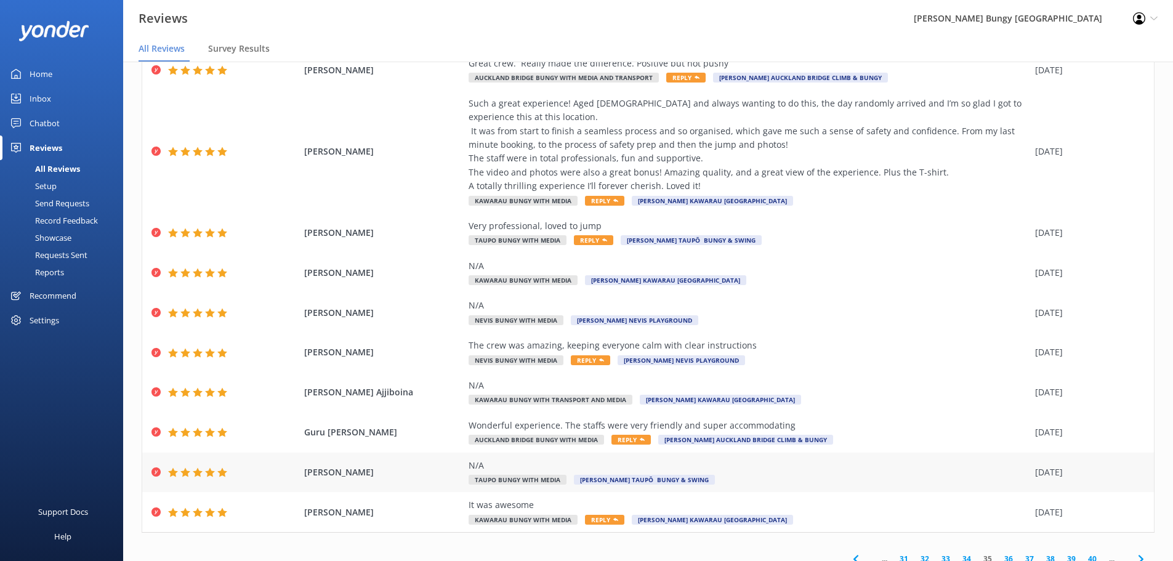
scroll to position [98, 0]
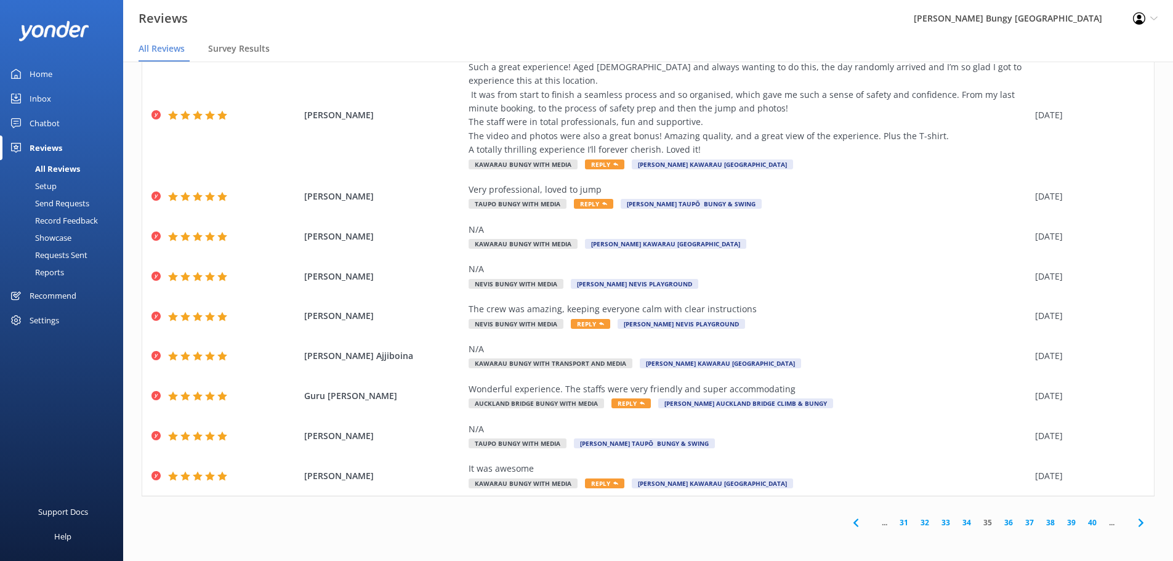
click at [1087, 520] on link "40" at bounding box center [1092, 523] width 21 height 12
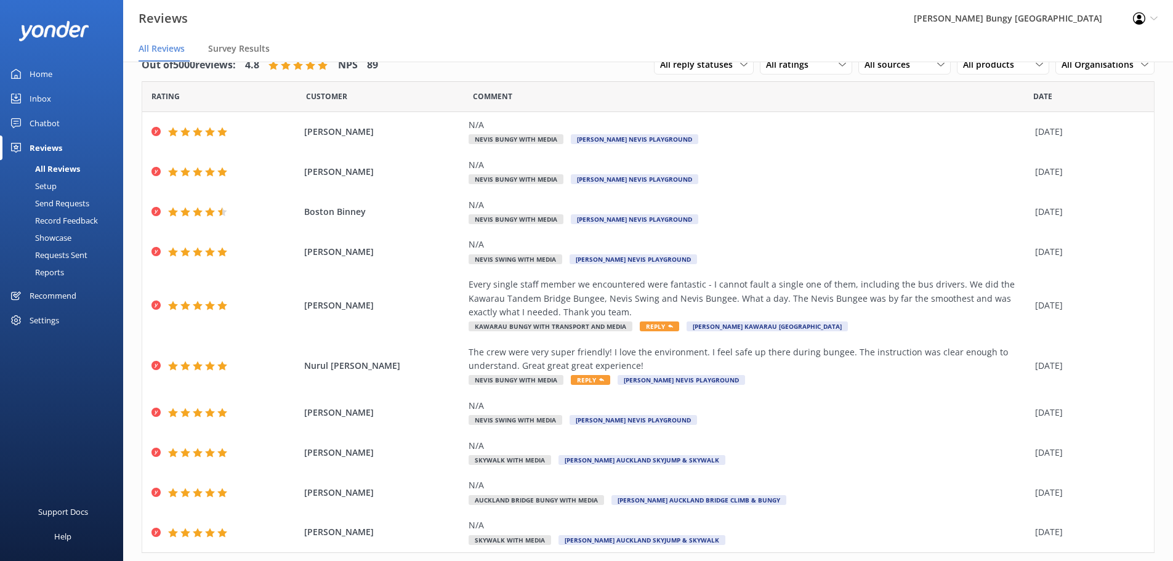
scroll to position [57, 0]
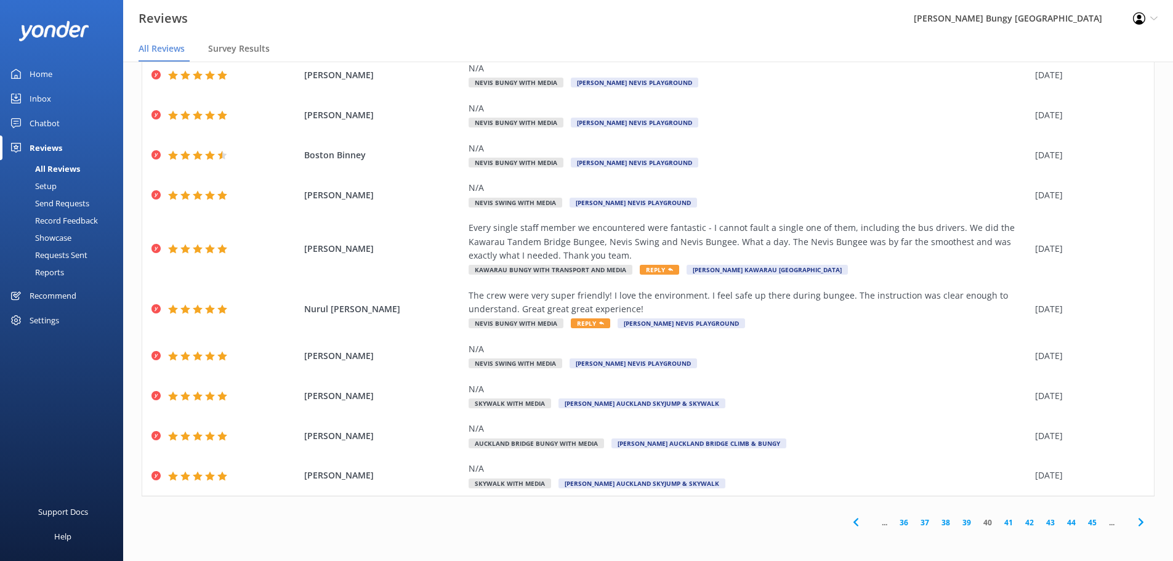
click at [1085, 525] on link "45" at bounding box center [1092, 523] width 21 height 12
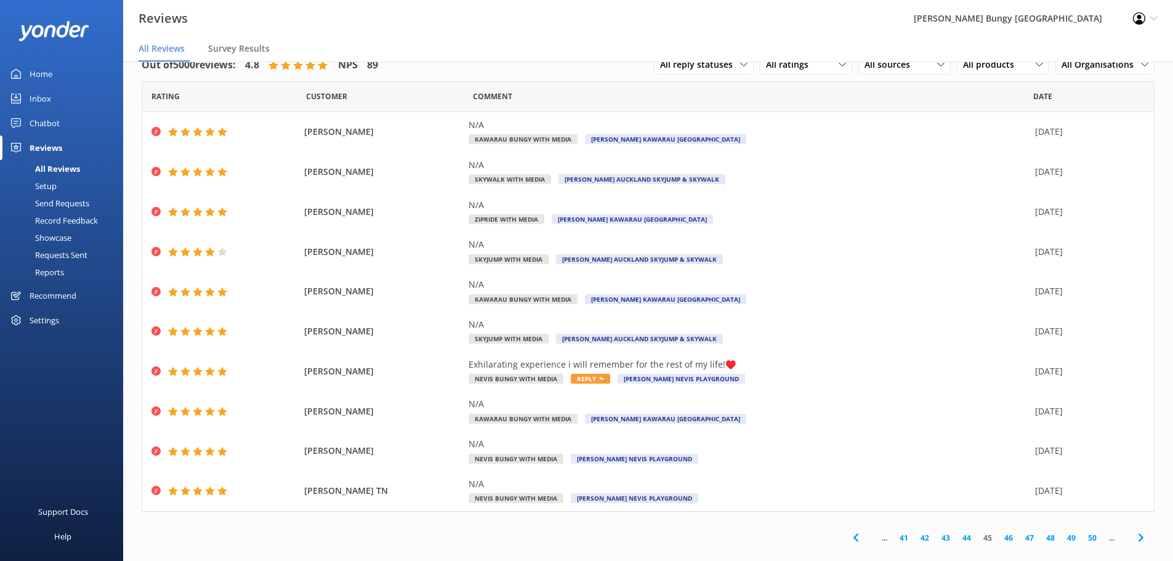
click at [1082, 539] on link "50" at bounding box center [1092, 538] width 21 height 12
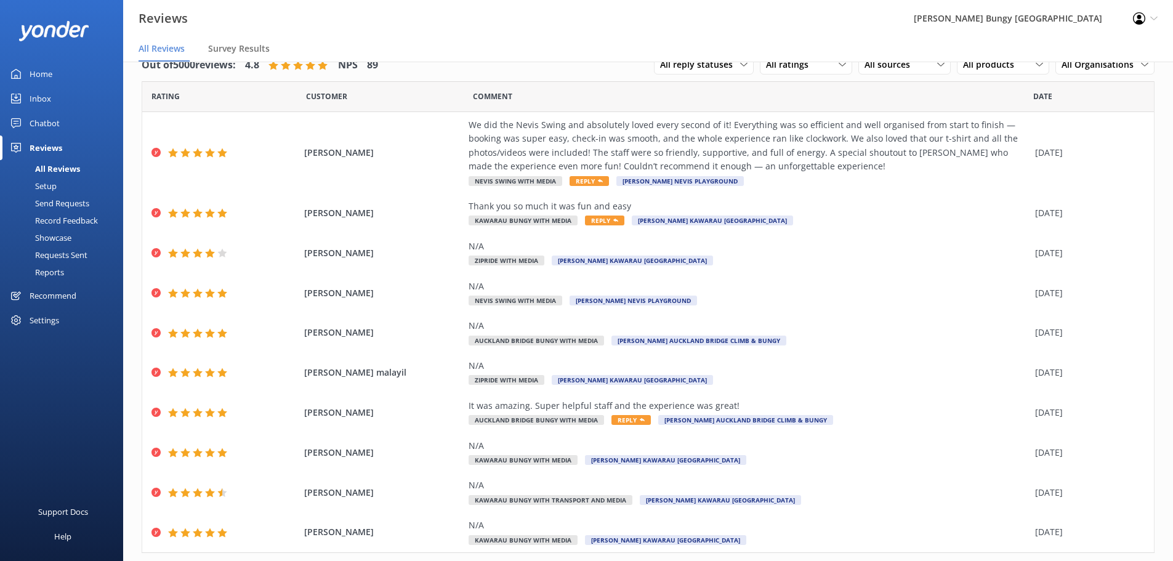
scroll to position [57, 0]
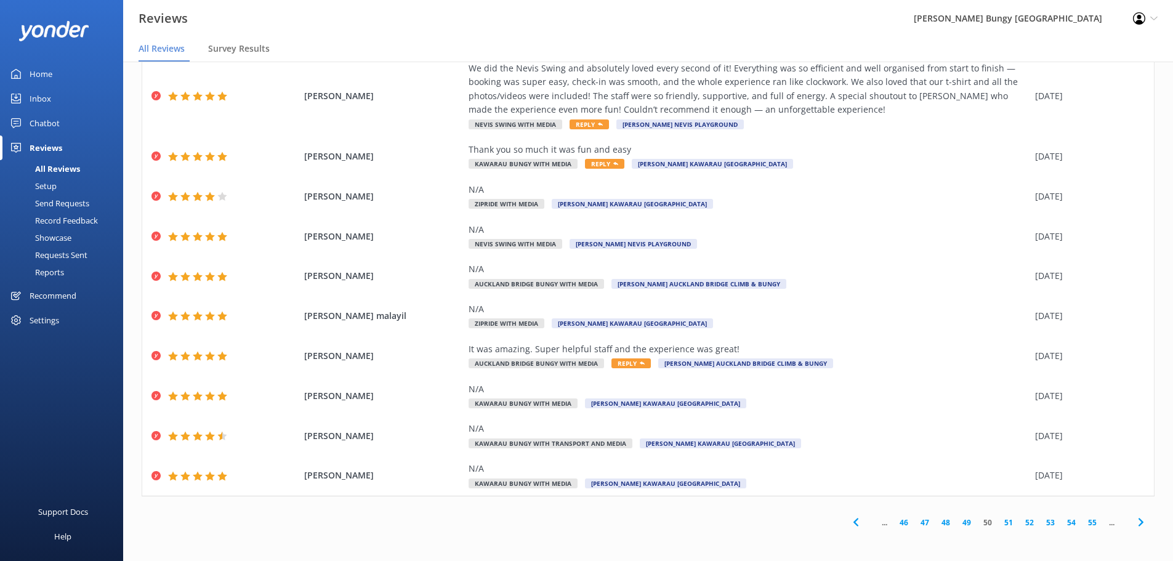
click at [1083, 525] on link "55" at bounding box center [1092, 523] width 21 height 12
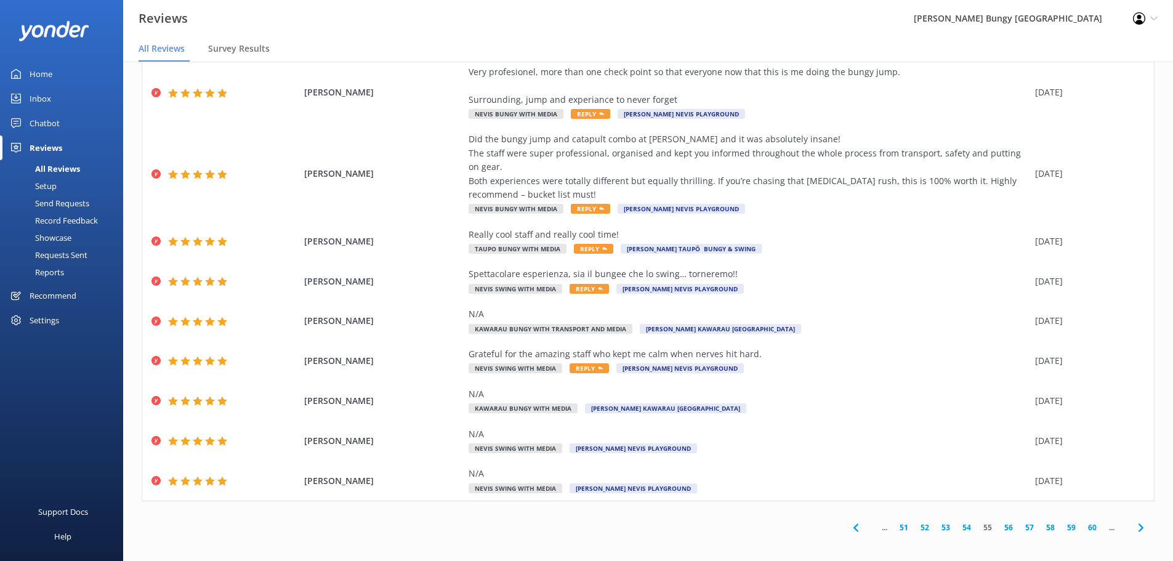
scroll to position [98, 0]
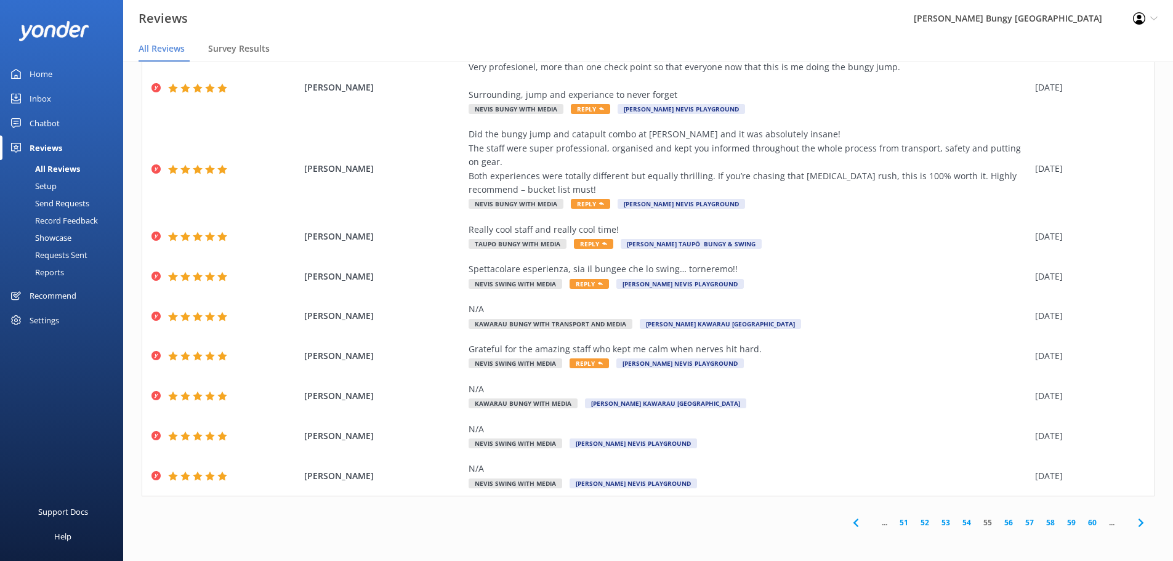
click at [1083, 525] on link "60" at bounding box center [1092, 523] width 21 height 12
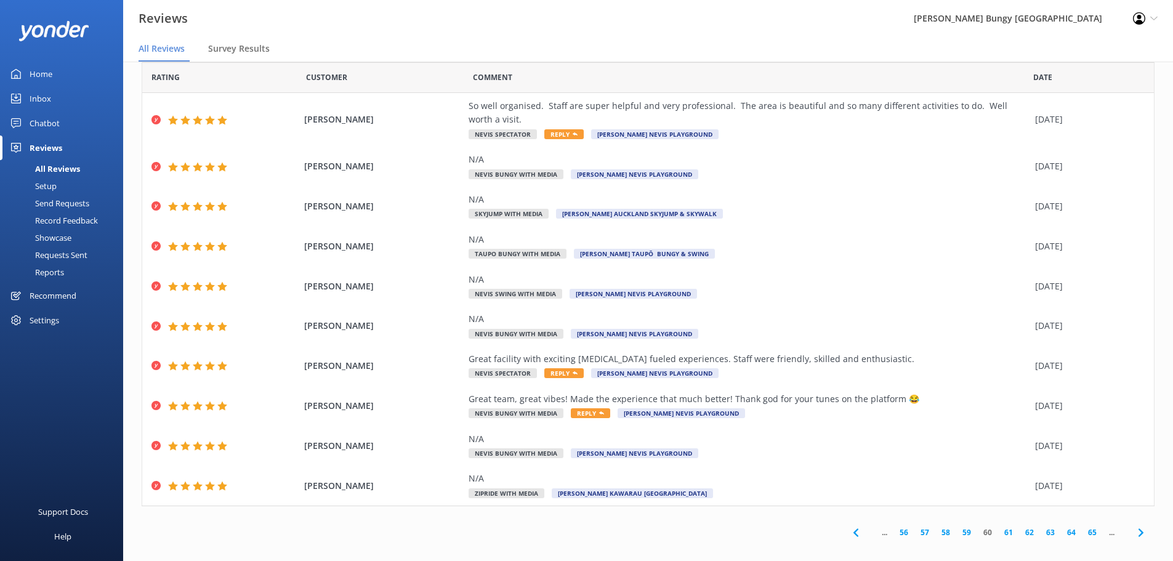
scroll to position [29, 0]
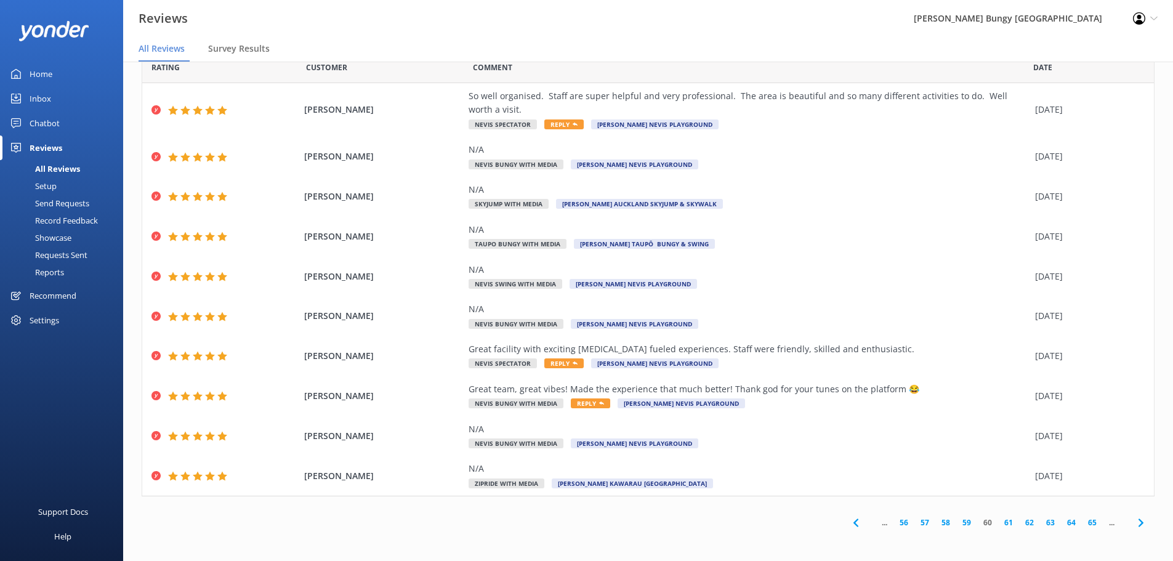
click at [1084, 520] on link "65" at bounding box center [1092, 523] width 21 height 12
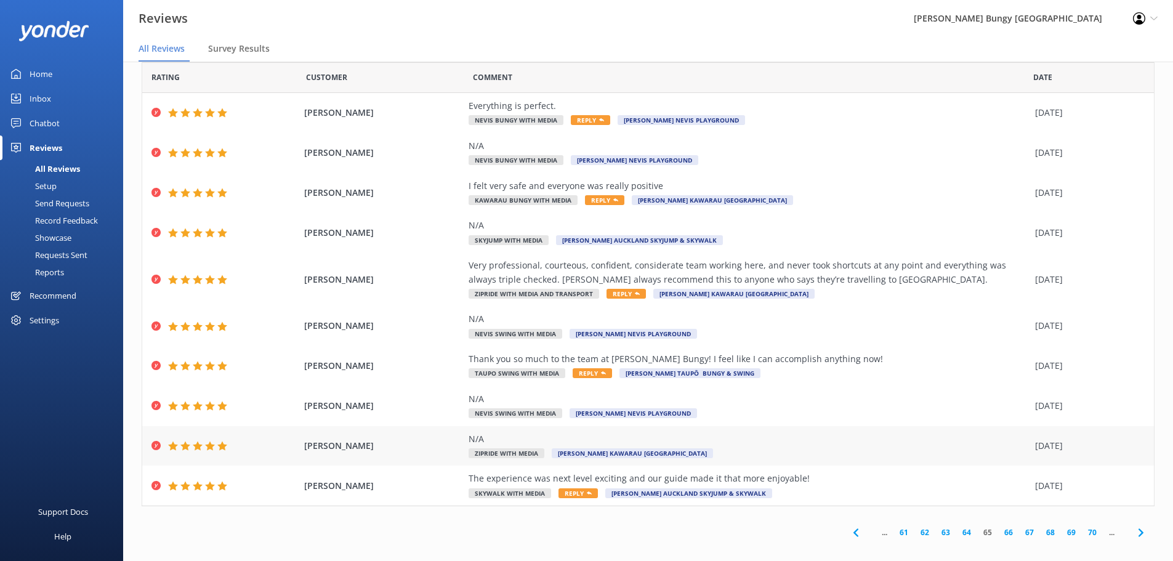
scroll to position [29, 0]
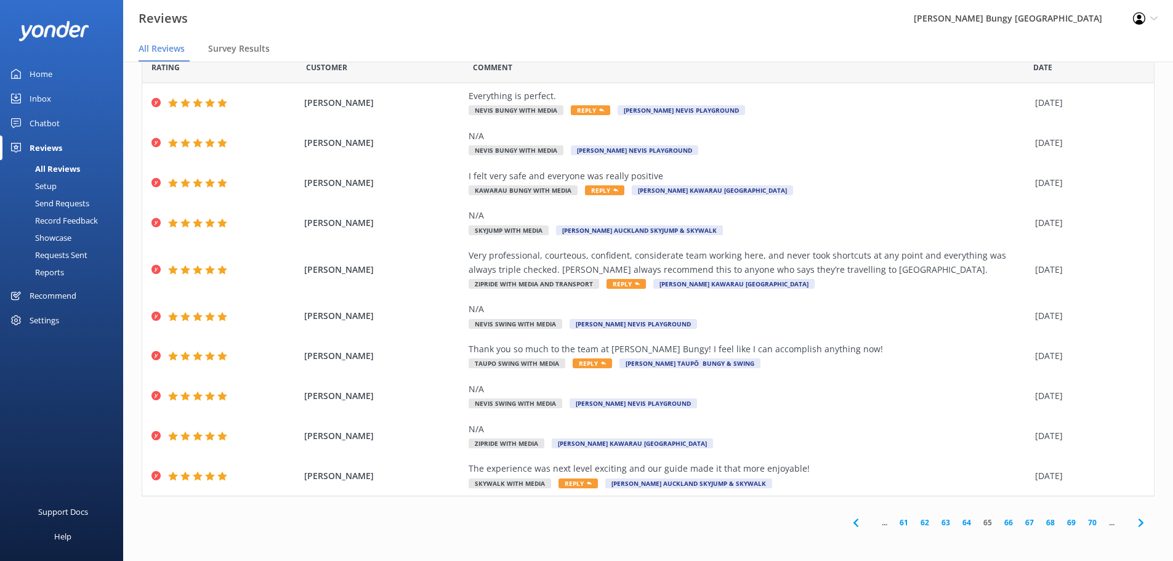
click at [1083, 518] on link "70" at bounding box center [1092, 523] width 21 height 12
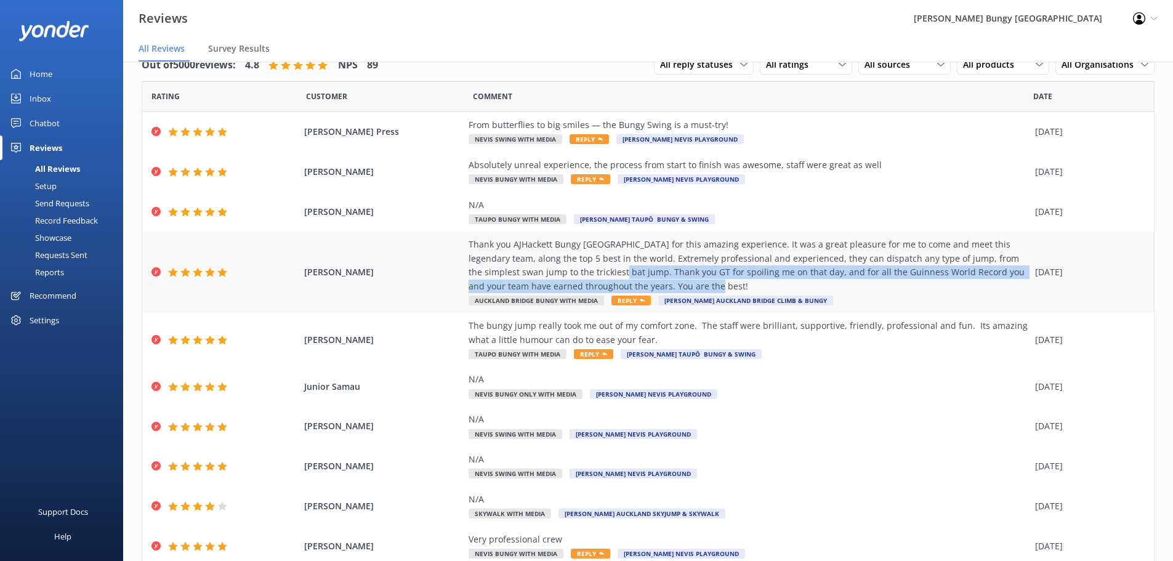
drag, startPoint x: 757, startPoint y: 285, endPoint x: 585, endPoint y: 268, distance: 172.0
click at [585, 268] on div "Thank you AJHackett Bungy New Zealand for this amazing experience. It was a gre…" at bounding box center [749, 265] width 560 height 55
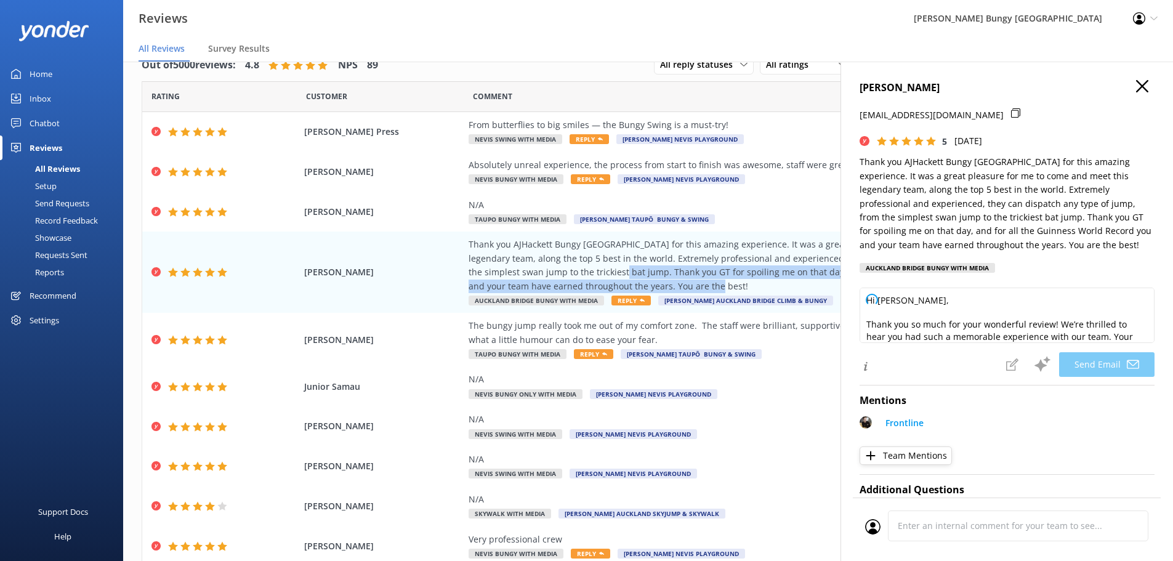
click at [1136, 86] on icon "button" at bounding box center [1142, 86] width 12 height 12
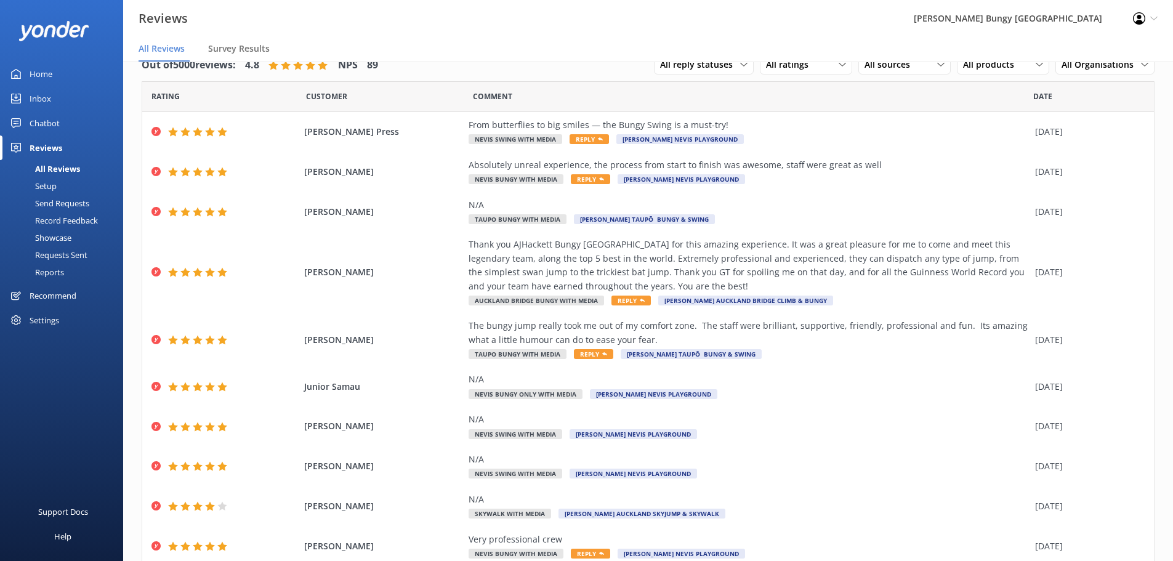
click at [566, 55] on nav "All Reviews Survey Results" at bounding box center [648, 49] width 1050 height 25
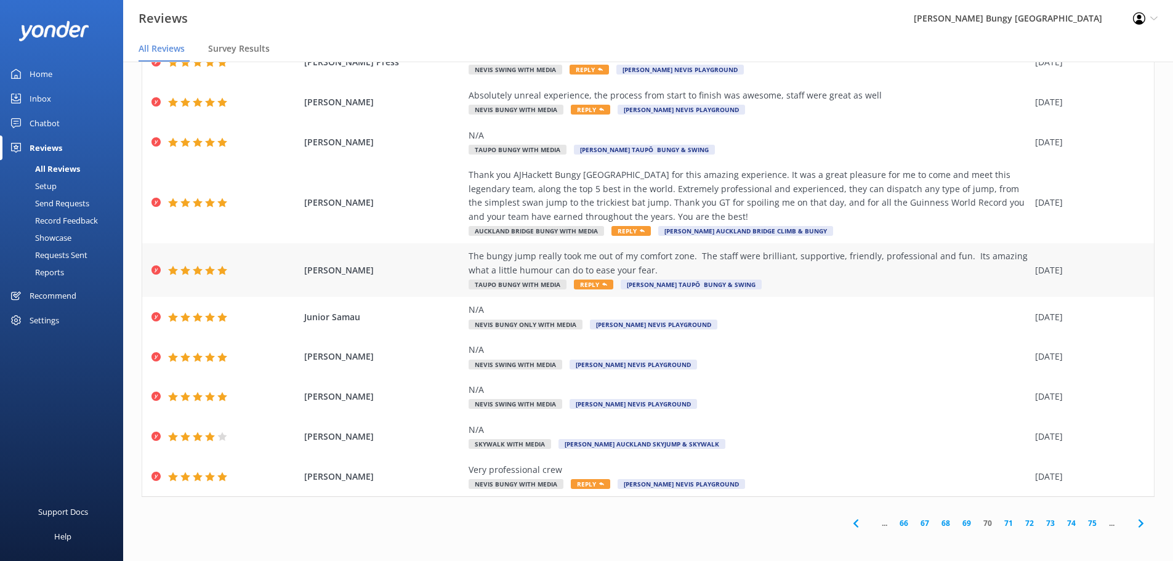
scroll to position [70, 0]
click at [998, 523] on link "71" at bounding box center [1008, 523] width 21 height 12
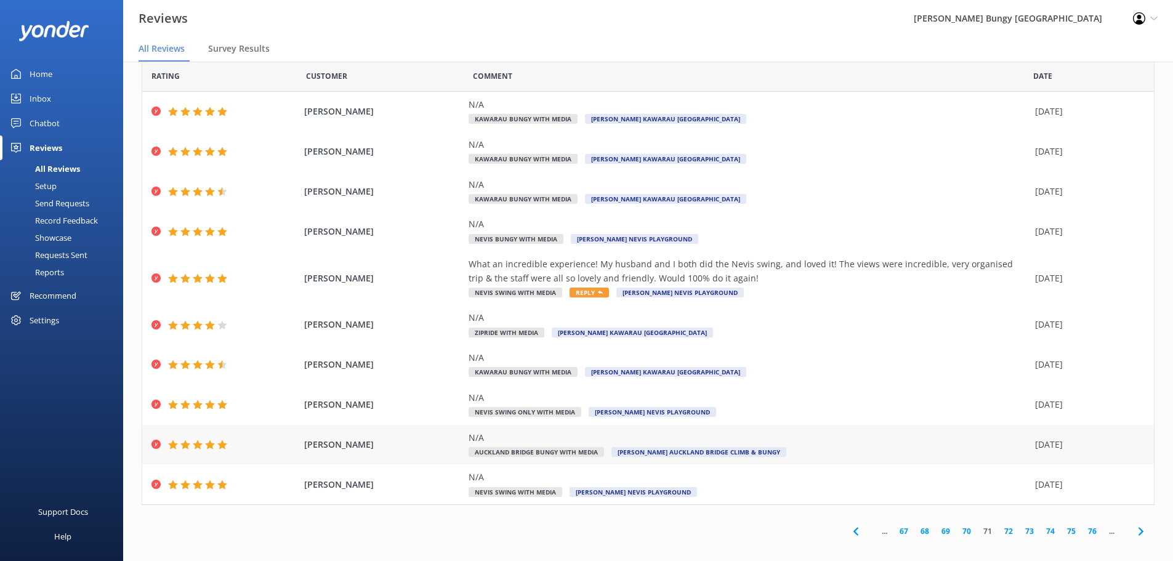
scroll to position [29, 0]
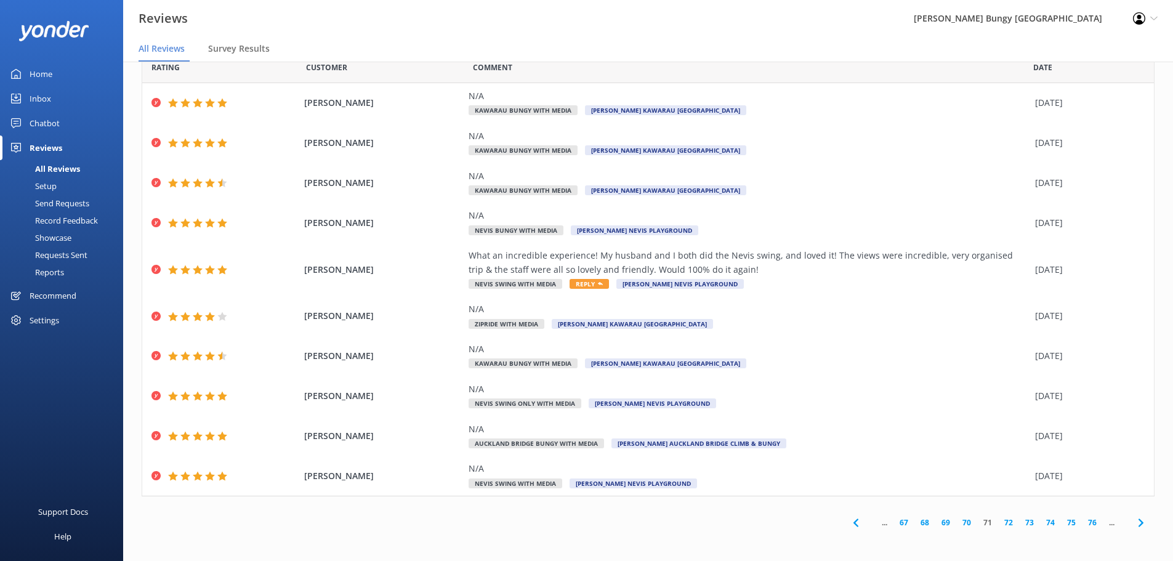
click at [1000, 523] on link "72" at bounding box center [1008, 523] width 21 height 12
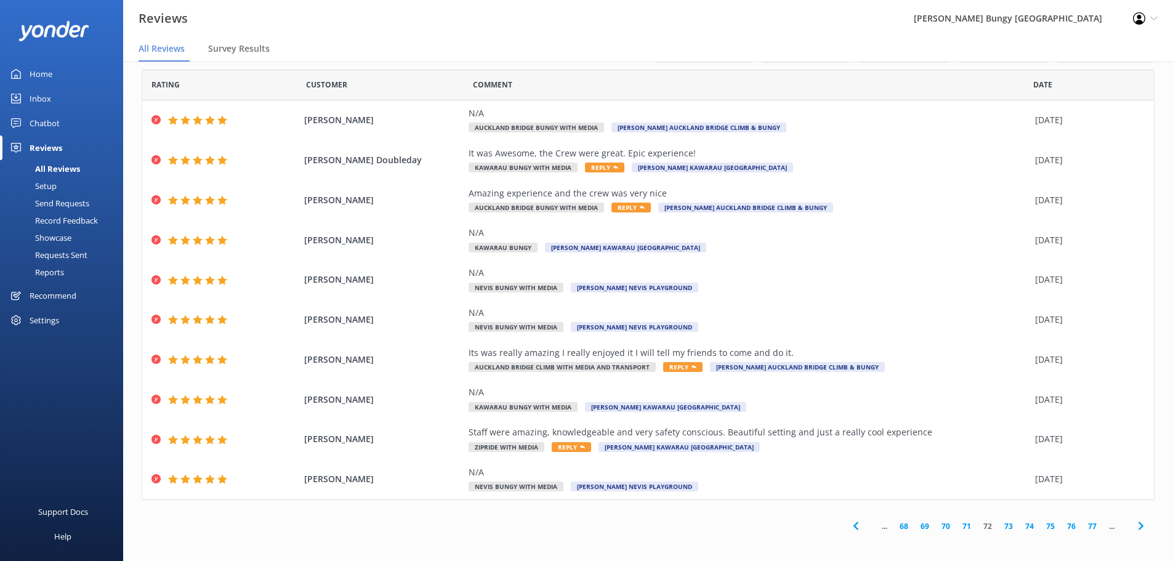
scroll to position [15, 0]
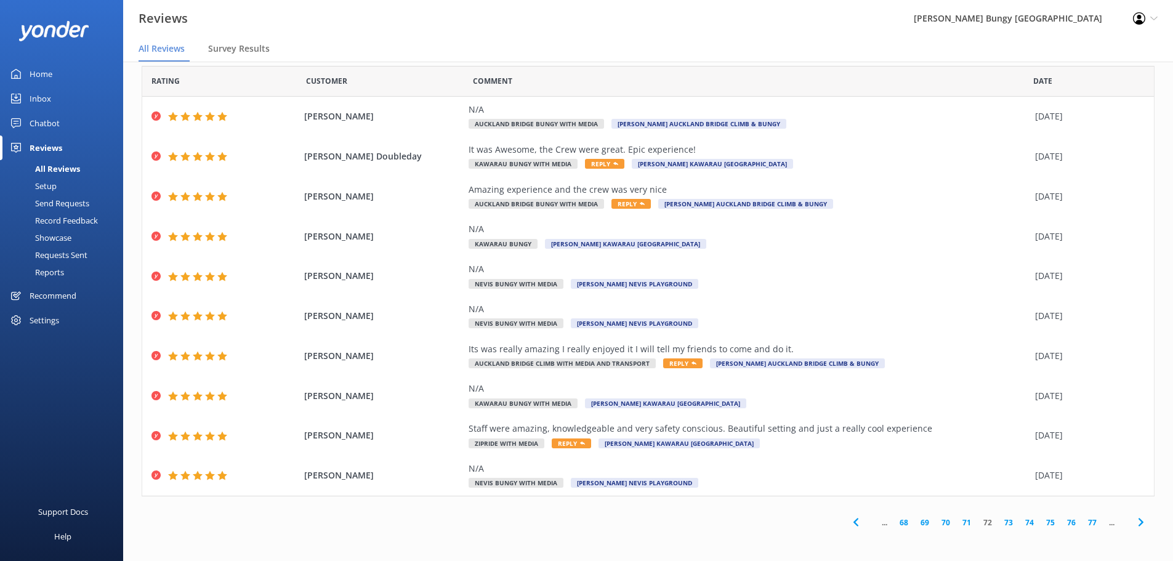
click at [1002, 525] on link "73" at bounding box center [1008, 523] width 21 height 12
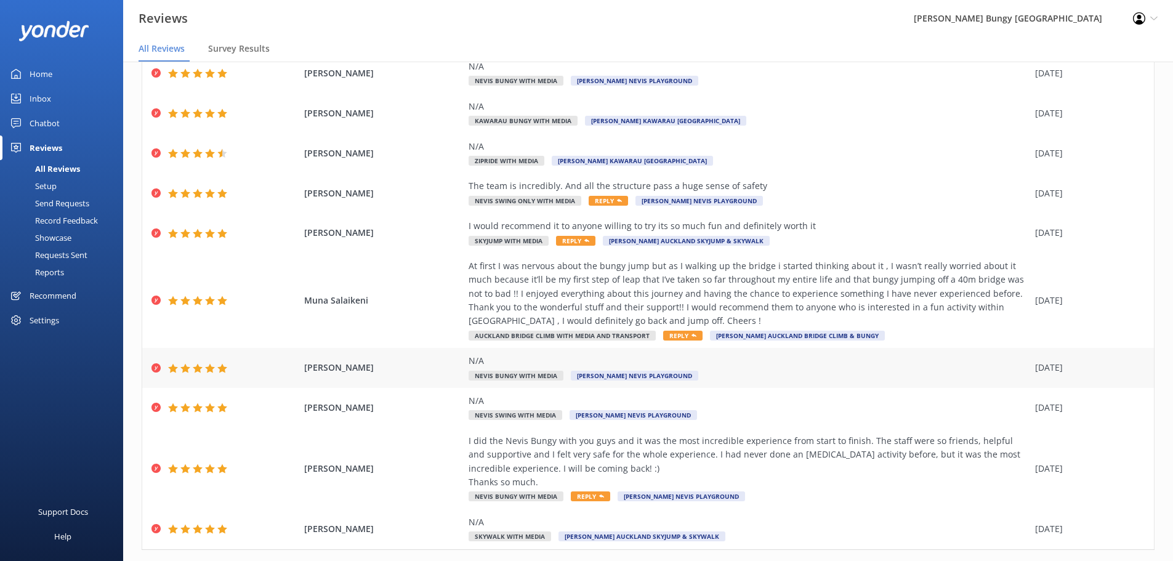
scroll to position [112, 0]
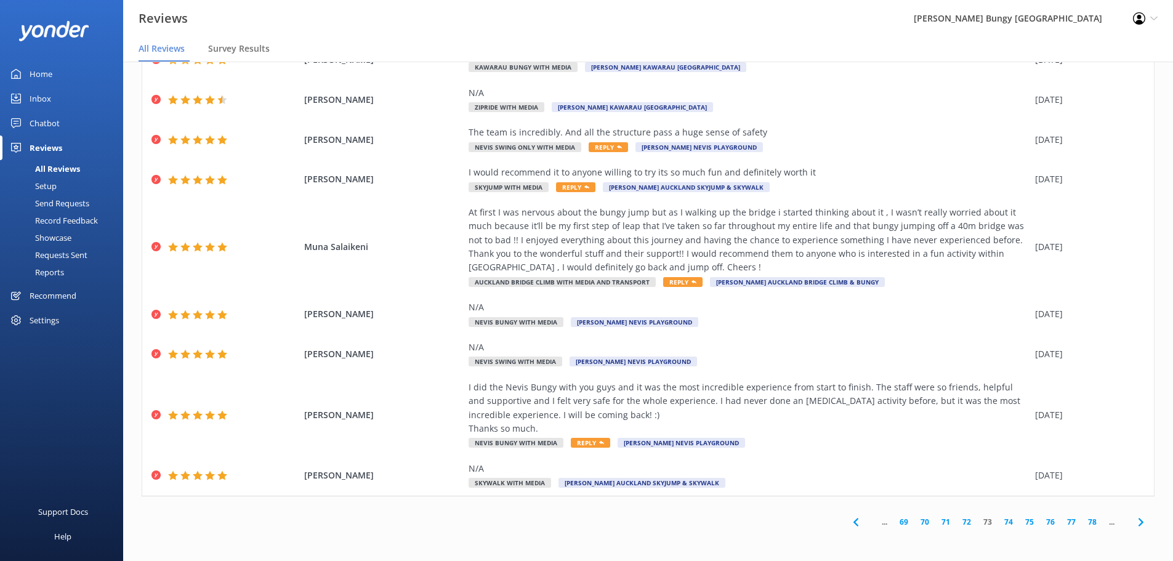
click at [1003, 521] on link "74" at bounding box center [1008, 522] width 21 height 12
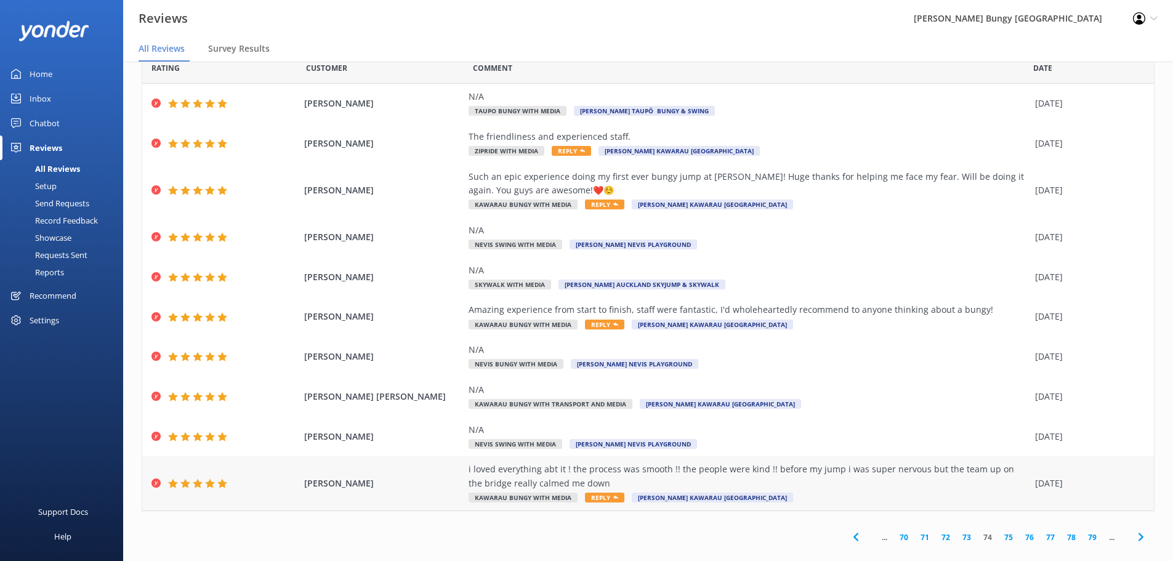
scroll to position [43, 0]
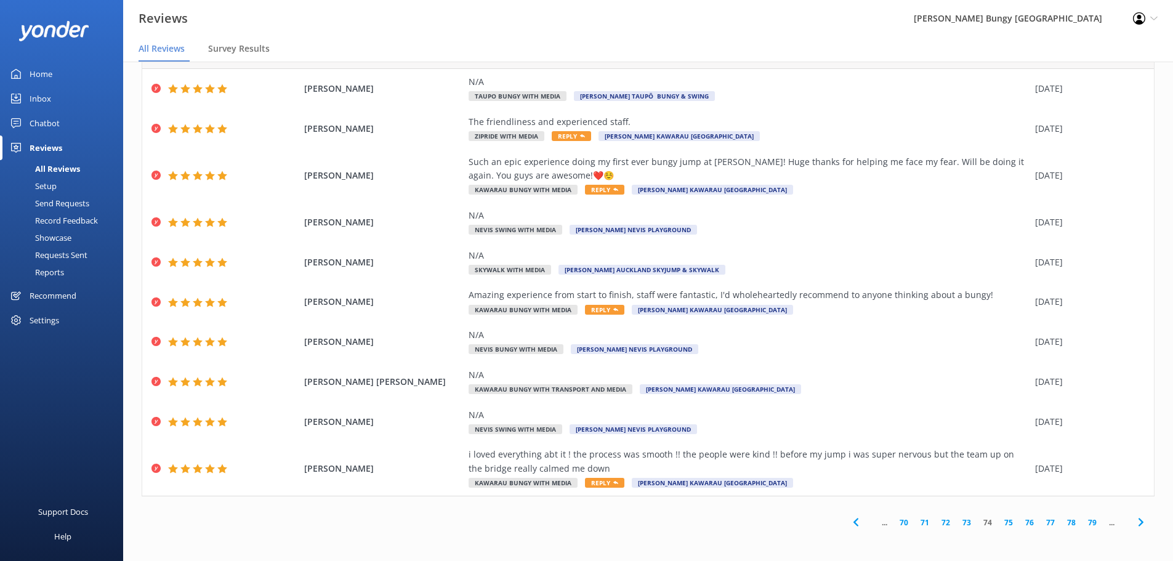
click at [999, 526] on link "75" at bounding box center [1008, 523] width 21 height 12
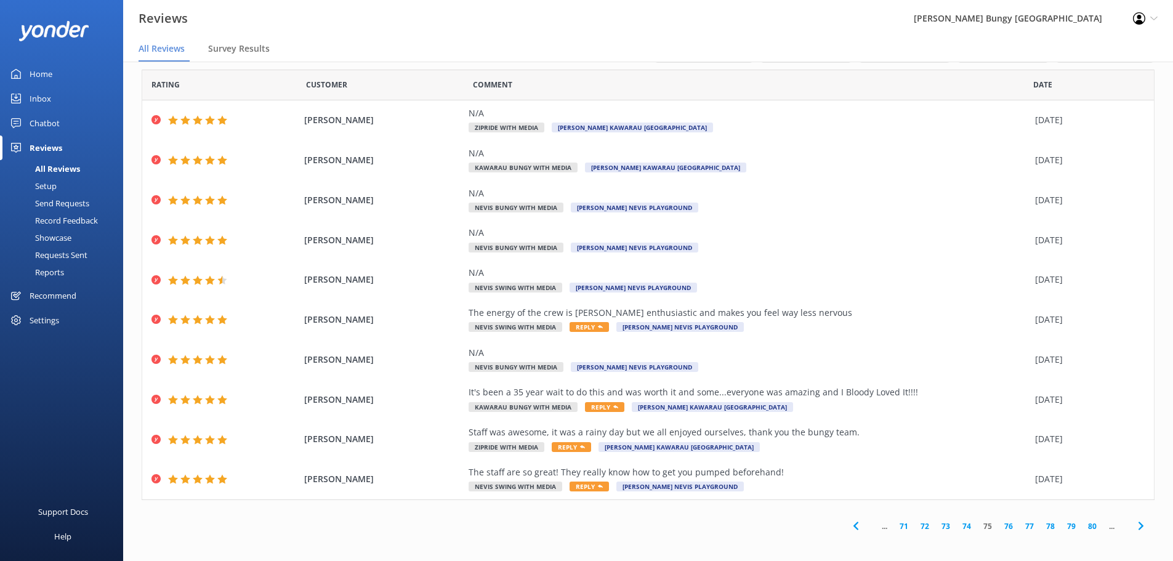
scroll to position [15, 0]
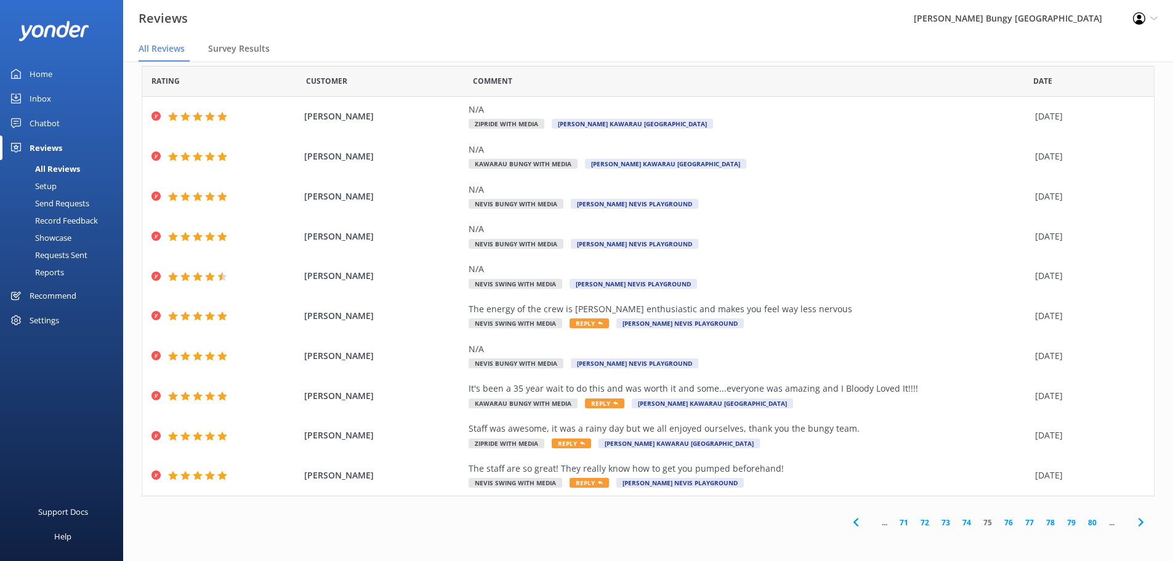
click at [998, 526] on link "76" at bounding box center [1008, 523] width 21 height 12
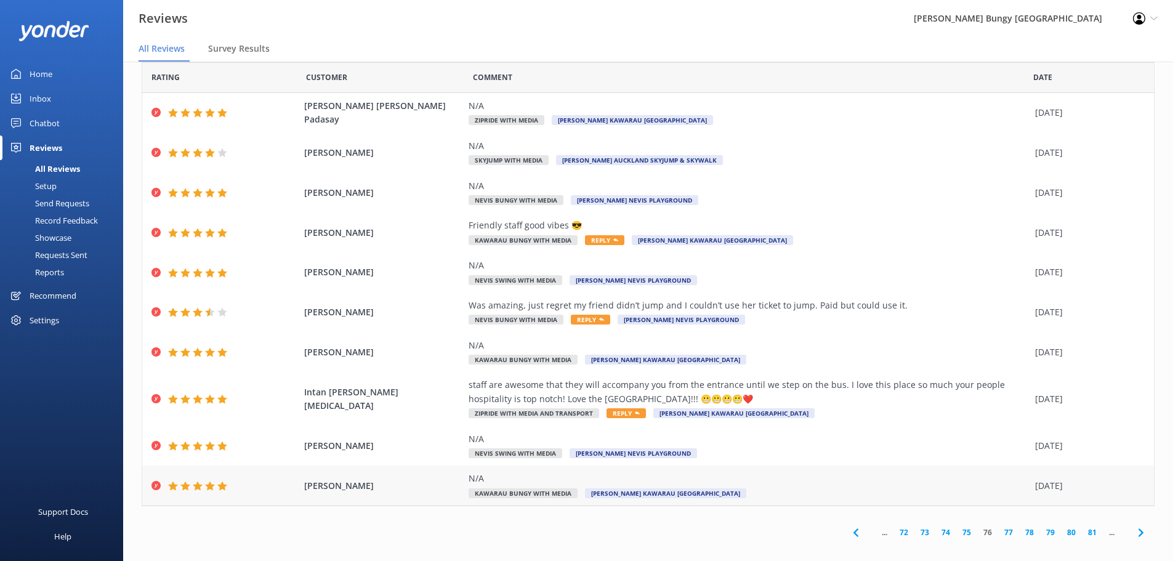
scroll to position [29, 0]
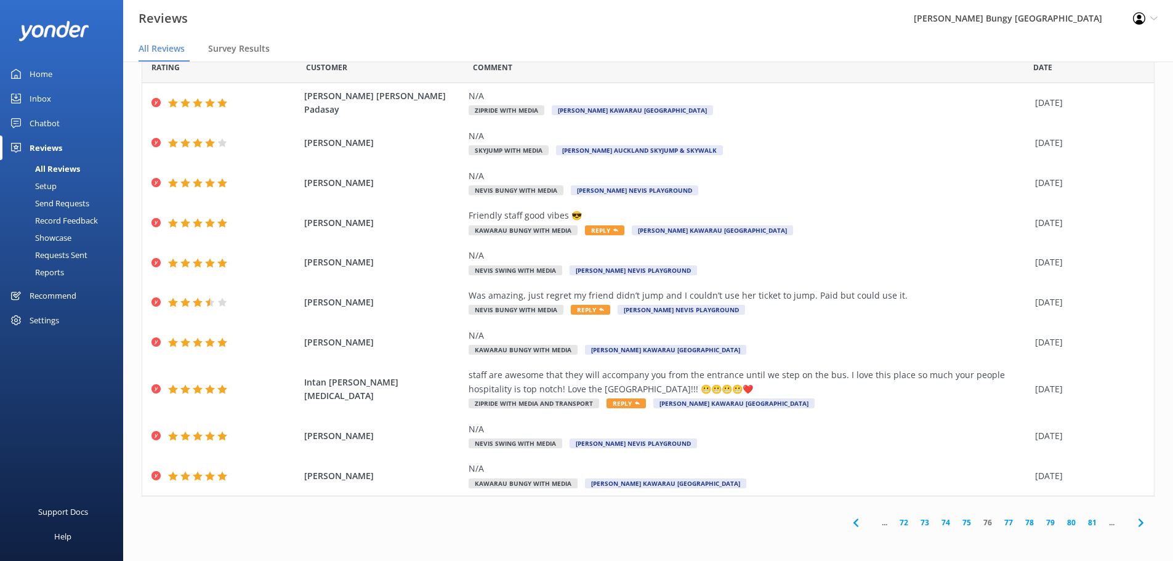
click at [999, 523] on link "77" at bounding box center [1008, 523] width 21 height 12
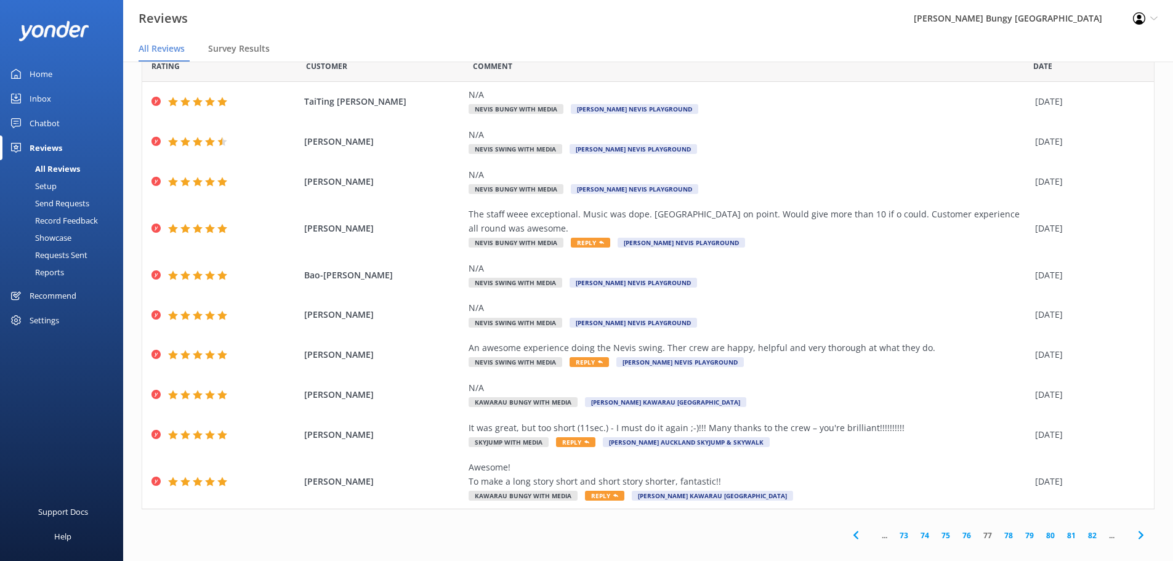
scroll to position [43, 0]
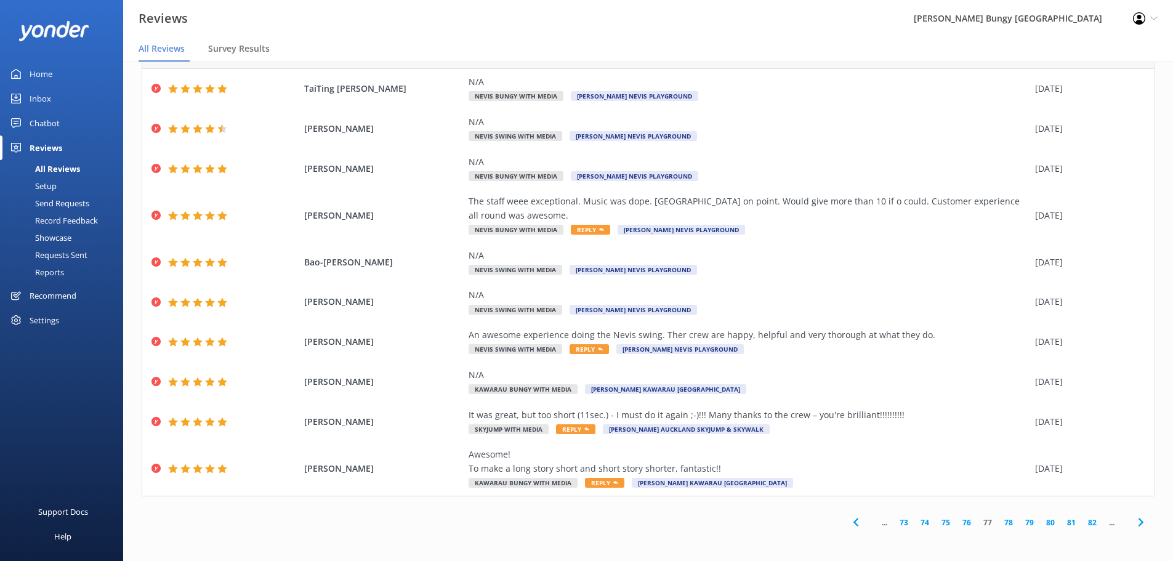
click at [998, 520] on link "78" at bounding box center [1008, 523] width 21 height 12
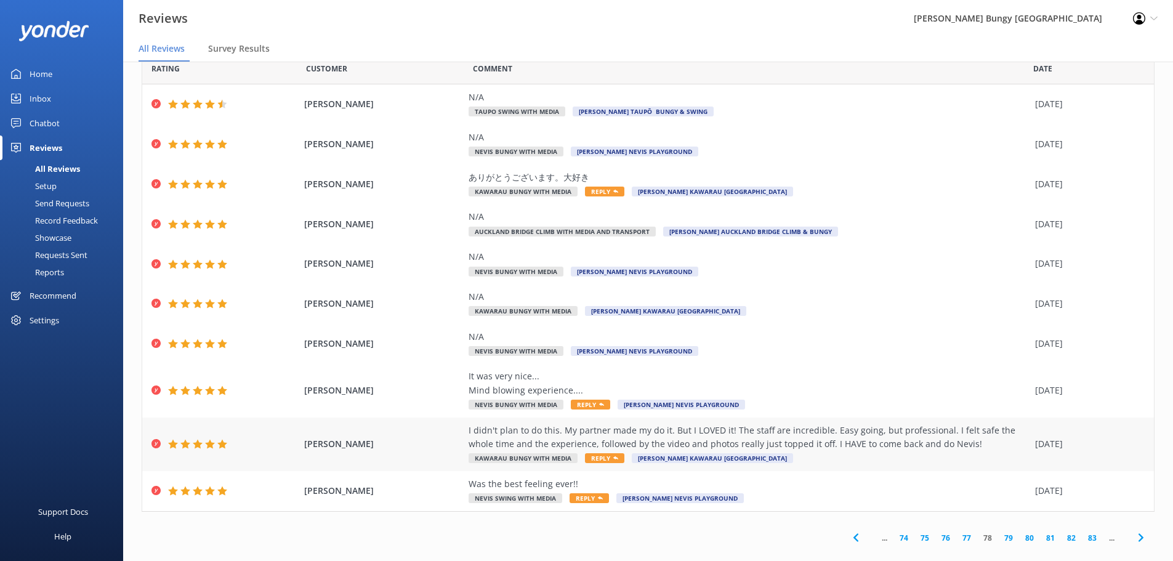
scroll to position [43, 0]
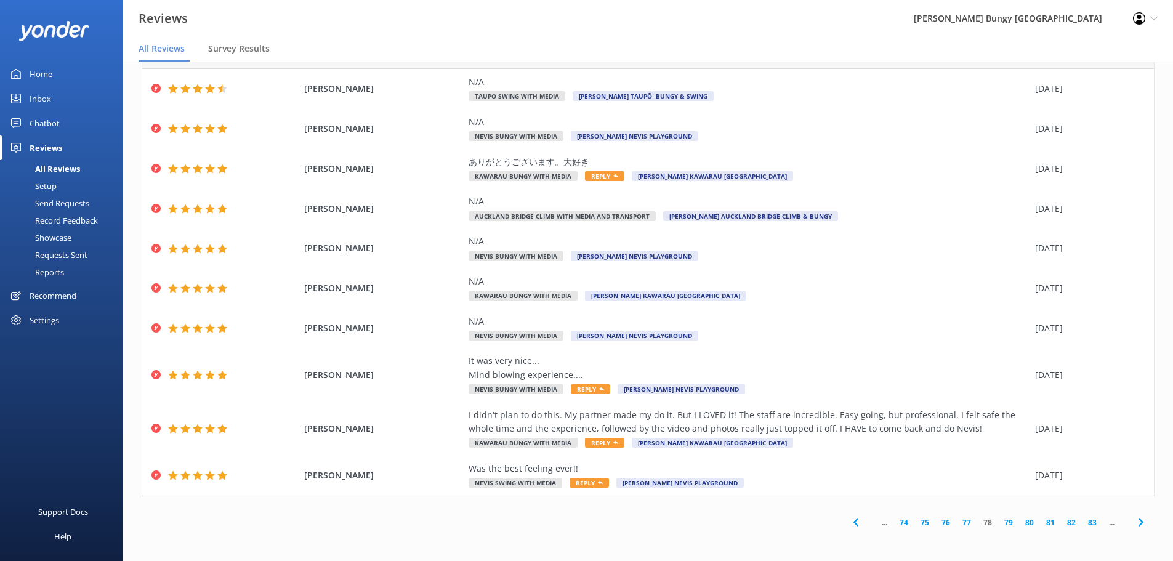
click at [1003, 522] on link "79" at bounding box center [1008, 523] width 21 height 12
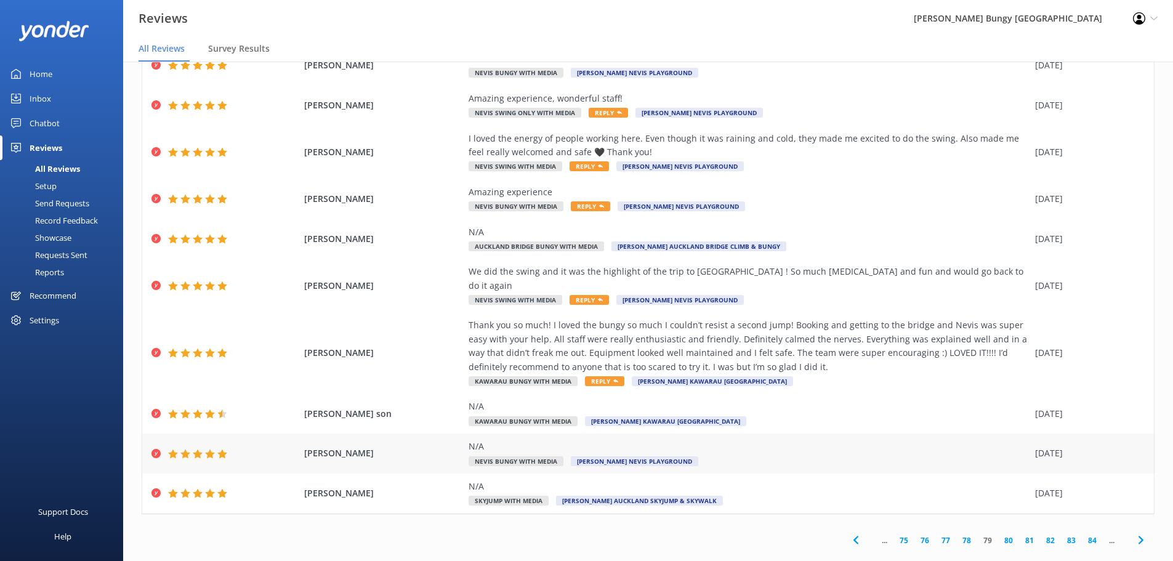
scroll to position [70, 0]
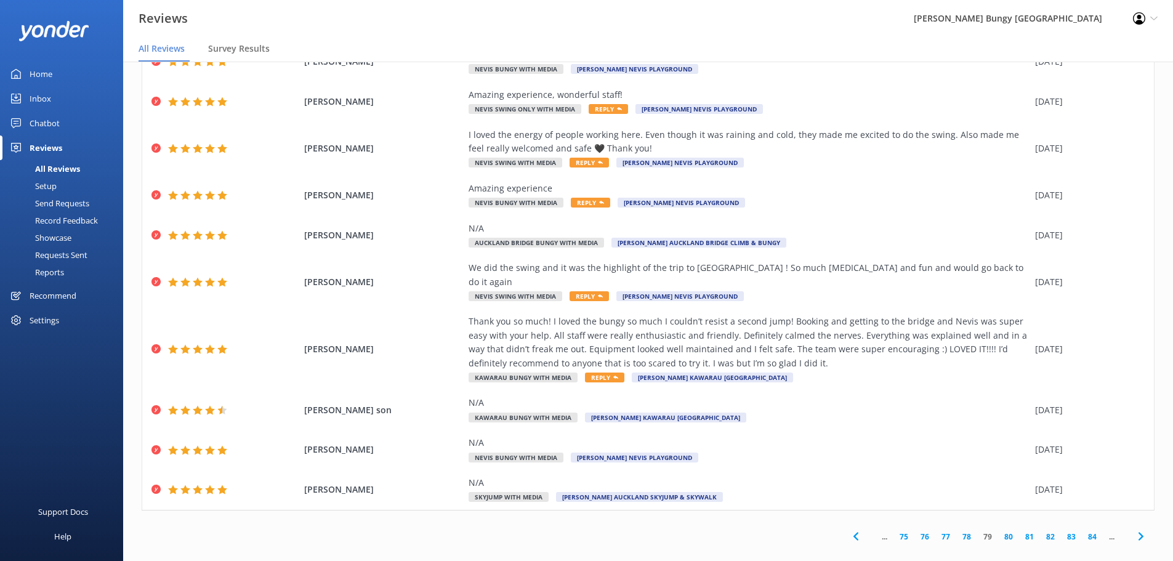
click at [1002, 531] on link "80" at bounding box center [1008, 537] width 21 height 12
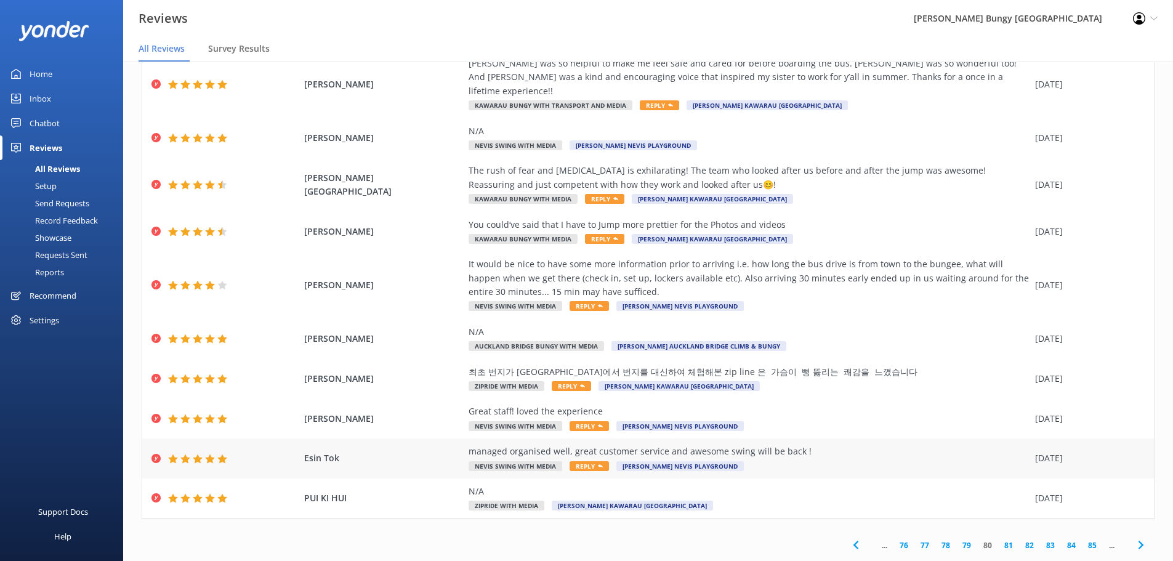
scroll to position [70, 0]
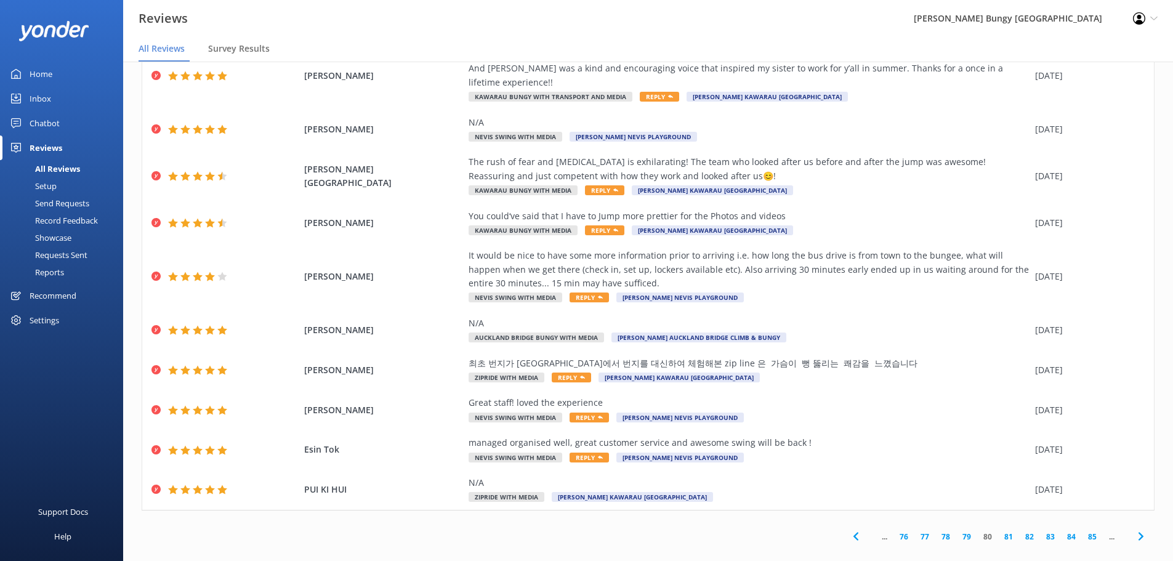
click at [1000, 531] on link "81" at bounding box center [1008, 537] width 21 height 12
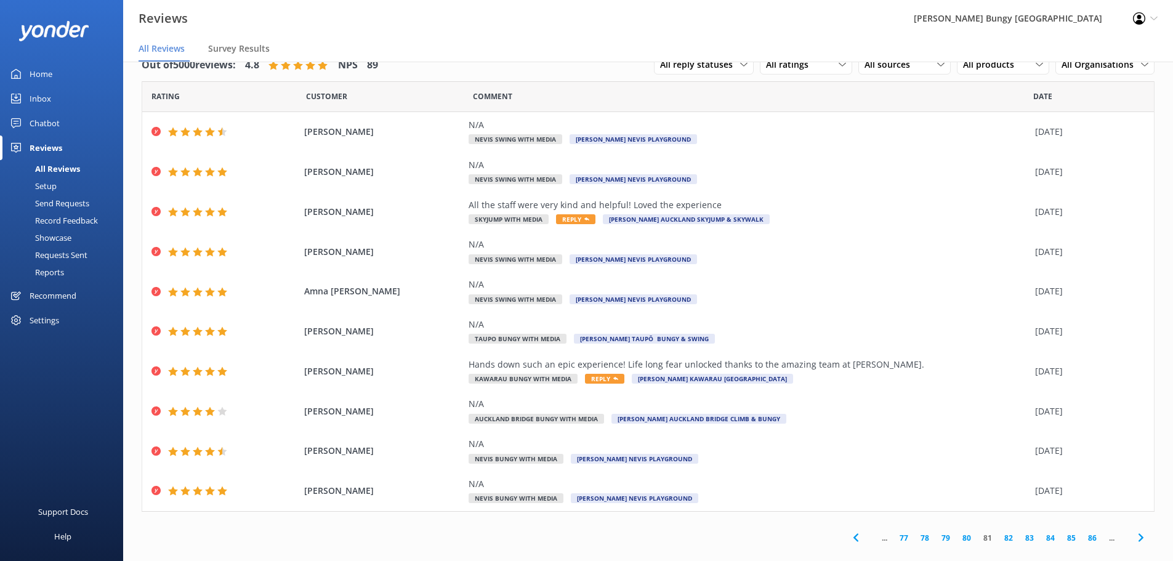
click at [1005, 538] on link "82" at bounding box center [1008, 538] width 21 height 12
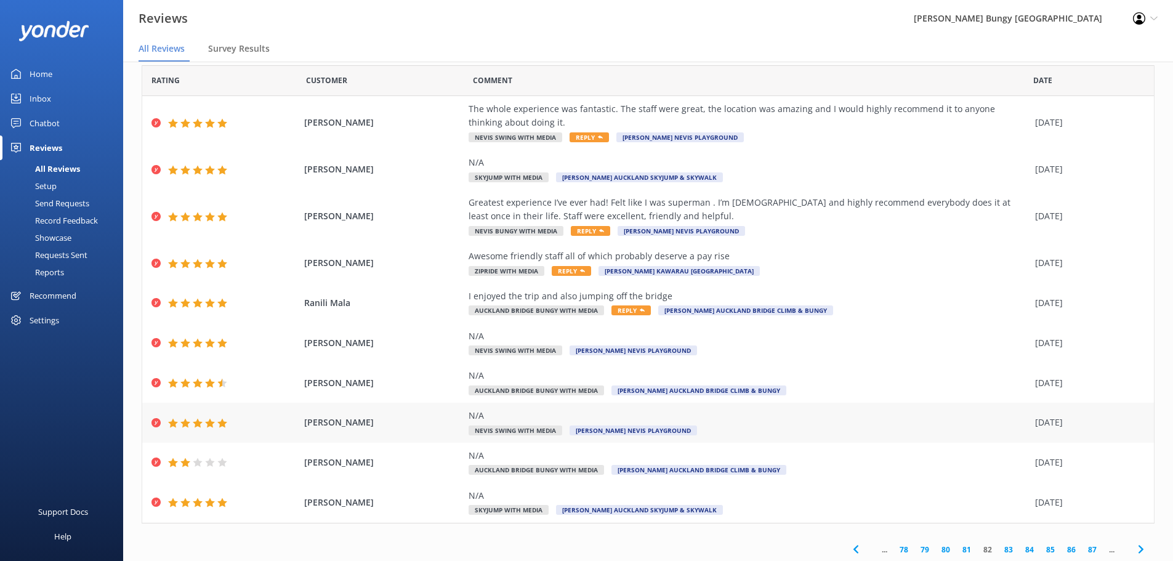
scroll to position [43, 0]
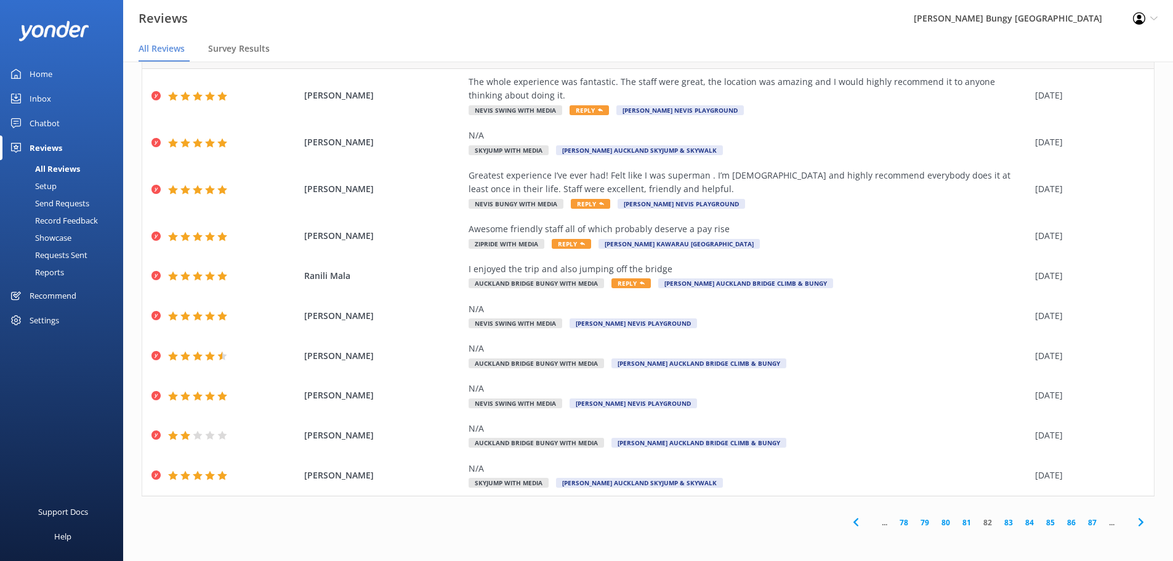
click at [1000, 522] on link "83" at bounding box center [1008, 523] width 21 height 12
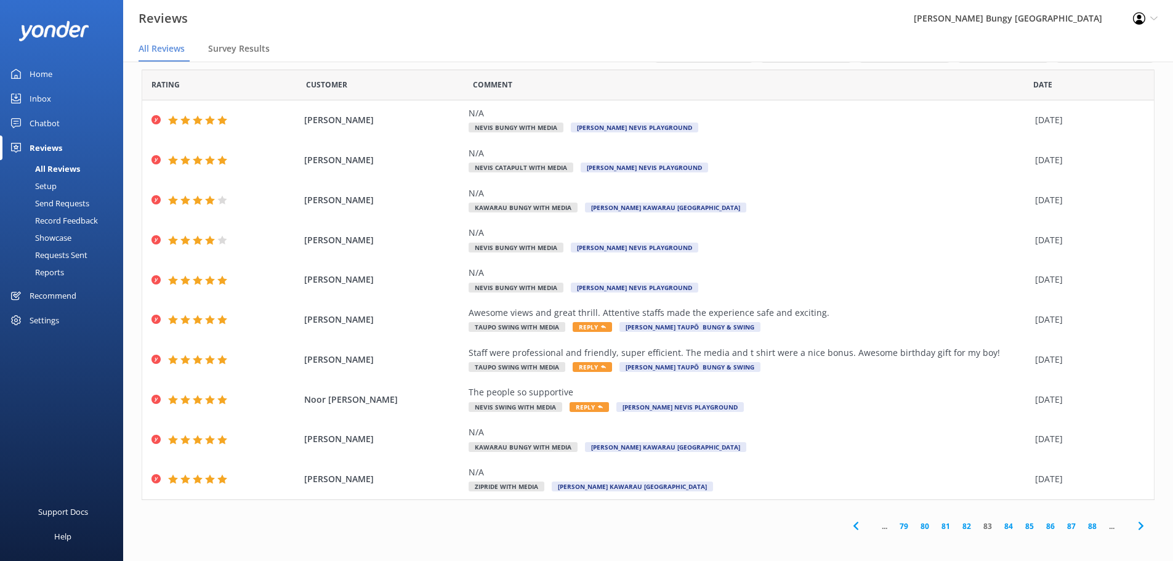
scroll to position [15, 0]
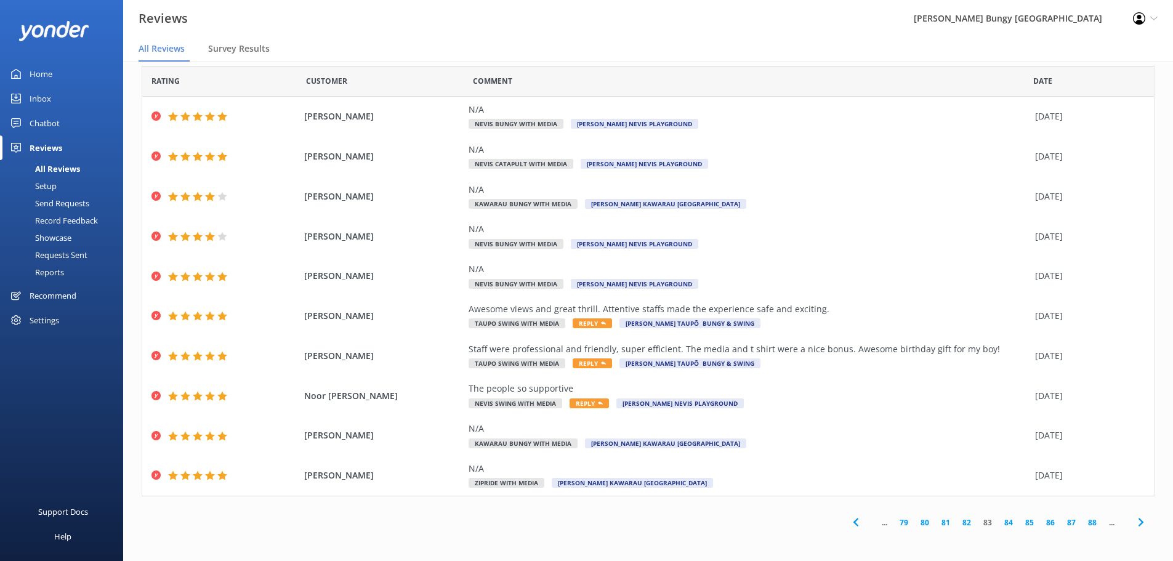
click at [998, 526] on link "84" at bounding box center [1008, 523] width 21 height 12
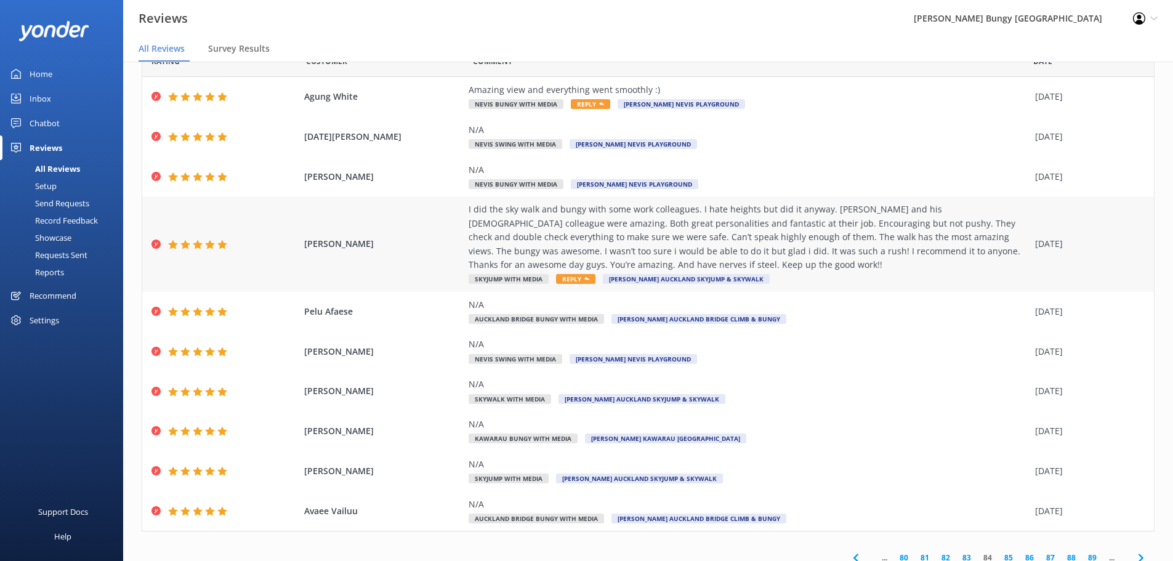
scroll to position [70, 0]
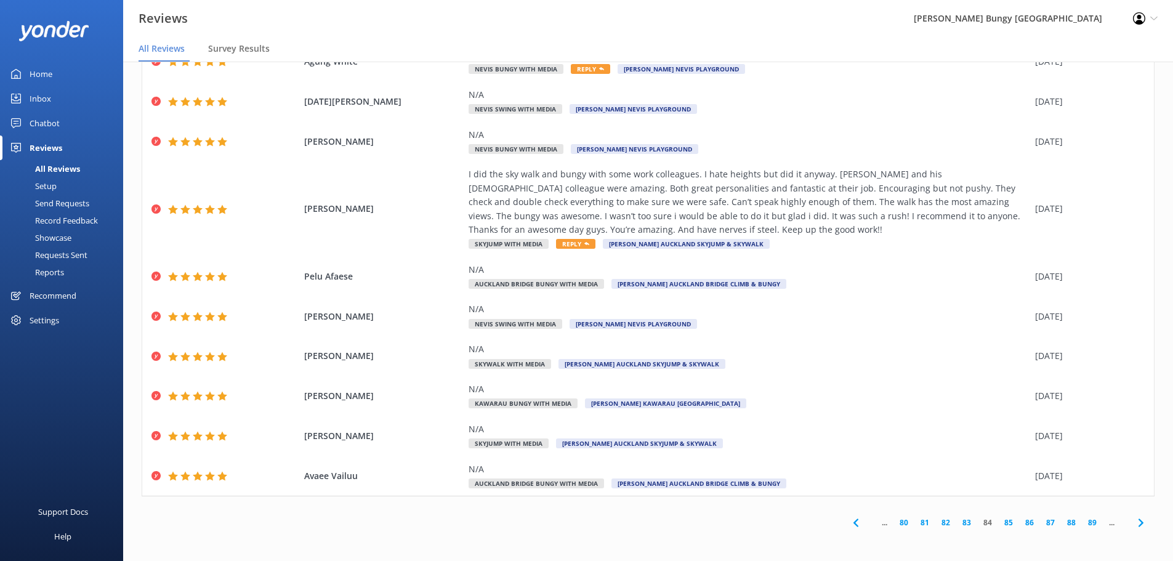
click at [998, 525] on link "85" at bounding box center [1008, 523] width 21 height 12
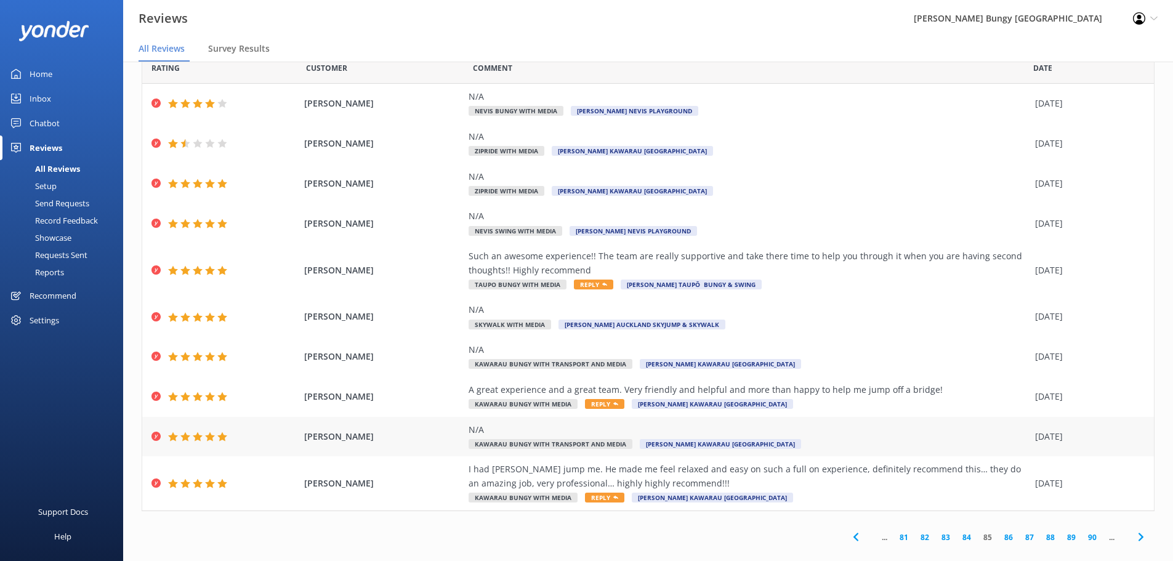
scroll to position [43, 0]
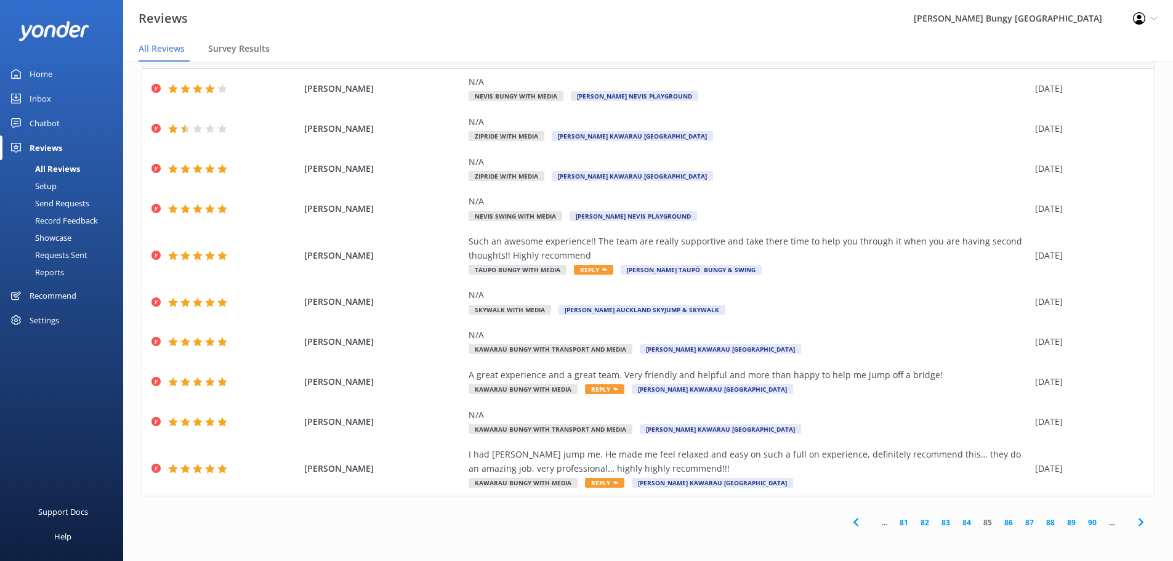
click at [998, 522] on link "86" at bounding box center [1008, 523] width 21 height 12
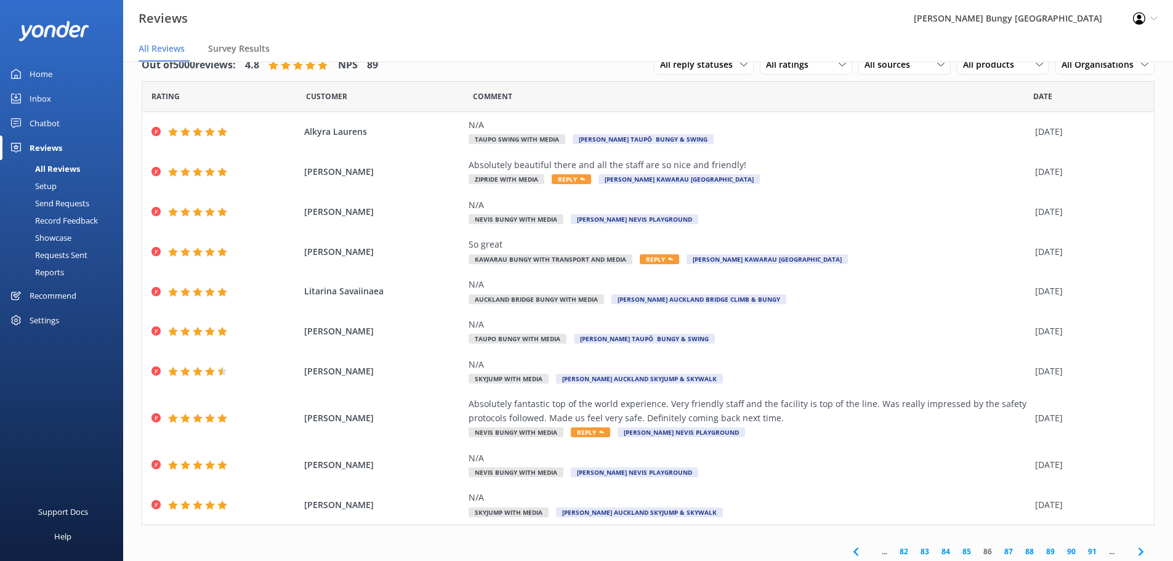
click at [1001, 550] on link "87" at bounding box center [1008, 551] width 21 height 12
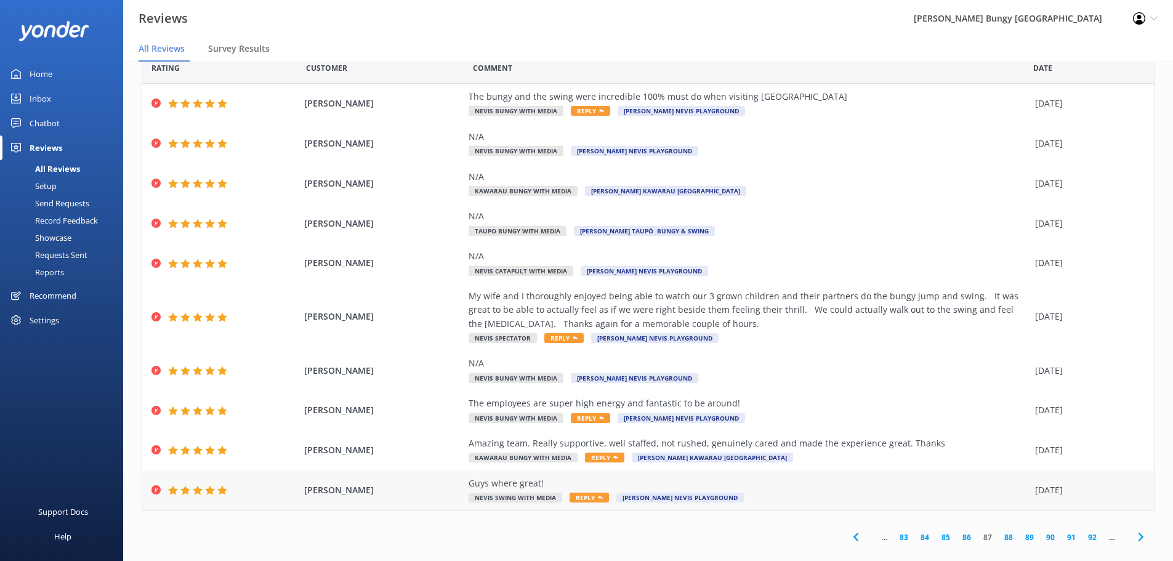
scroll to position [43, 0]
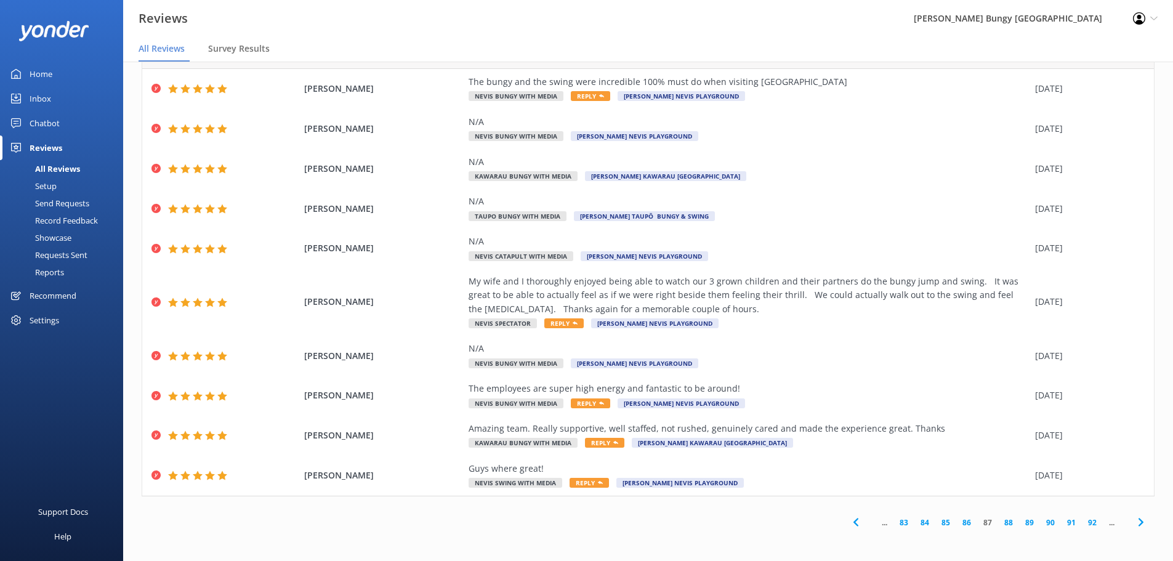
click at [1000, 523] on link "88" at bounding box center [1008, 523] width 21 height 12
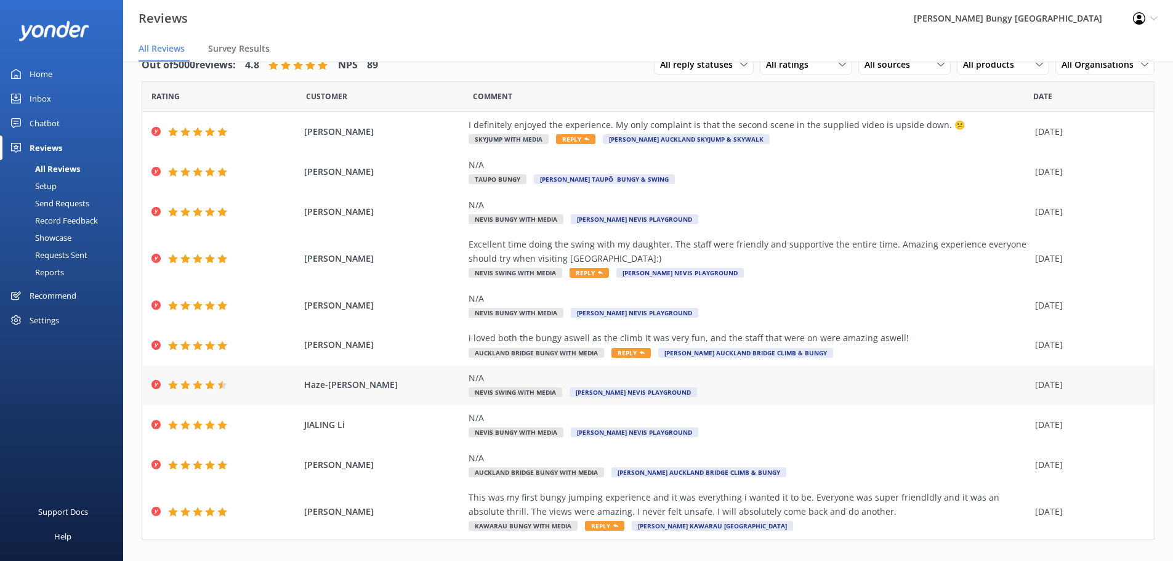
scroll to position [43, 0]
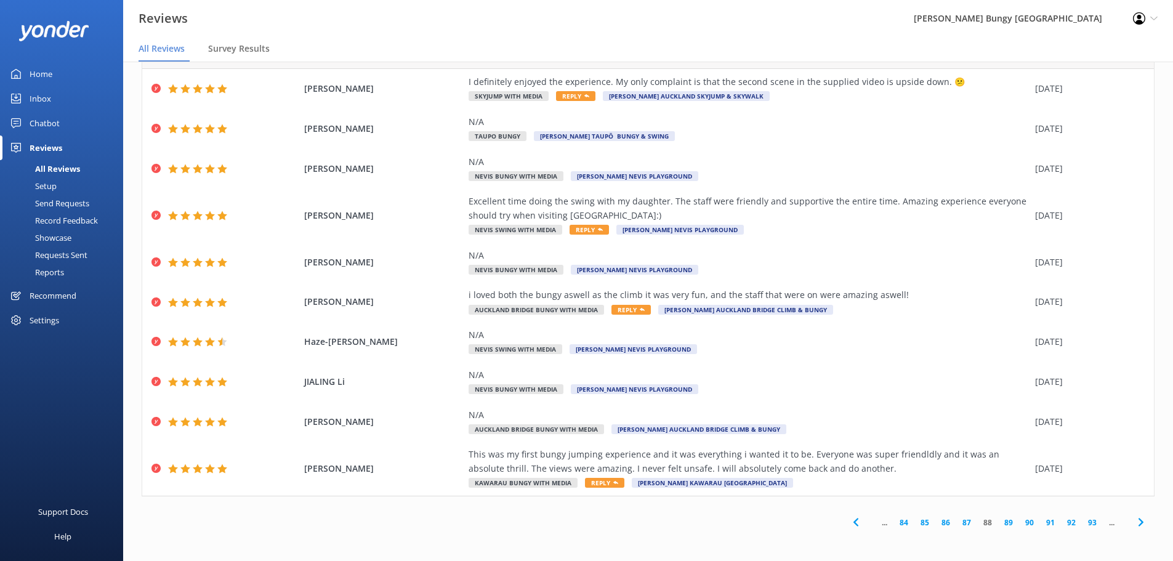
click at [1002, 524] on link "89" at bounding box center [1008, 523] width 21 height 12
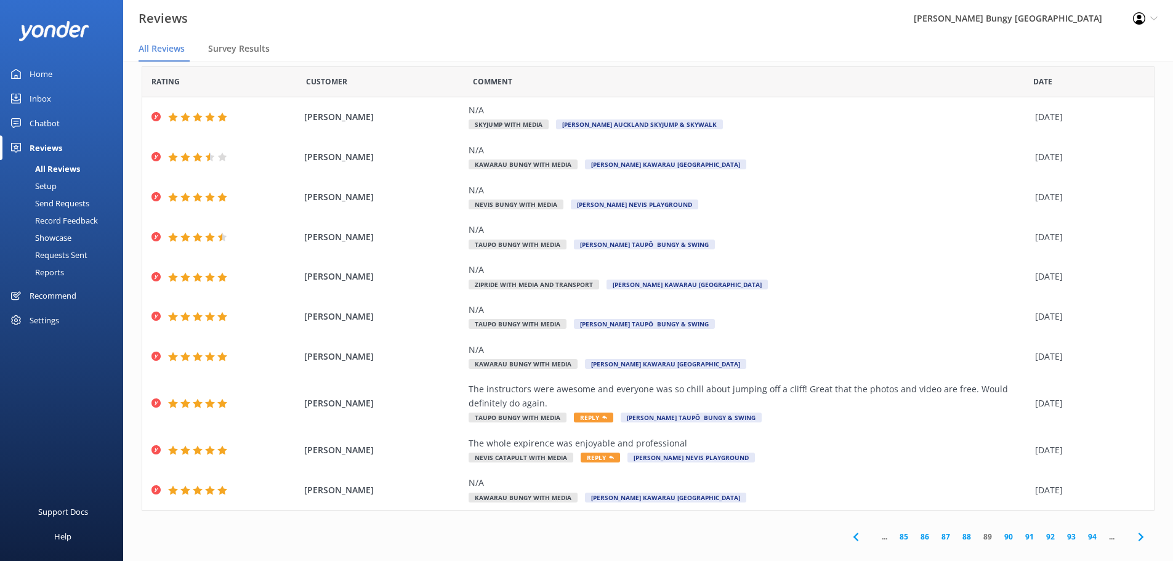
scroll to position [29, 0]
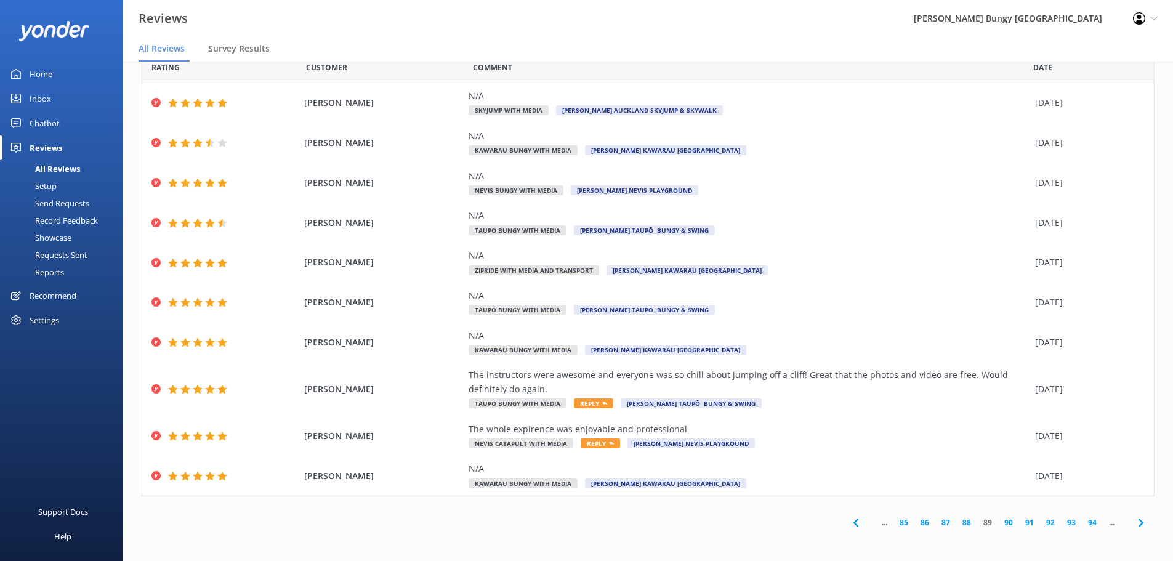
click at [1002, 519] on link "90" at bounding box center [1008, 523] width 21 height 12
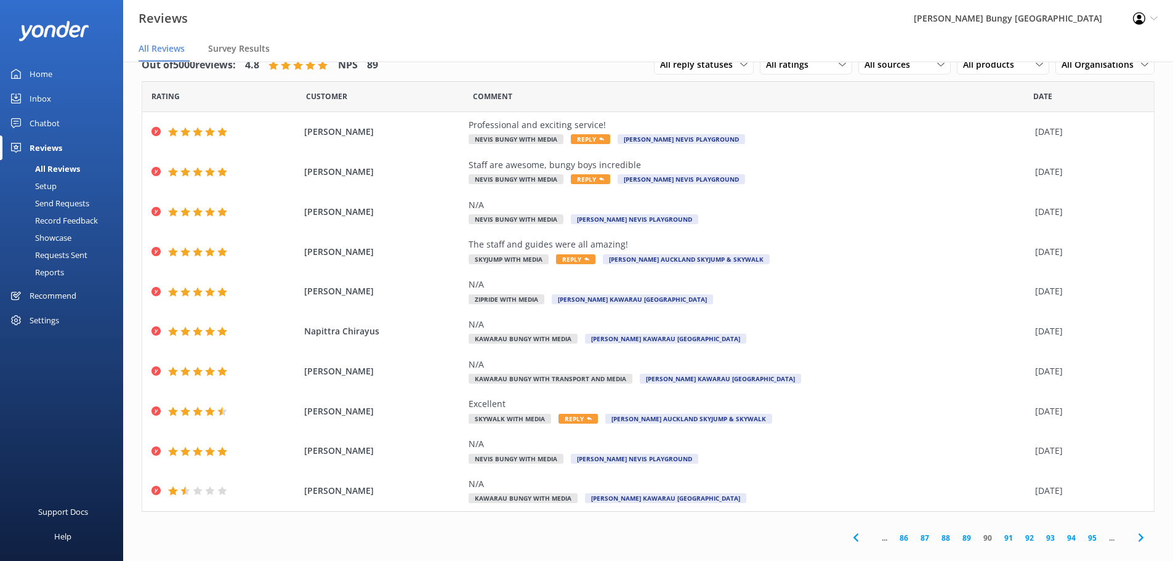
click at [1005, 539] on link "91" at bounding box center [1008, 538] width 21 height 12
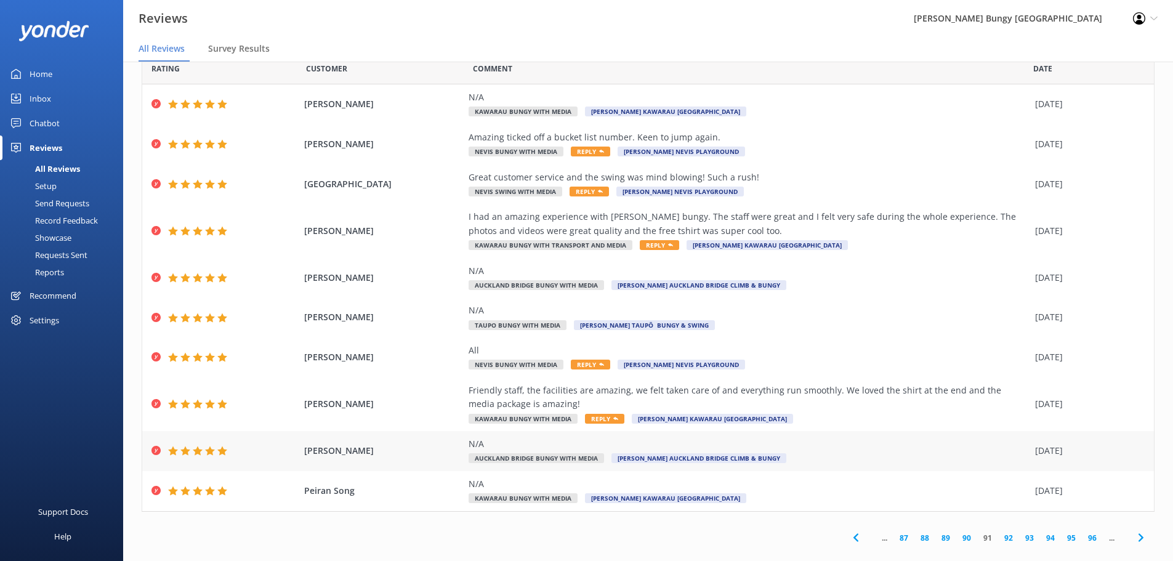
scroll to position [43, 0]
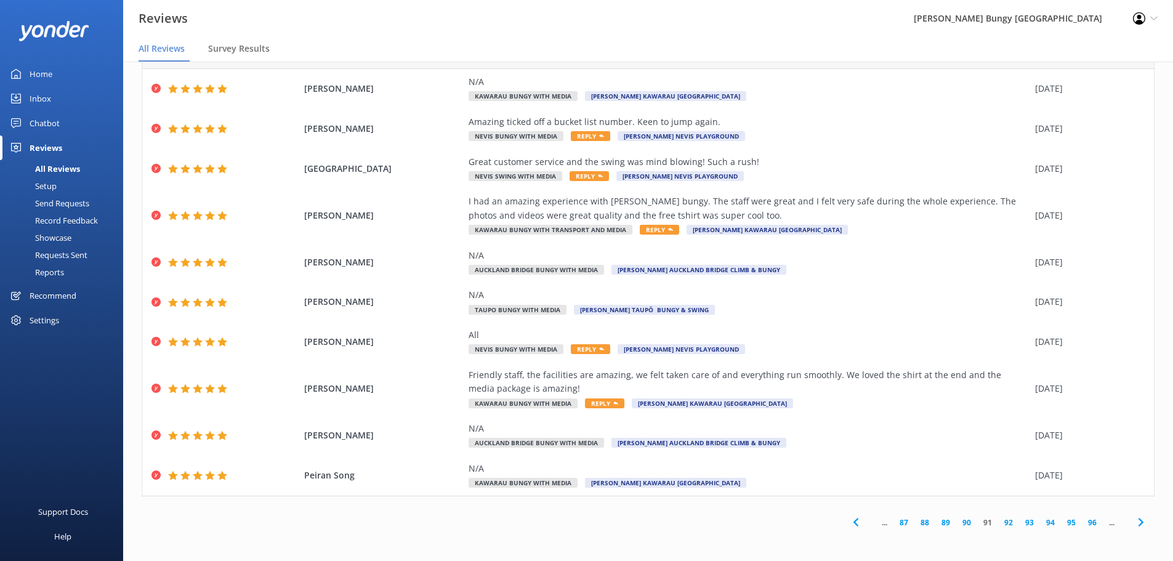
click at [998, 525] on link "92" at bounding box center [1008, 523] width 21 height 12
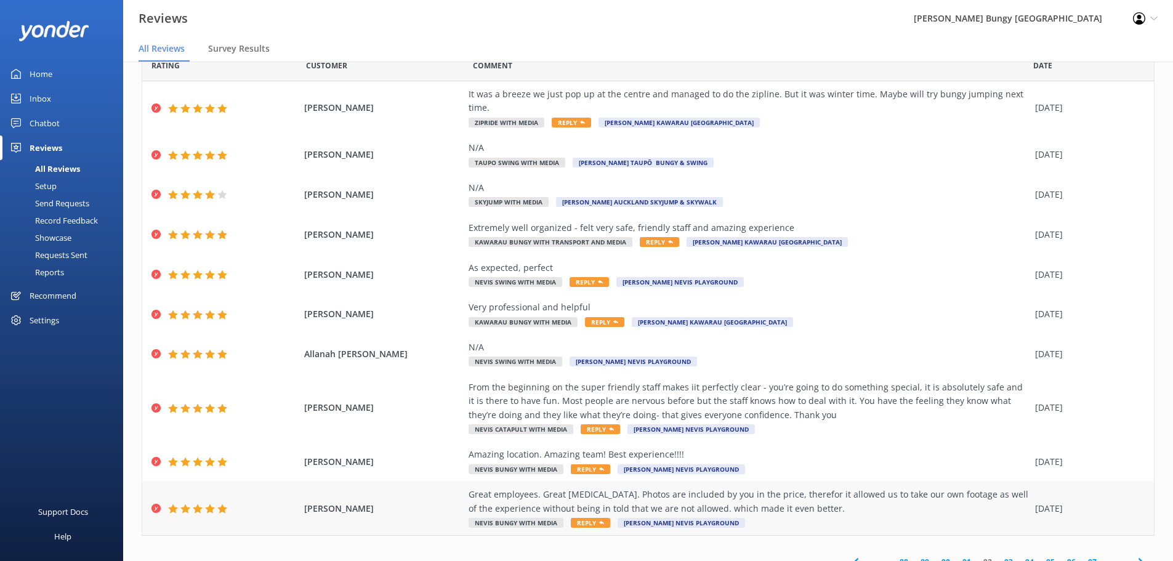
scroll to position [57, 0]
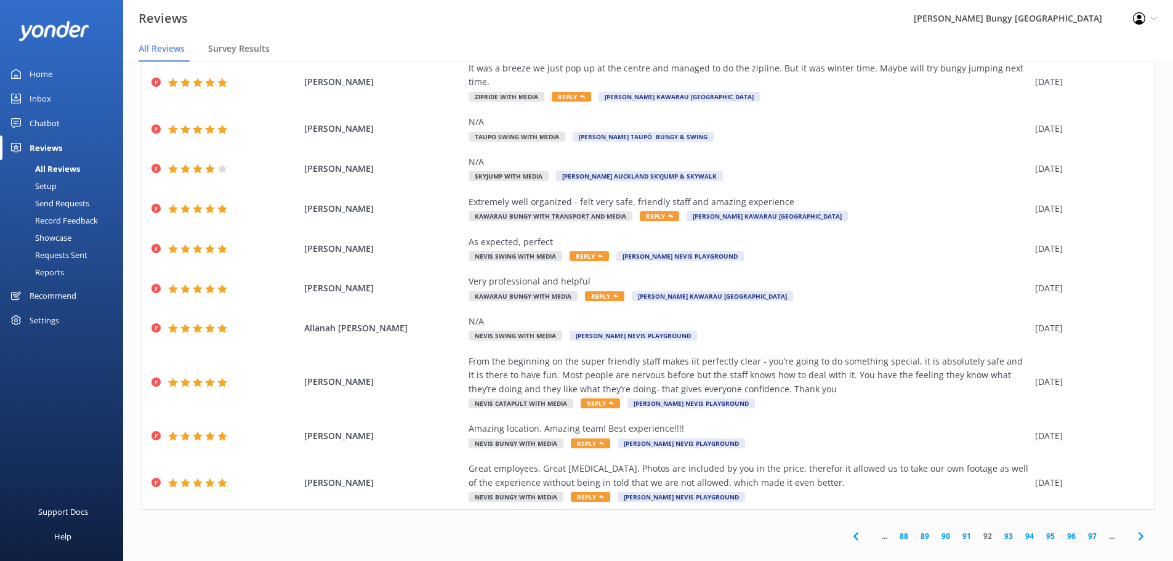
click at [1002, 530] on link "93" at bounding box center [1008, 536] width 21 height 12
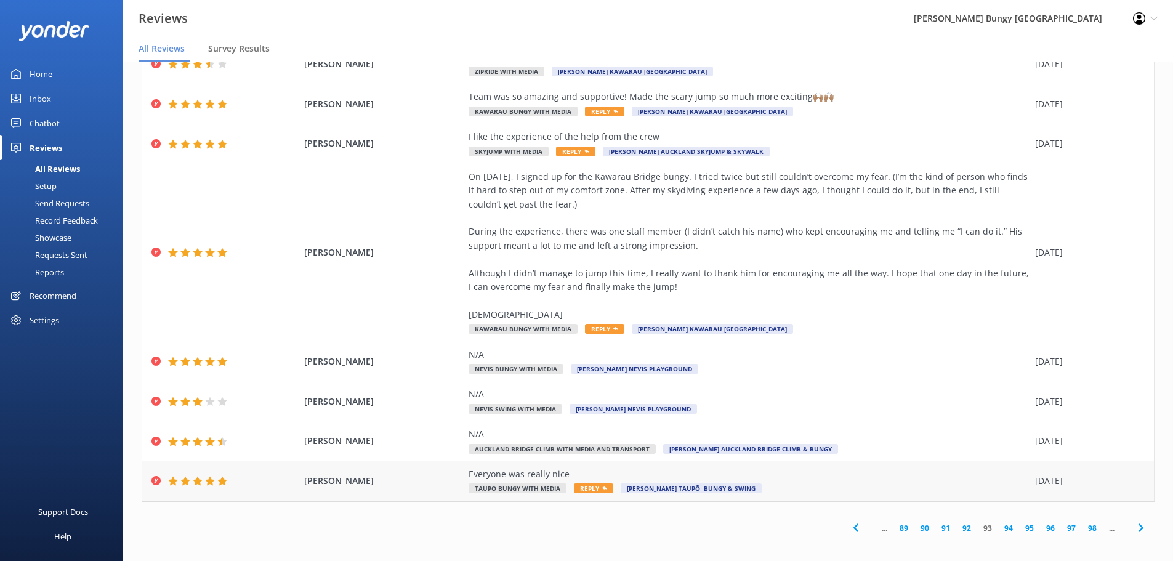
scroll to position [153, 0]
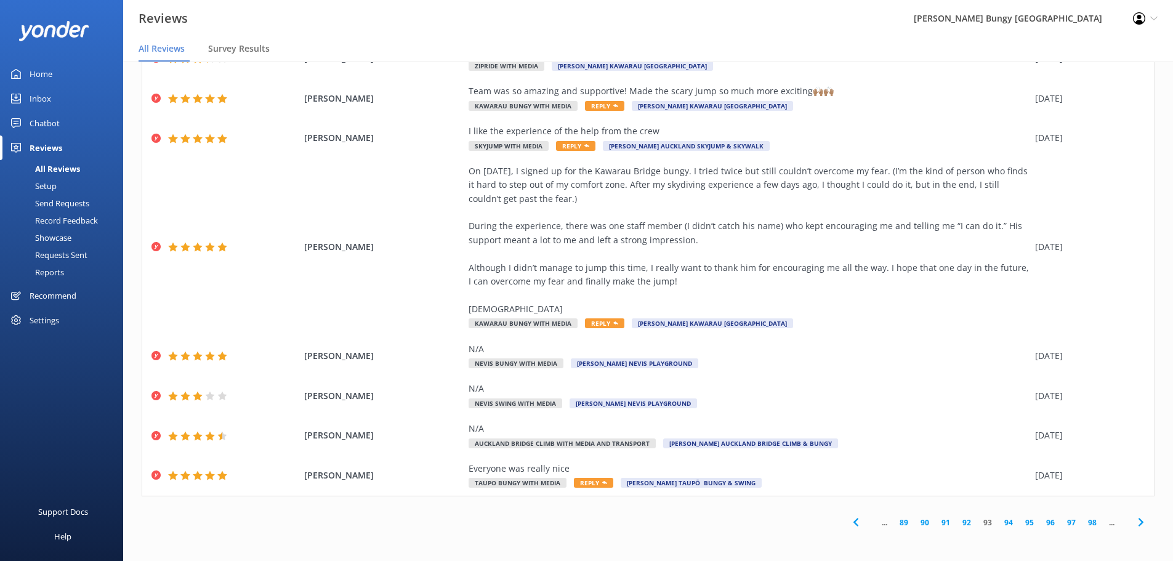
click at [1007, 524] on link "94" at bounding box center [1008, 523] width 21 height 12
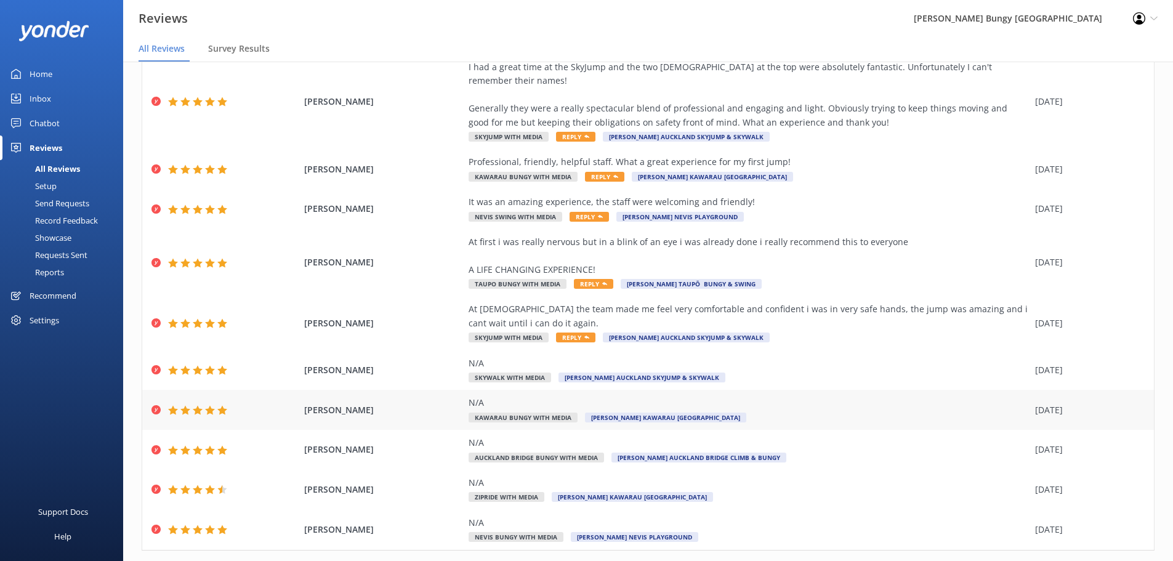
scroll to position [98, 0]
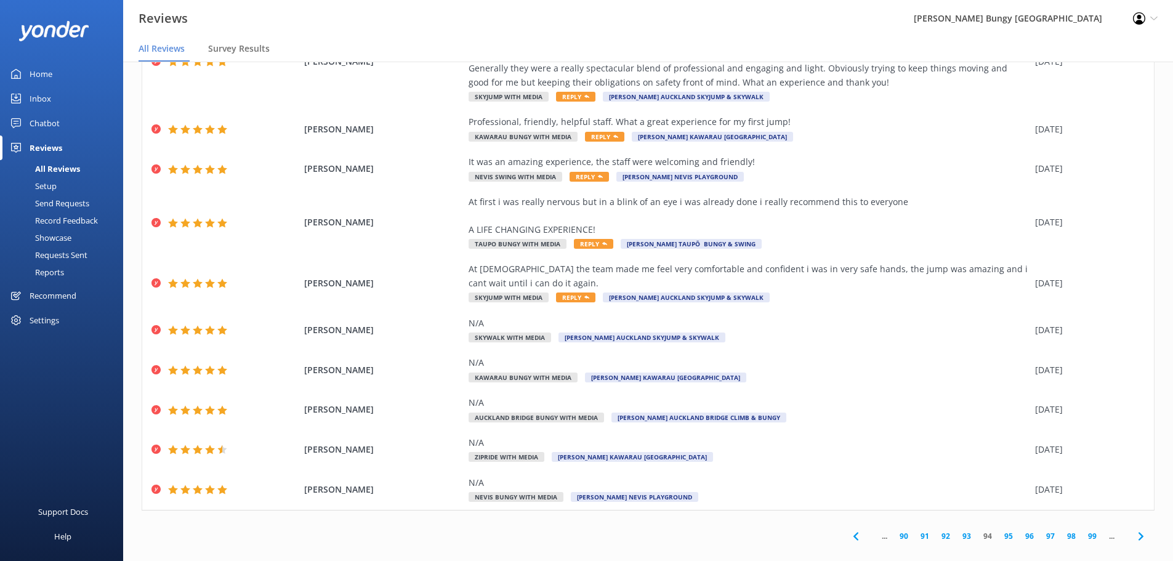
click at [998, 530] on link "95" at bounding box center [1008, 536] width 21 height 12
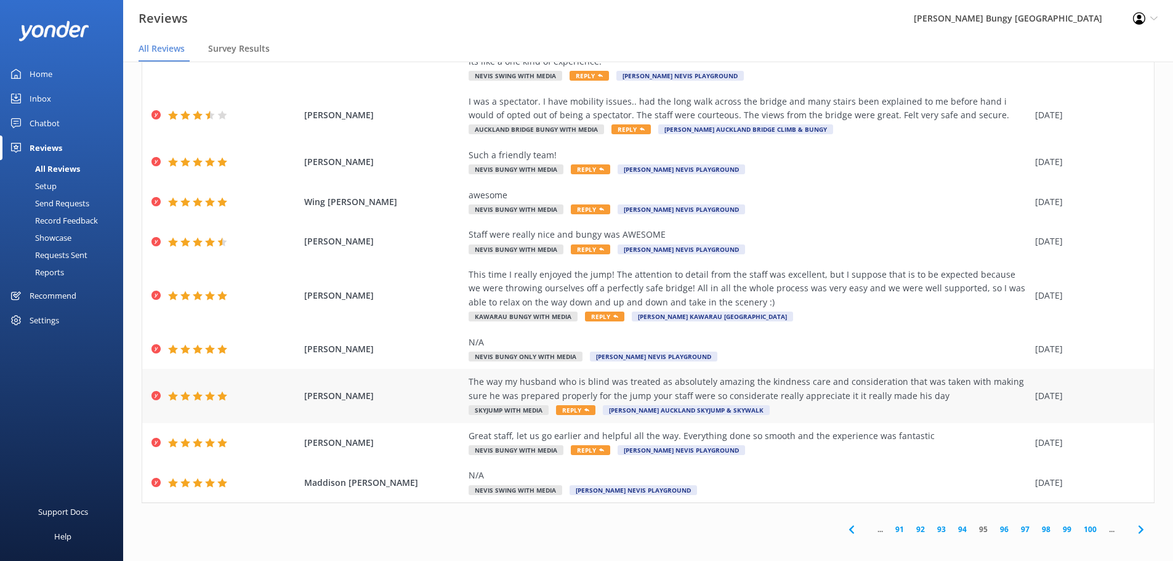
scroll to position [98, 0]
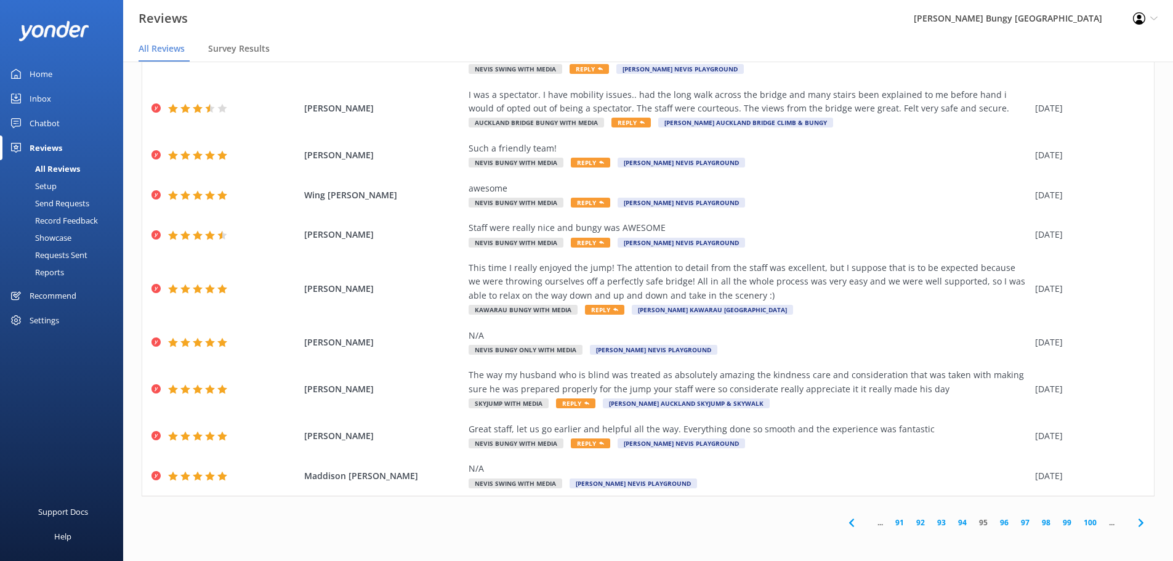
click at [997, 521] on link "96" at bounding box center [1004, 523] width 21 height 12
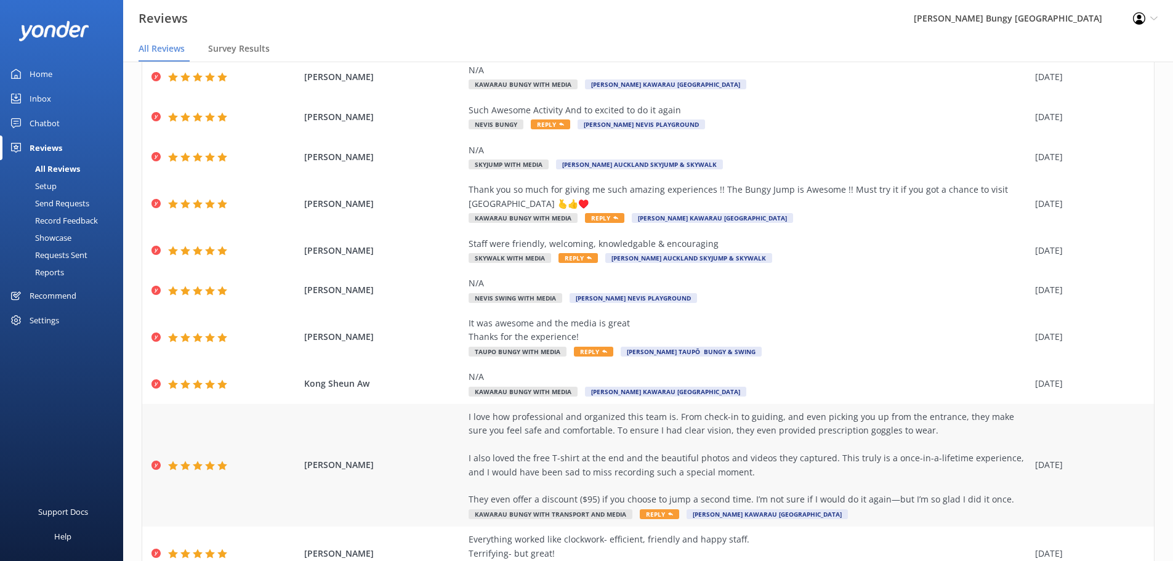
scroll to position [139, 0]
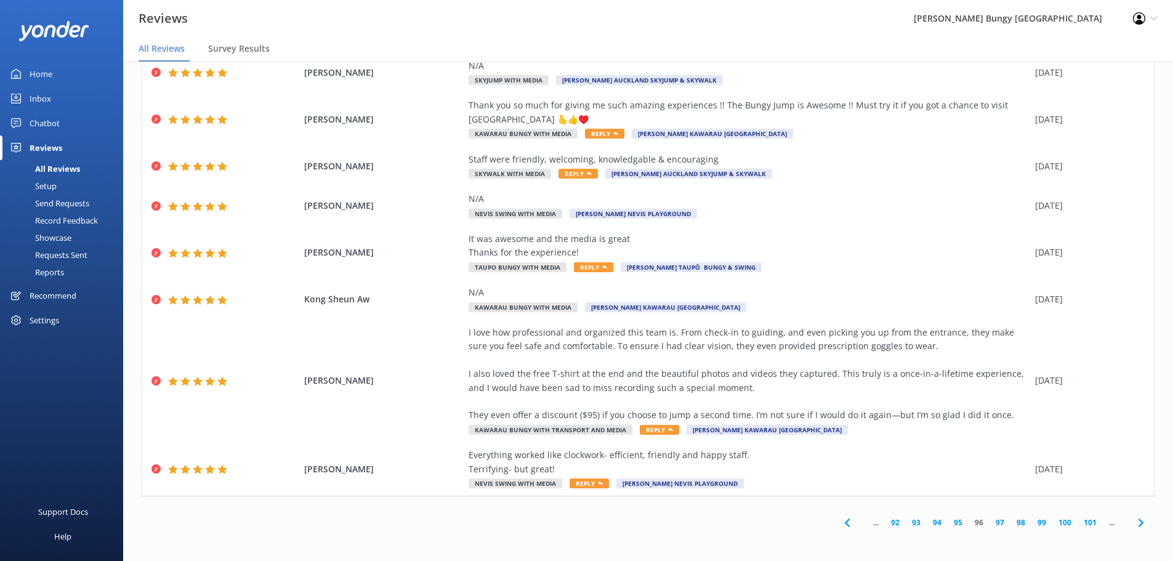
click at [991, 521] on link "97" at bounding box center [999, 523] width 21 height 12
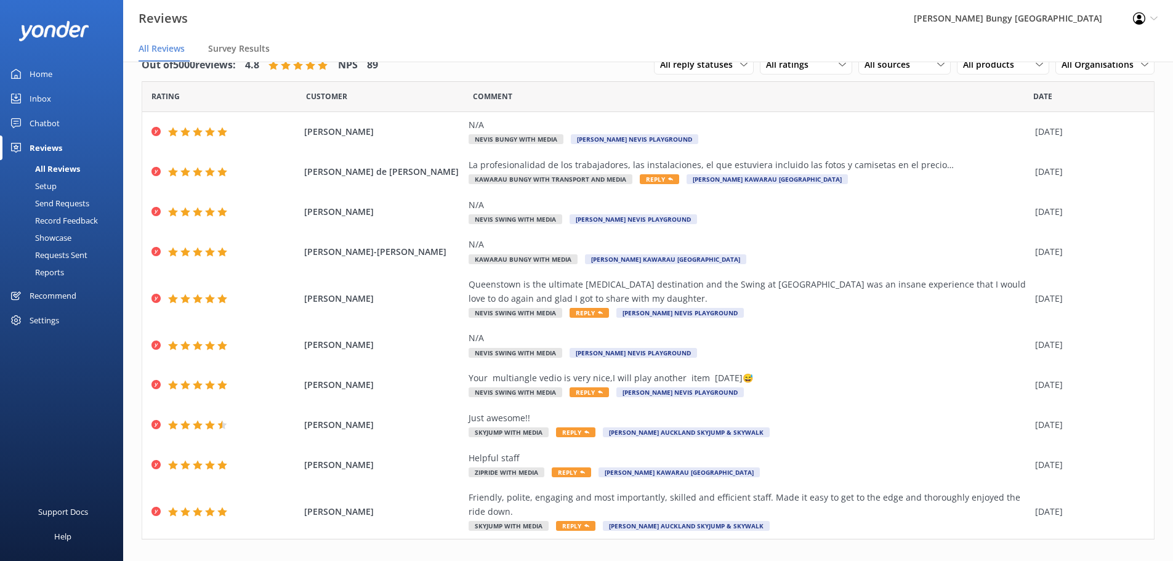
scroll to position [43, 0]
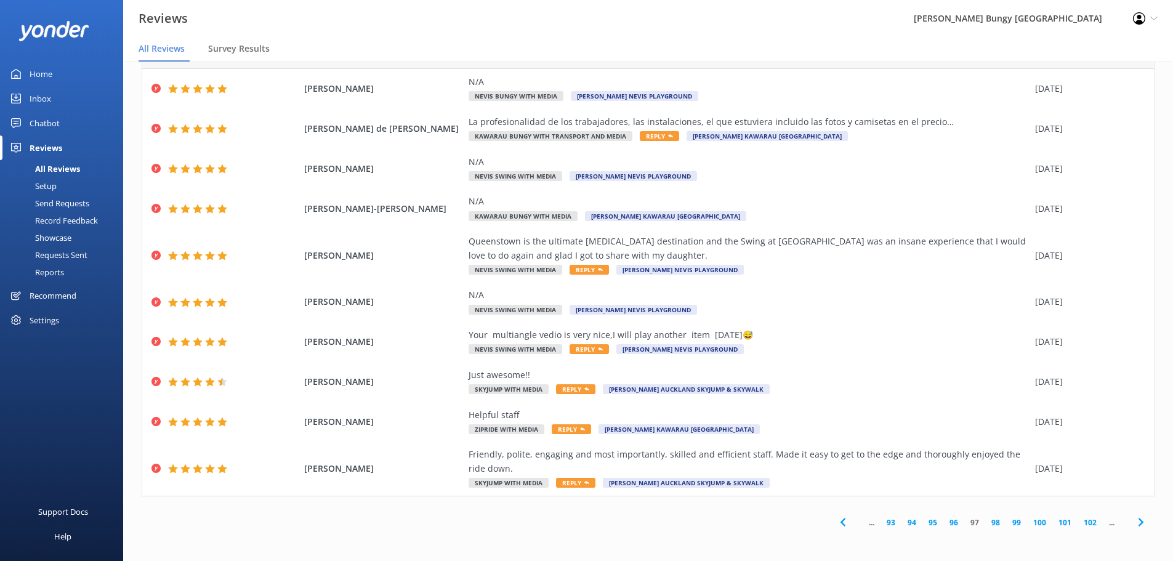
click at [985, 521] on link "98" at bounding box center [995, 523] width 21 height 12
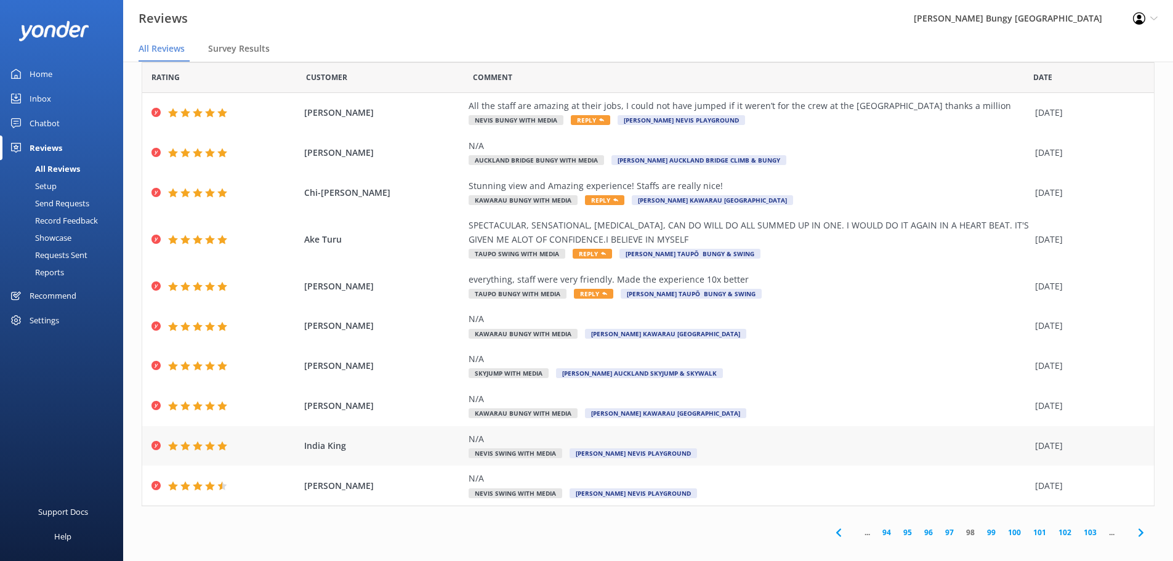
scroll to position [29, 0]
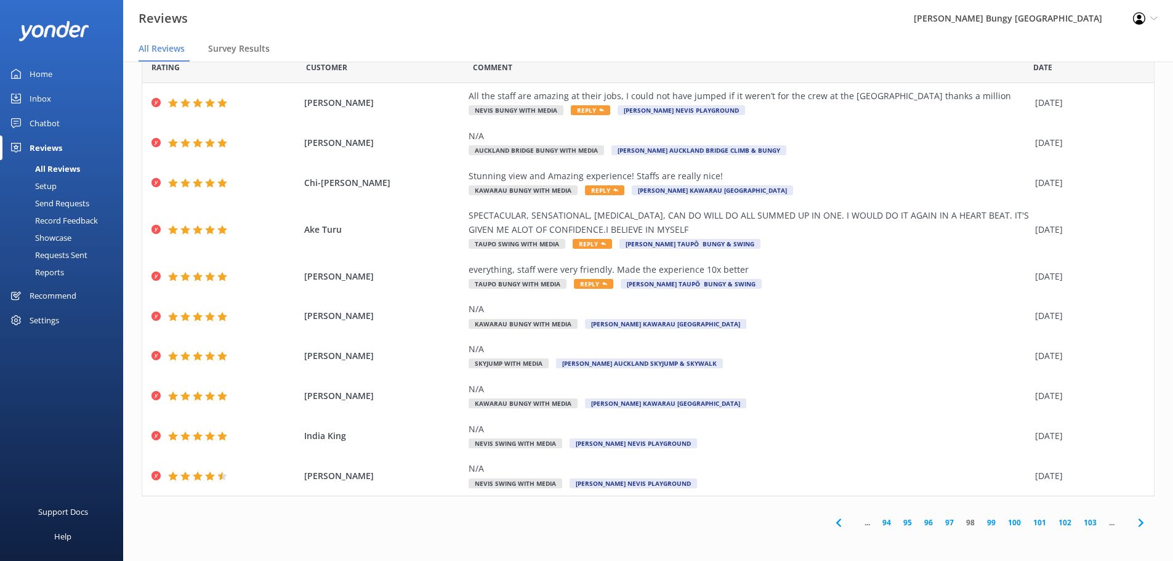
click at [981, 526] on link "99" at bounding box center [991, 523] width 21 height 12
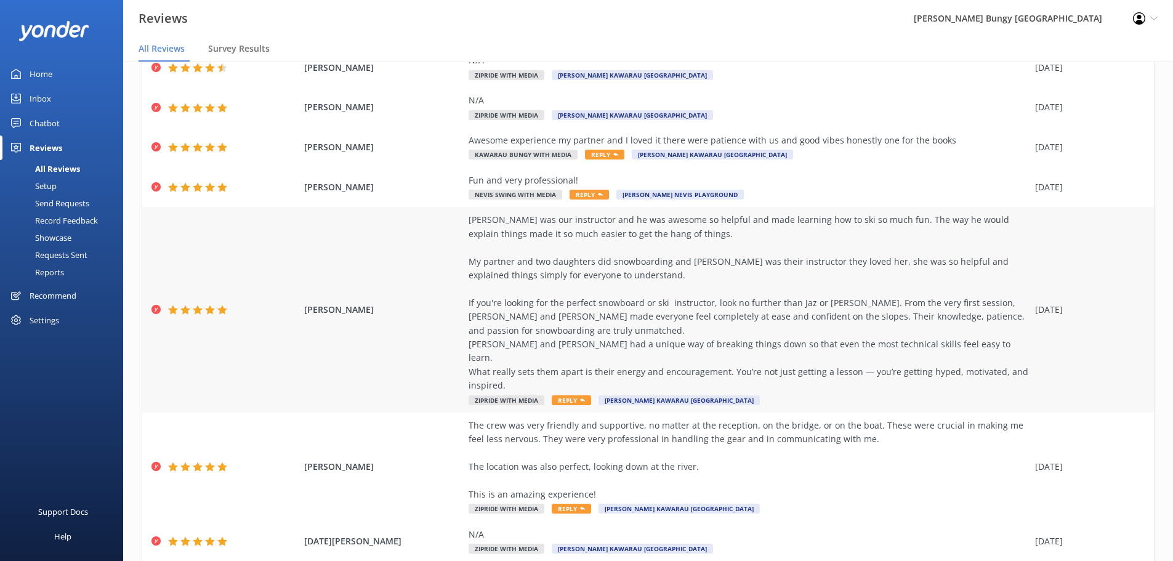
scroll to position [185, 0]
click at [1138, 293] on div "Jaimee Mamaru Forrest was our instructor and he was awesome so helpful and made…" at bounding box center [648, 308] width 1012 height 205
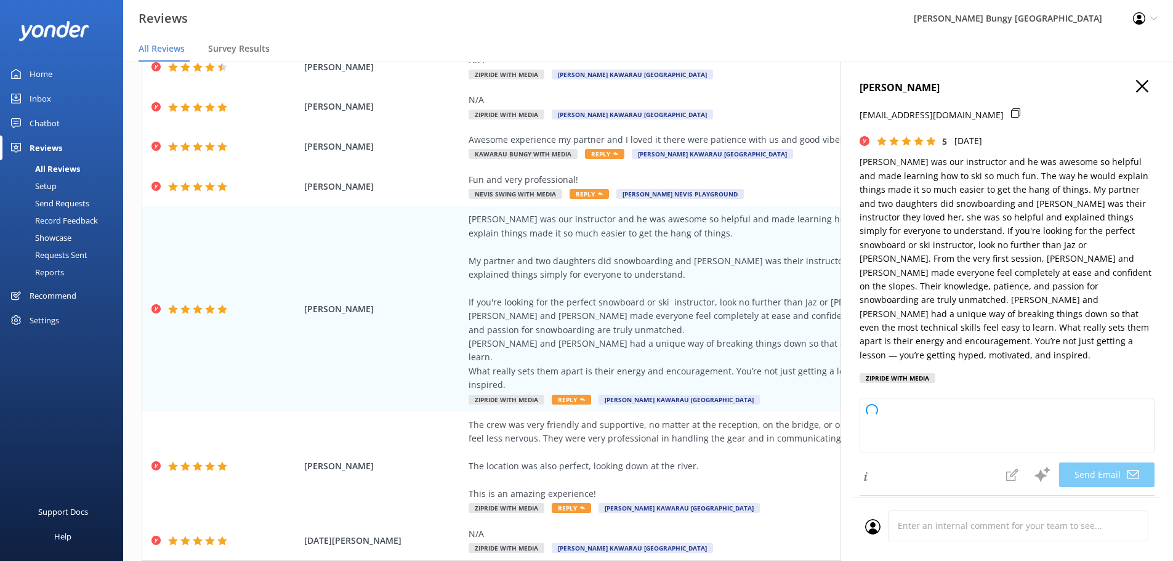
type textarea "Thank you so much, Jaimee, for your fantastic review! We're thrilled to hear th…"
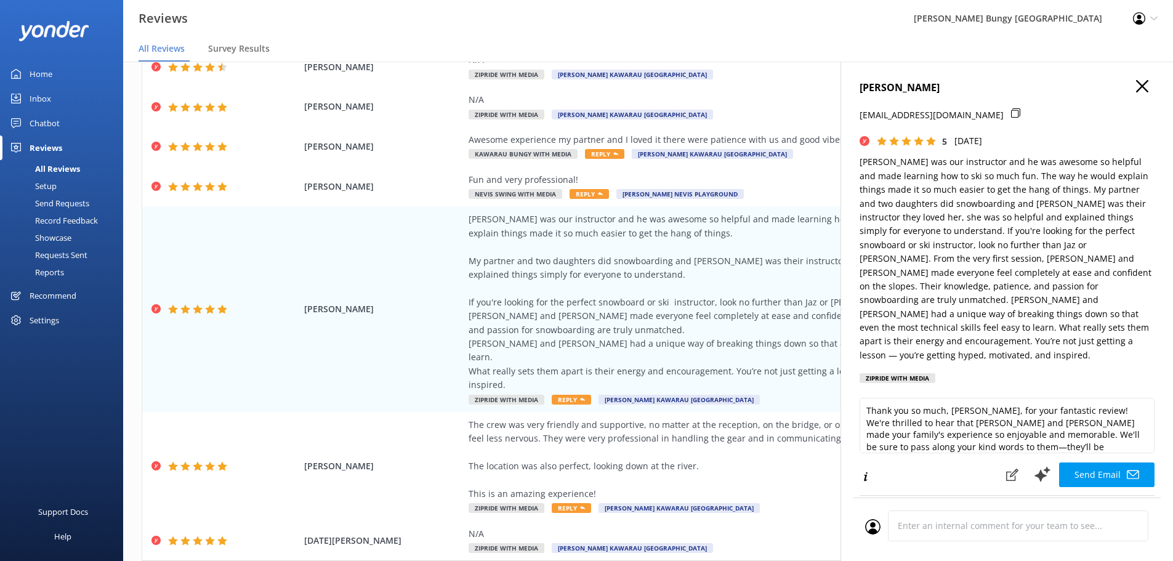
click at [1136, 87] on use "button" at bounding box center [1142, 86] width 12 height 12
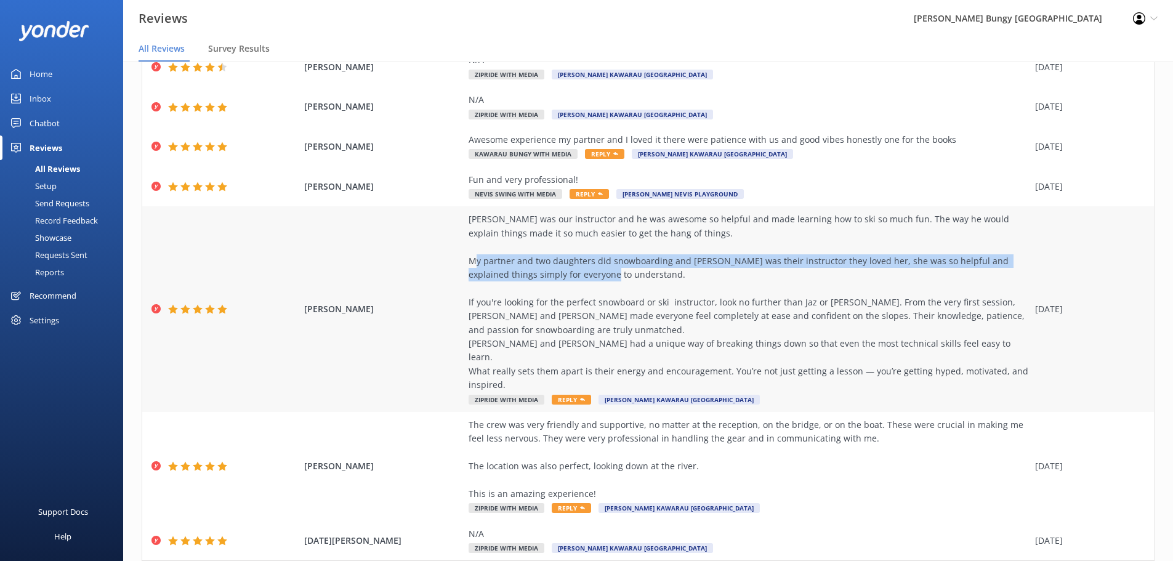
drag, startPoint x: 495, startPoint y: 260, endPoint x: 672, endPoint y: 280, distance: 178.3
click at [672, 280] on div "Forrest was our instructor and he was awesome so helpful and made learning how …" at bounding box center [749, 301] width 560 height 179
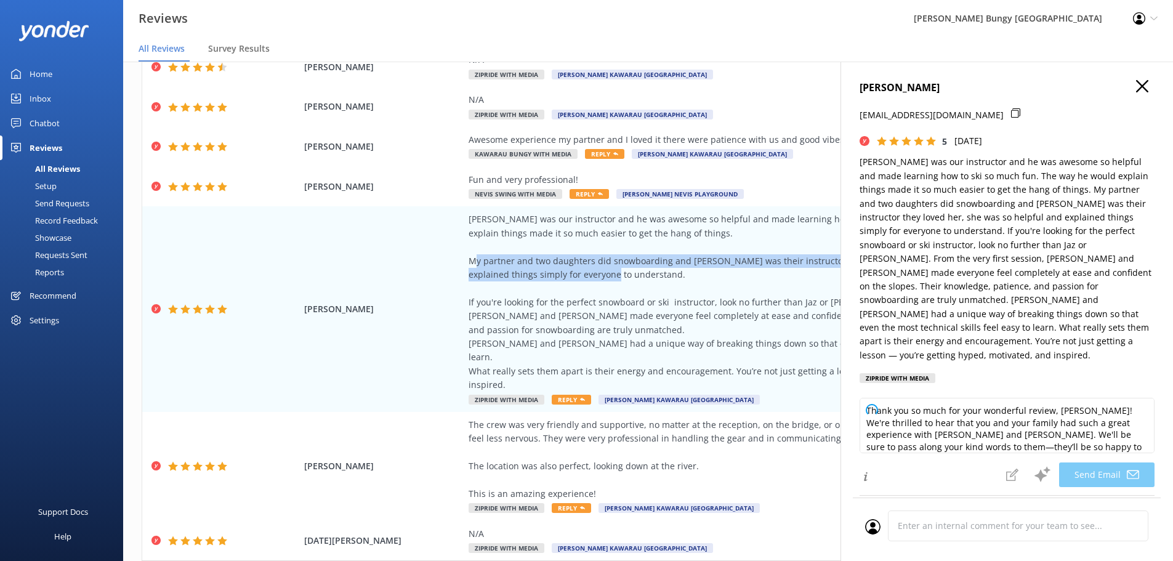
click at [1136, 85] on icon "button" at bounding box center [1142, 86] width 12 height 12
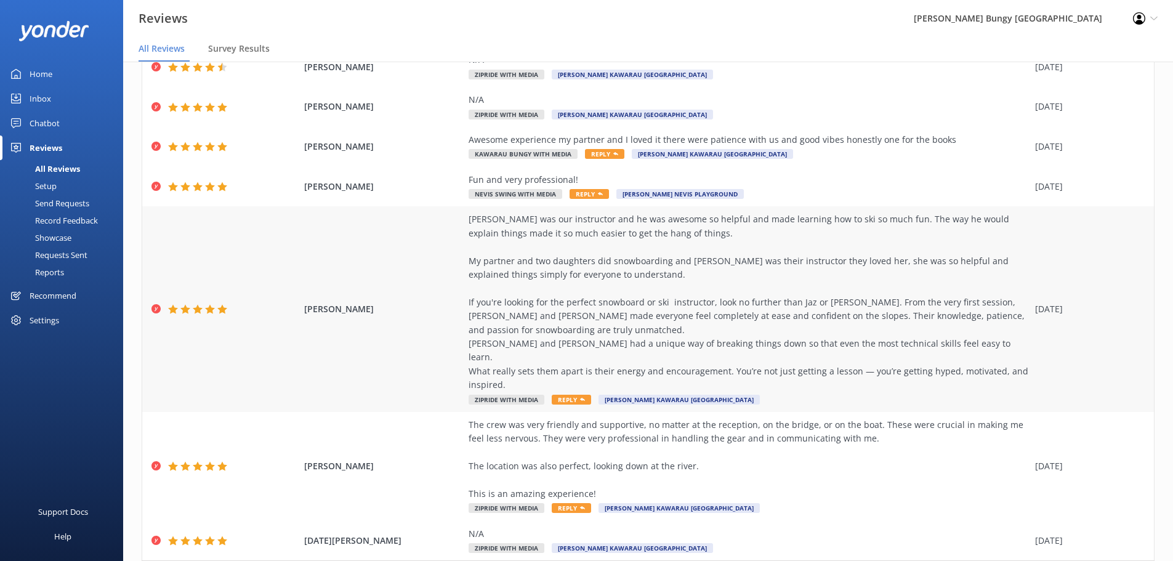
click at [1054, 316] on div "Jaimee Mamaru Forrest was our instructor and he was awesome so helpful and made…" at bounding box center [648, 308] width 1012 height 205
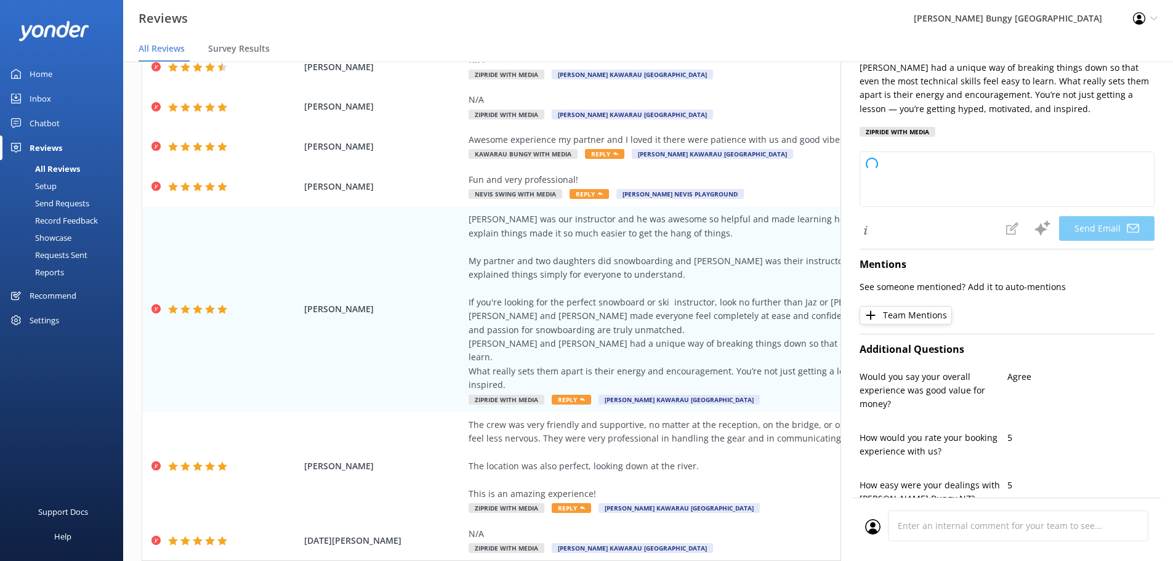
scroll to position [431, 0]
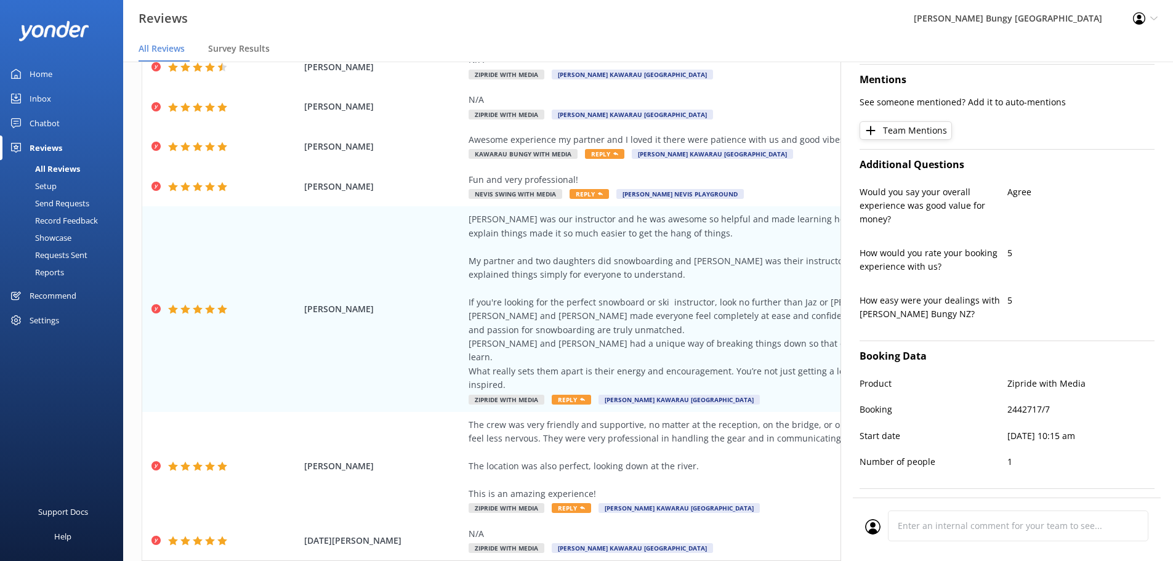
type textarea "Hi Jaimee, Thank you so much for your wonderful review! We’re thrilled to hear …"
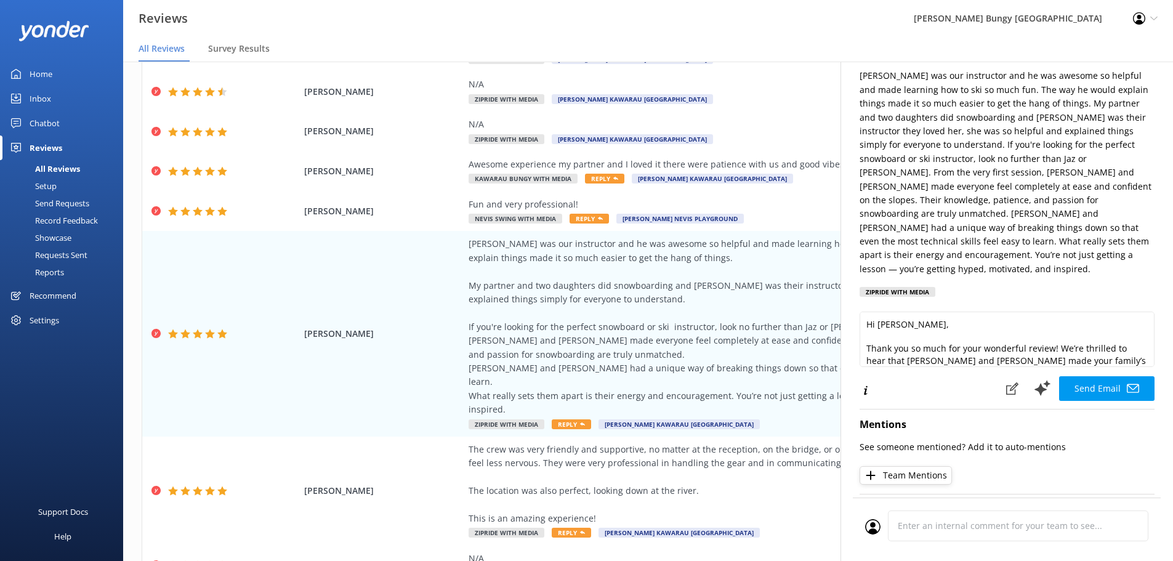
scroll to position [0, 0]
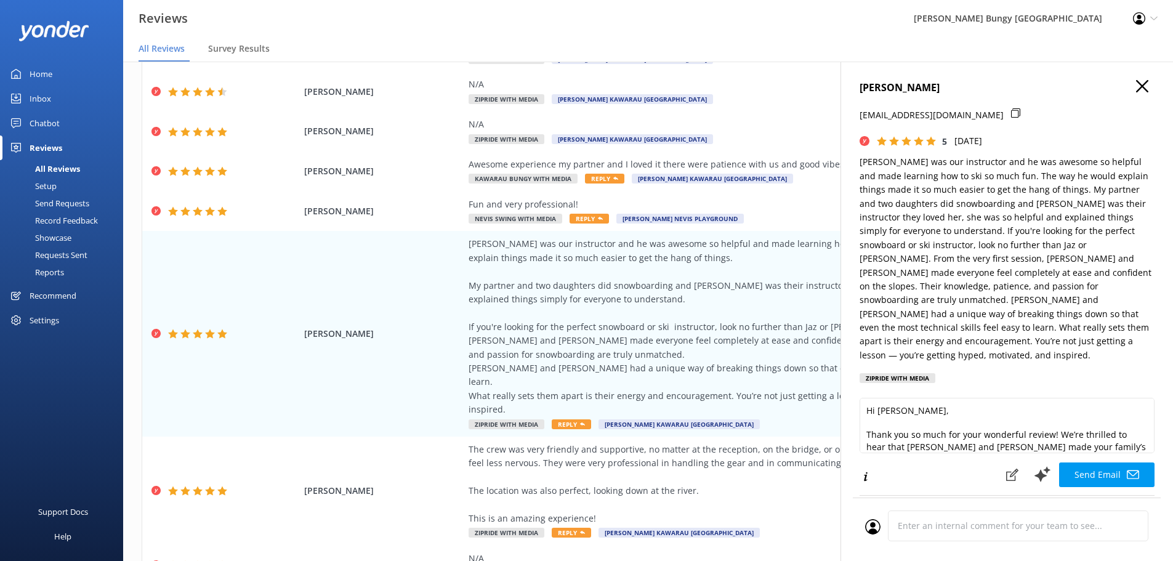
click at [1136, 90] on icon "button" at bounding box center [1142, 86] width 12 height 12
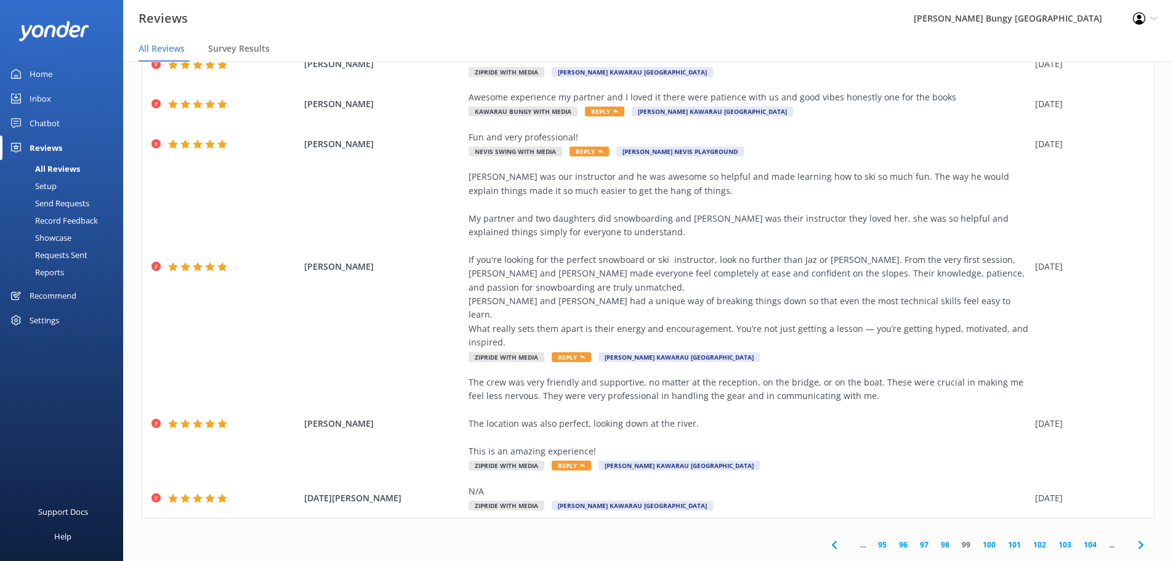
scroll to position [25, 0]
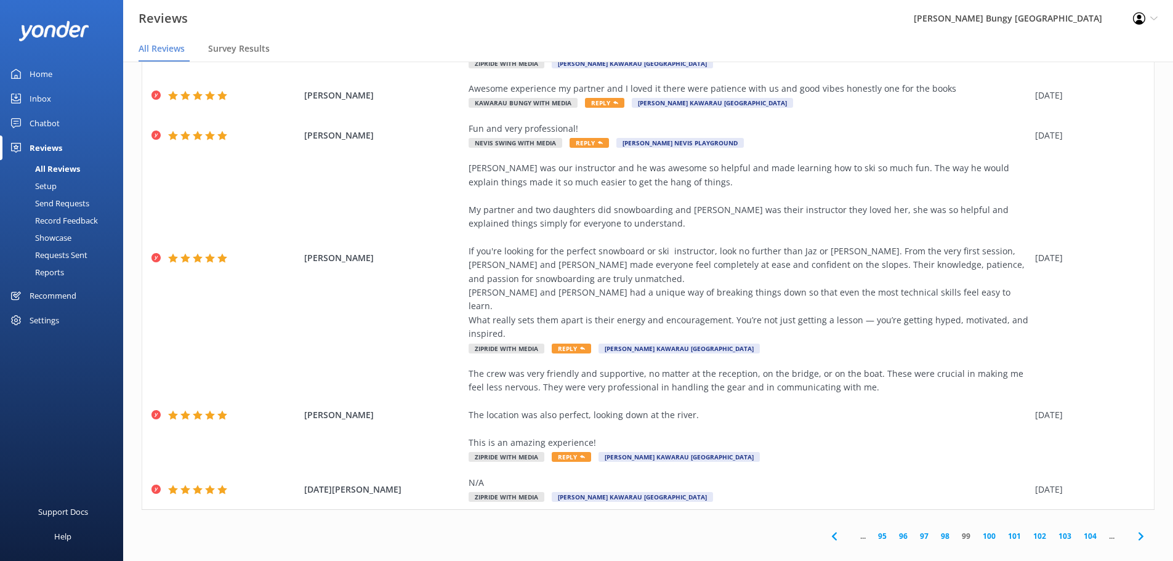
click at [978, 530] on link "100" at bounding box center [988, 536] width 25 height 12
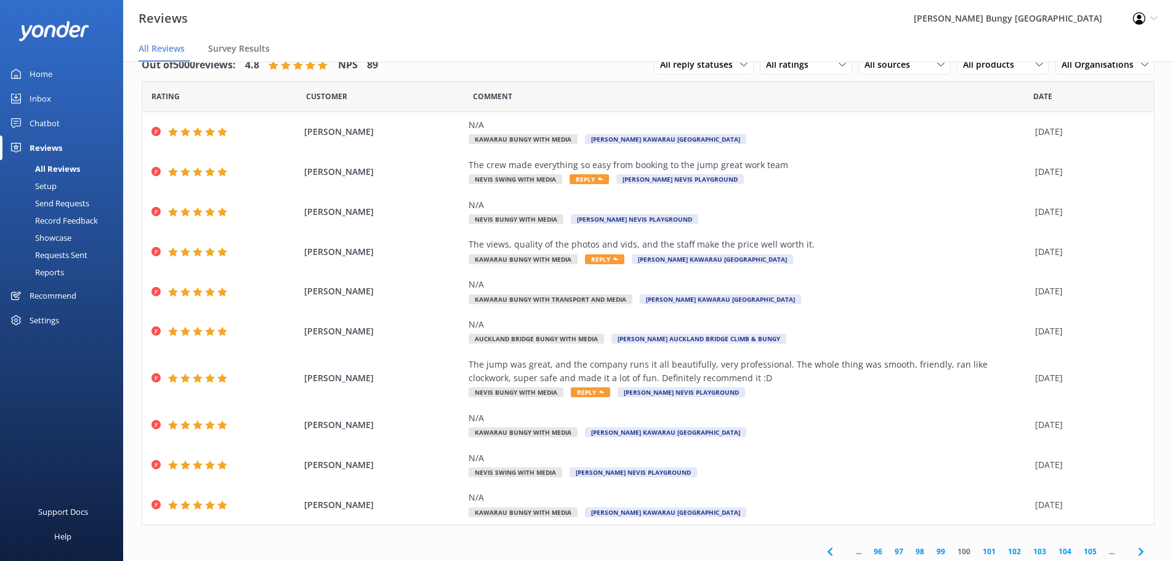
click at [61, 118] on link "Chatbot" at bounding box center [61, 123] width 123 height 25
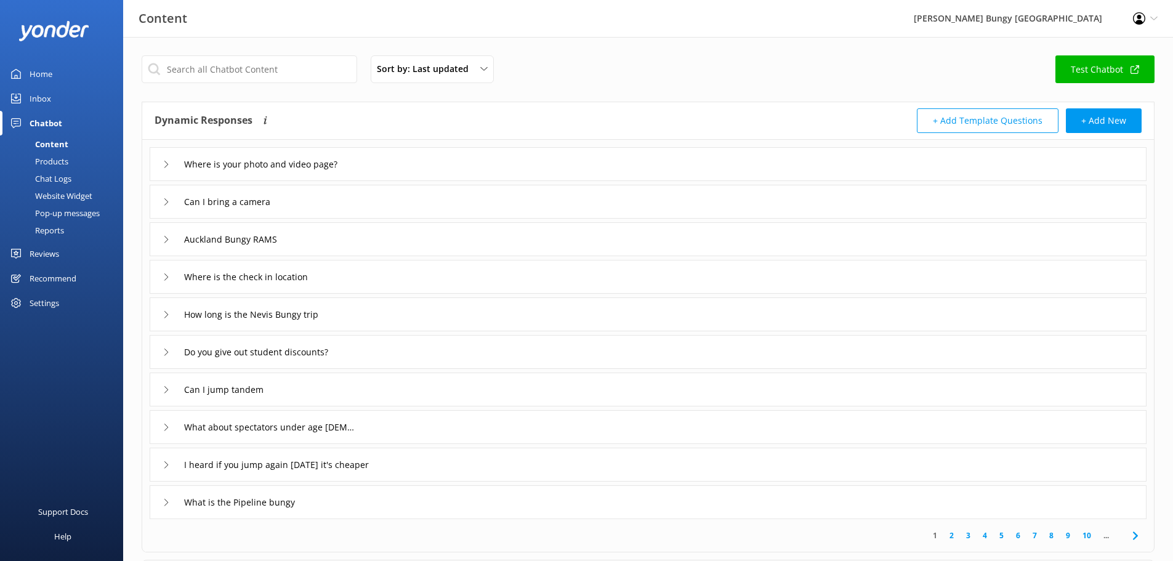
click at [55, 92] on link "Inbox" at bounding box center [61, 98] width 123 height 25
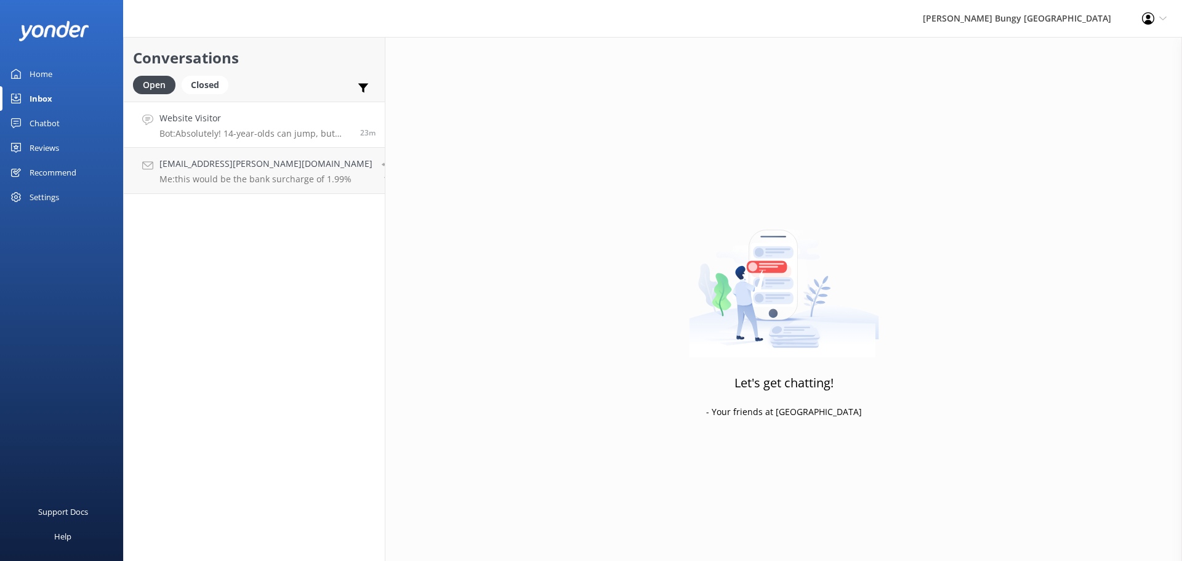
click at [300, 133] on p "Bot: Absolutely! 14-year-olds can jump, but they'll need an adult to sign their…" at bounding box center [254, 133] width 191 height 11
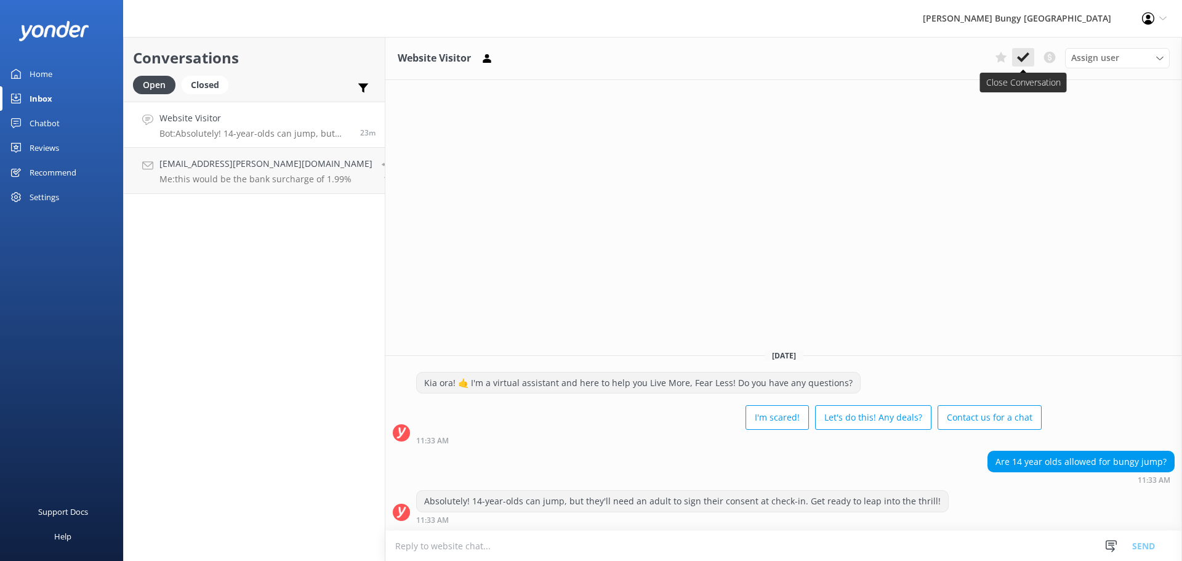
click at [1025, 57] on use at bounding box center [1023, 57] width 12 height 10
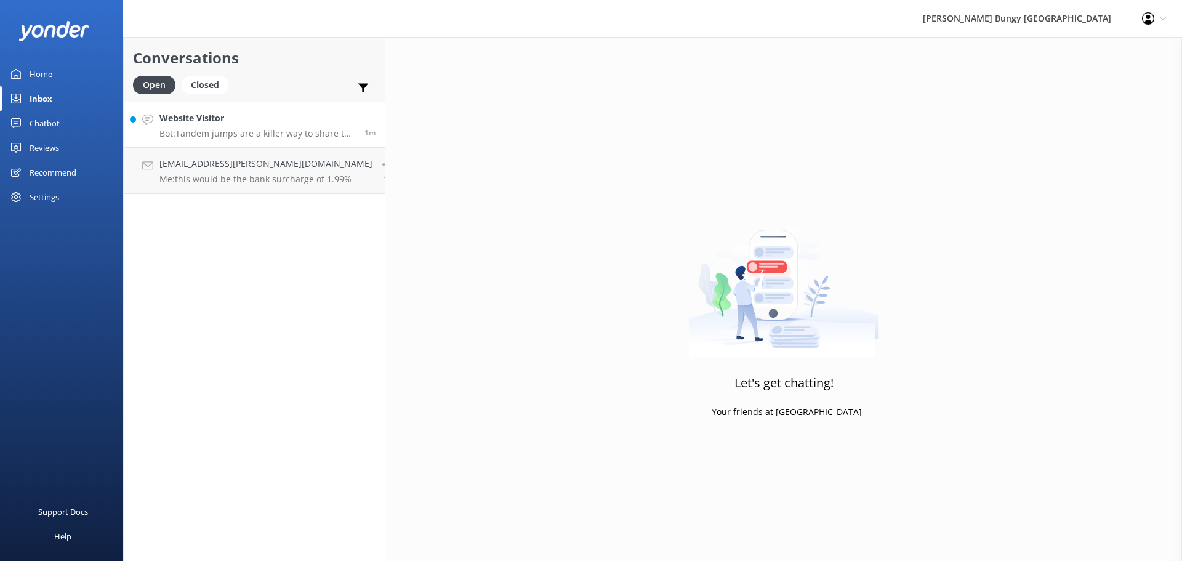
click at [240, 121] on h4 "Website Visitor" at bounding box center [257, 118] width 196 height 14
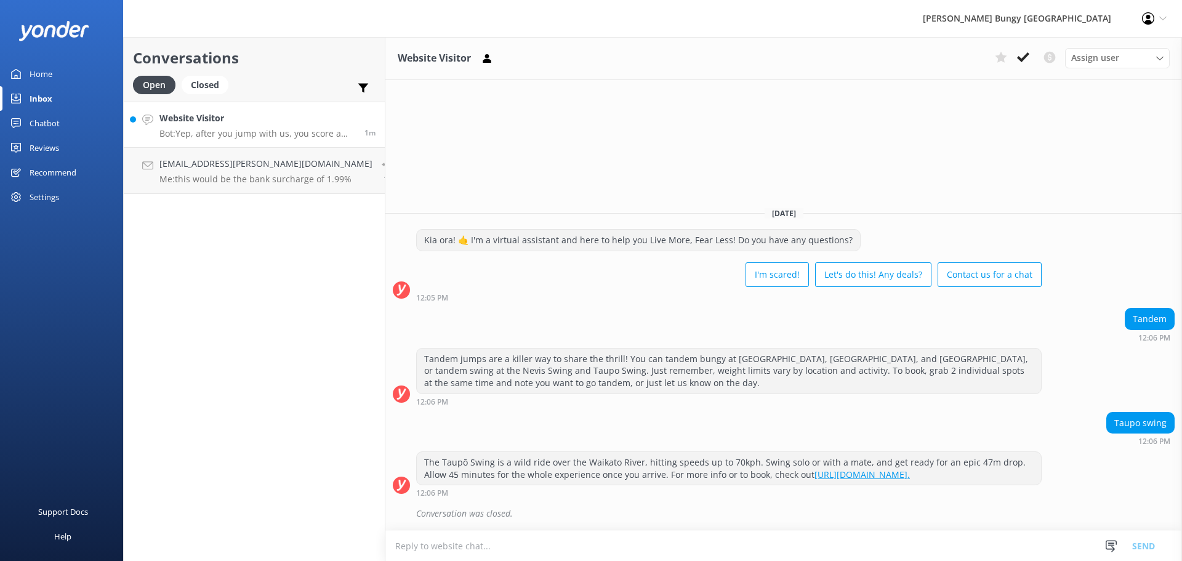
click at [308, 130] on p "Bot: Yep, after you jump with us, you score a free pass to head up the Sky Towe…" at bounding box center [257, 133] width 196 height 11
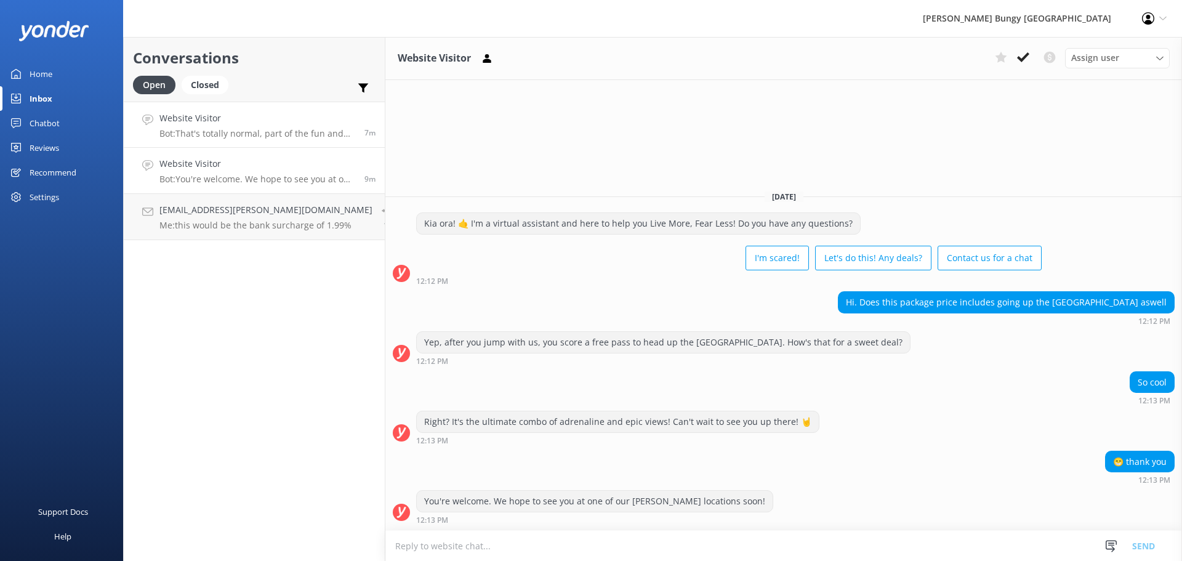
click at [292, 115] on h4 "Website Visitor" at bounding box center [257, 118] width 196 height 14
